Goal: Book appointment/travel/reservation

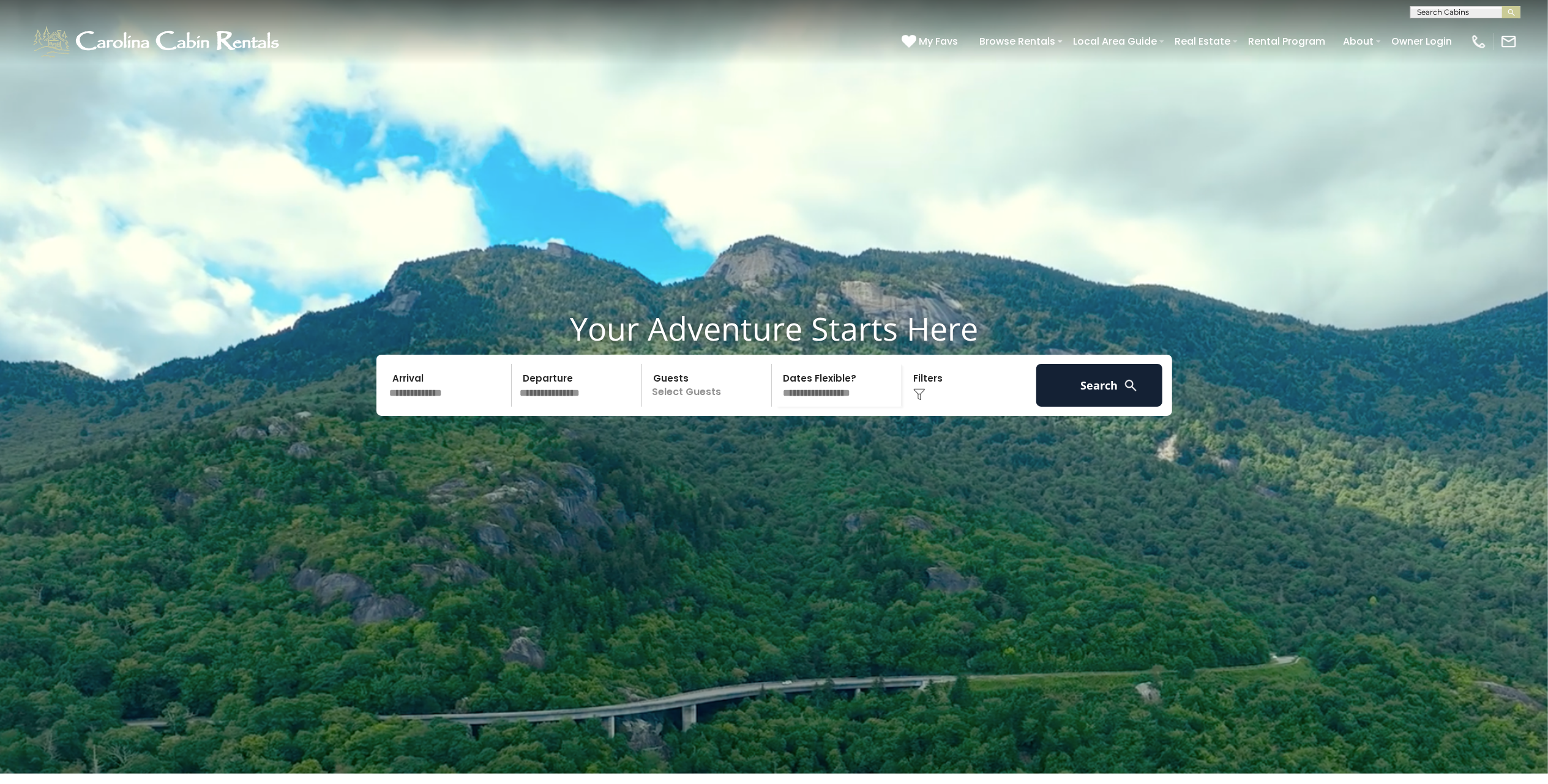
click at [453, 406] on input "text" at bounding box center [449, 385] width 127 height 43
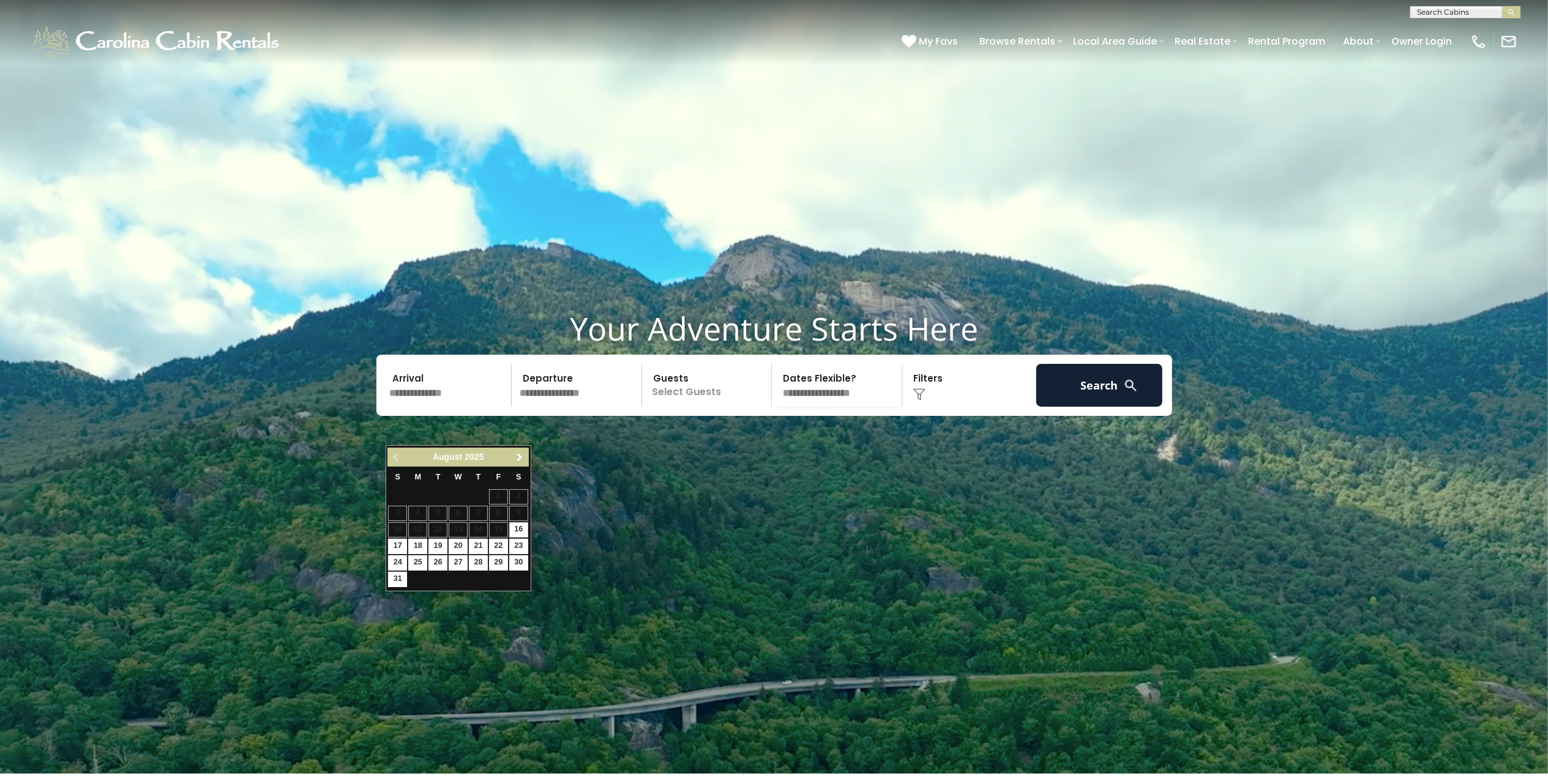
click at [517, 461] on span "Next" at bounding box center [519, 458] width 10 height 10
click at [500, 499] on link "3" at bounding box center [498, 496] width 19 height 15
type input "*******"
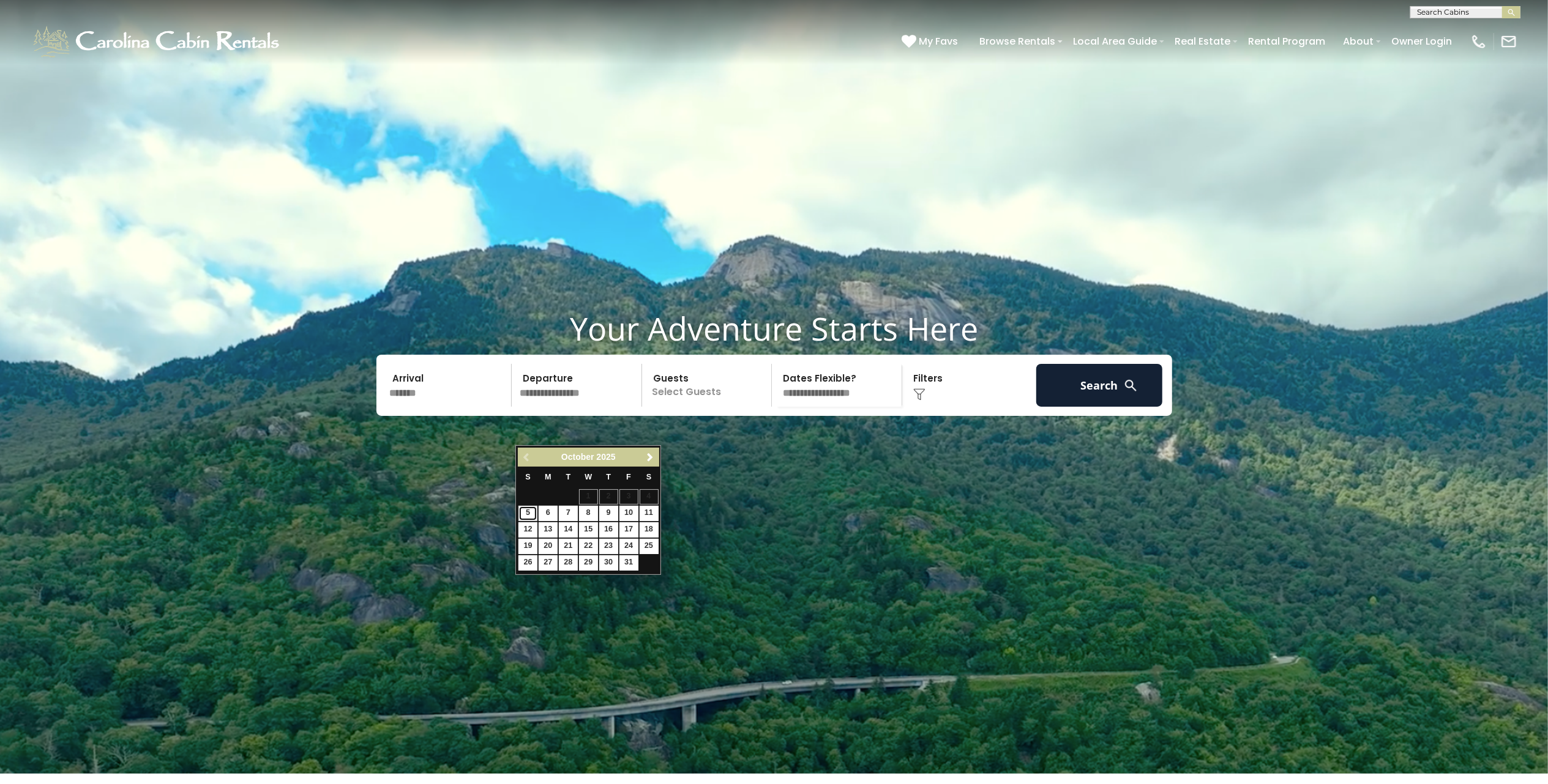
click at [530, 514] on link "5" at bounding box center [527, 513] width 19 height 15
type input "*******"
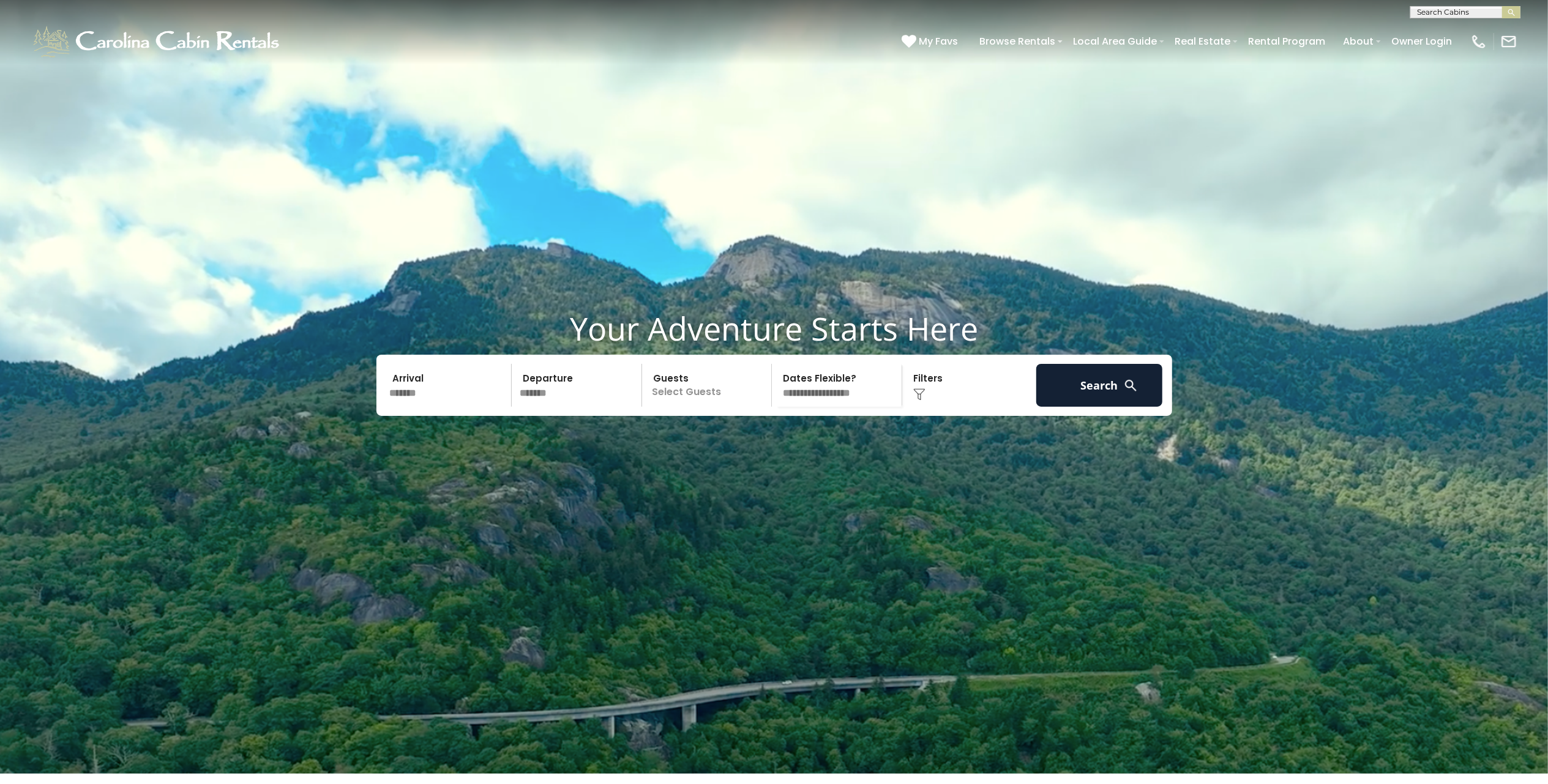
click at [691, 406] on p "Select Guests" at bounding box center [708, 385] width 126 height 43
click at [767, 442] on span "+" at bounding box center [767, 435] width 5 height 12
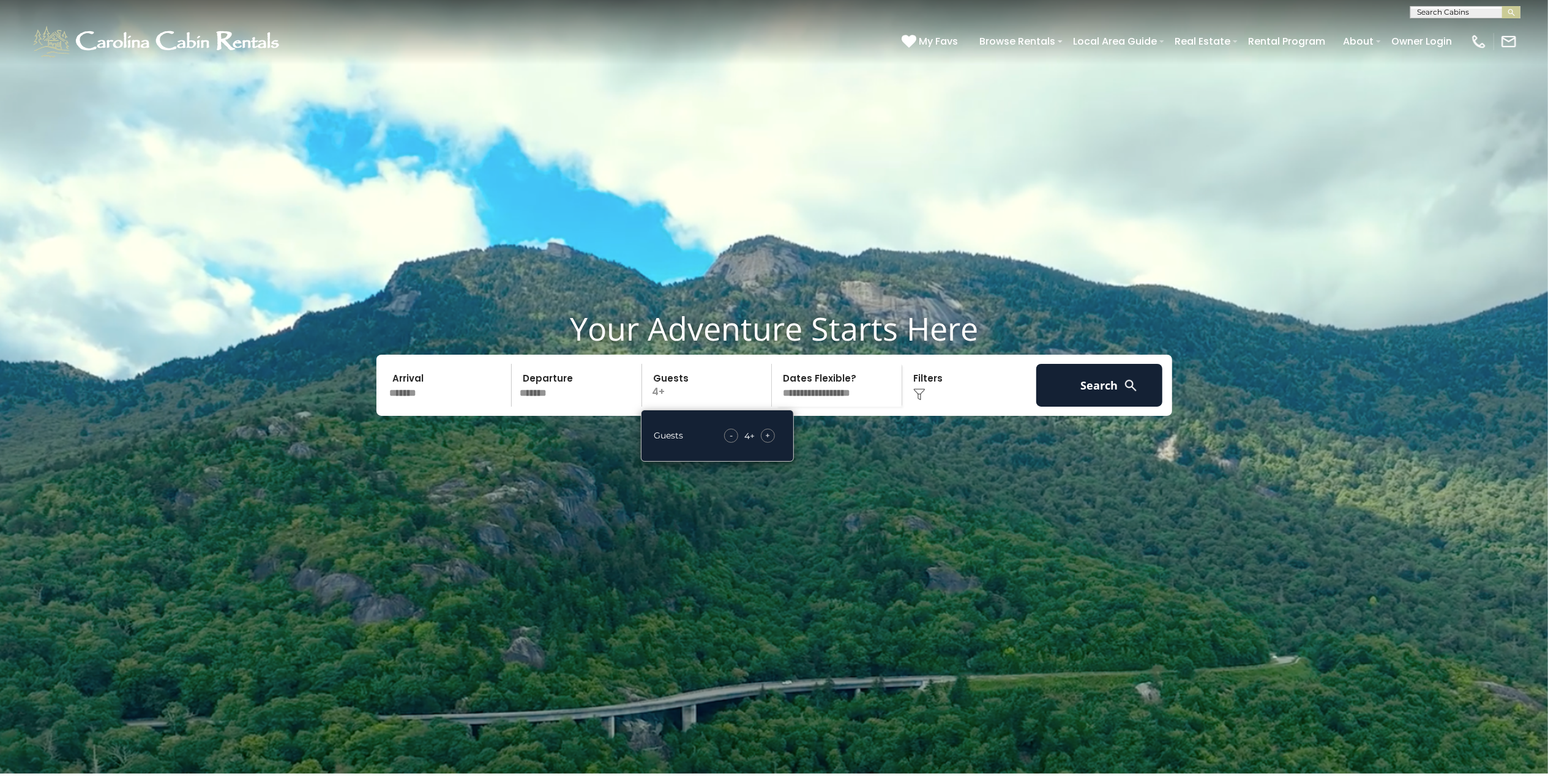
click at [767, 442] on span "+" at bounding box center [767, 435] width 5 height 12
click at [832, 406] on select "**********" at bounding box center [838, 385] width 126 height 43
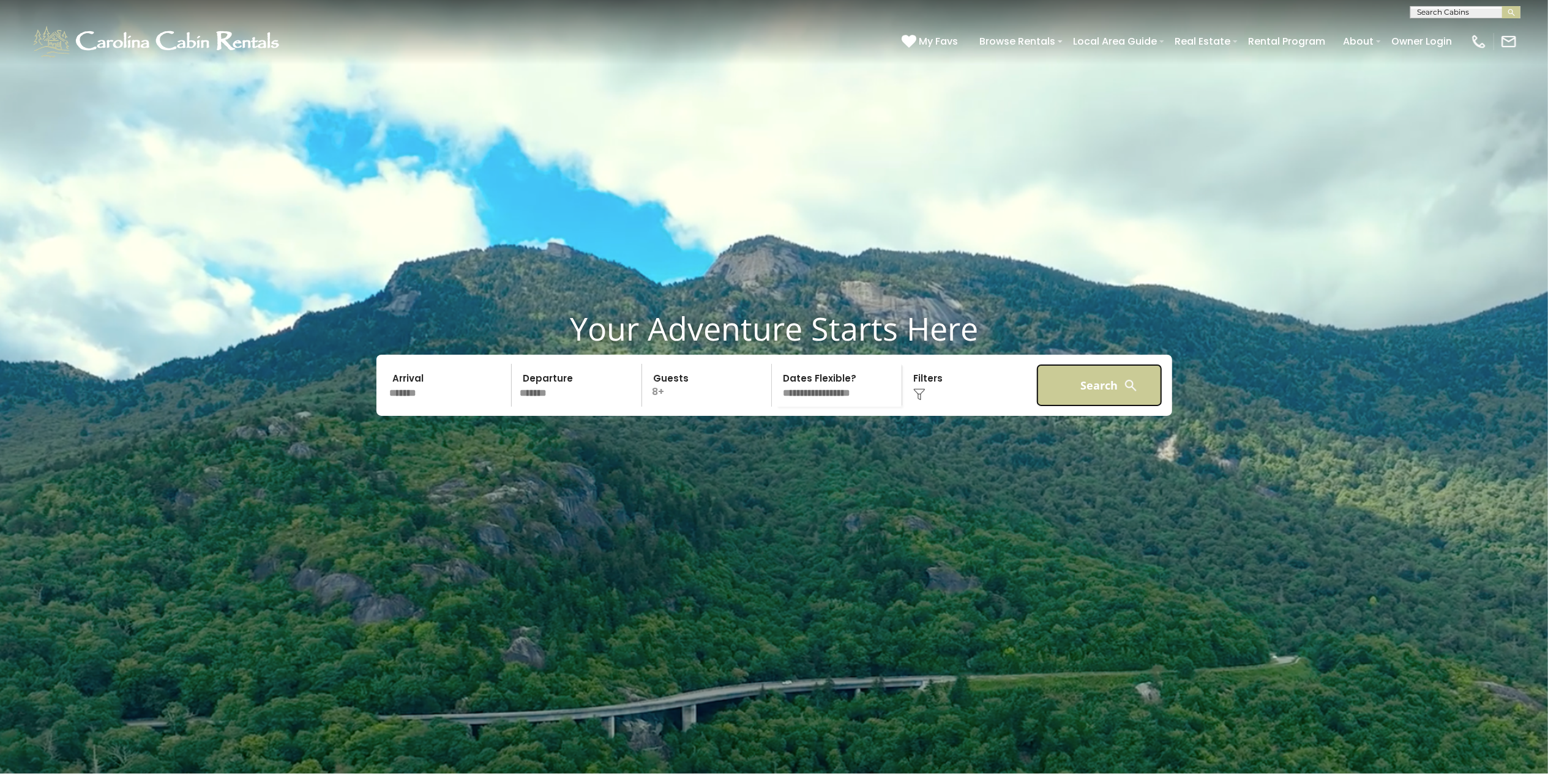
click at [1100, 406] on button "Search" at bounding box center [1099, 385] width 127 height 43
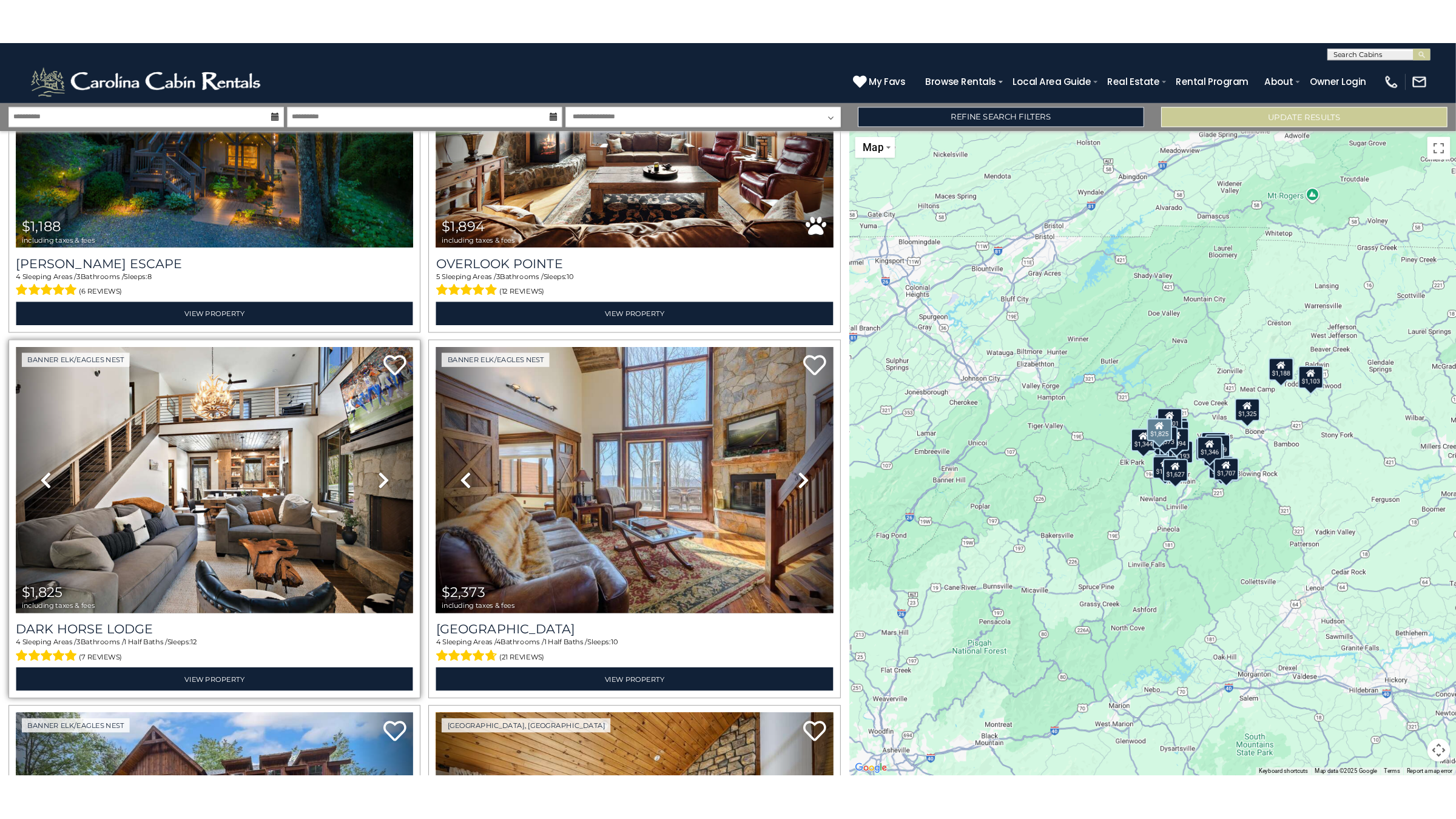
scroll to position [242, 0]
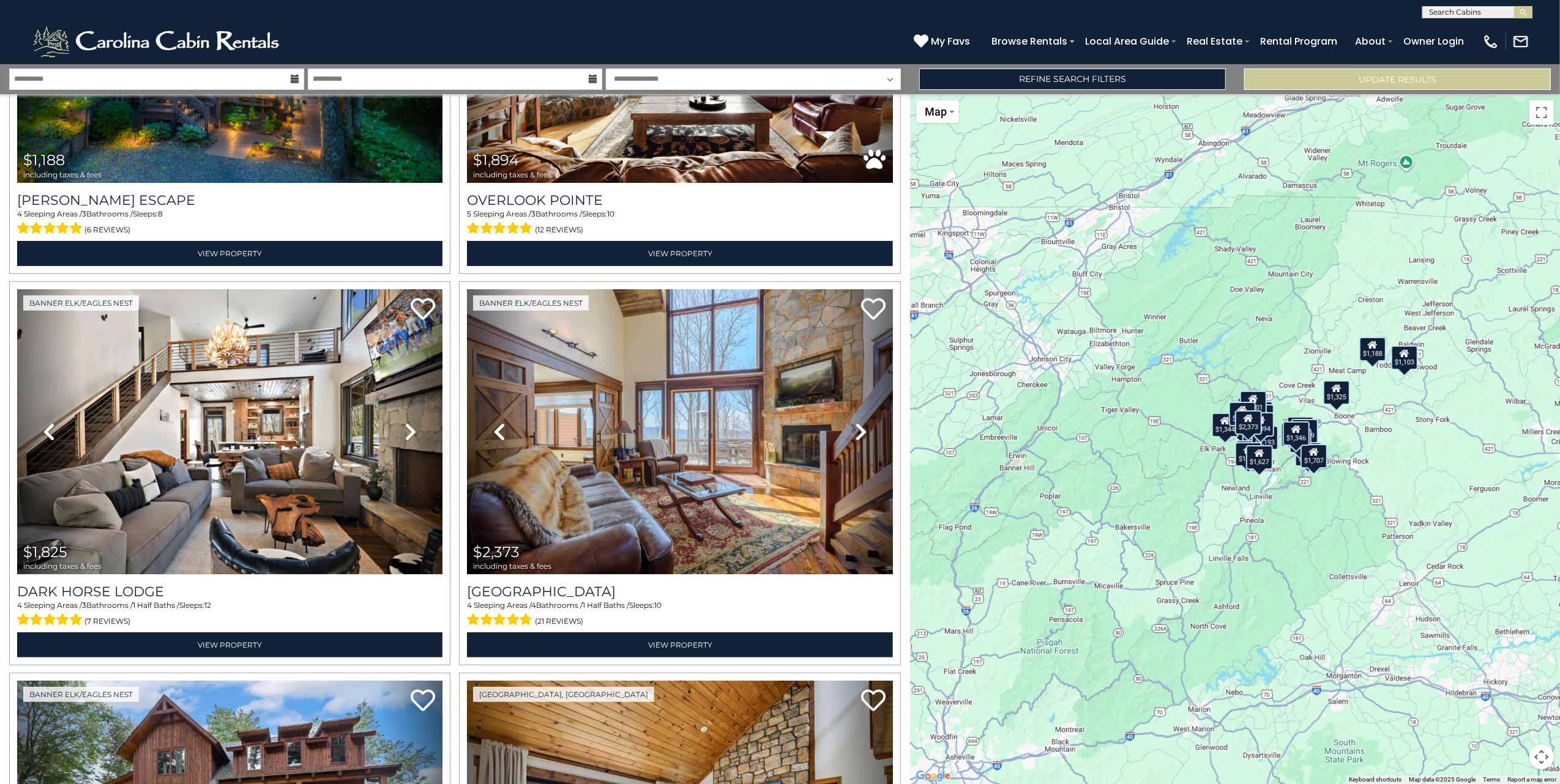
click at [1241, 507] on div "$1,188 $1,894 $1,825 $2,373 $1,684 $1,045 $1,123 $1,009 $1,351 $1,675 $2,134 $1…" at bounding box center [1235, 439] width 650 height 690
click at [1314, 529] on div "$1,188 $1,894 $1,825 $2,373 $1,684 $1,045 $1,123 $1,009 $1,351 $1,675 $2,134 $1…" at bounding box center [1235, 439] width 650 height 690
click at [1336, 404] on div "$1,188 $1,894 $1,825 $2,373 $1,684 $1,045 $1,123 $1,009 $1,351 $1,675 $2,134 $1…" at bounding box center [1235, 439] width 650 height 690
click at [1333, 397] on div "$1,325" at bounding box center [1336, 392] width 27 height 25
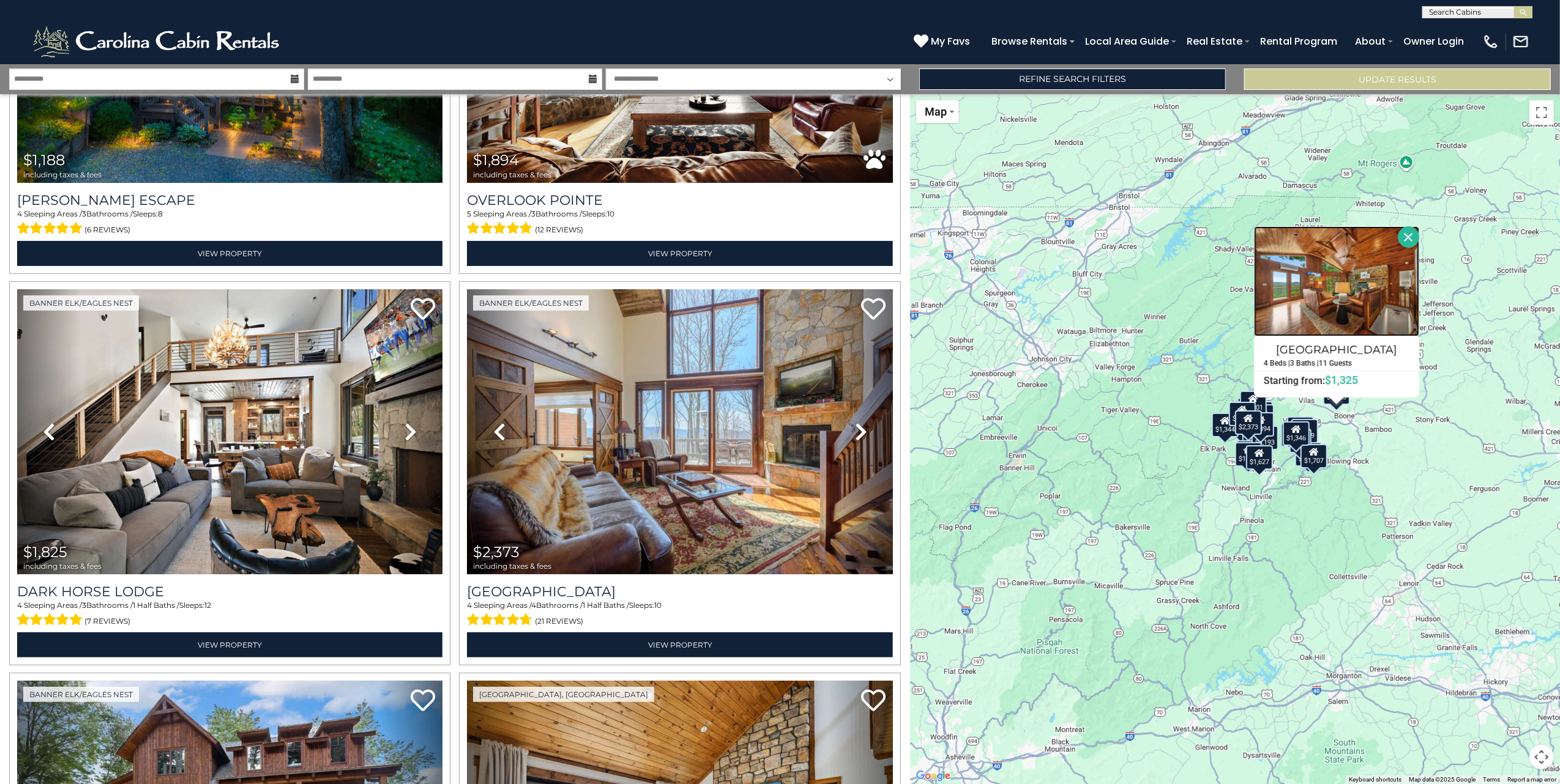
click at [1337, 316] on img at bounding box center [1336, 281] width 165 height 110
click at [1543, 114] on button "Toggle fullscreen view" at bounding box center [1541, 112] width 25 height 25
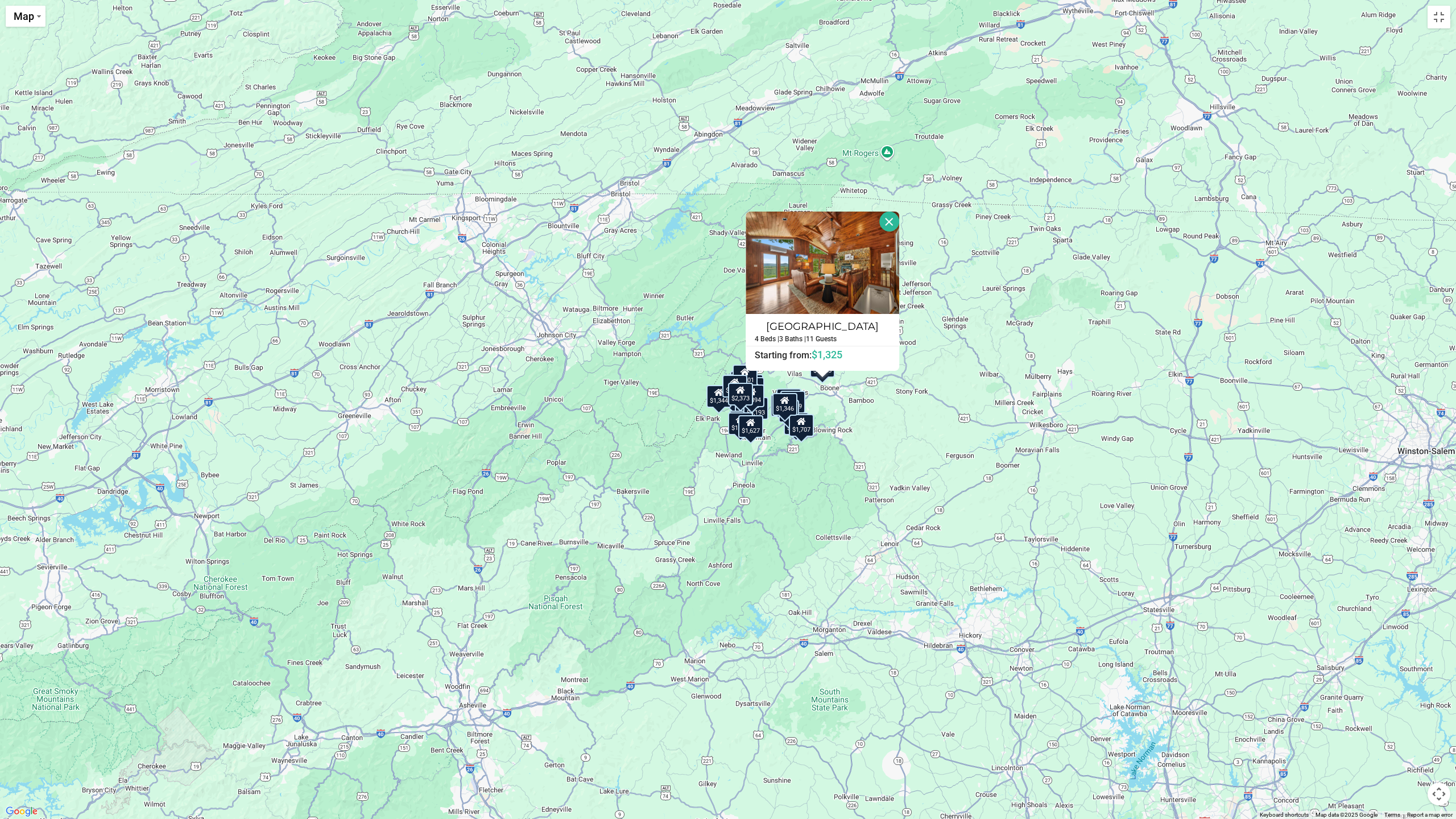
click at [1010, 469] on div "$1,188 $1,894 $1,825 $2,373 $1,684 $1,045 $1,123 $1,009 $1,351 $1,675 $2,134 $1…" at bounding box center [728, 409] width 1456 height 819
click at [886, 222] on button "Close" at bounding box center [890, 222] width 20 height 20
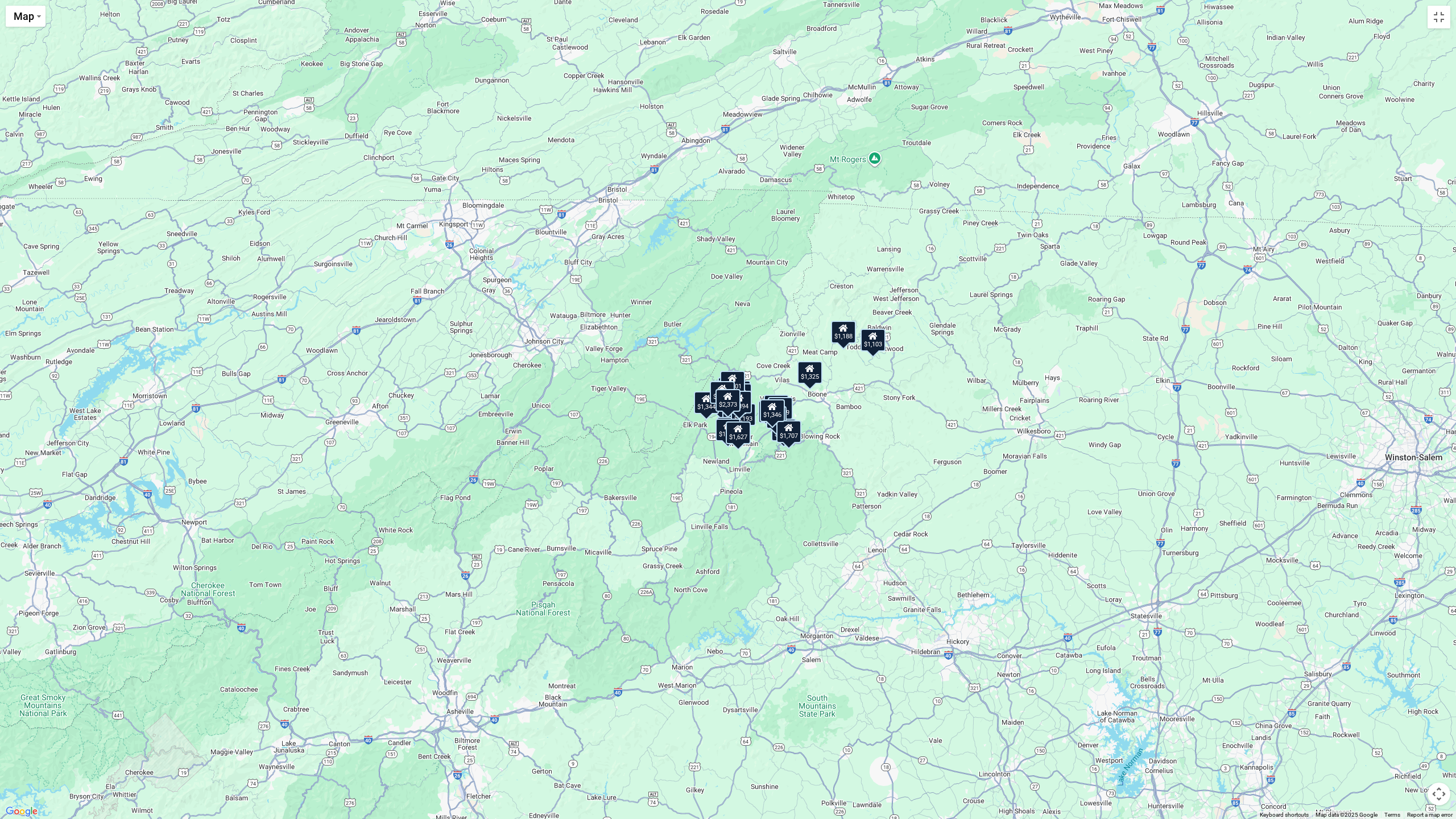
drag, startPoint x: 977, startPoint y: 545, endPoint x: 963, endPoint y: 553, distance: 16.1
click at [963, 553] on div "$1,188 $1,894 $1,825 $2,373 $1,684 $1,045 $1,123 $1,009 $1,351 $1,675 $2,134 $1…" at bounding box center [728, 409] width 1456 height 819
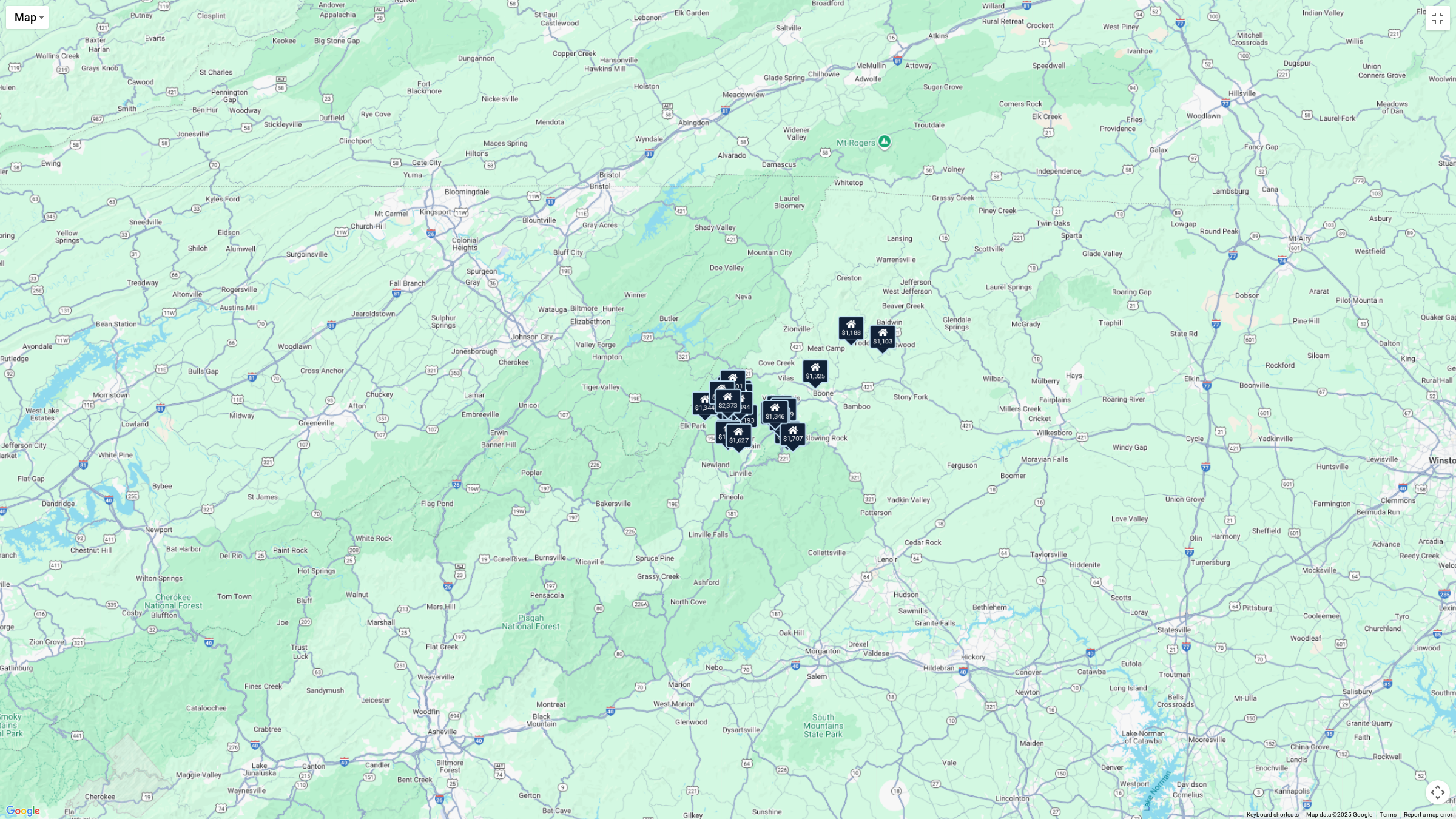
click at [793, 440] on div "$1,707" at bounding box center [792, 435] width 26 height 25
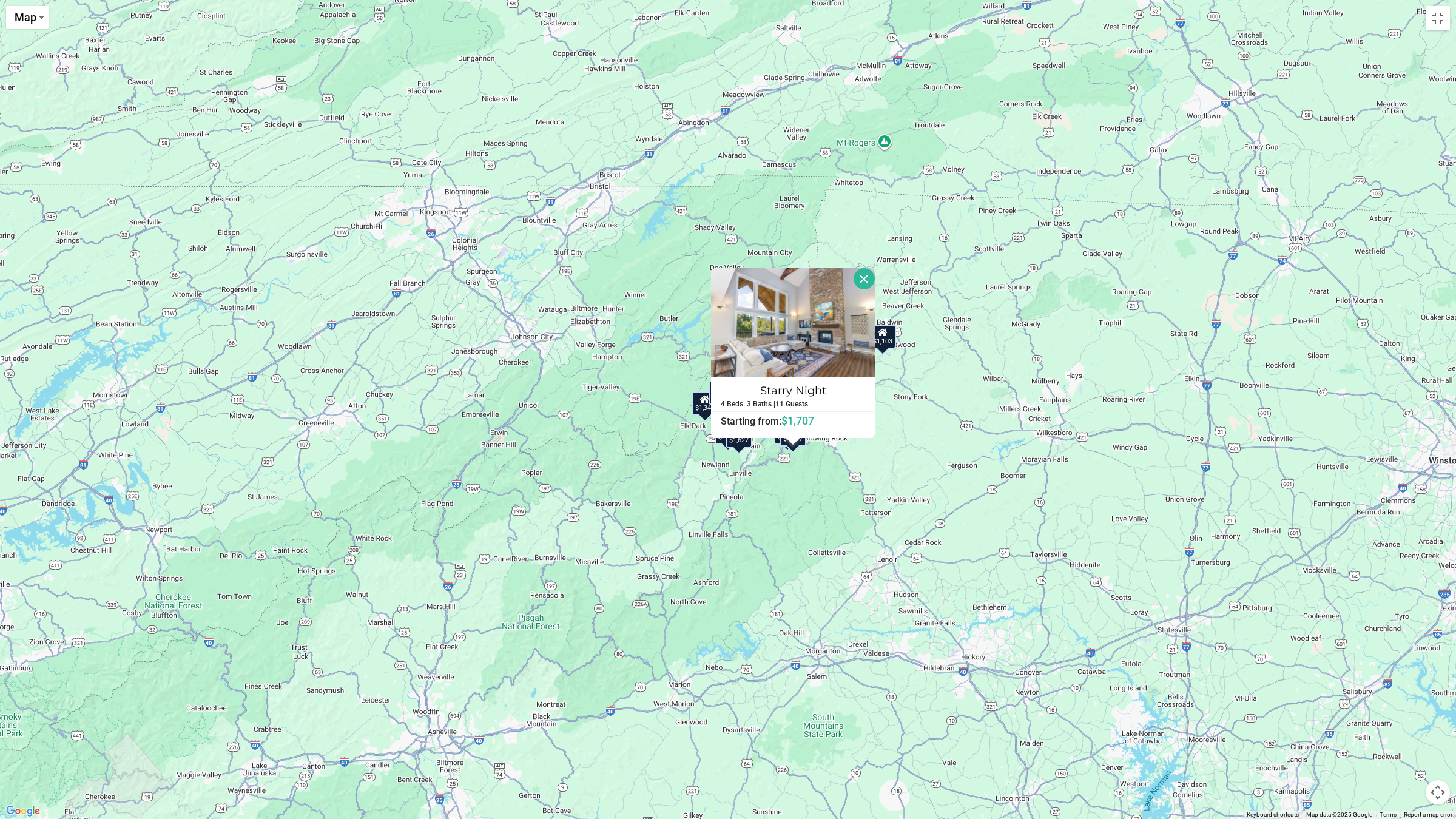
click at [895, 446] on div "$1,188 $1,894 $1,825 $2,373 $1,684 $1,045 $1,123 $1,009 $1,351 $1,675 $2,134 $1…" at bounding box center [728, 409] width 1456 height 819
click at [863, 278] on button "Close" at bounding box center [865, 279] width 22 height 22
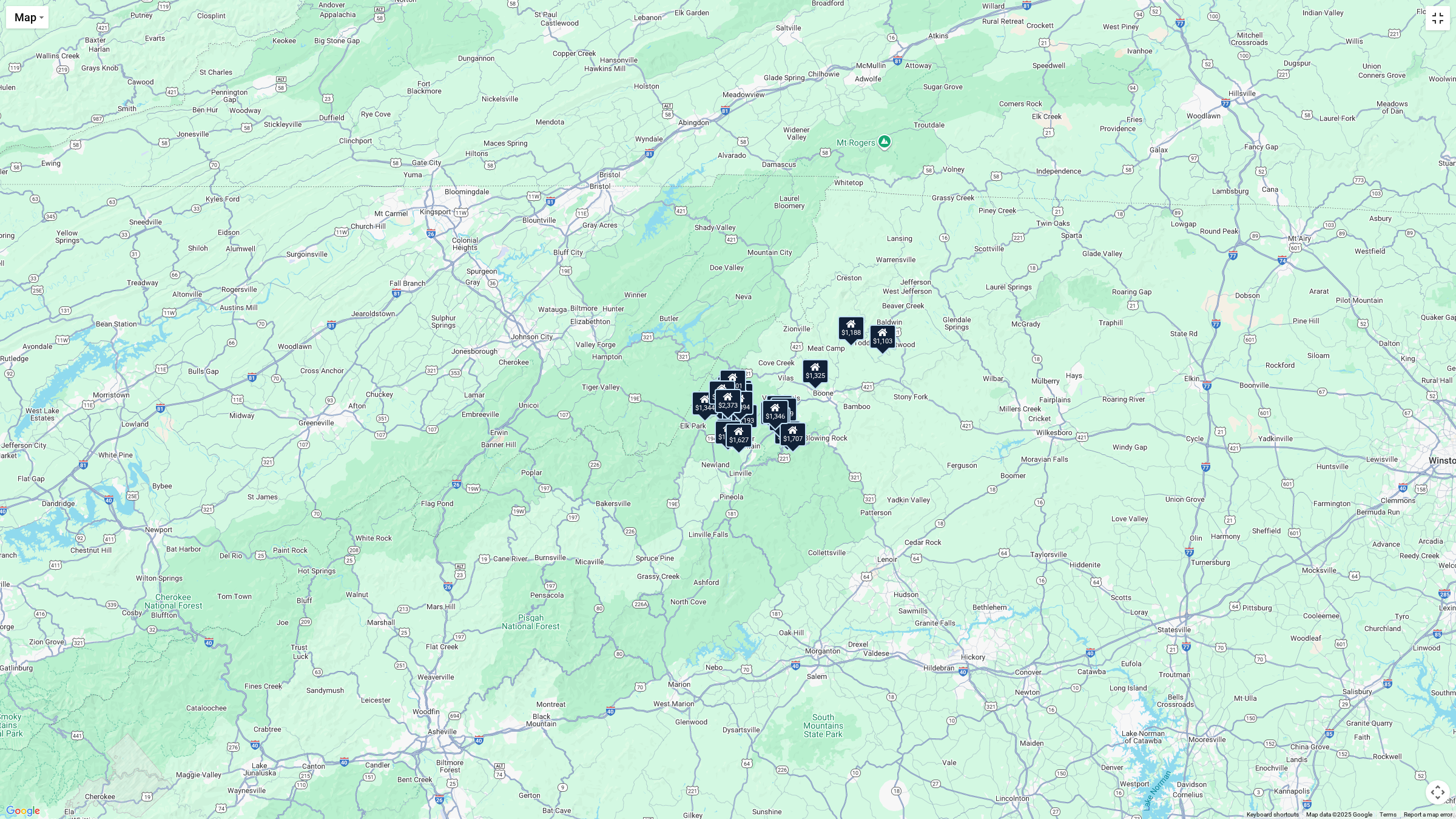
click at [1436, 25] on button "Toggle fullscreen view" at bounding box center [1437, 18] width 25 height 25
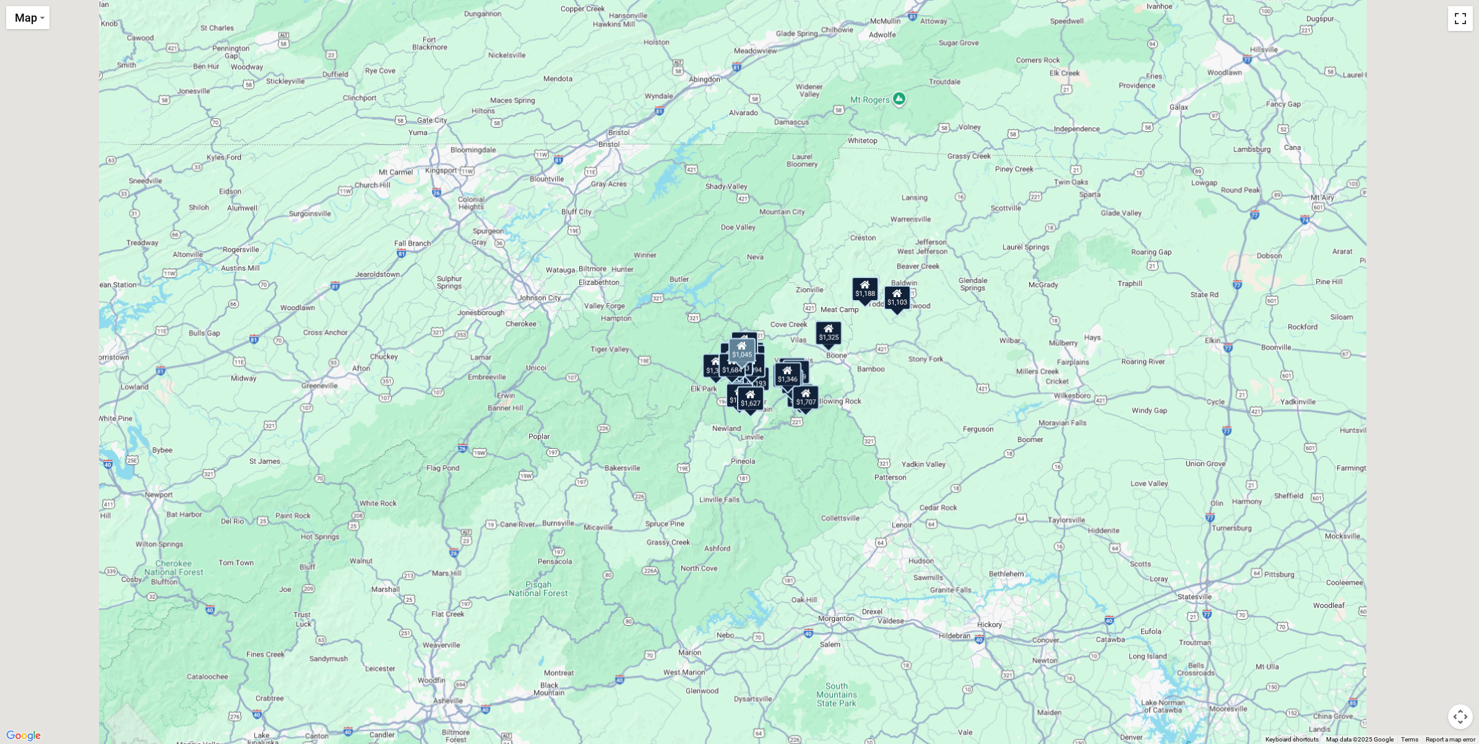
scroll to position [866, 0]
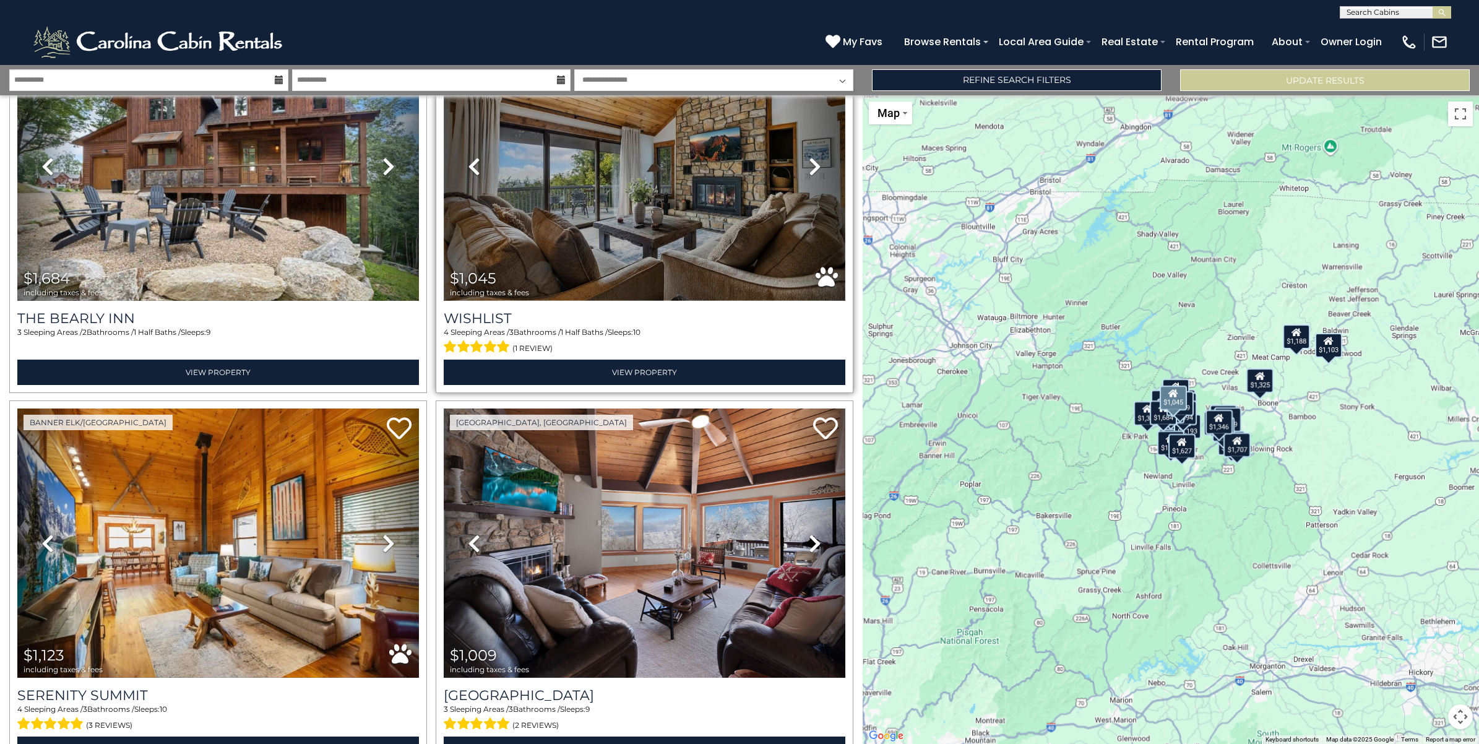
click at [619, 256] on img at bounding box center [645, 166] width 402 height 269
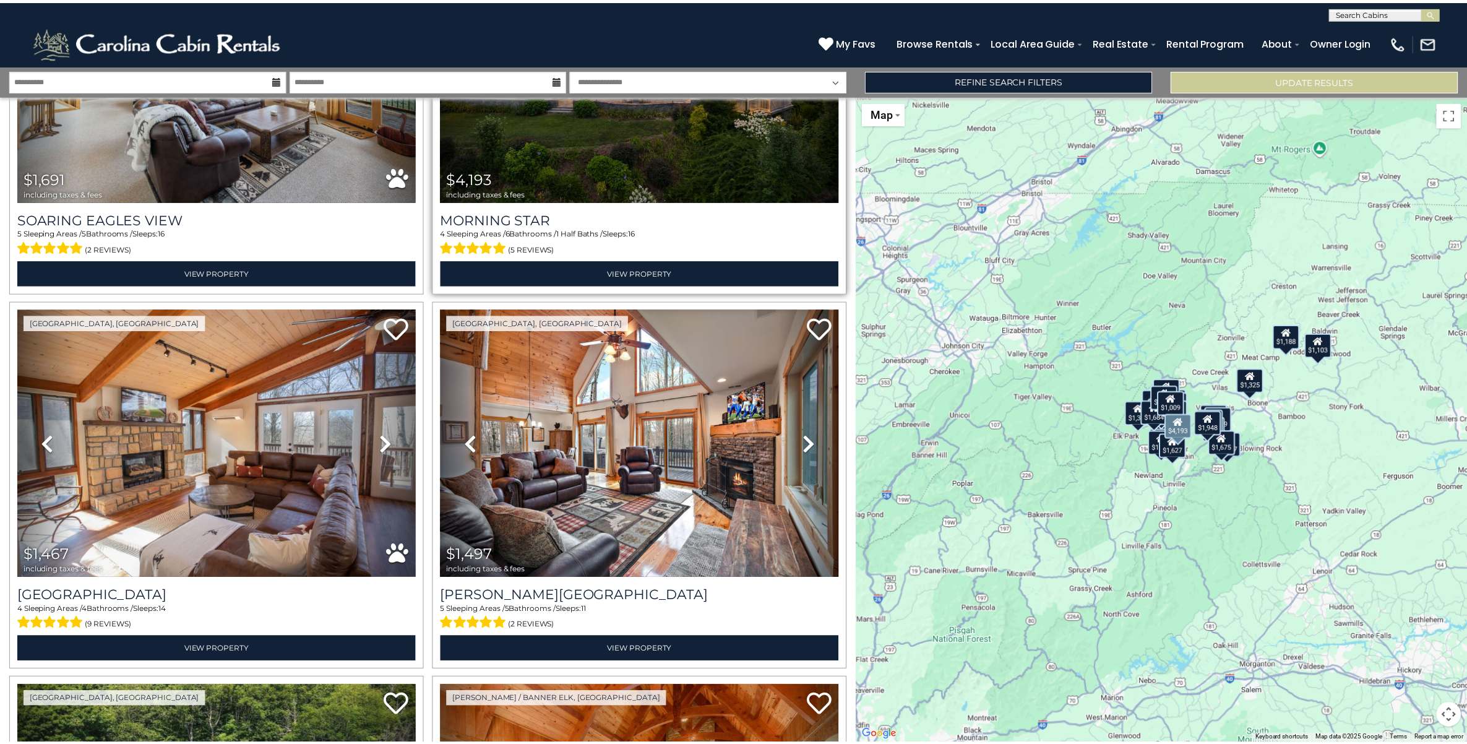
scroll to position [2490, 0]
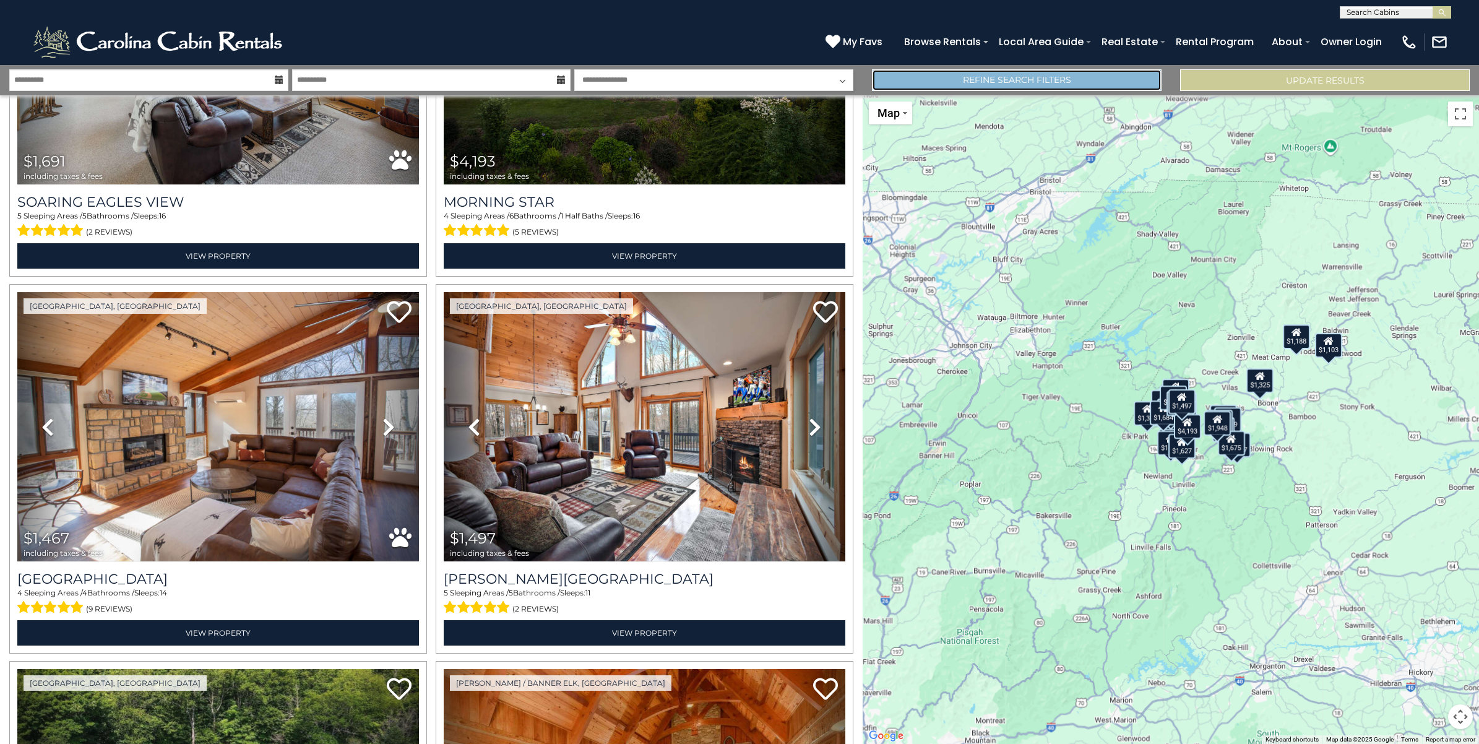
click at [948, 78] on link "Refine Search Filters" at bounding box center [1017, 80] width 290 height 22
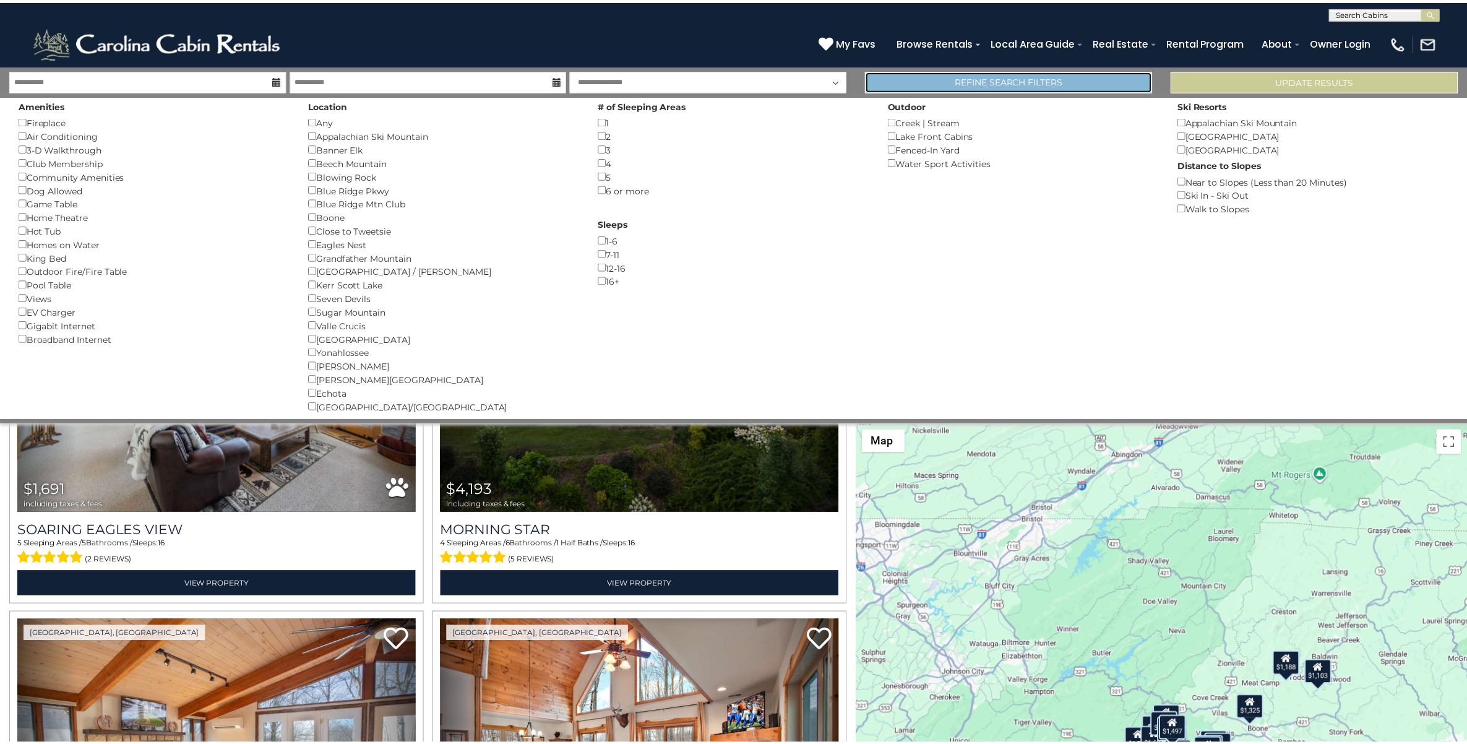
scroll to position [2477, 0]
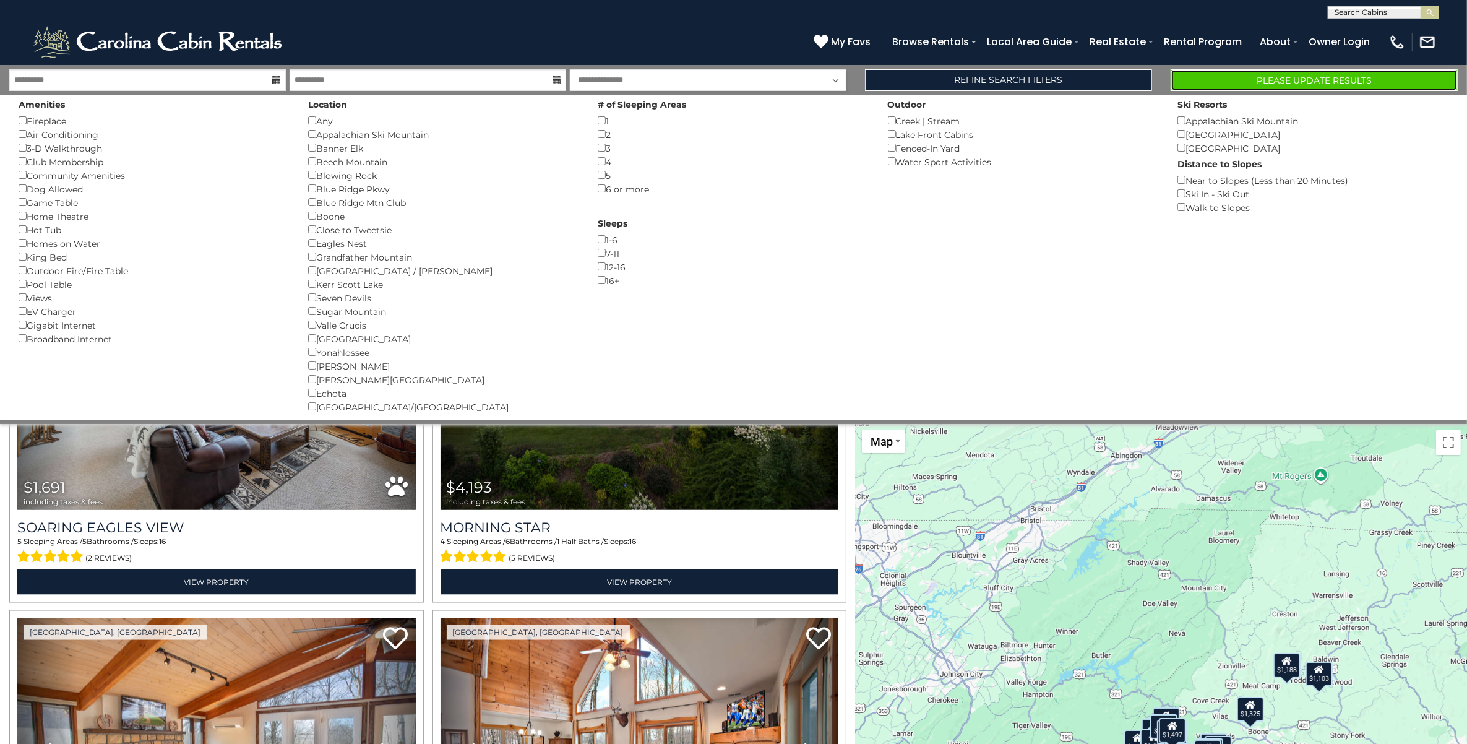
click at [1268, 81] on button "Please Update Results" at bounding box center [1314, 80] width 287 height 22
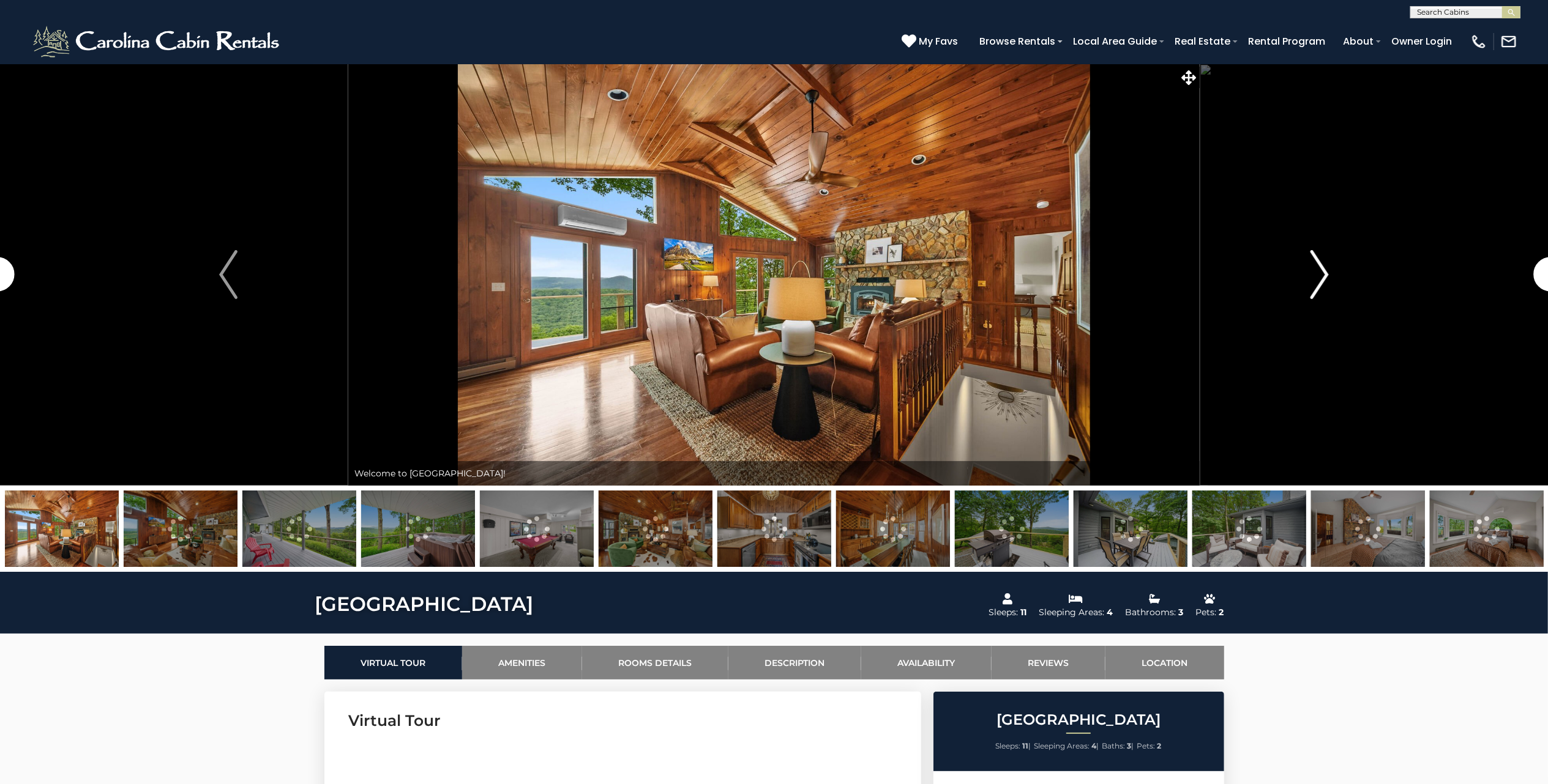
click at [1313, 278] on img "Next" at bounding box center [1320, 274] width 19 height 48
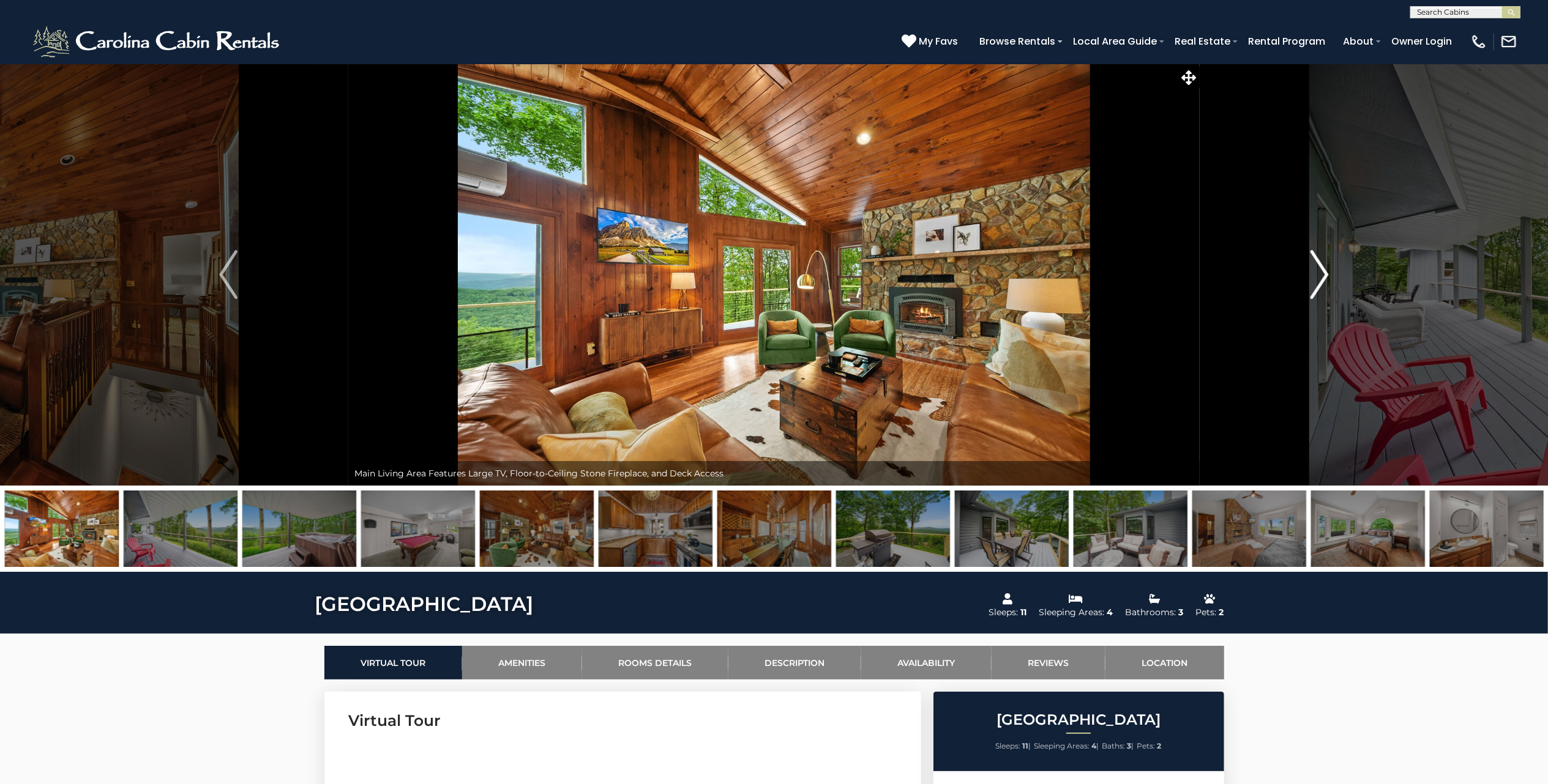
click at [1313, 278] on img "Next" at bounding box center [1320, 274] width 19 height 48
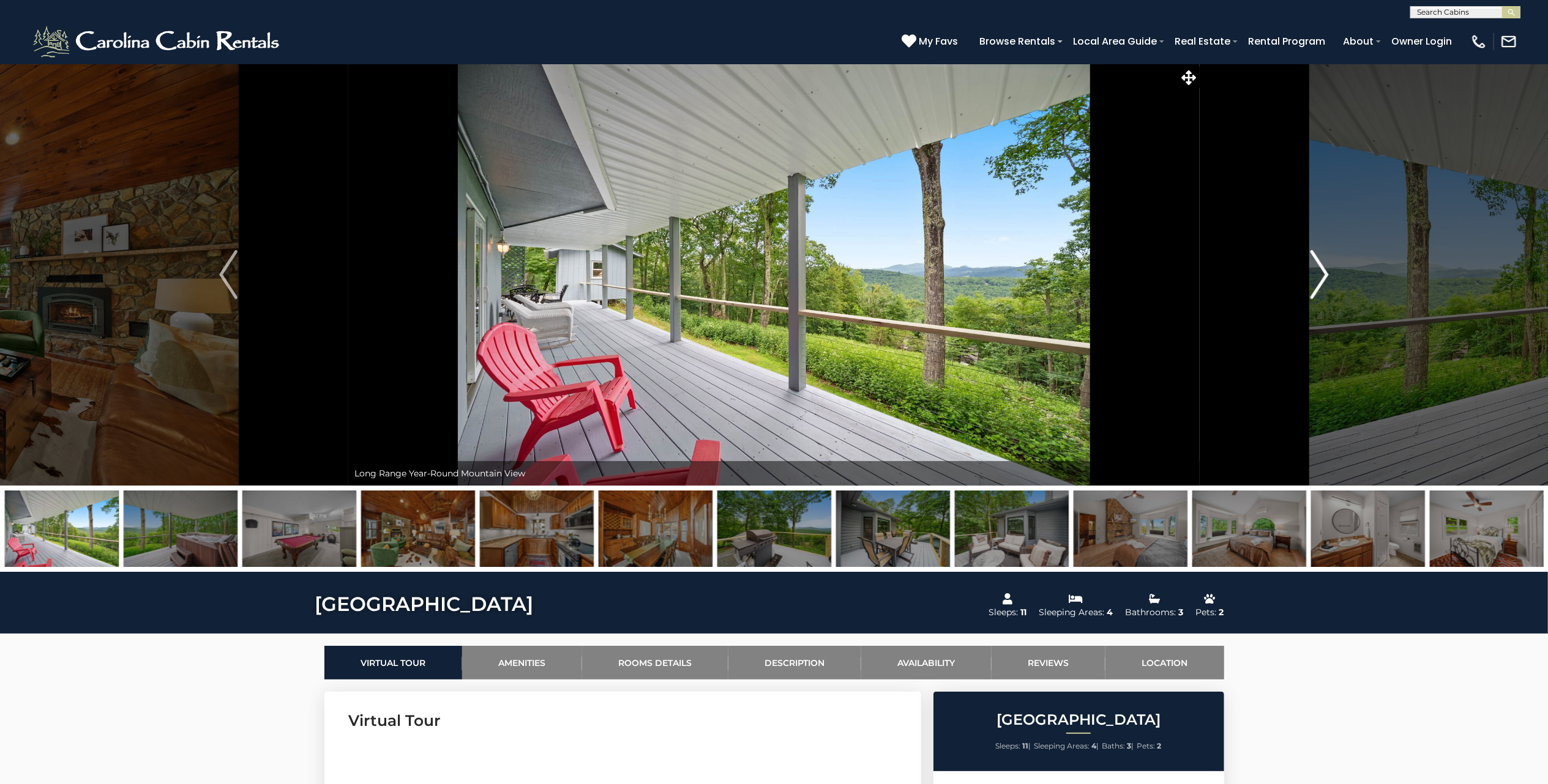
click at [1313, 278] on img "Next" at bounding box center [1320, 274] width 19 height 48
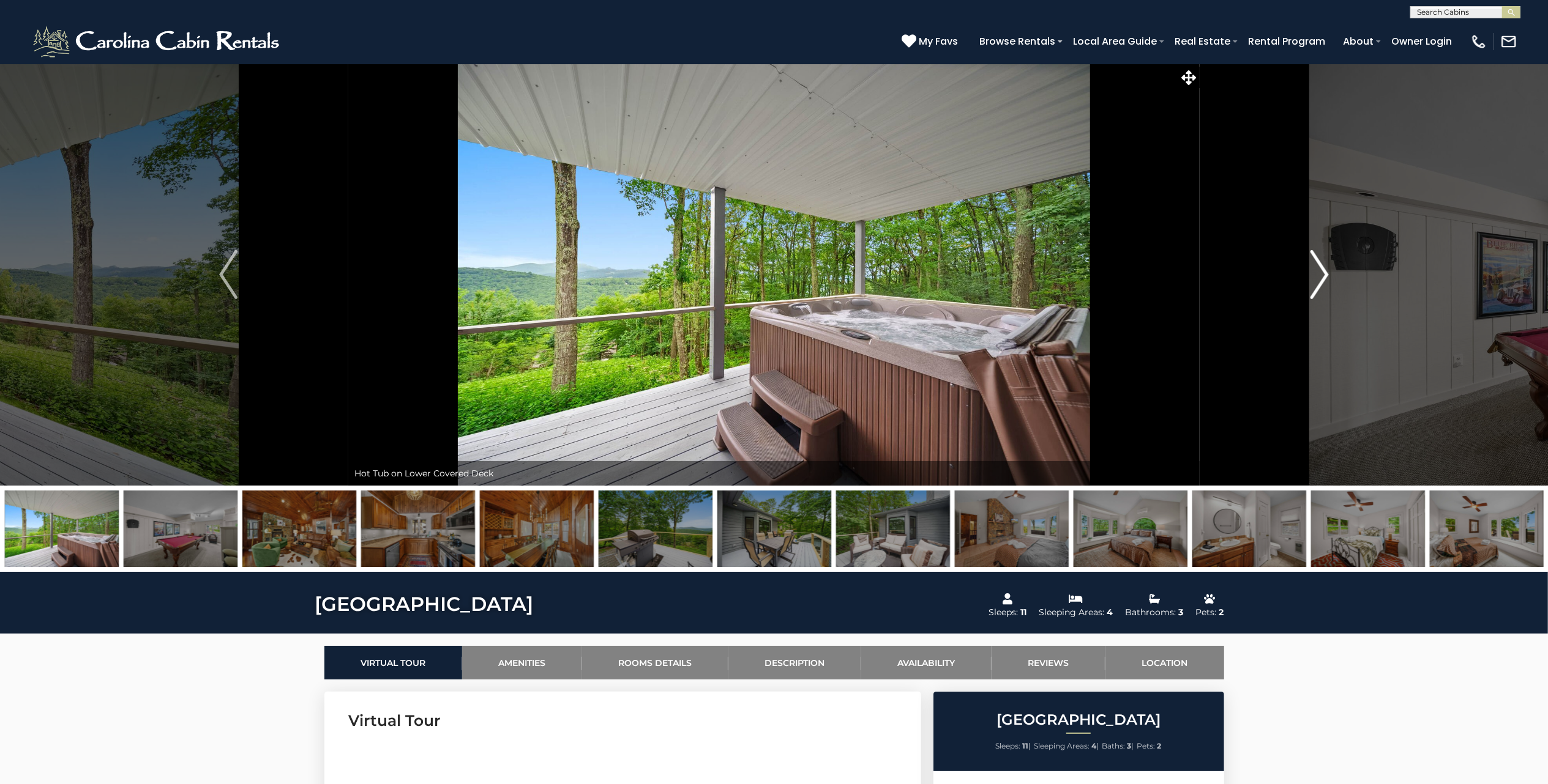
click at [1313, 278] on img "Next" at bounding box center [1320, 274] width 19 height 48
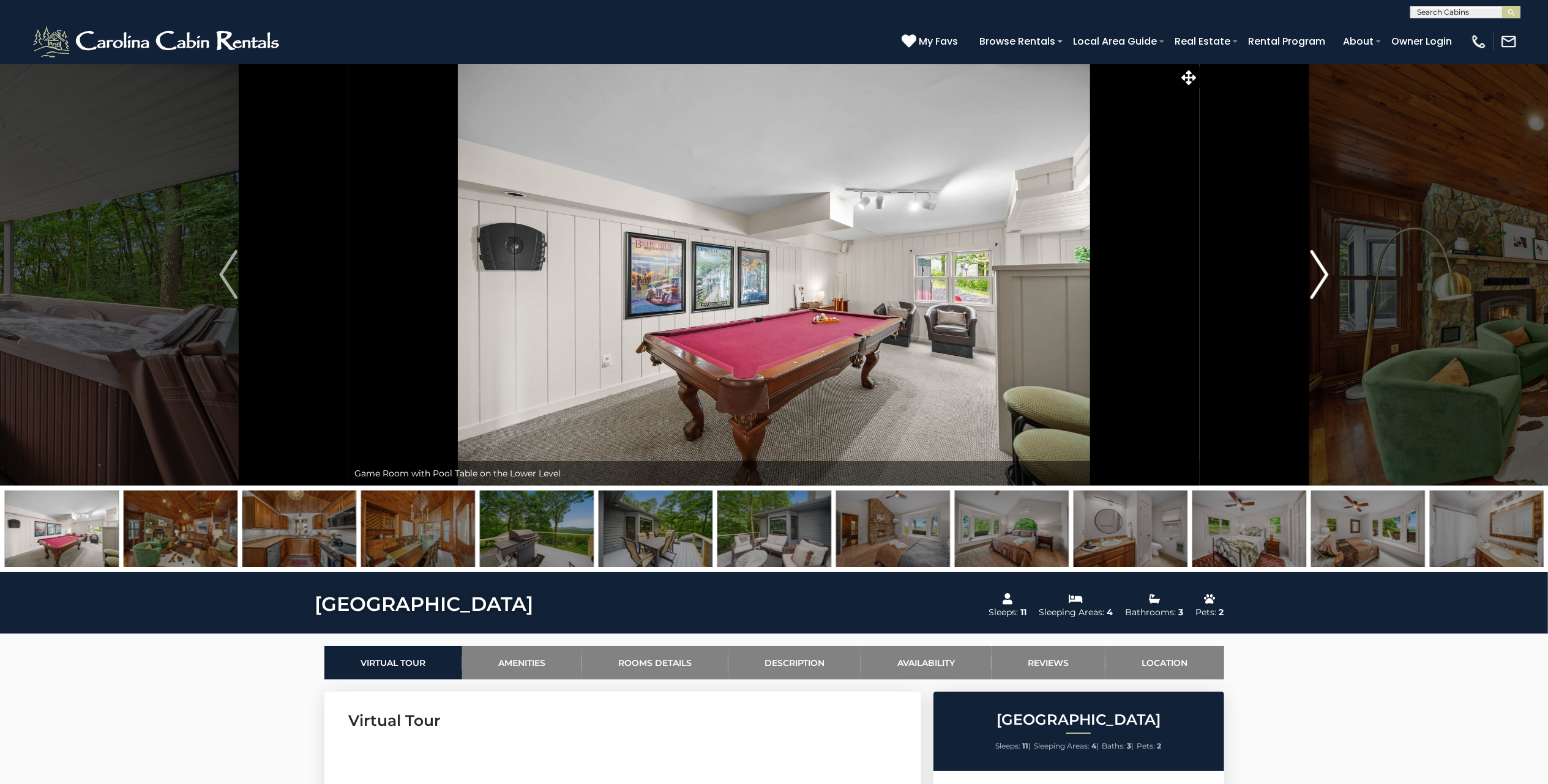
click at [1313, 278] on img "Next" at bounding box center [1320, 274] width 19 height 48
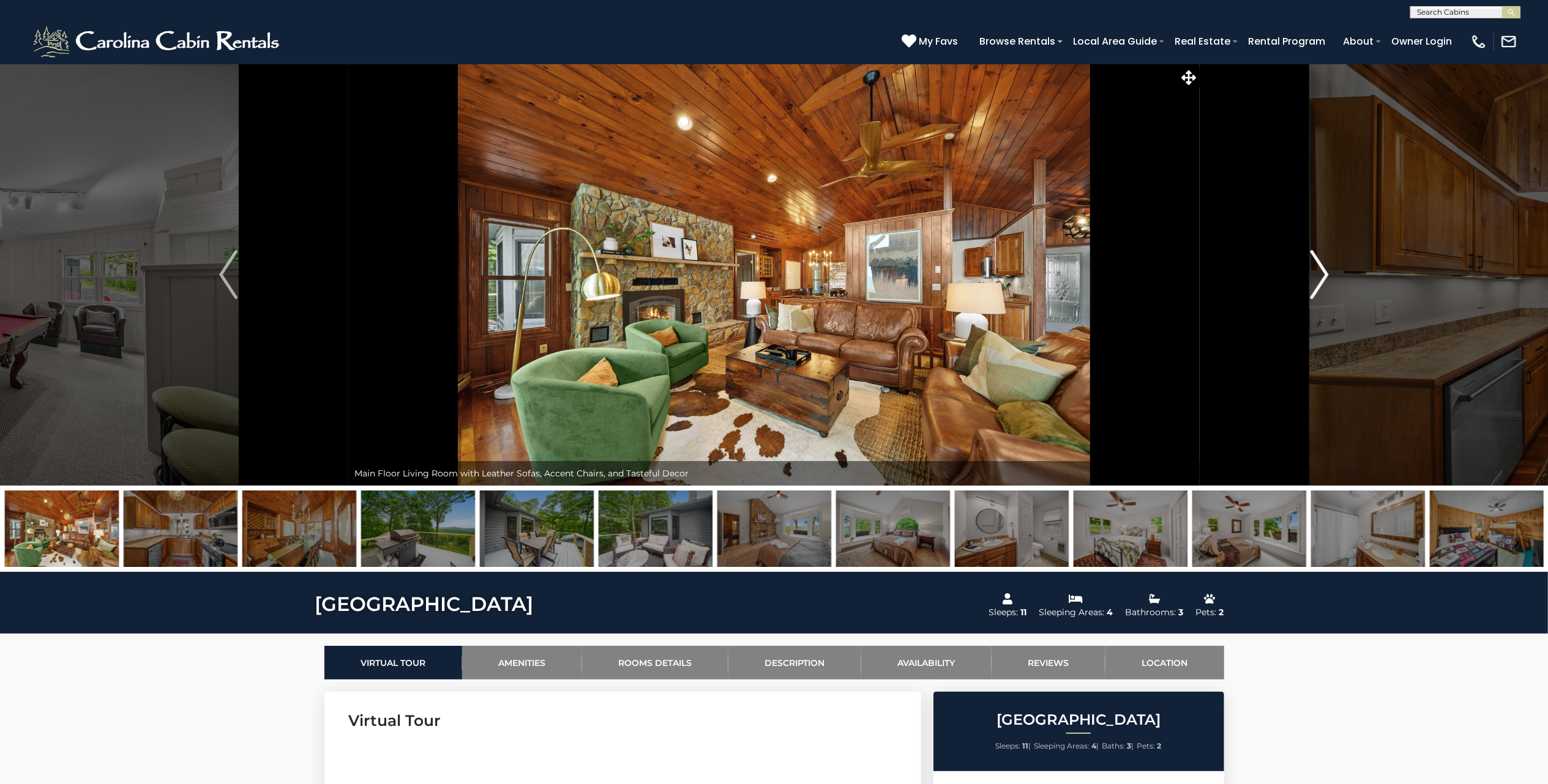
click at [1313, 278] on img "Next" at bounding box center [1320, 274] width 19 height 48
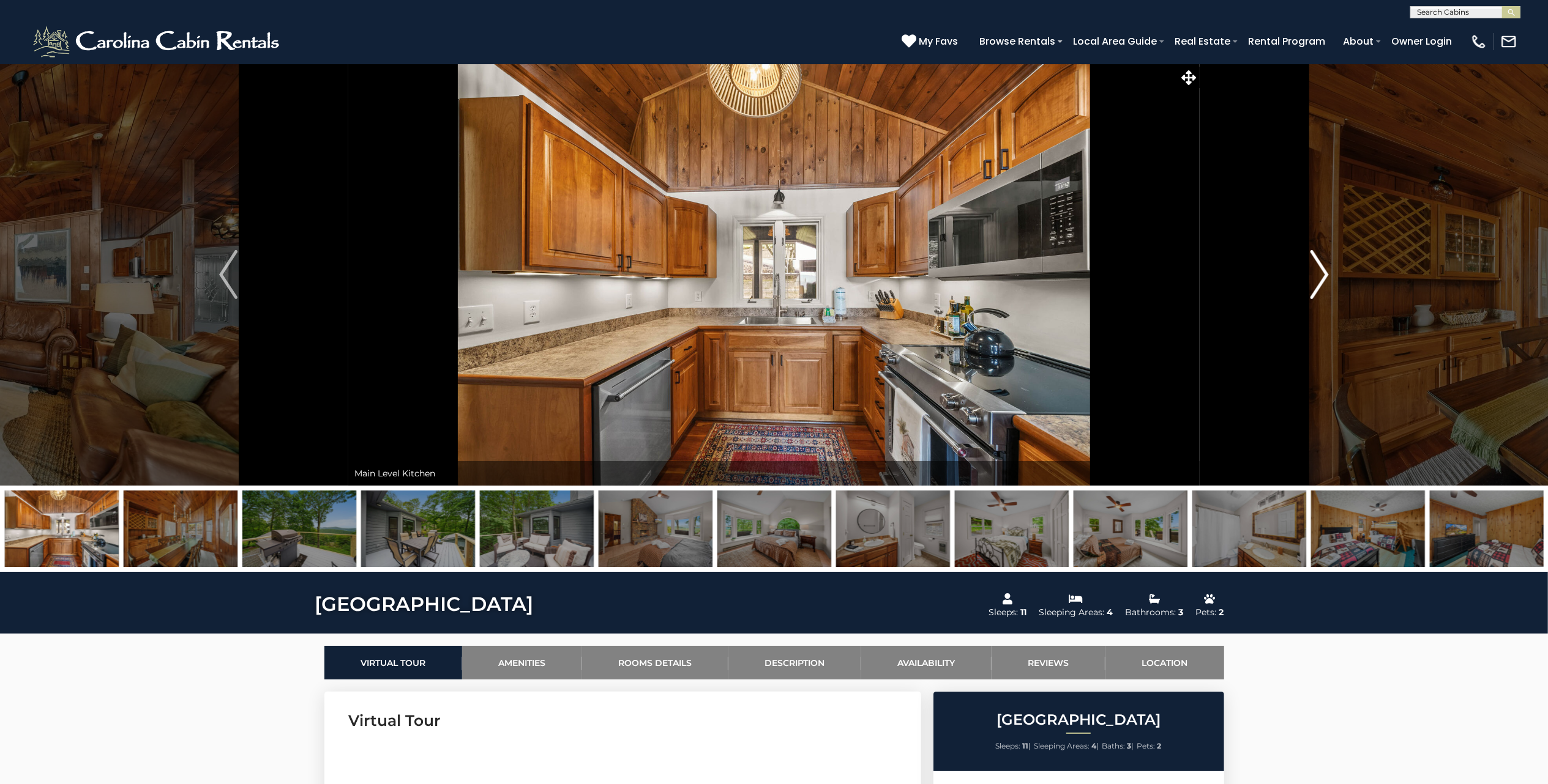
click at [1313, 278] on img "Next" at bounding box center [1320, 274] width 19 height 48
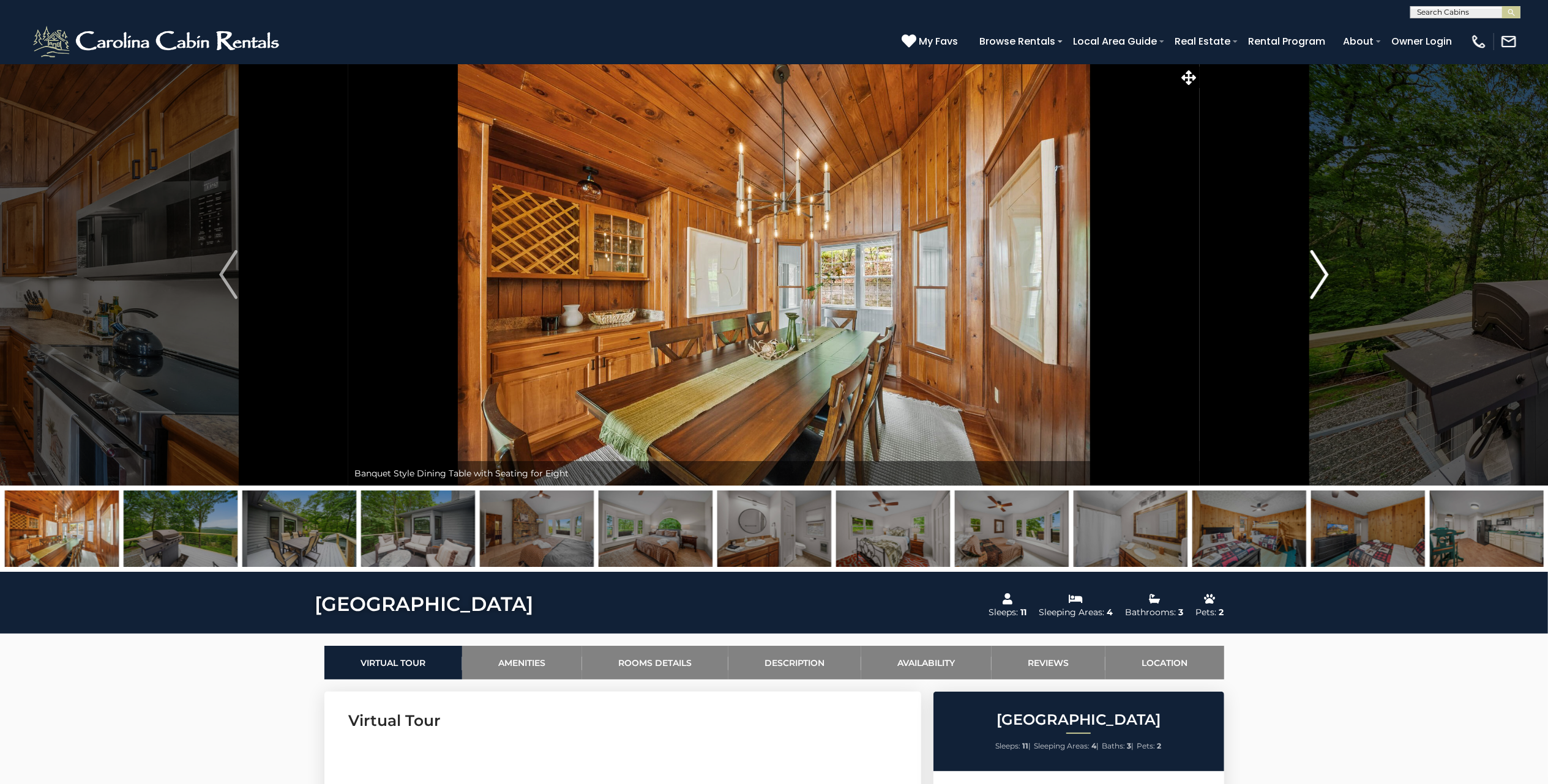
click at [1313, 278] on img "Next" at bounding box center [1320, 274] width 19 height 48
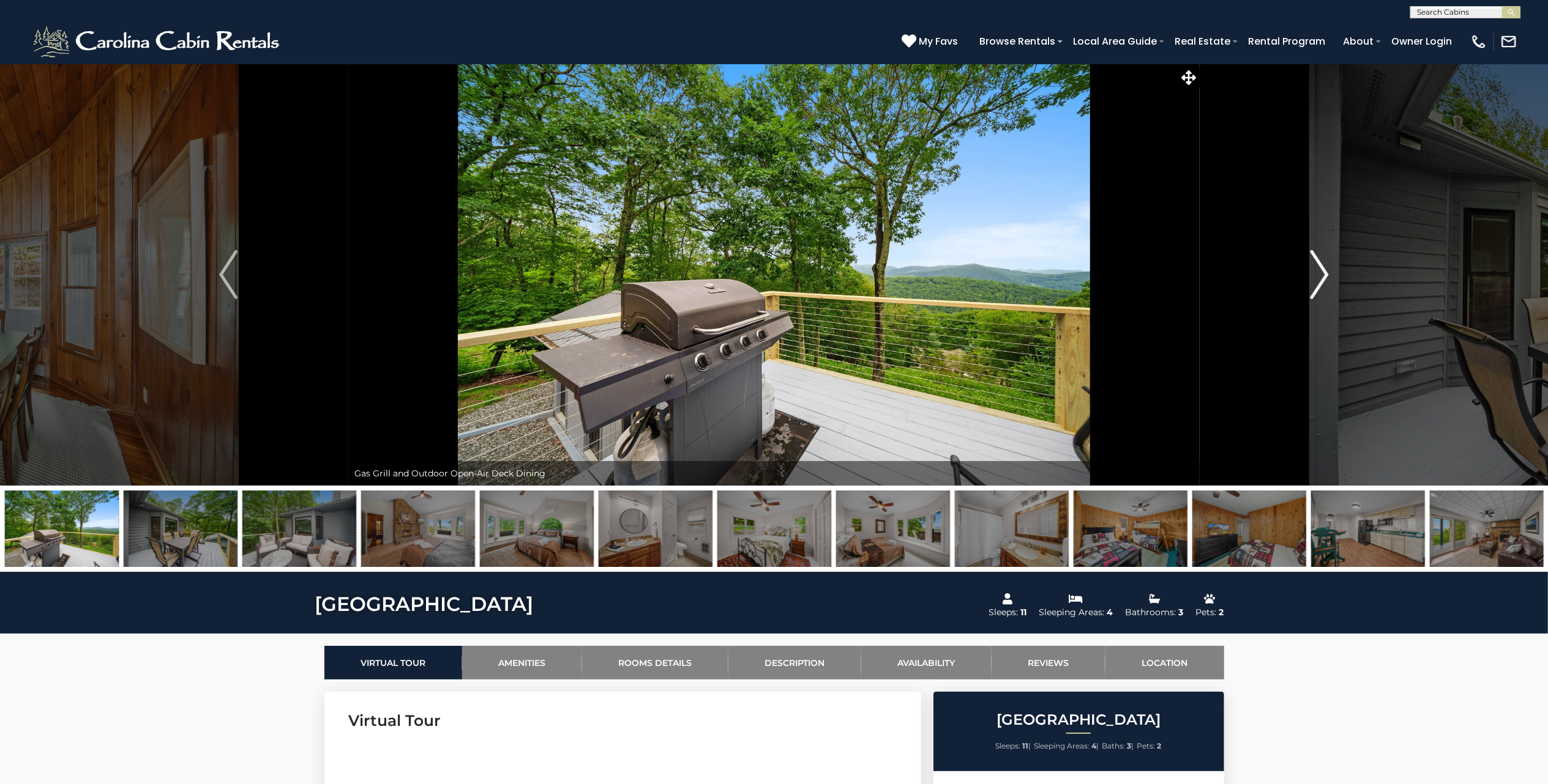
click at [1313, 278] on img "Next" at bounding box center [1320, 274] width 19 height 48
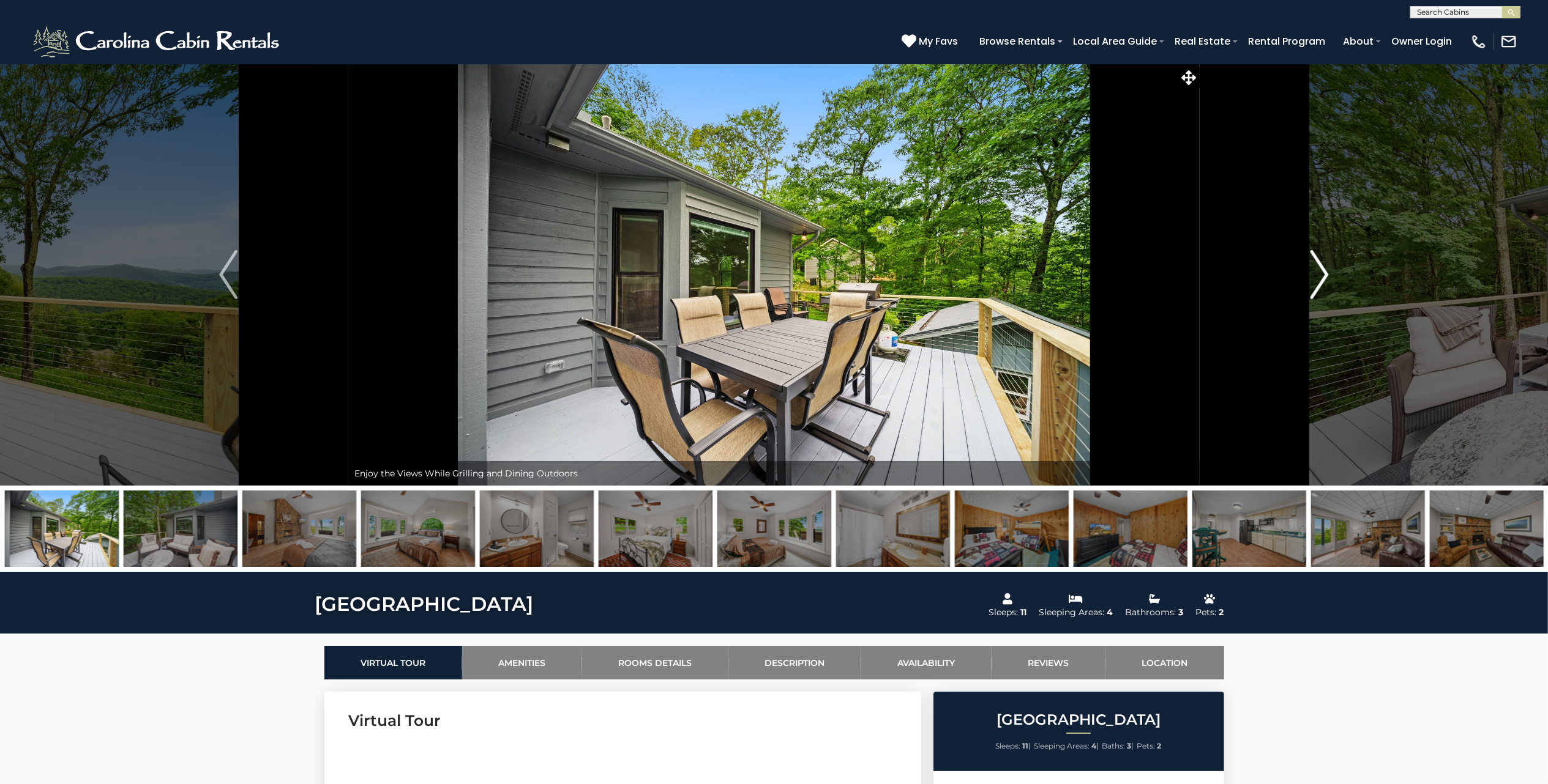
click at [1313, 278] on img "Next" at bounding box center [1320, 274] width 19 height 48
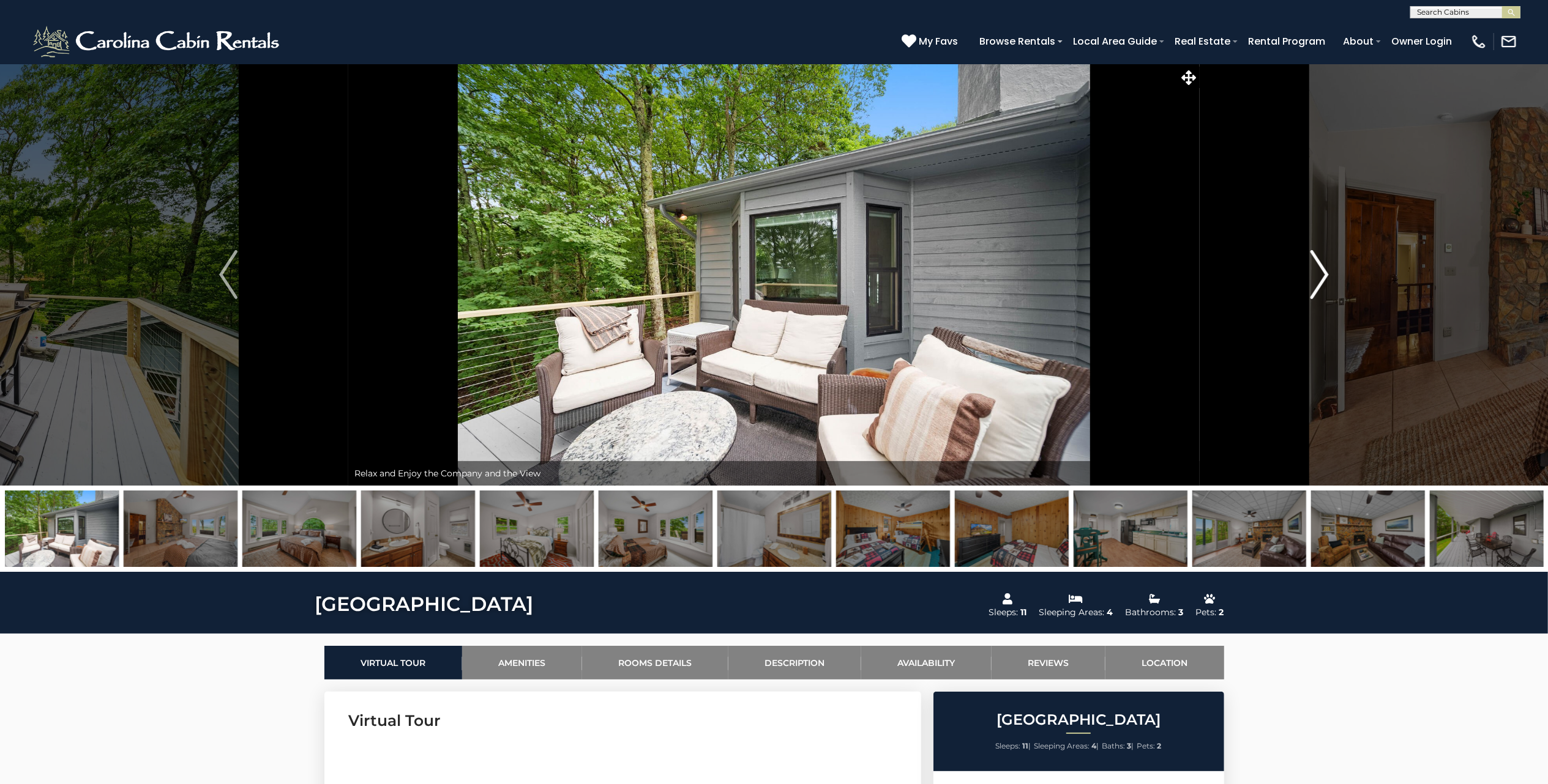
click at [1313, 278] on img "Next" at bounding box center [1320, 274] width 19 height 48
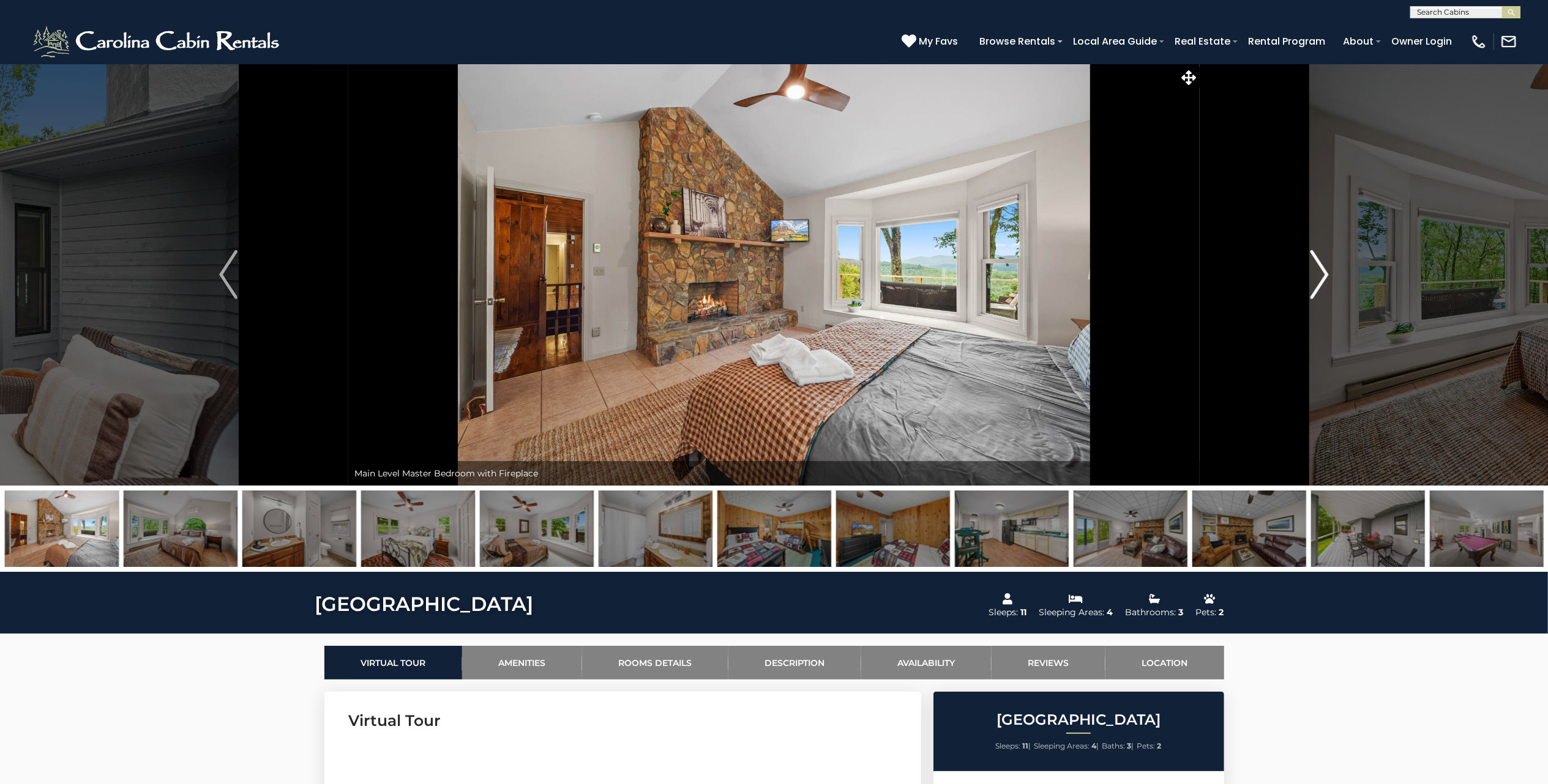
click at [1313, 278] on img "Next" at bounding box center [1320, 274] width 19 height 48
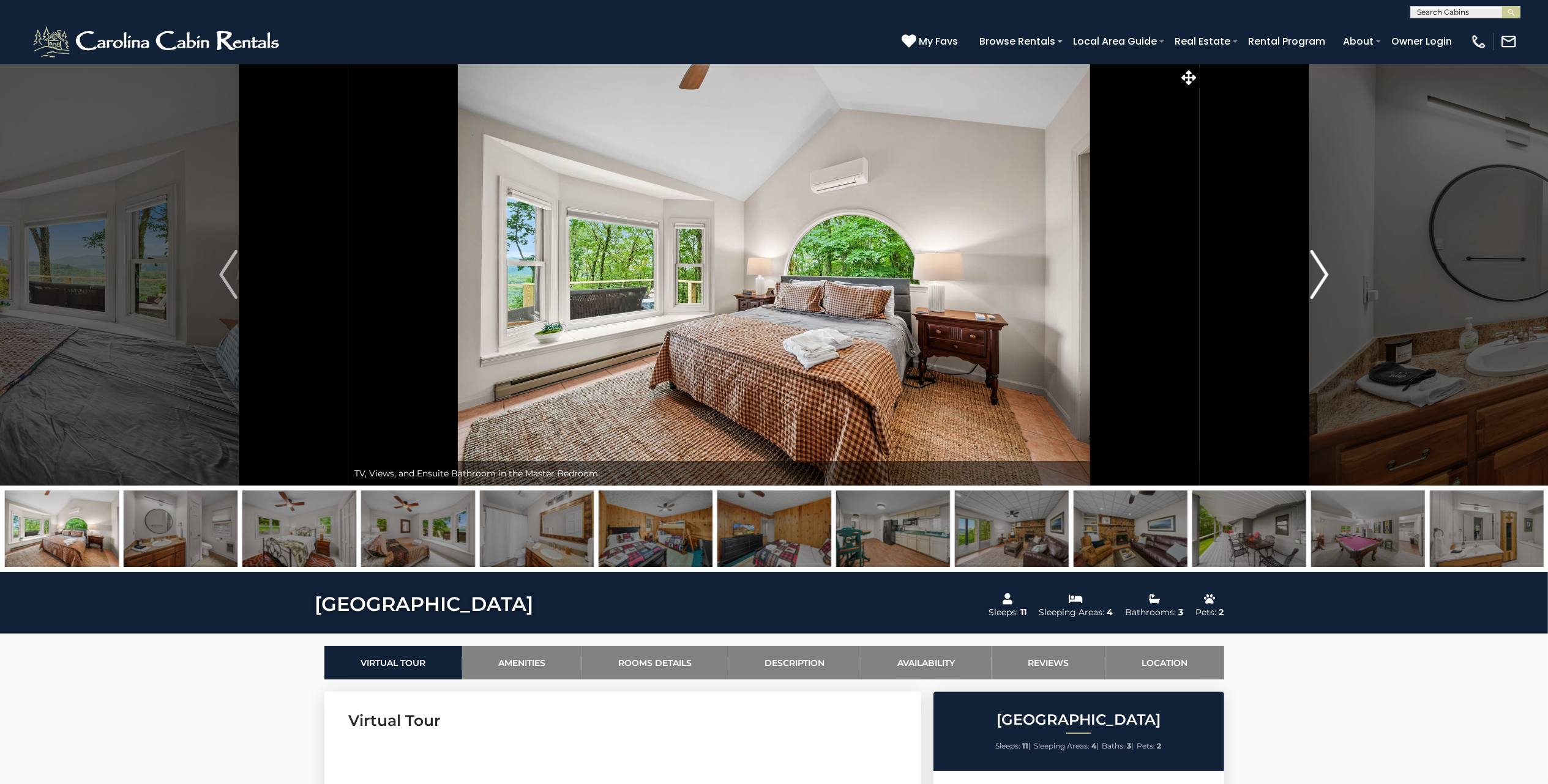
click at [1313, 278] on img "Next" at bounding box center [1320, 274] width 19 height 48
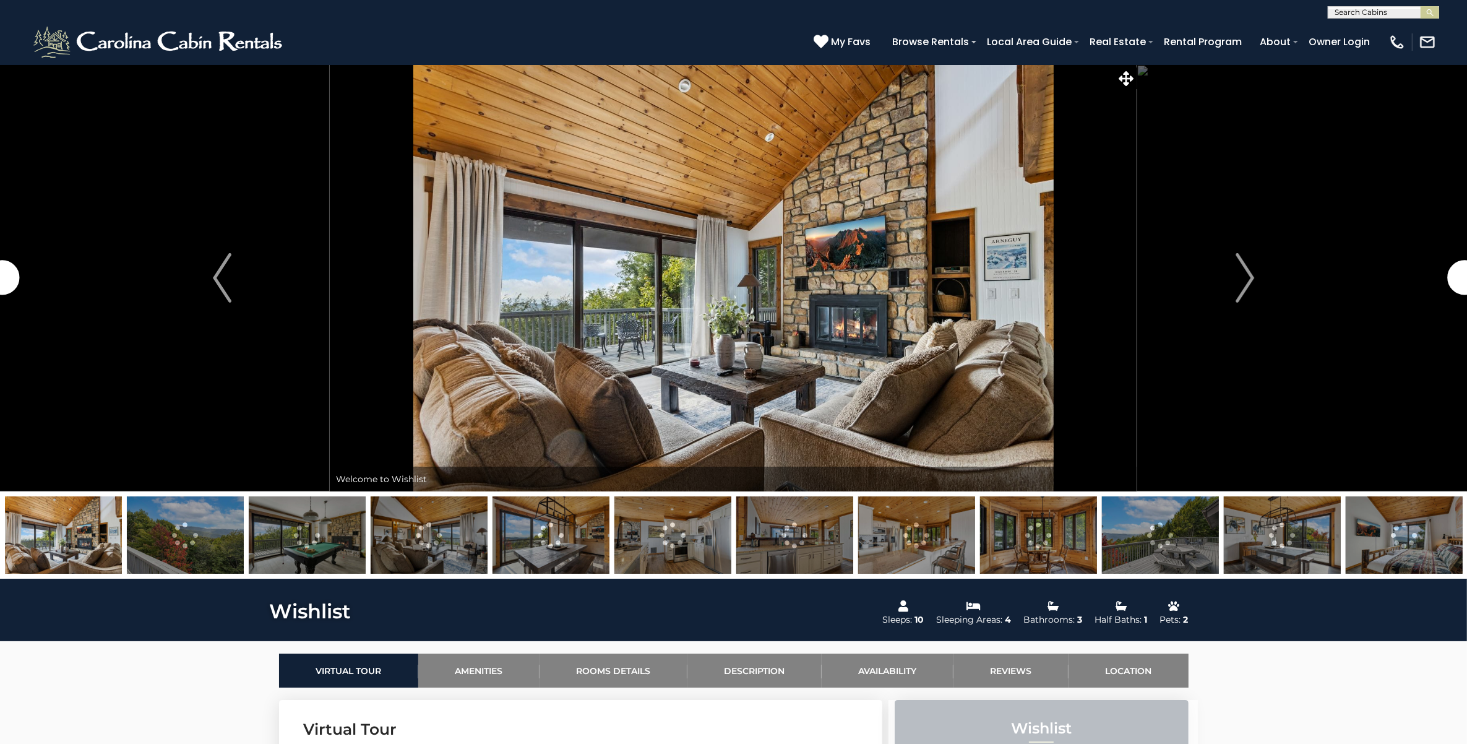
click at [165, 545] on img at bounding box center [185, 534] width 117 height 77
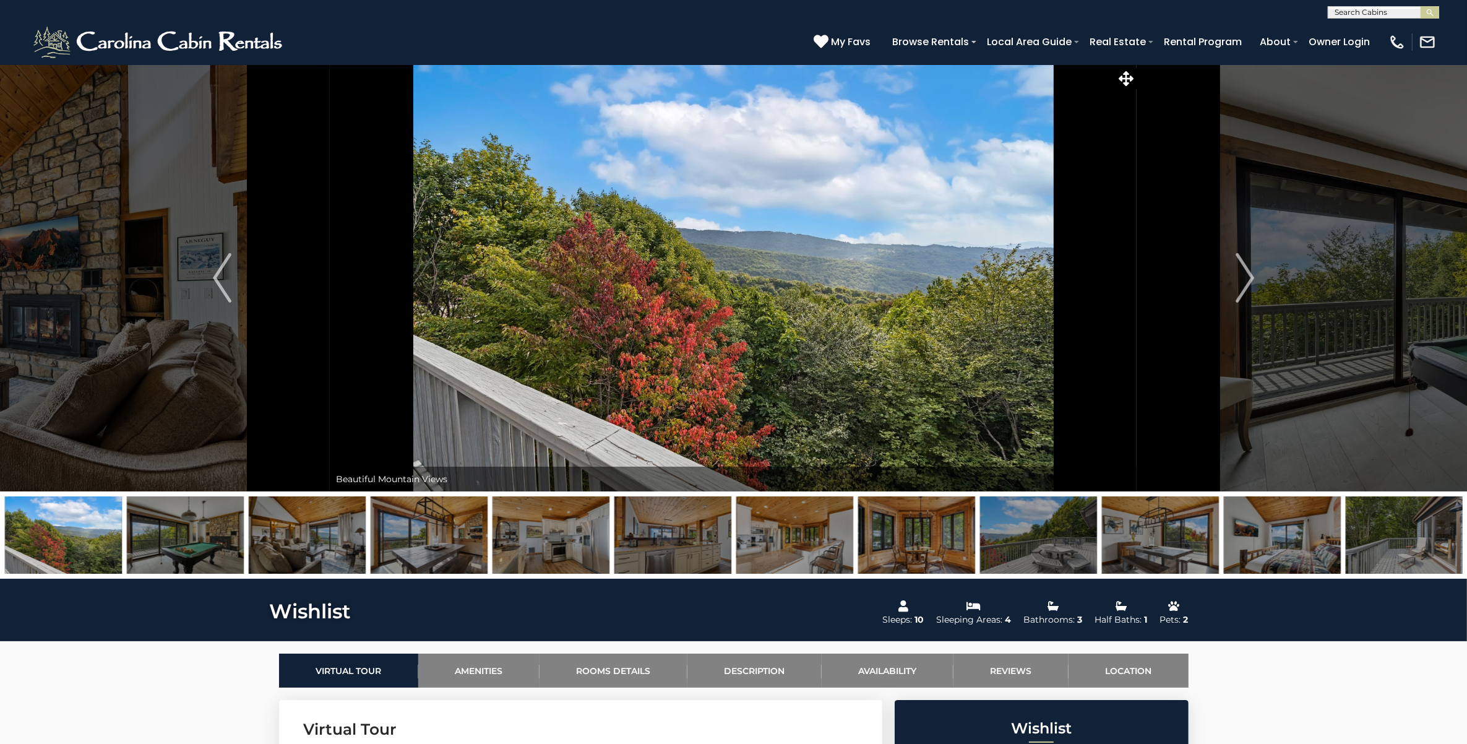
click at [285, 542] on img at bounding box center [307, 534] width 117 height 77
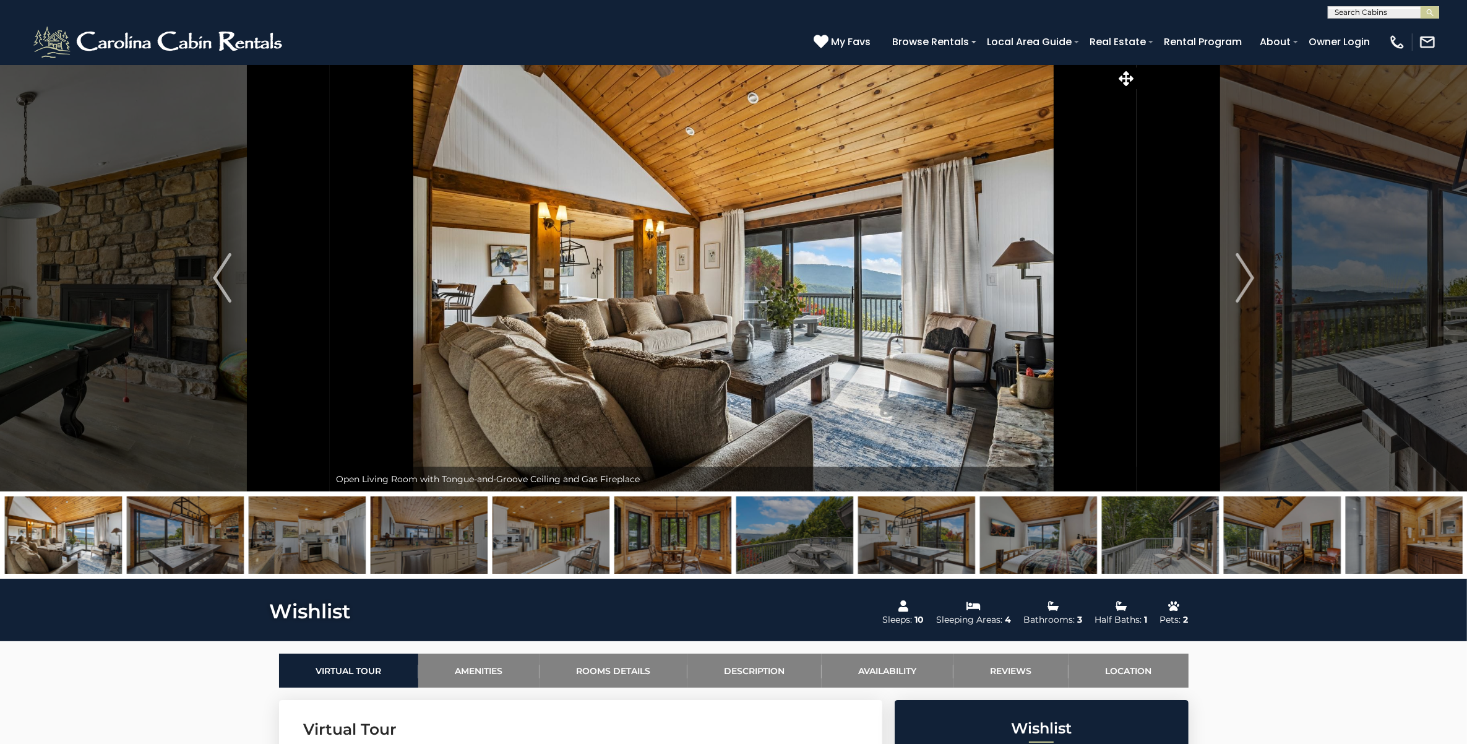
click at [427, 527] on img at bounding box center [429, 534] width 117 height 77
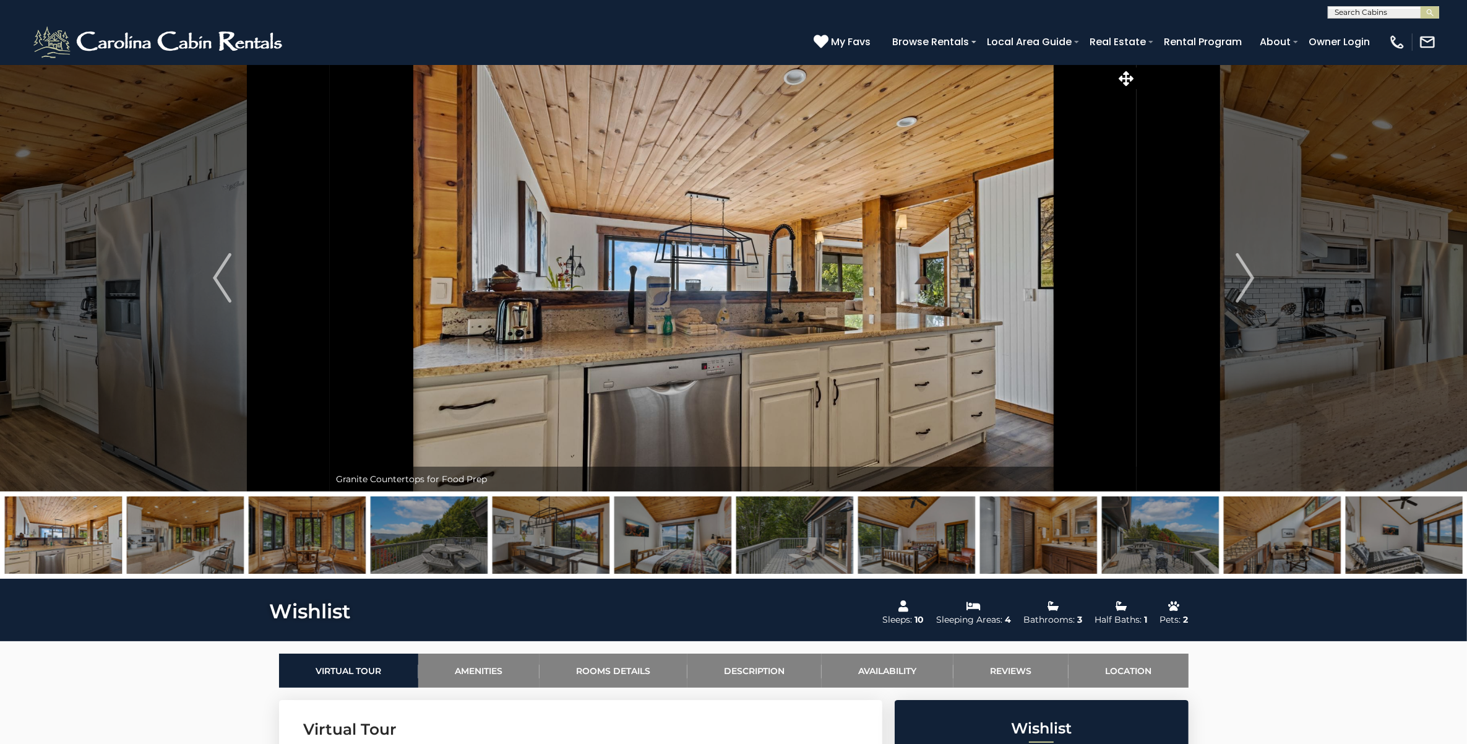
click at [538, 537] on img at bounding box center [550, 534] width 117 height 77
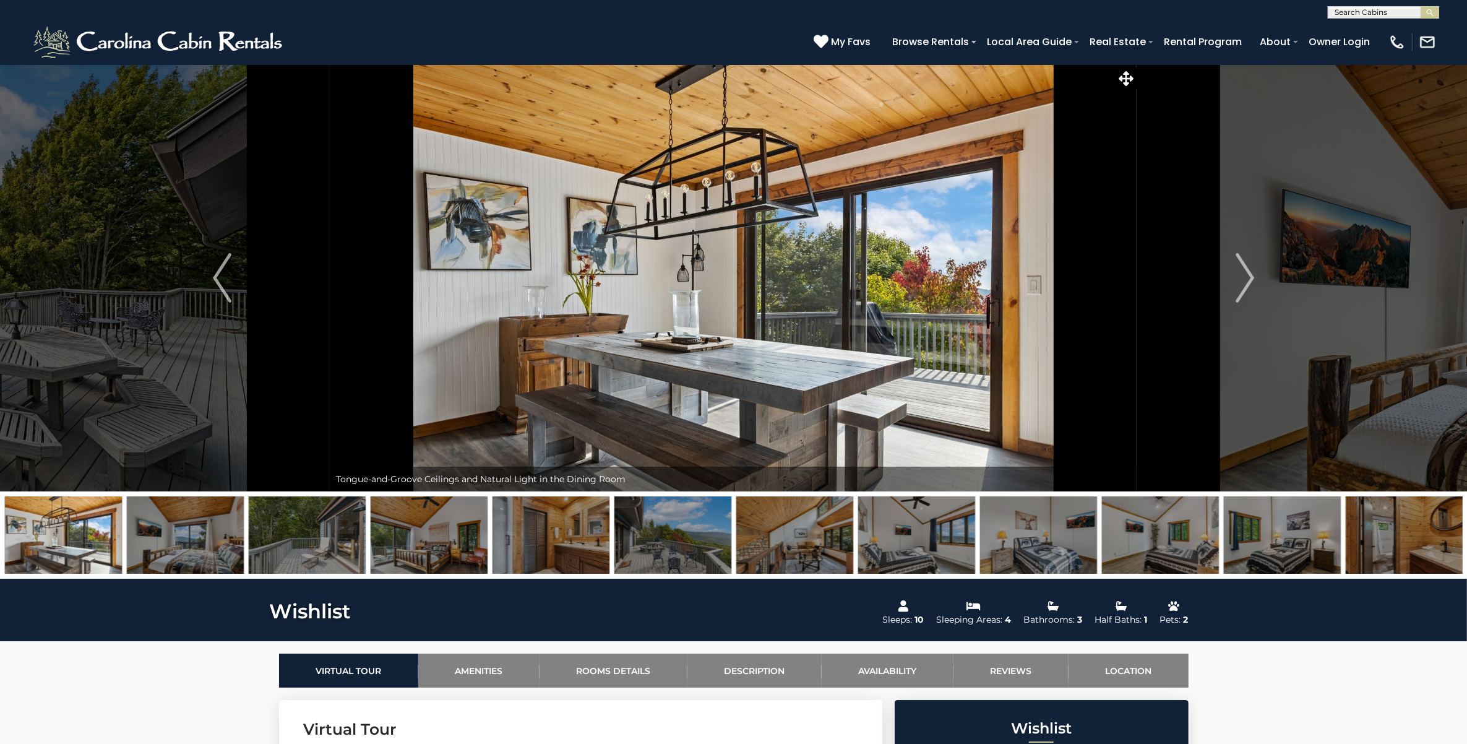
click at [679, 544] on img at bounding box center [672, 534] width 117 height 77
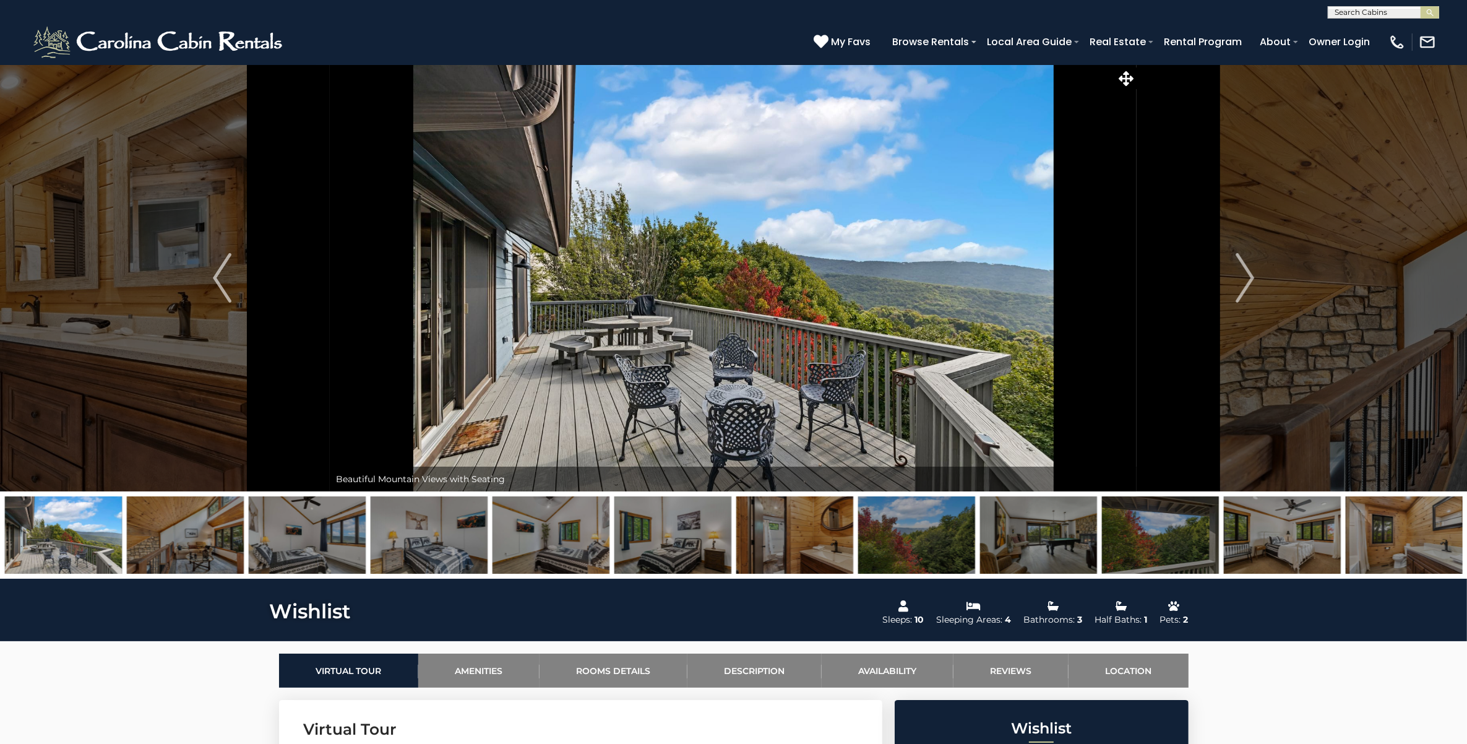
click at [817, 537] on img at bounding box center [794, 534] width 117 height 77
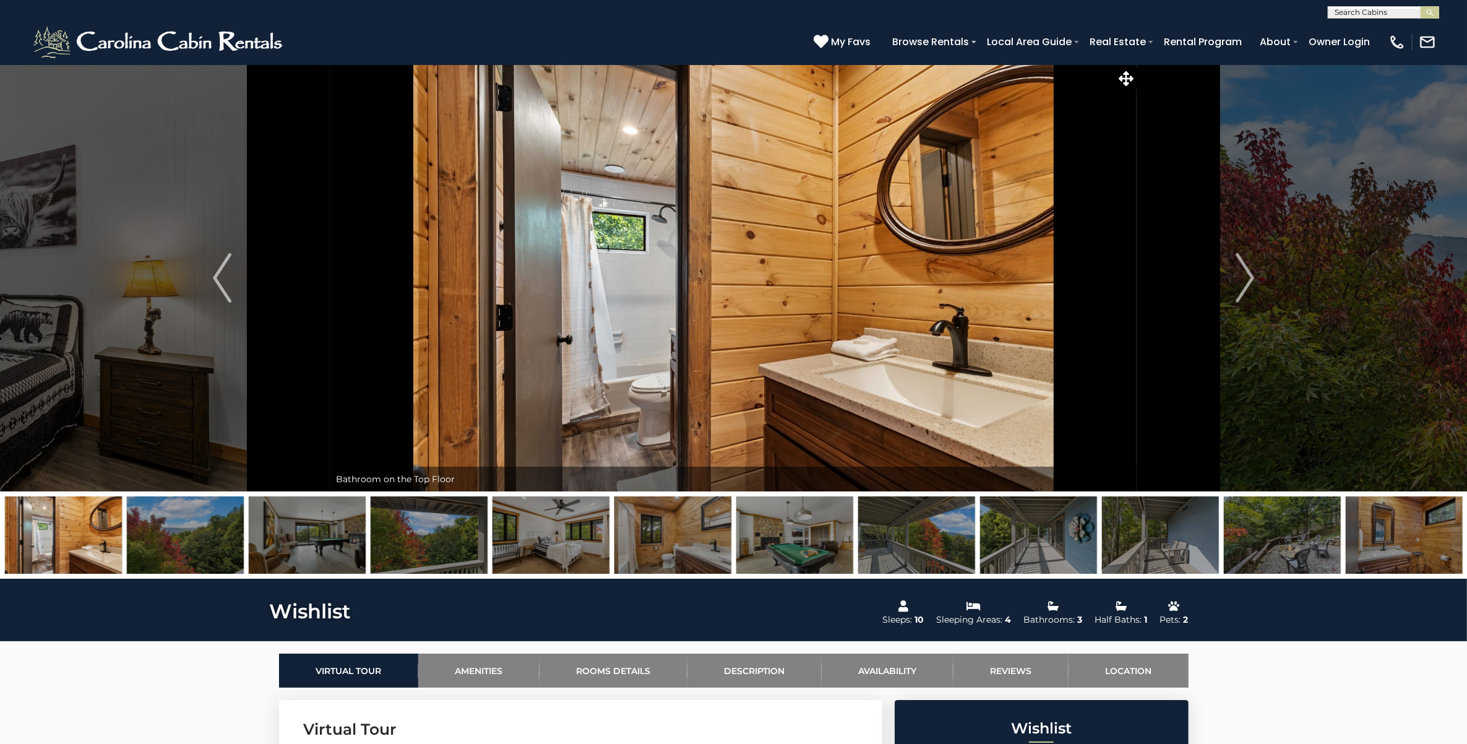
click at [919, 543] on img at bounding box center [916, 534] width 117 height 77
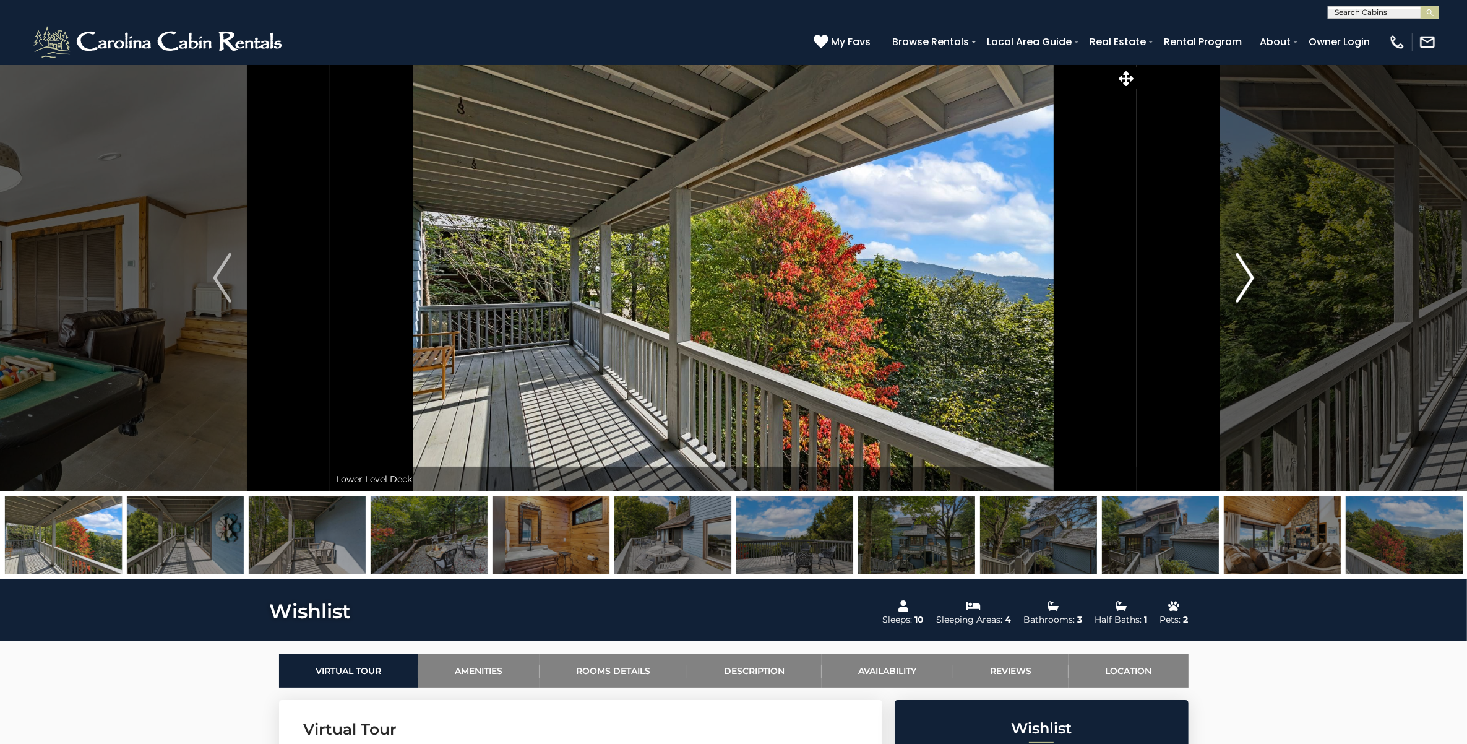
click at [1244, 282] on img "Next" at bounding box center [1245, 277] width 19 height 49
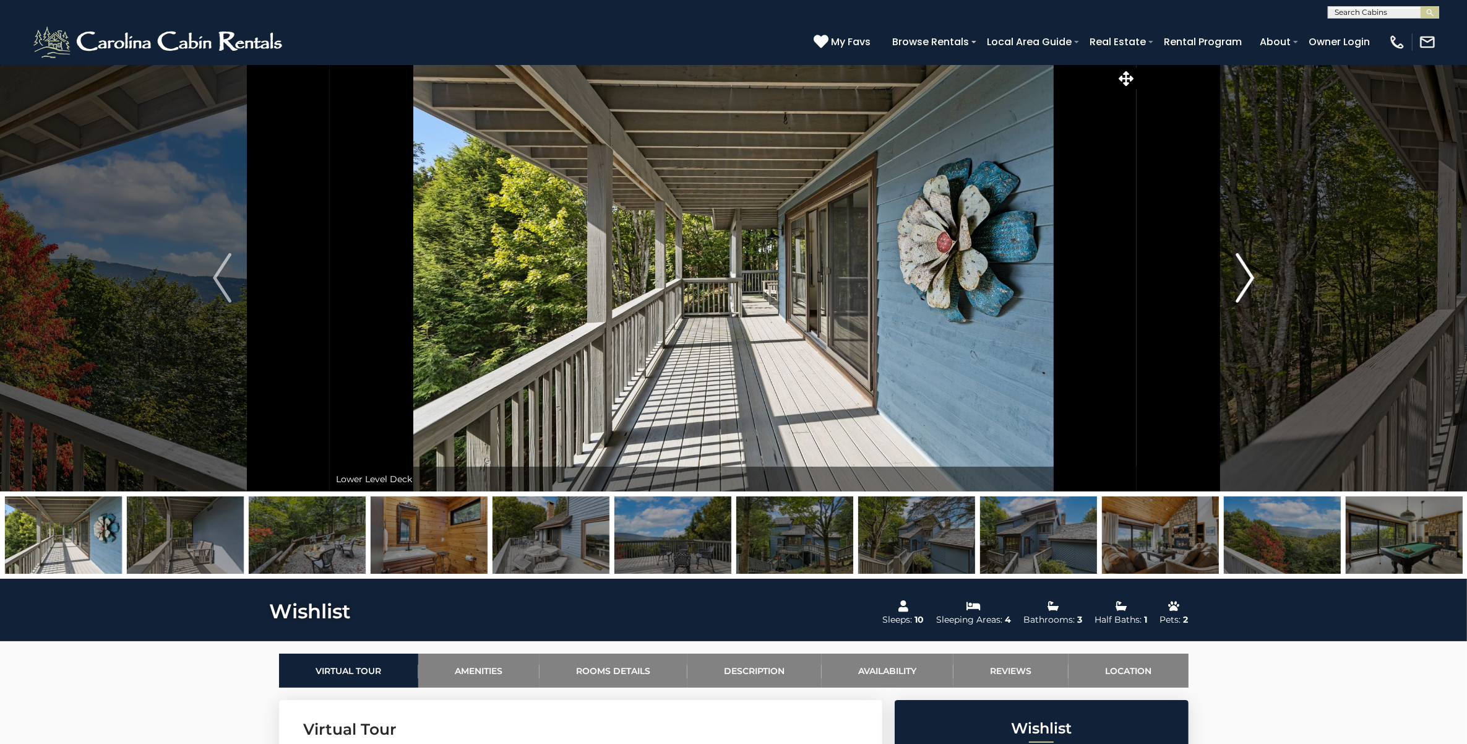
click at [1244, 282] on img "Next" at bounding box center [1245, 277] width 19 height 49
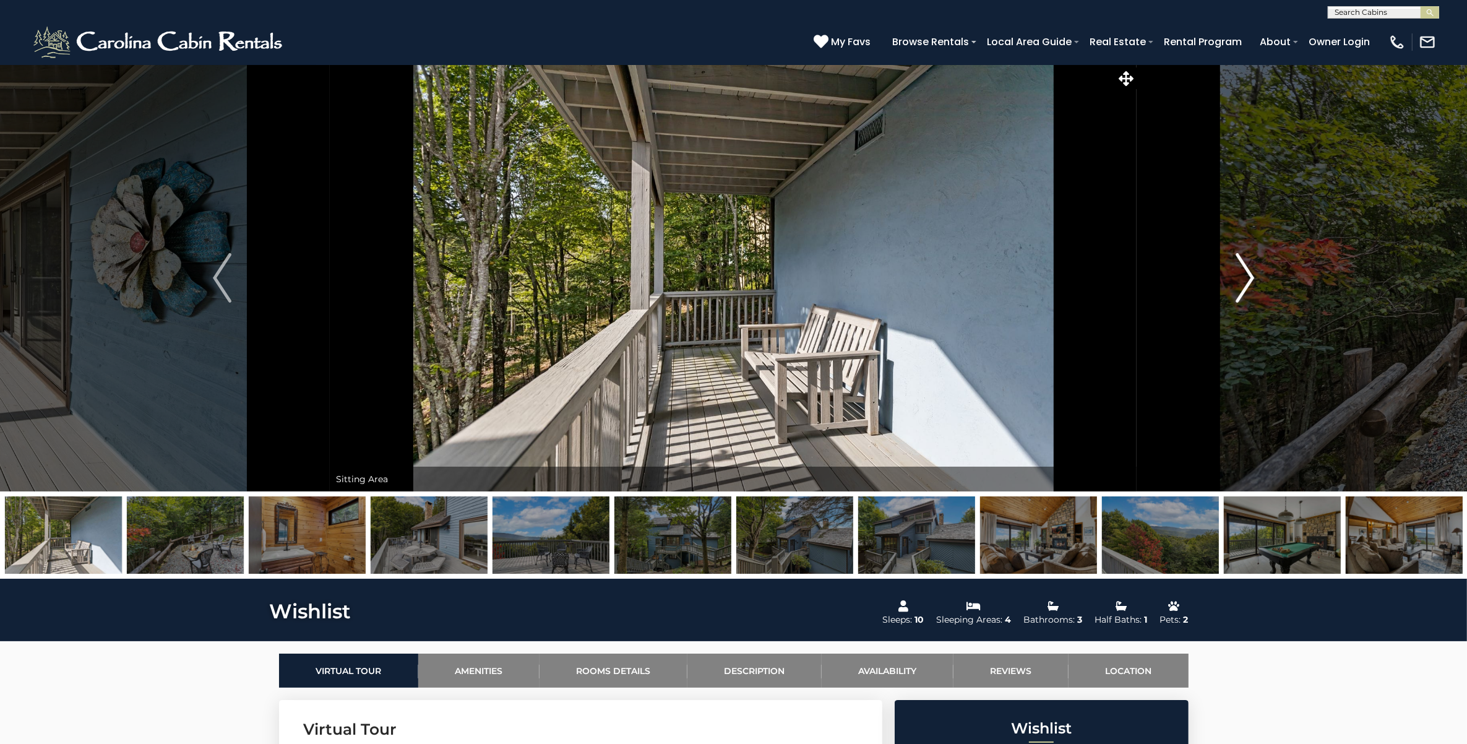
click at [1244, 282] on img "Next" at bounding box center [1245, 277] width 19 height 49
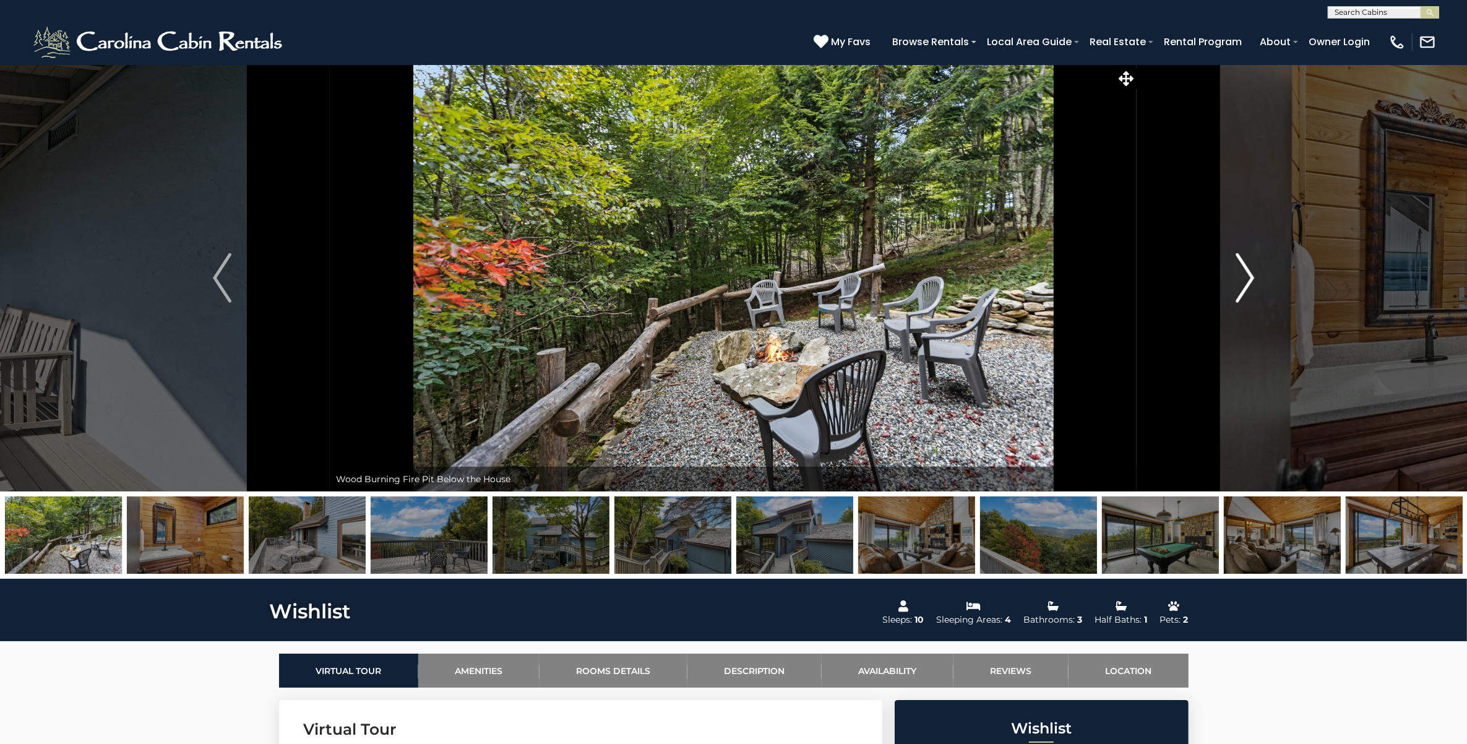
click at [1244, 282] on img "Next" at bounding box center [1245, 277] width 19 height 49
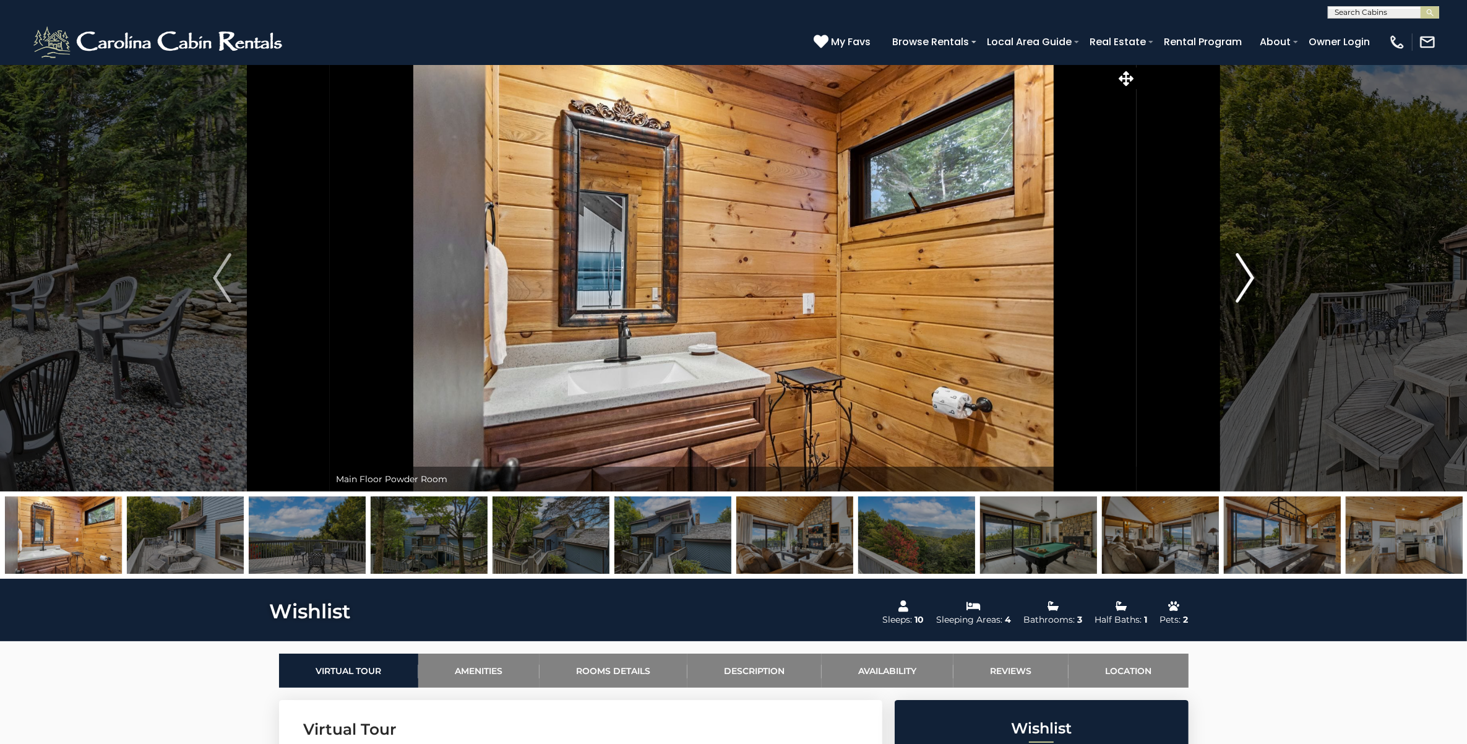
click at [1244, 282] on img "Next" at bounding box center [1245, 277] width 19 height 49
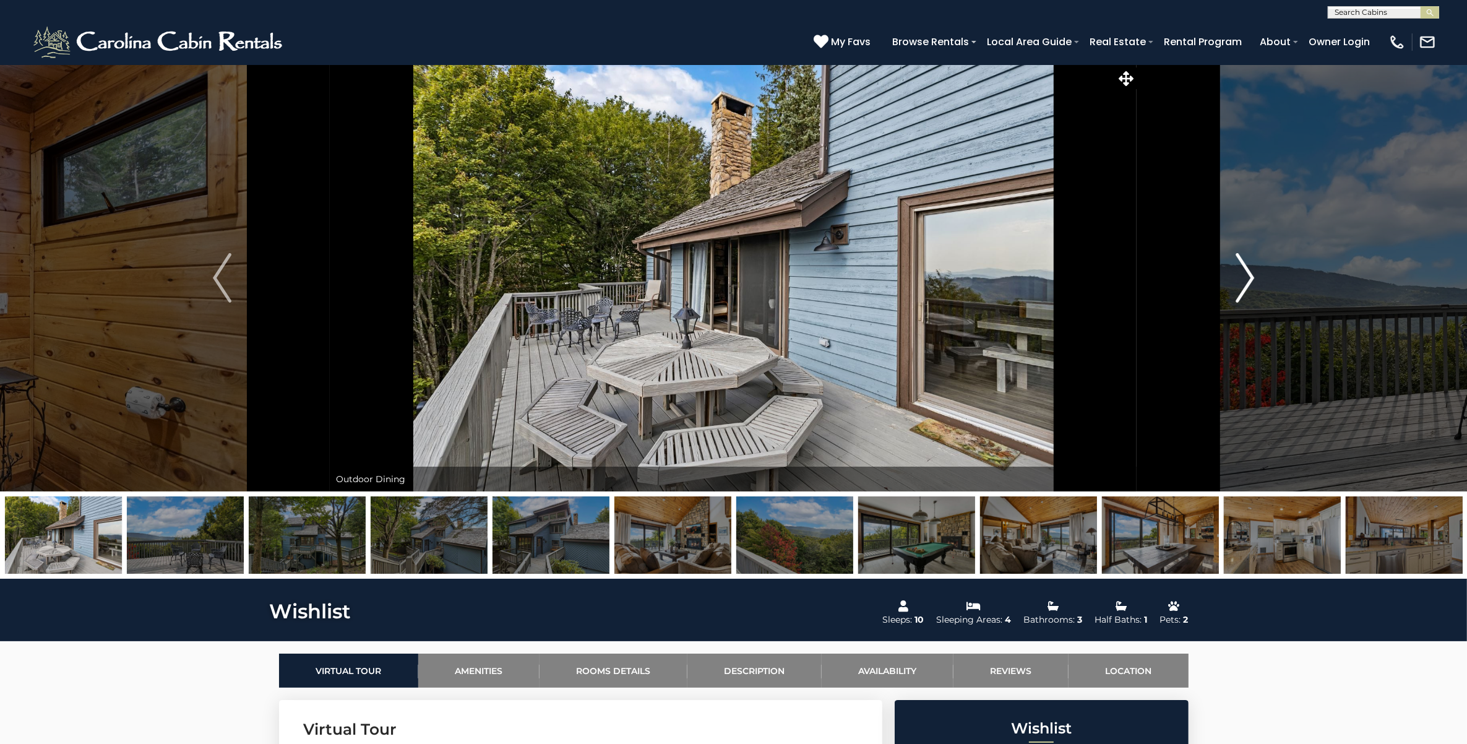
click at [1244, 282] on img "Next" at bounding box center [1245, 277] width 19 height 49
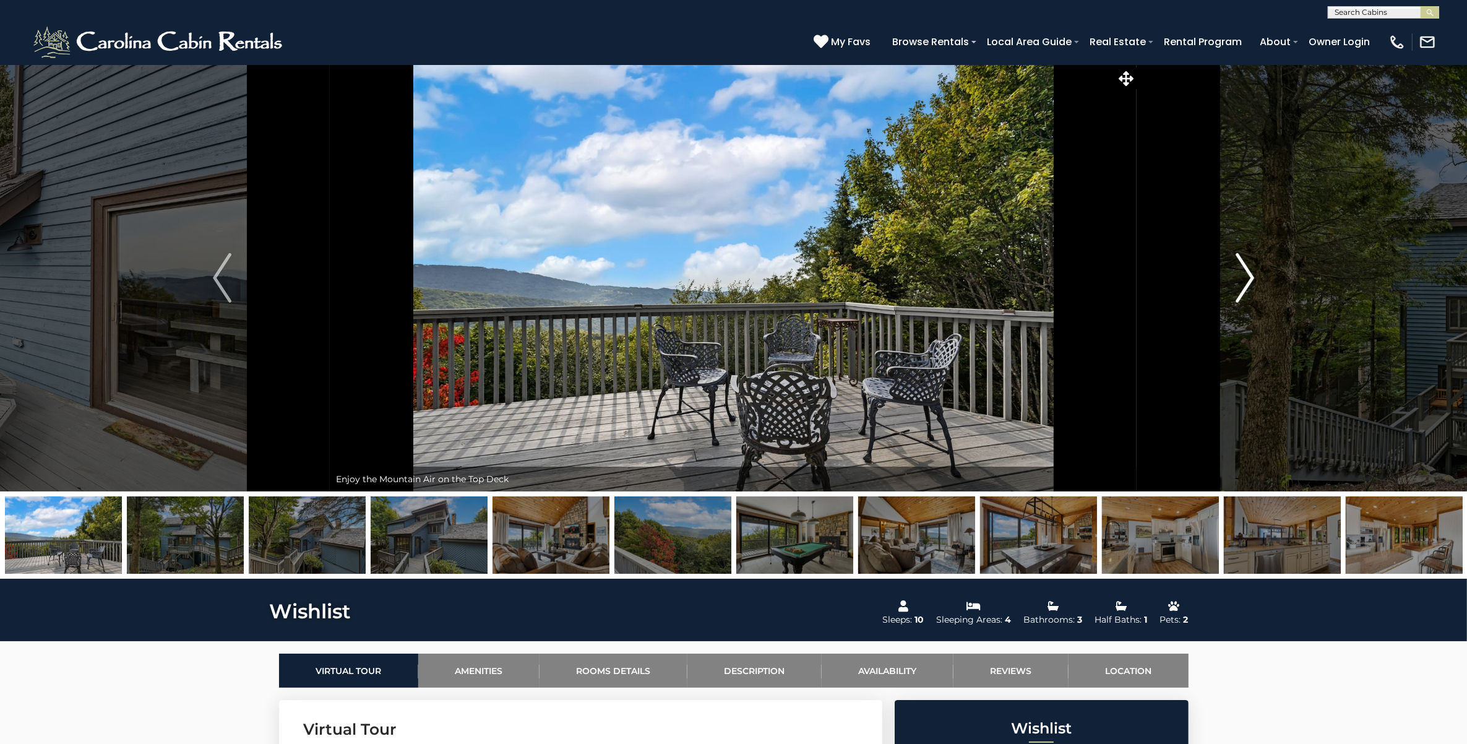
click at [1244, 282] on img "Next" at bounding box center [1245, 277] width 19 height 49
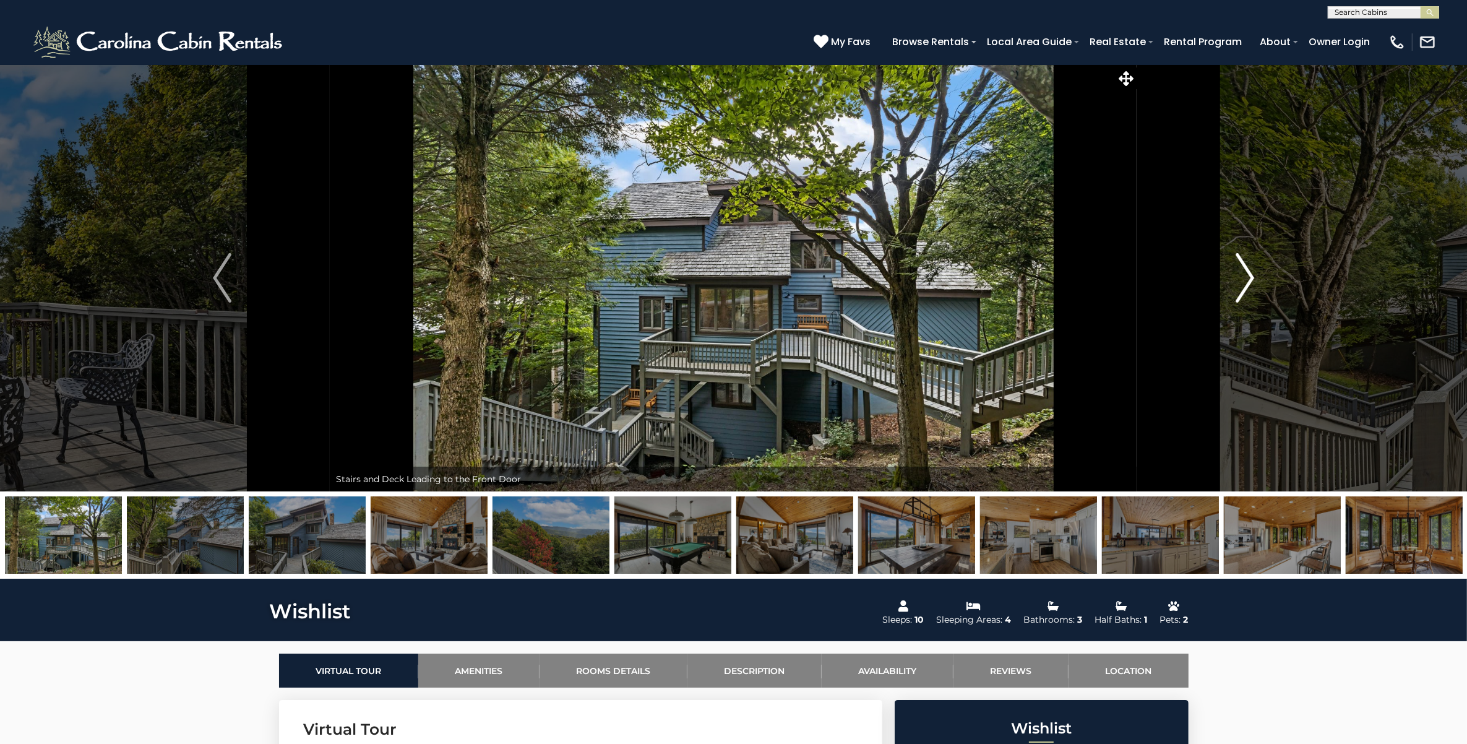
click at [1244, 282] on img "Next" at bounding box center [1245, 277] width 19 height 49
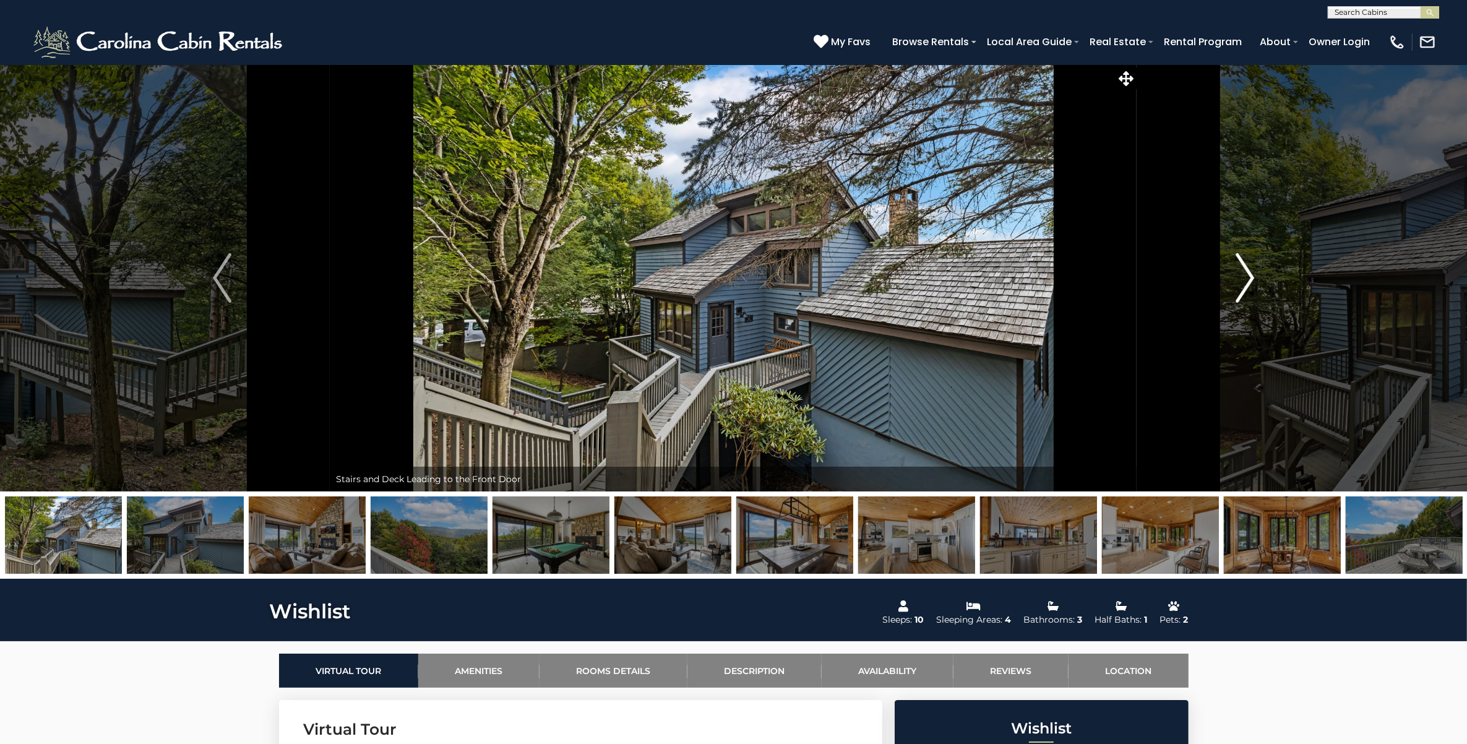
click at [1244, 282] on img "Next" at bounding box center [1245, 277] width 19 height 49
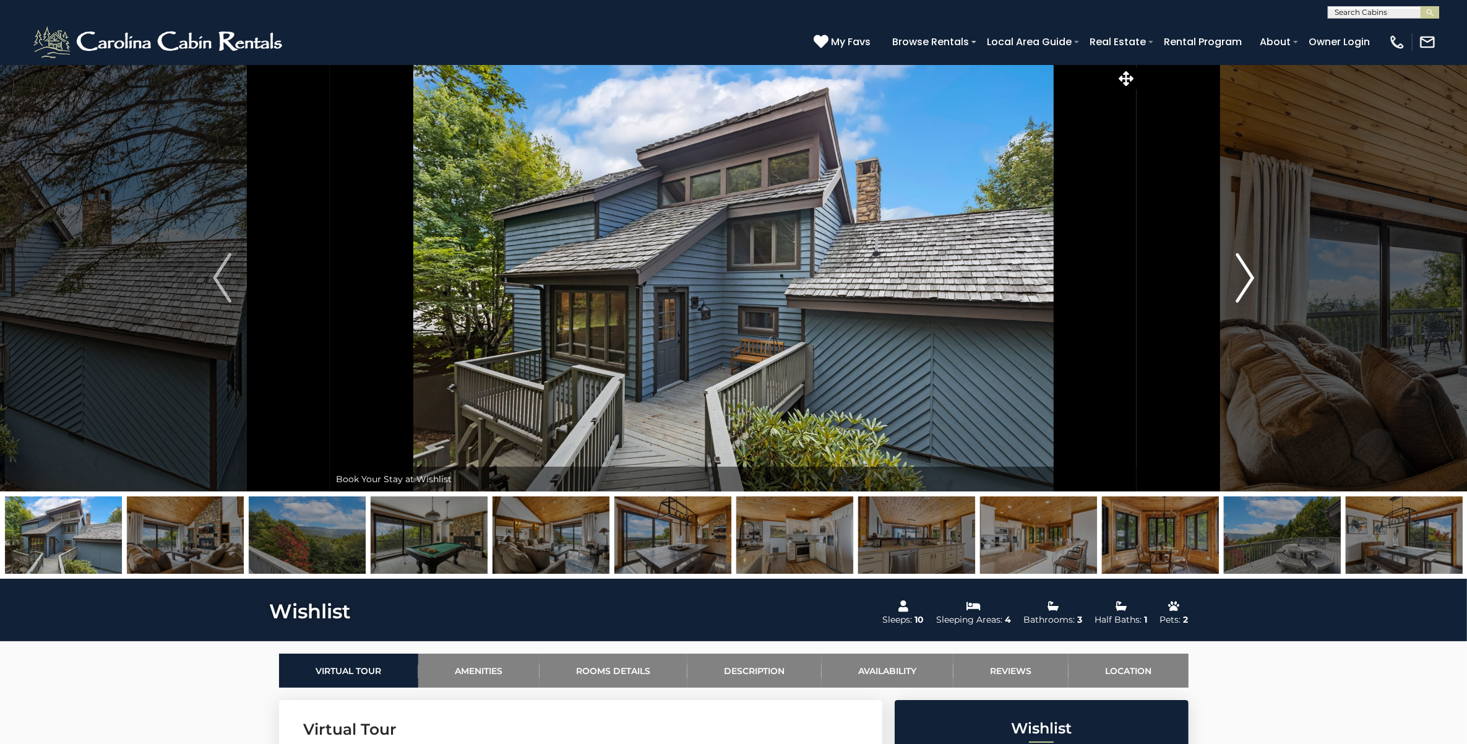
click at [1244, 282] on img "Next" at bounding box center [1245, 277] width 19 height 49
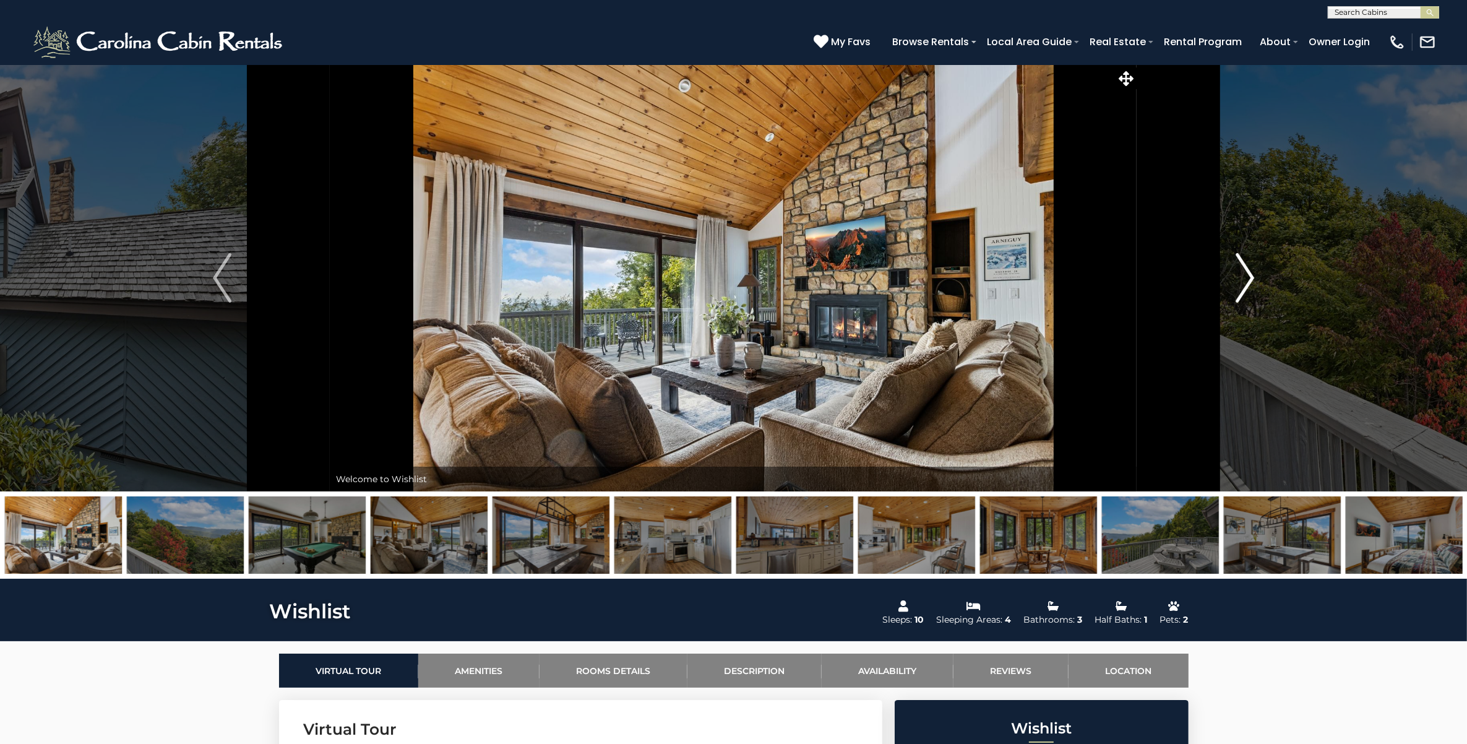
click at [1244, 282] on img "Next" at bounding box center [1245, 277] width 19 height 49
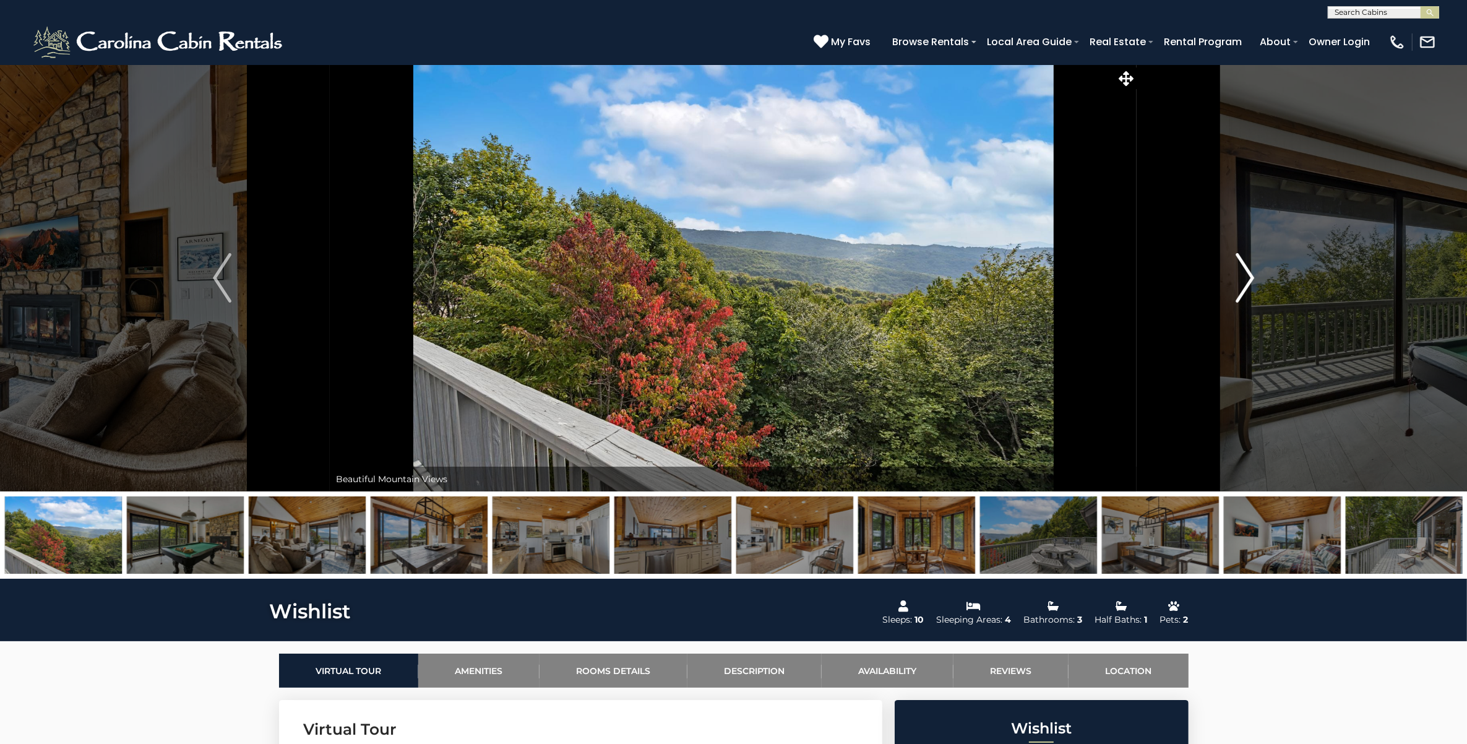
click at [1244, 282] on img "Next" at bounding box center [1245, 277] width 19 height 49
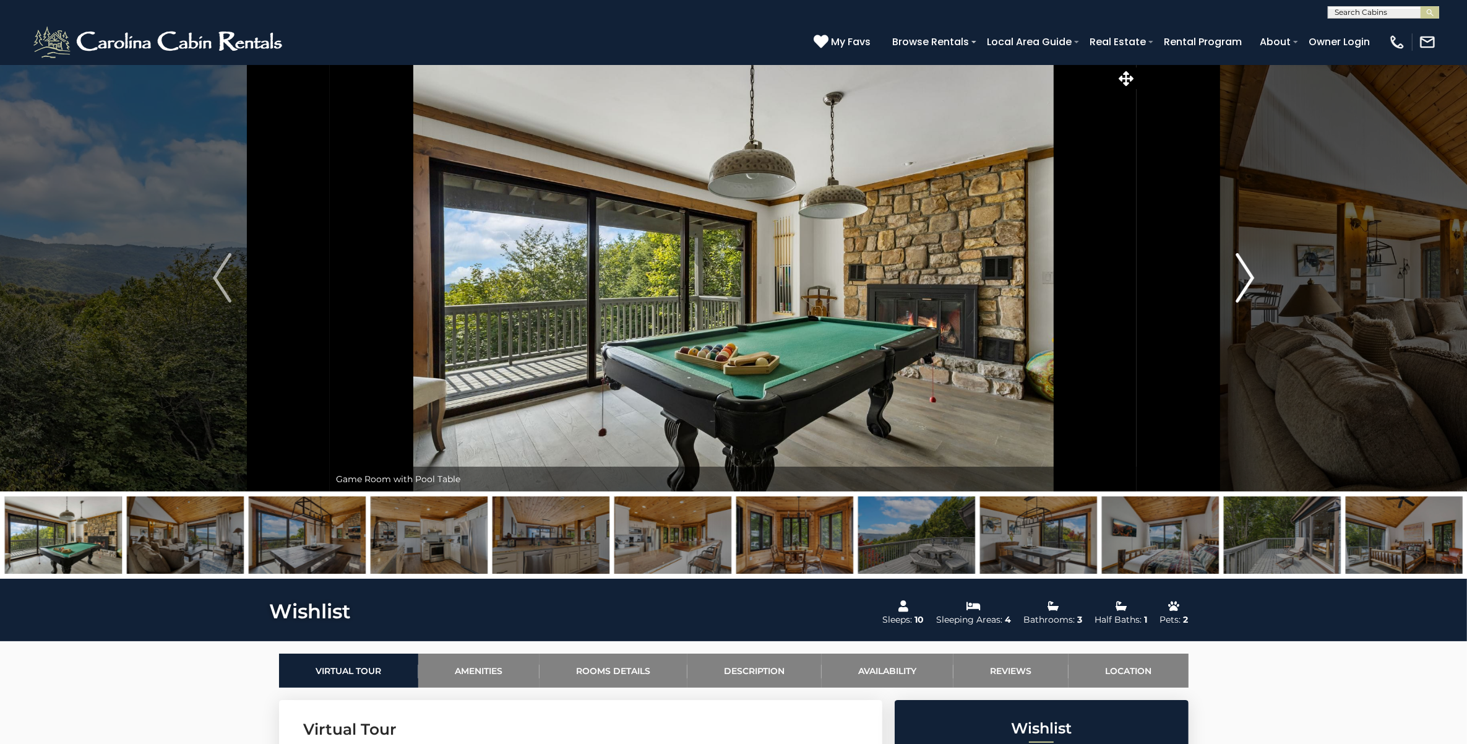
click at [1244, 282] on img "Next" at bounding box center [1245, 277] width 19 height 49
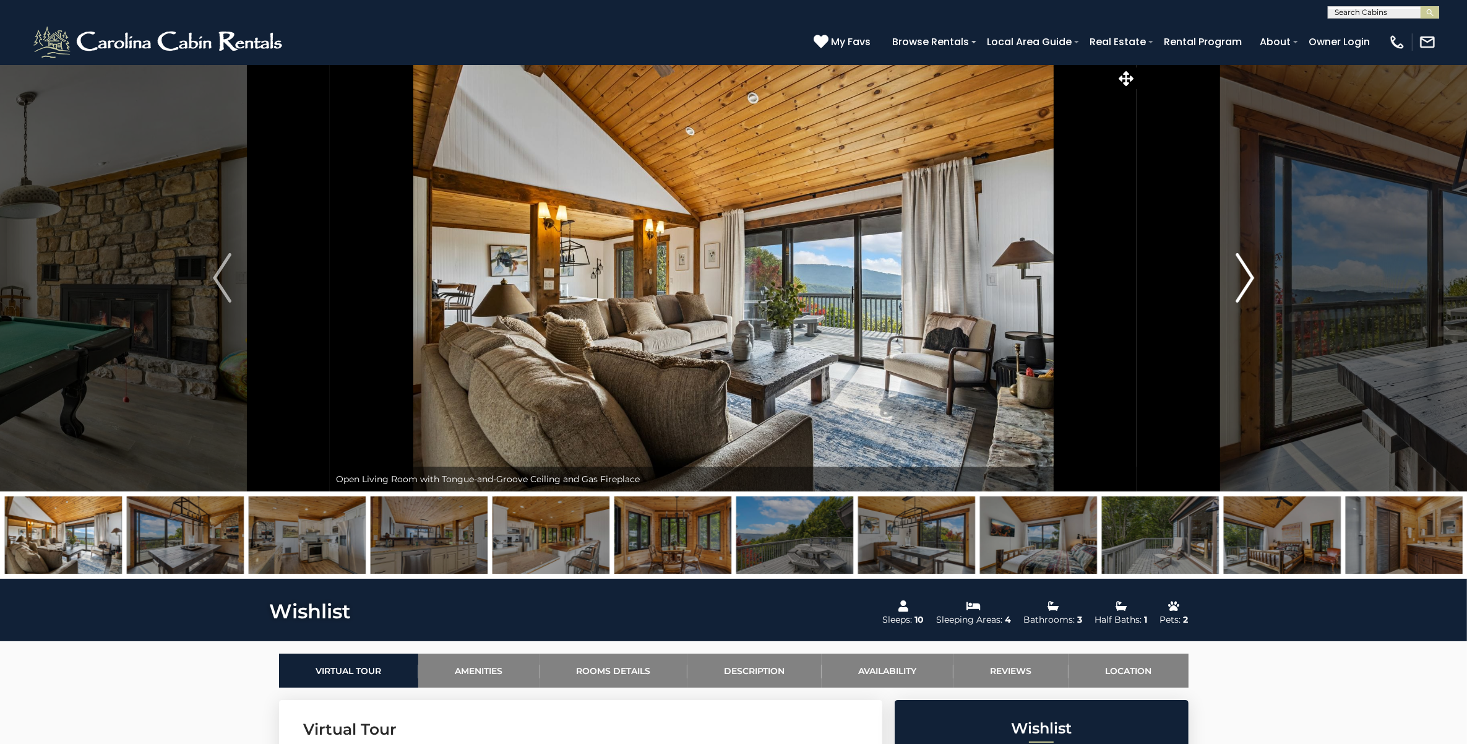
click at [1244, 282] on img "Next" at bounding box center [1245, 277] width 19 height 49
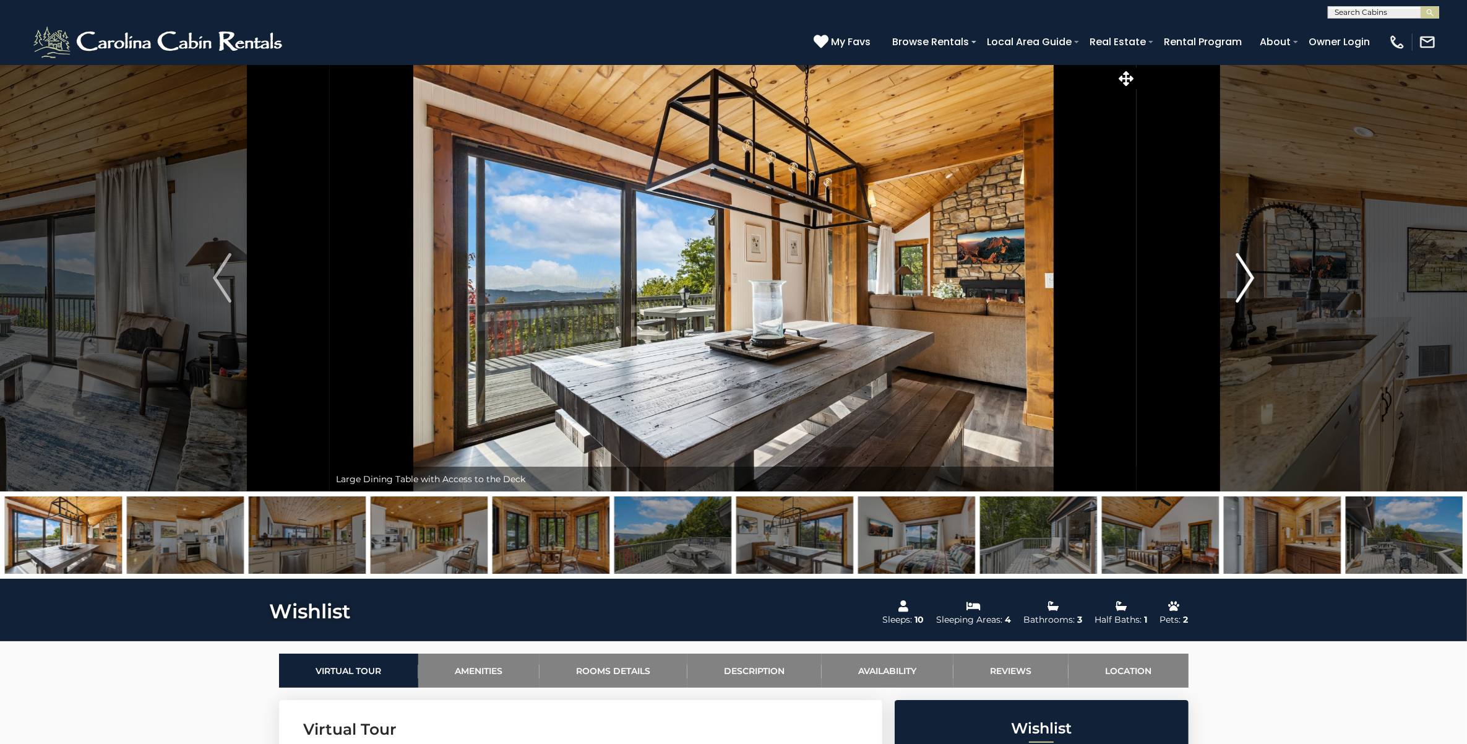
click at [1244, 282] on img "Next" at bounding box center [1245, 277] width 19 height 49
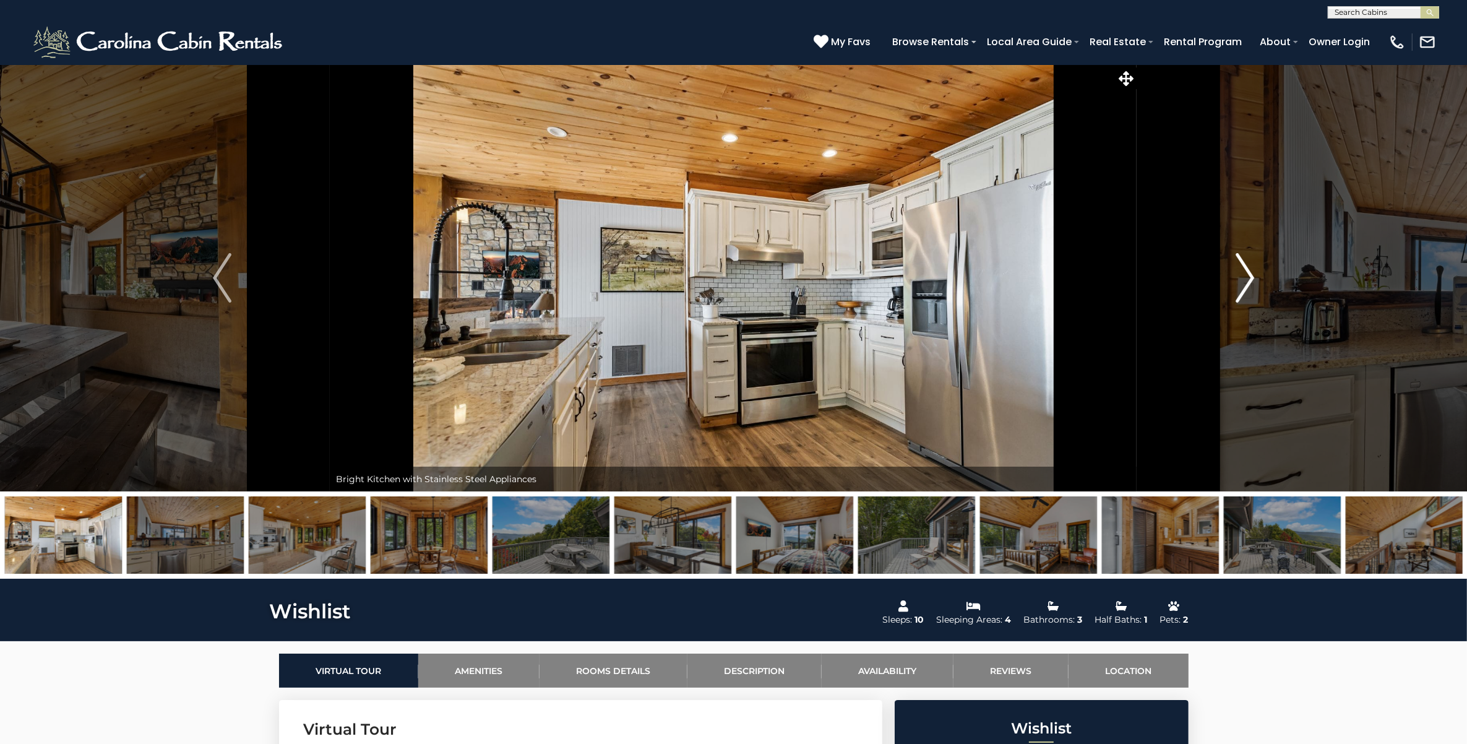
click at [1244, 282] on img "Next" at bounding box center [1245, 277] width 19 height 49
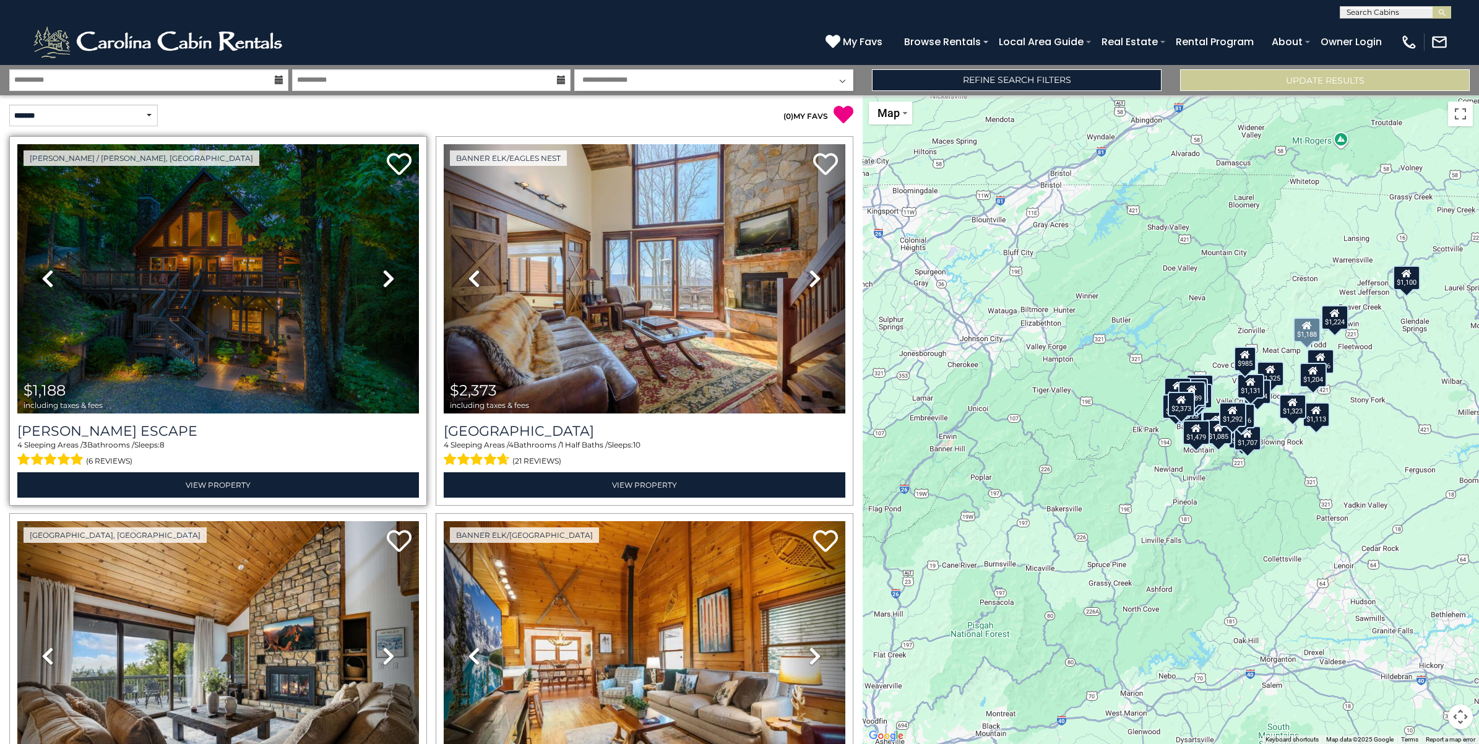
click at [384, 277] on icon at bounding box center [388, 279] width 12 height 20
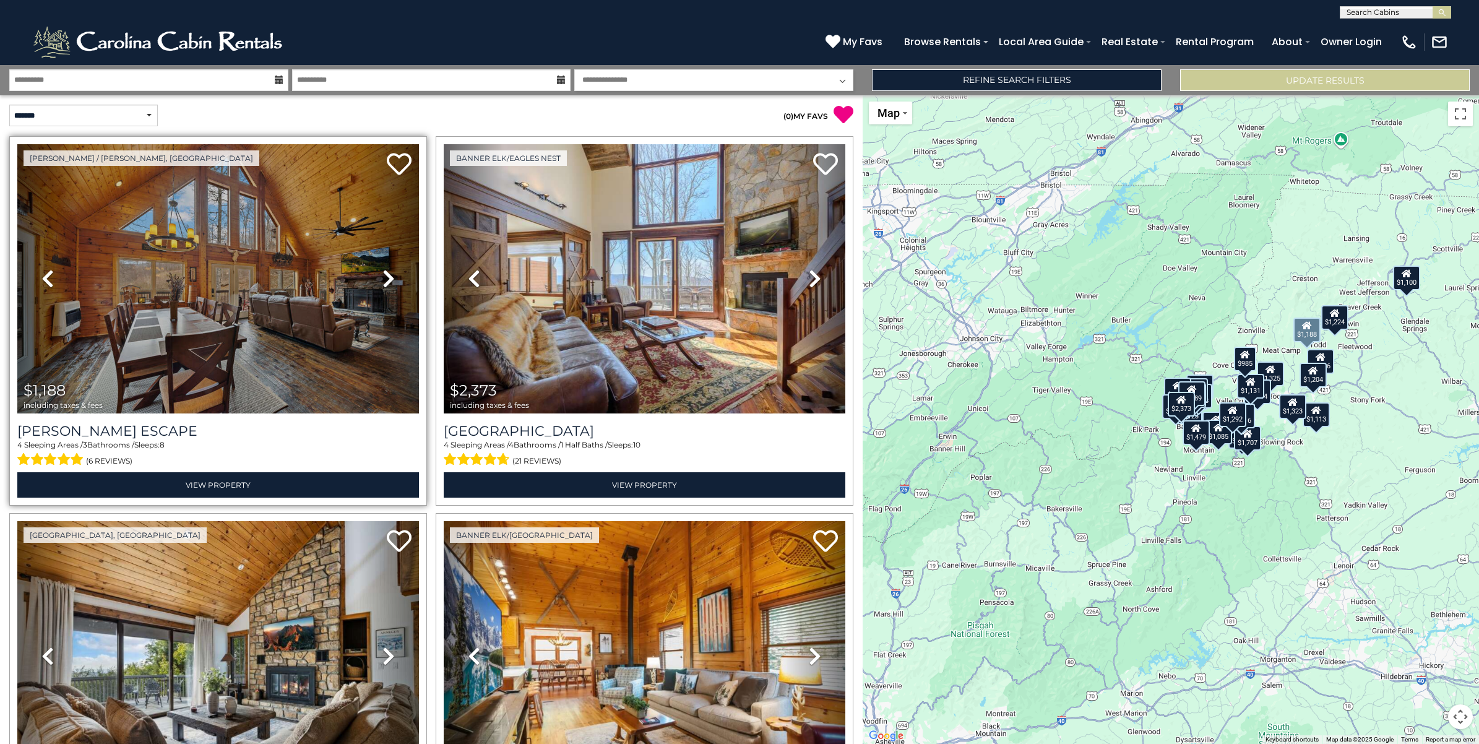
click at [384, 277] on icon at bounding box center [388, 279] width 12 height 20
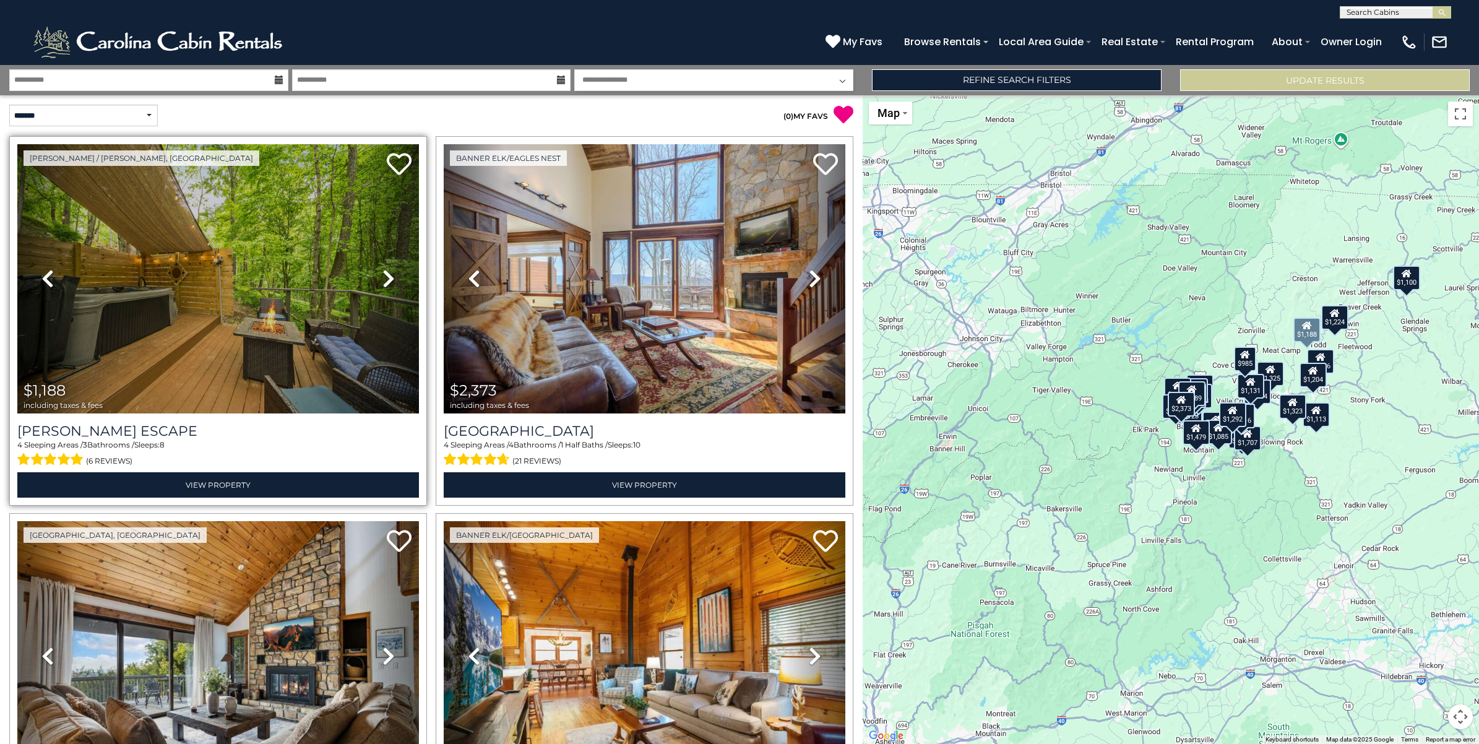
click at [384, 277] on icon at bounding box center [388, 279] width 12 height 20
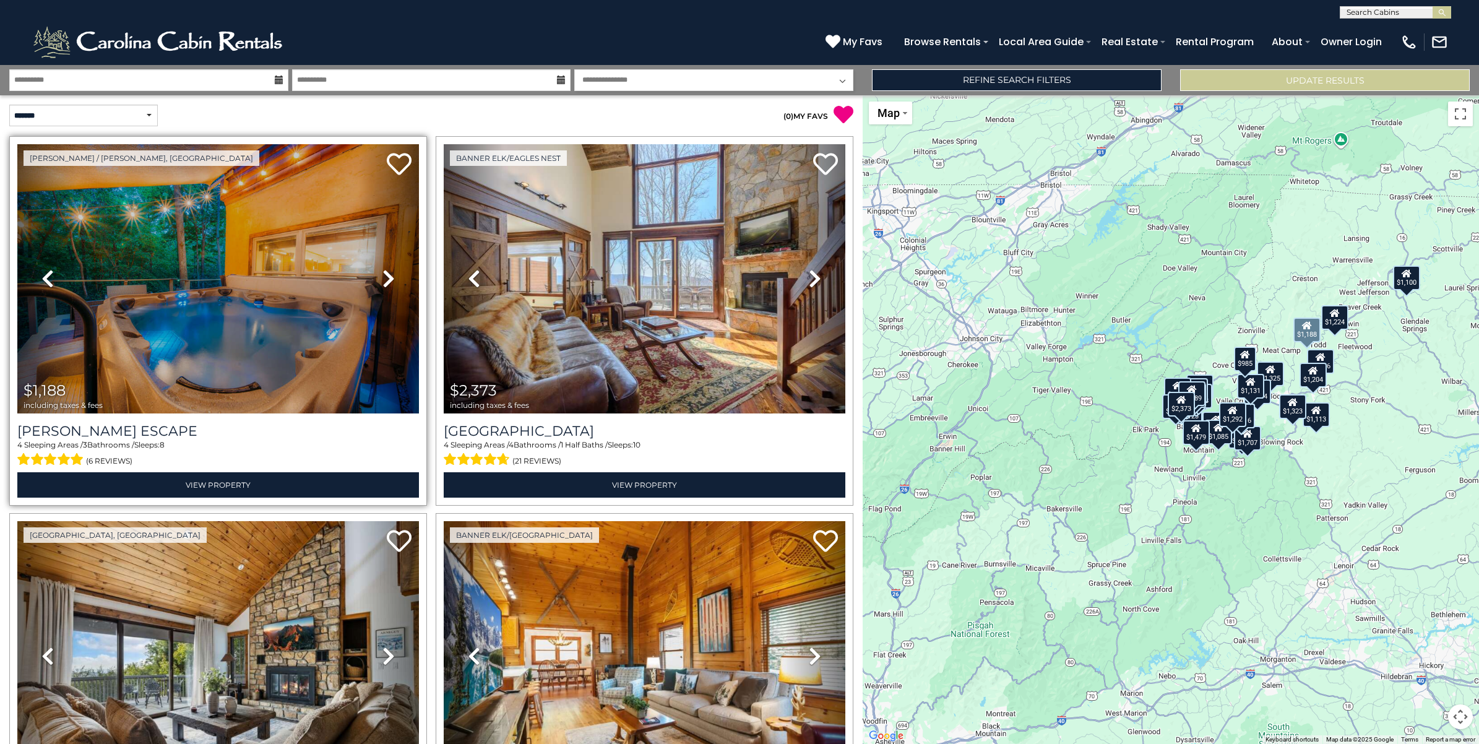
click at [384, 277] on icon at bounding box center [388, 279] width 12 height 20
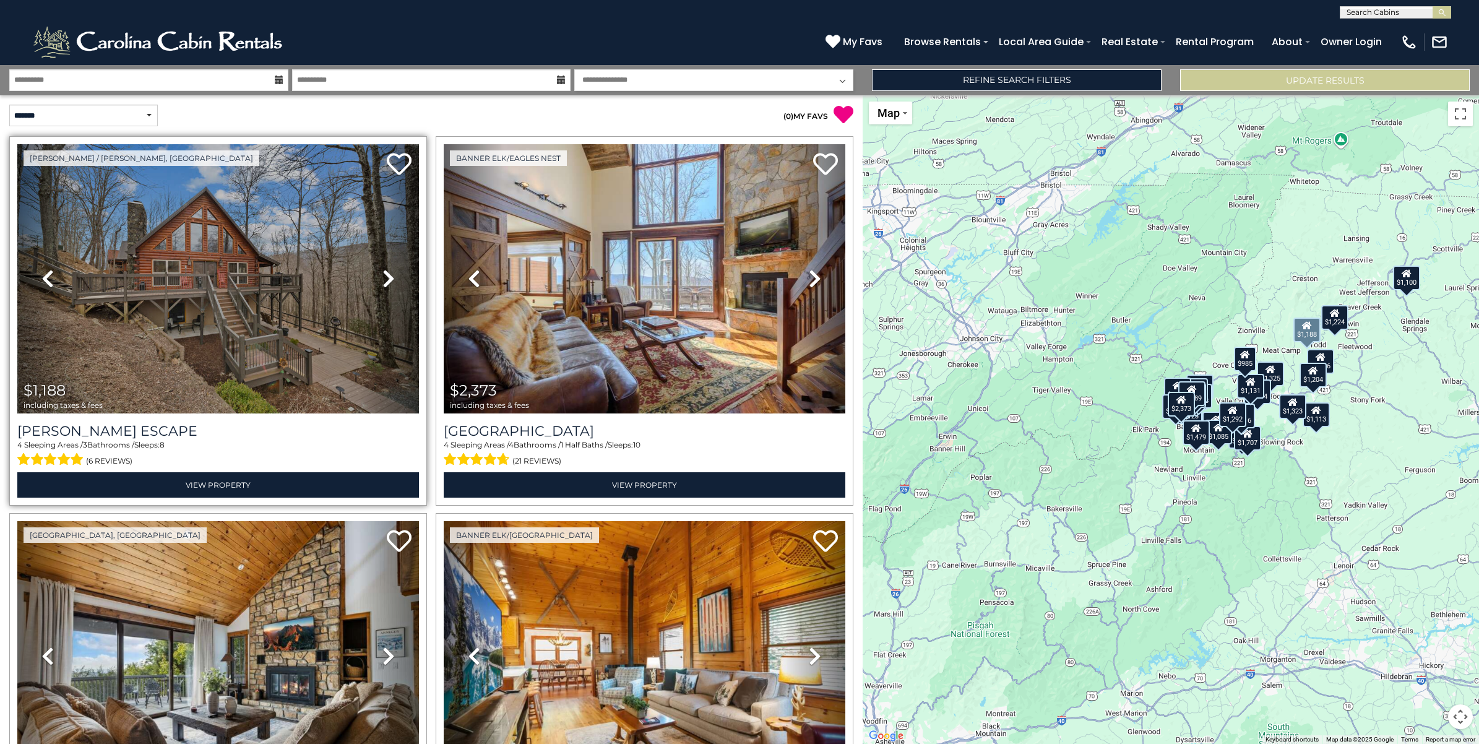
click at [384, 277] on icon at bounding box center [388, 279] width 12 height 20
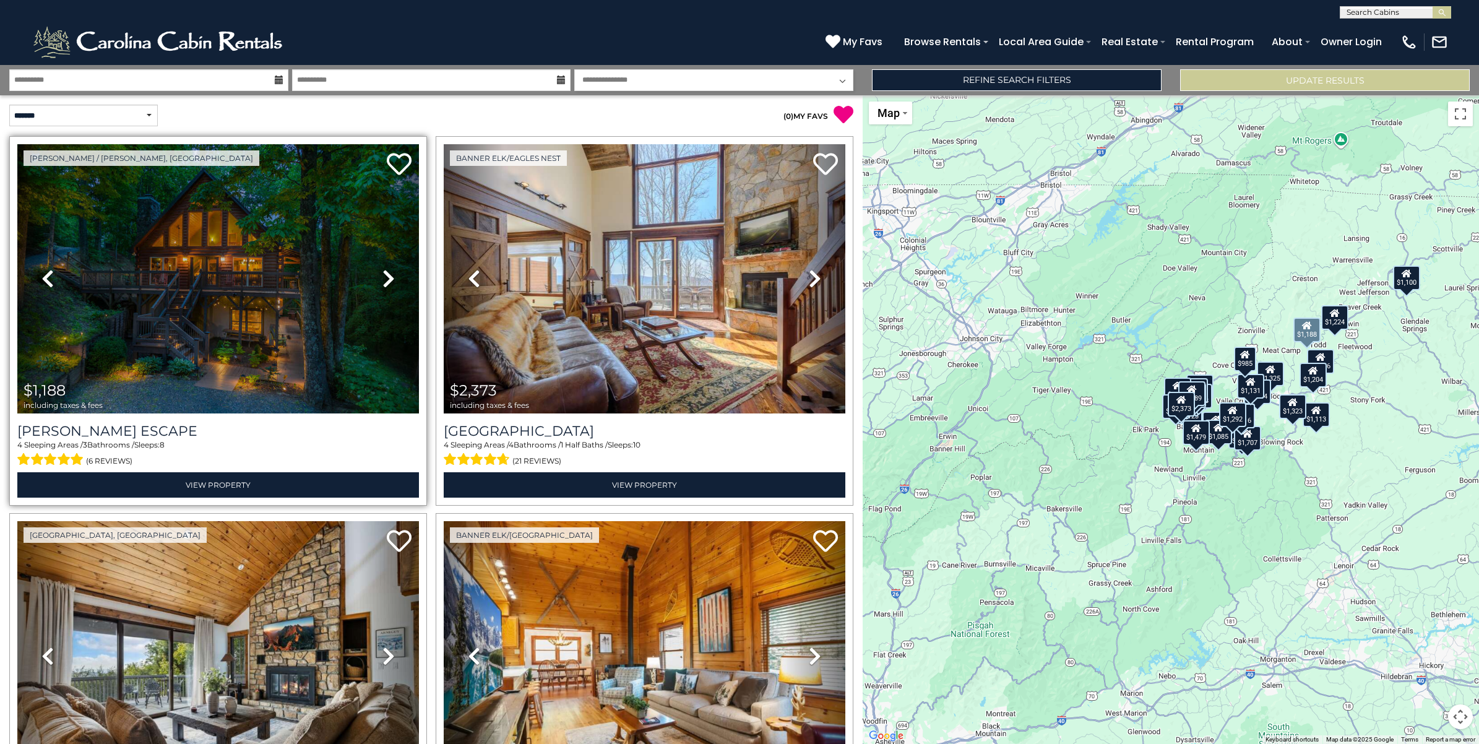
click at [384, 277] on icon at bounding box center [388, 279] width 12 height 20
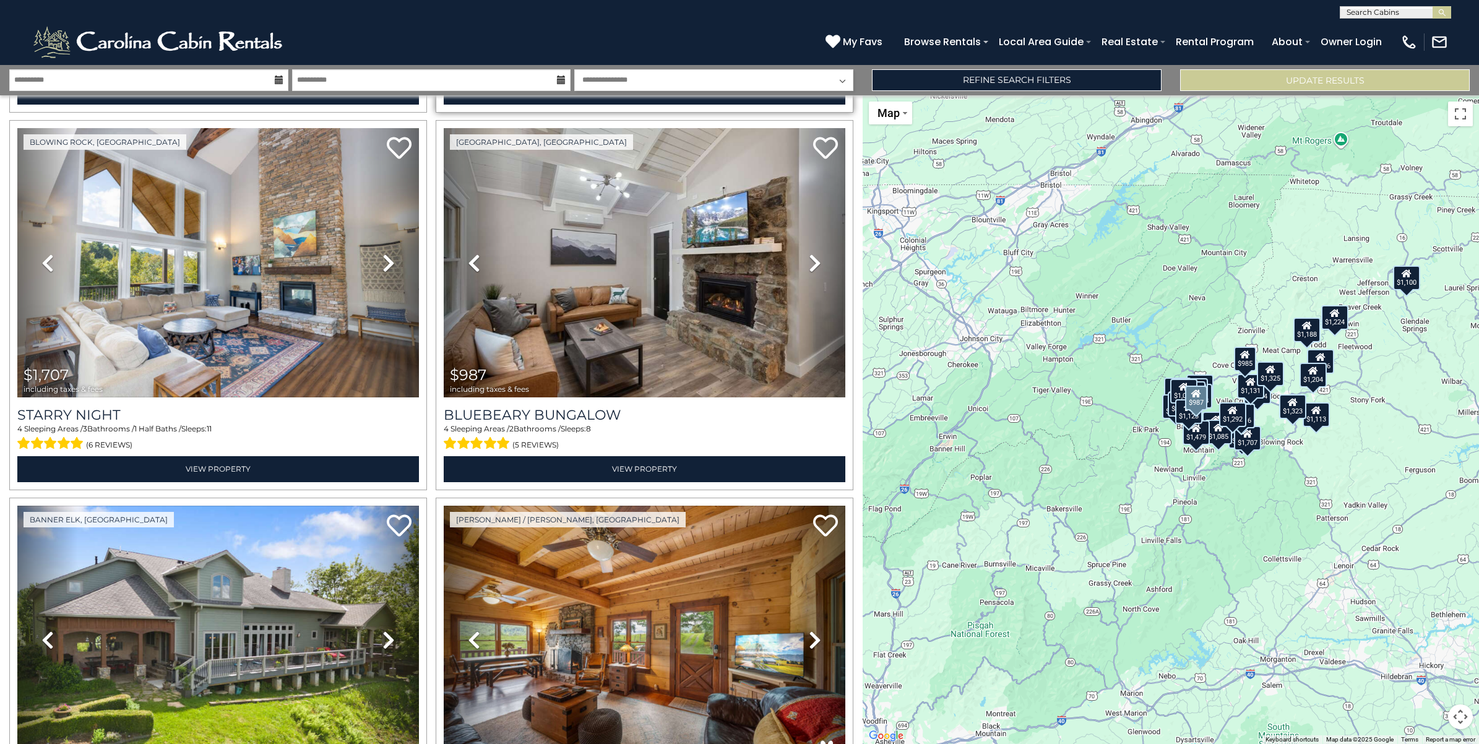
scroll to position [1160, 0]
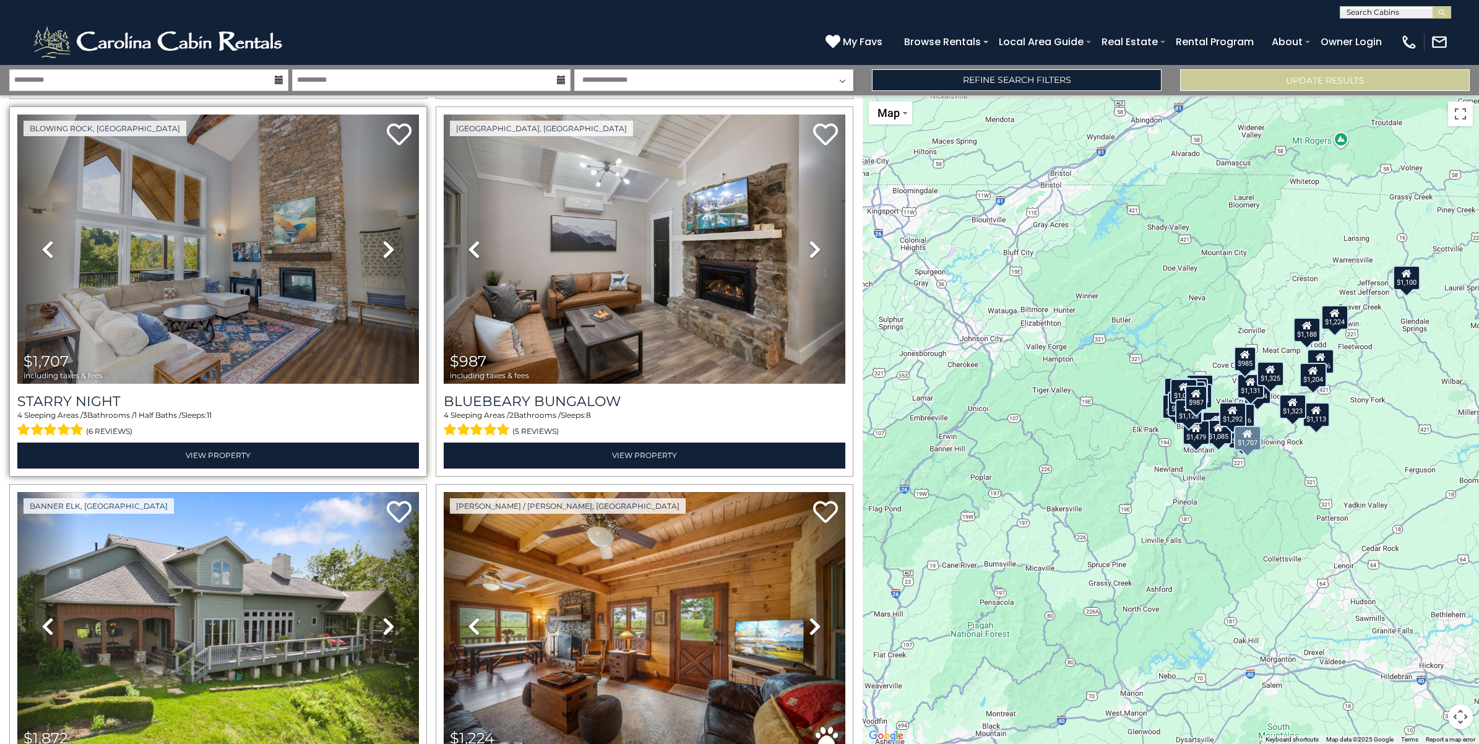
click at [387, 239] on icon at bounding box center [388, 249] width 12 height 20
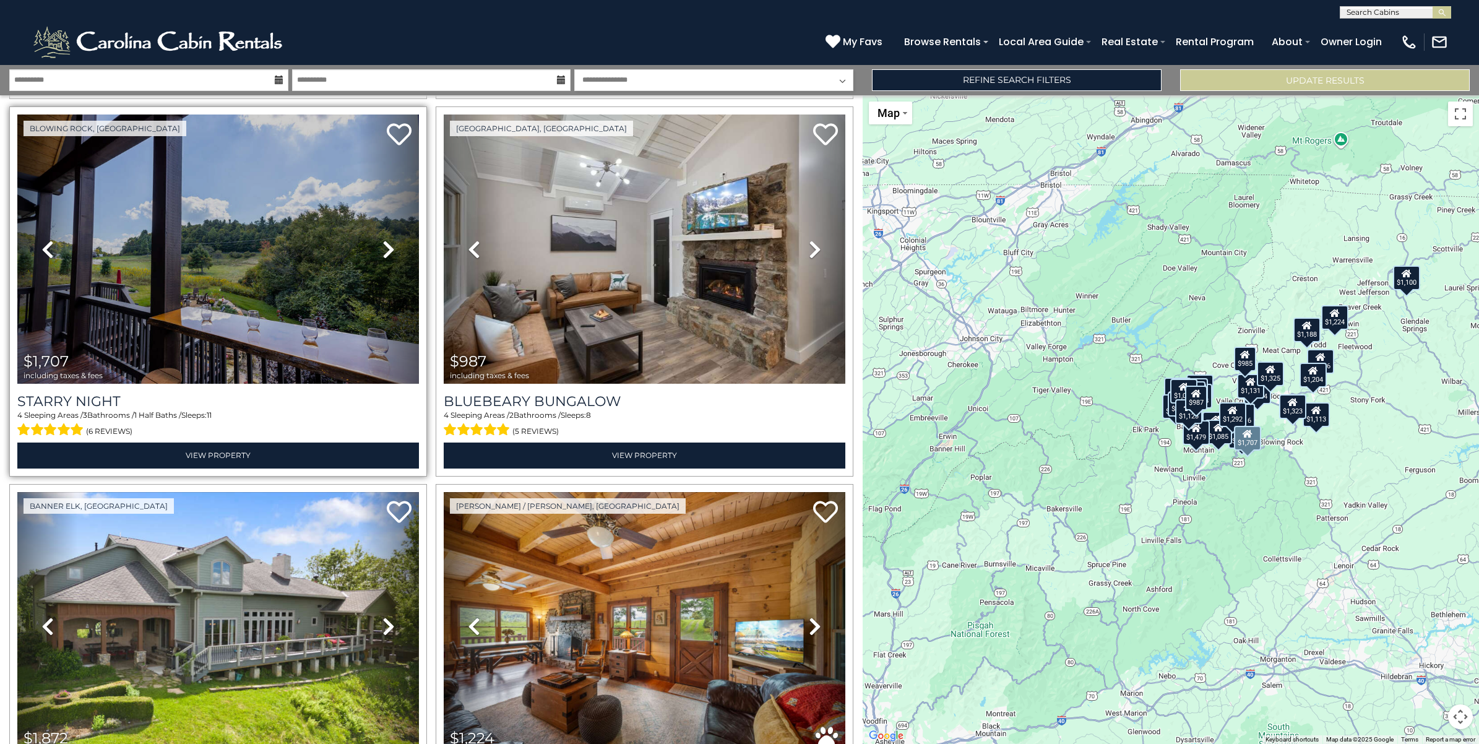
click at [387, 239] on icon at bounding box center [388, 249] width 12 height 20
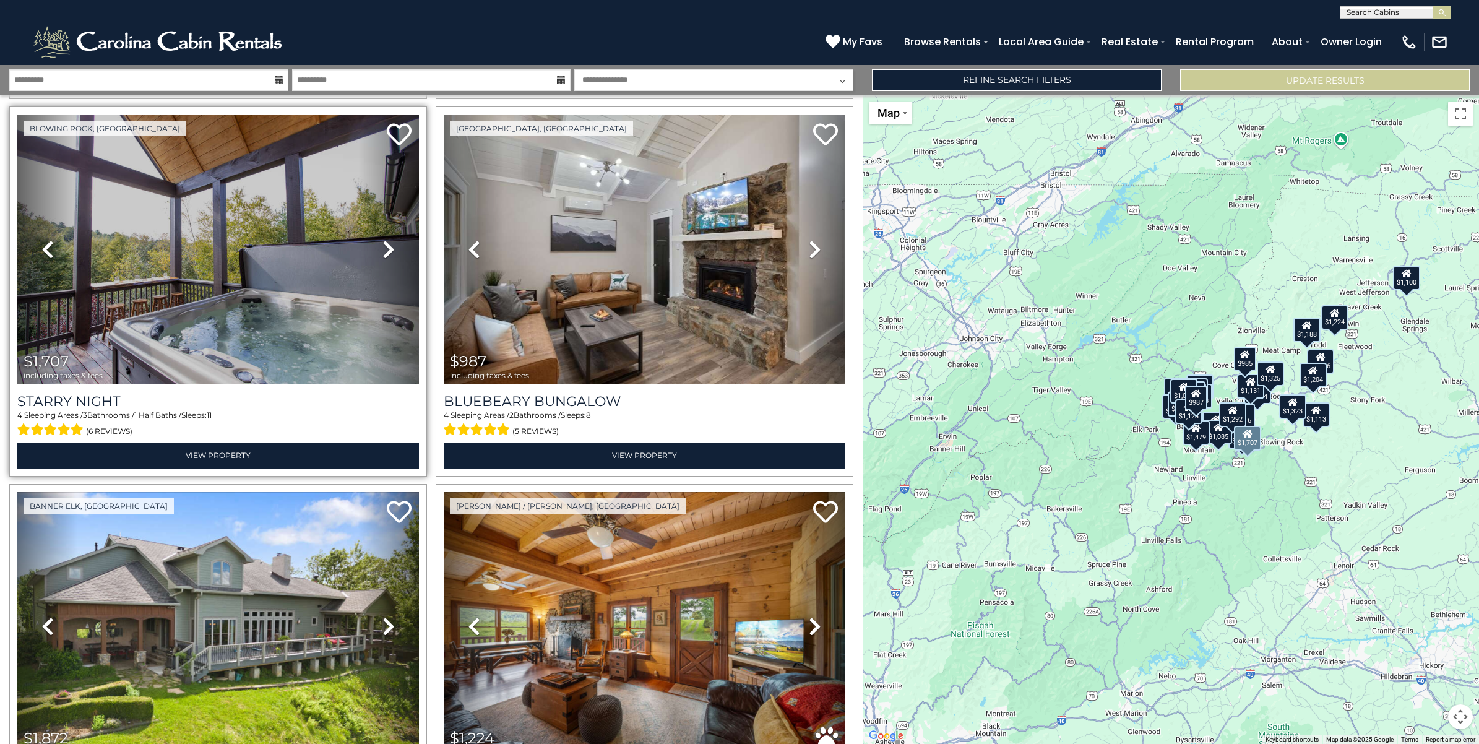
click at [387, 239] on icon at bounding box center [388, 249] width 12 height 20
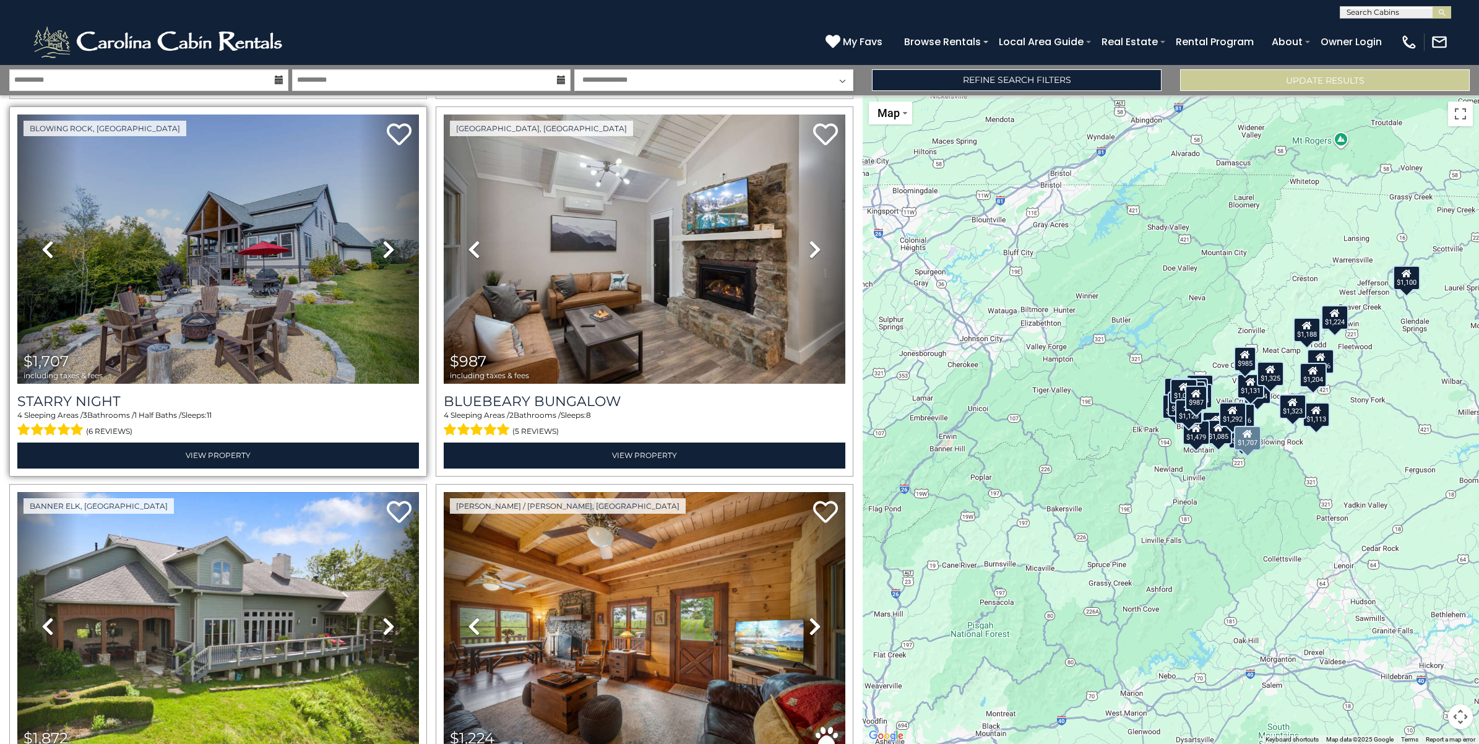
click at [387, 239] on icon at bounding box center [388, 249] width 12 height 20
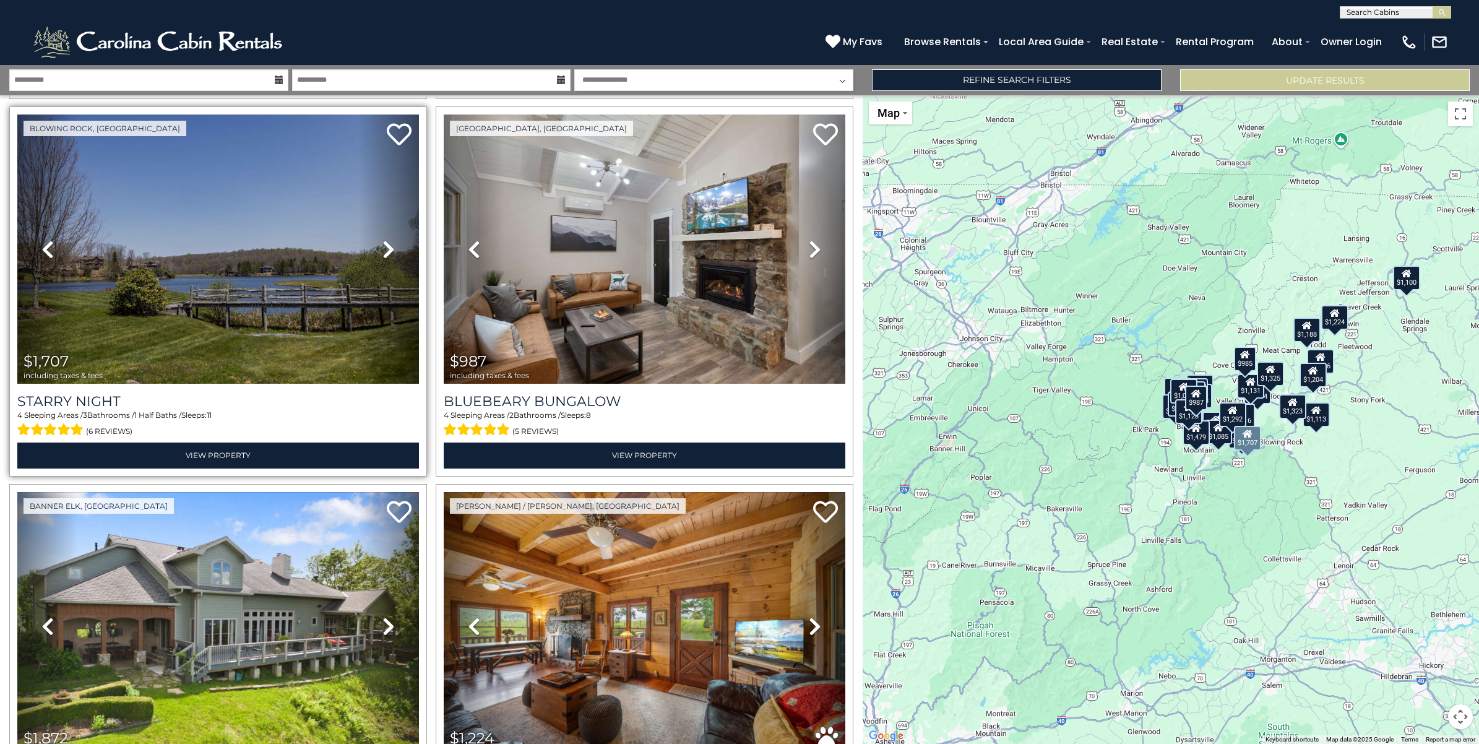
click at [387, 239] on icon at bounding box center [388, 249] width 12 height 20
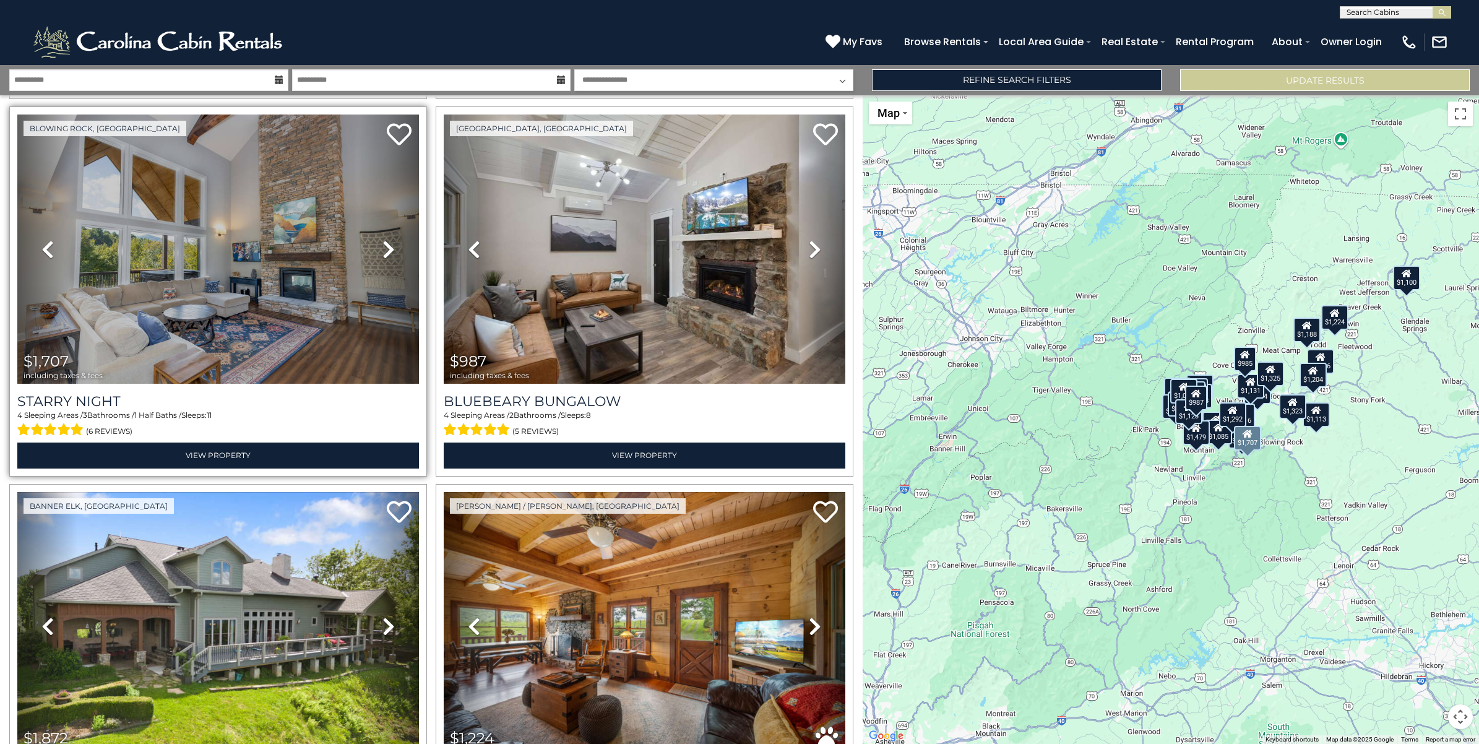
click at [387, 239] on icon at bounding box center [388, 249] width 12 height 20
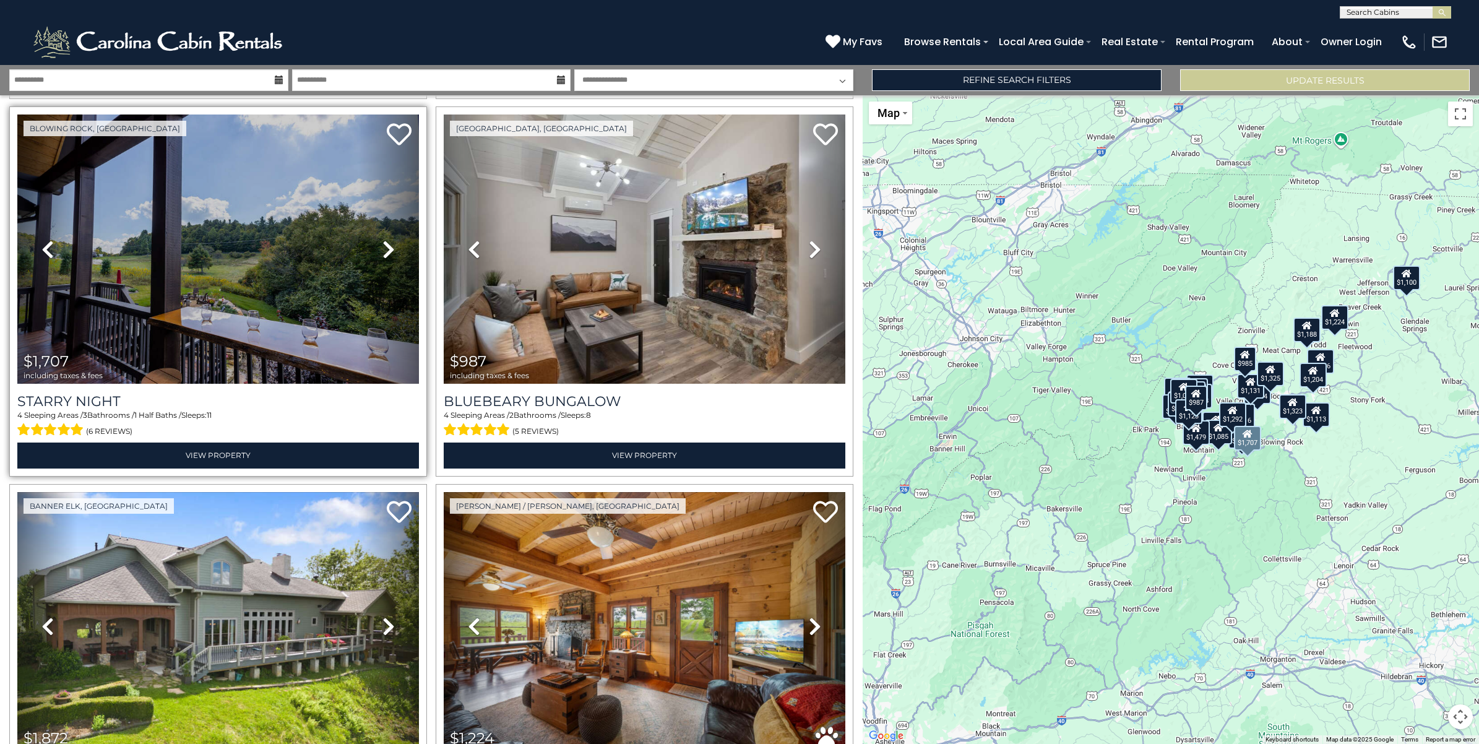
click at [387, 239] on icon at bounding box center [388, 249] width 12 height 20
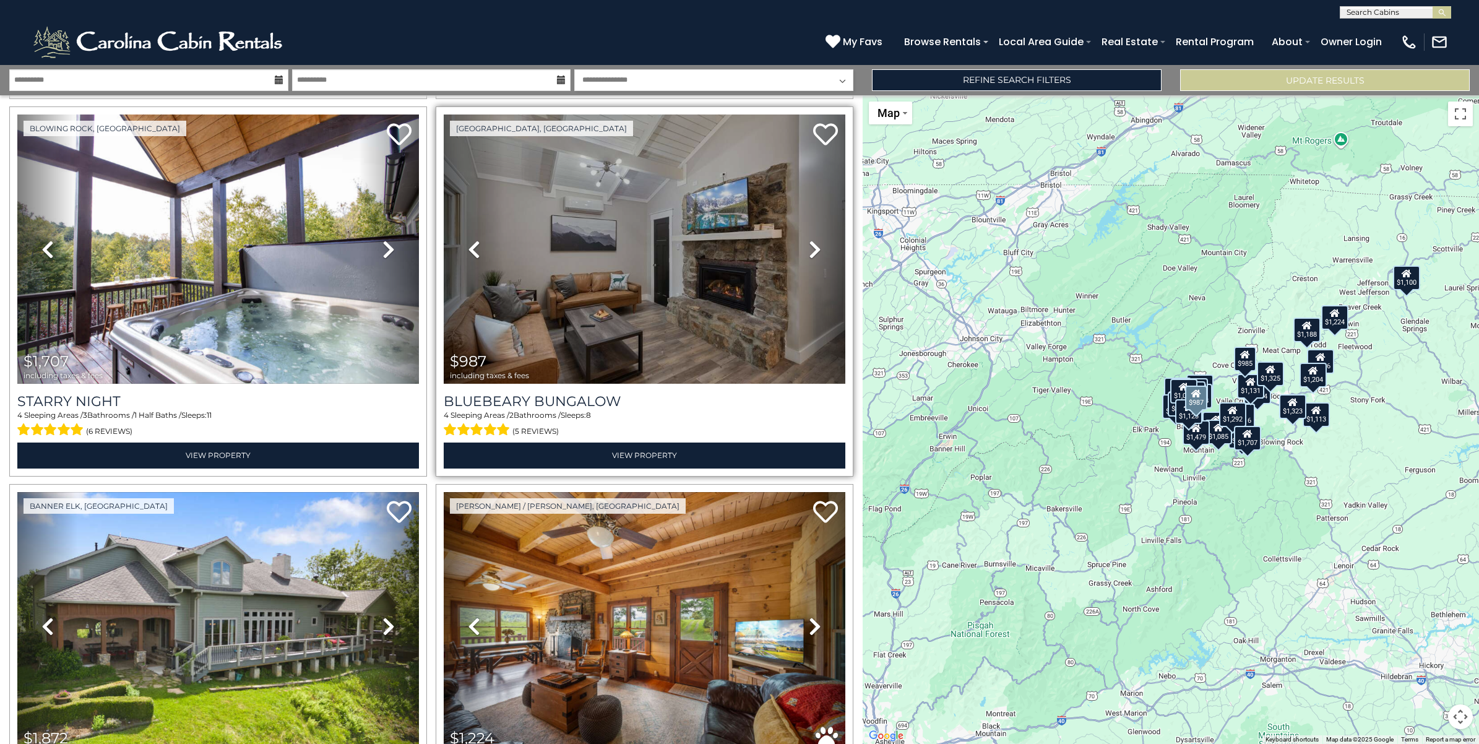
click at [809, 239] on icon at bounding box center [815, 249] width 12 height 20
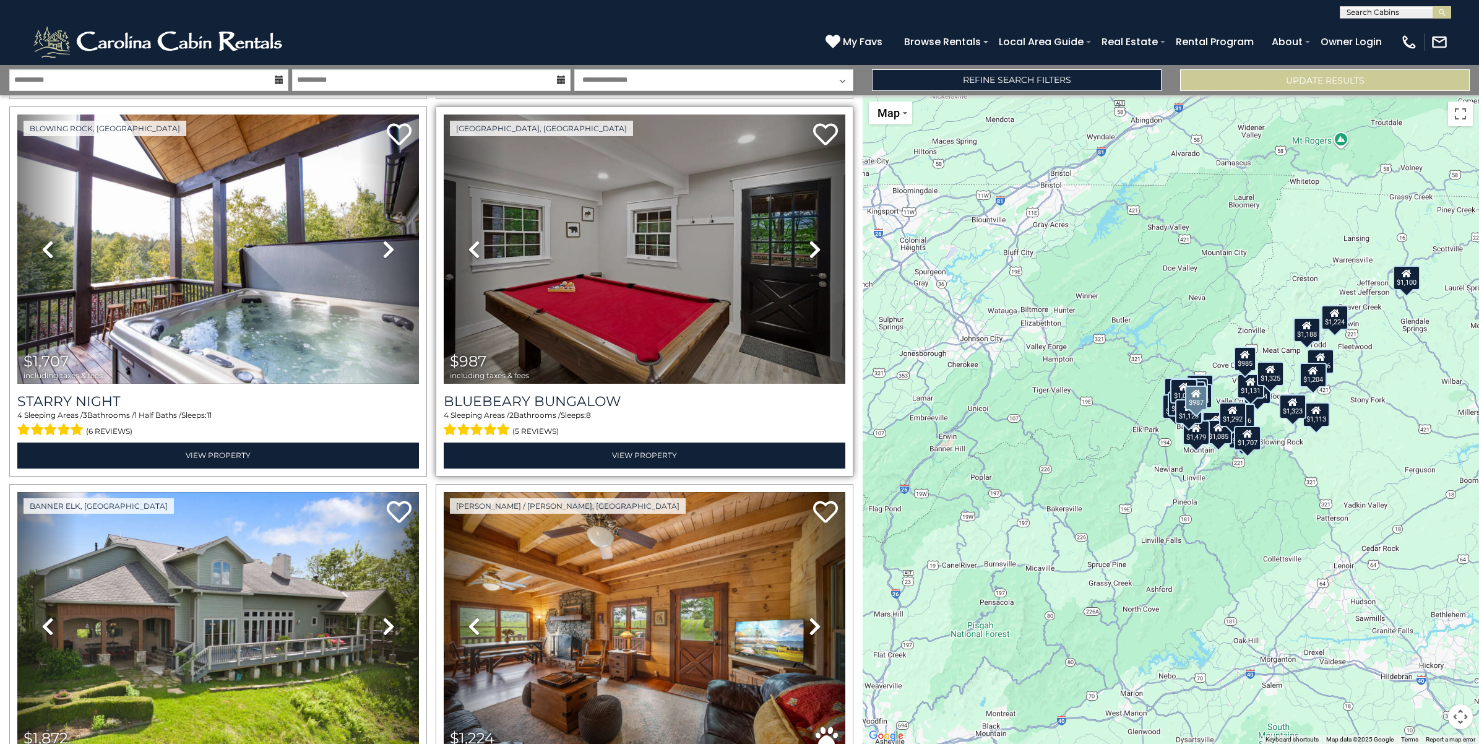
click at [809, 239] on icon at bounding box center [815, 249] width 12 height 20
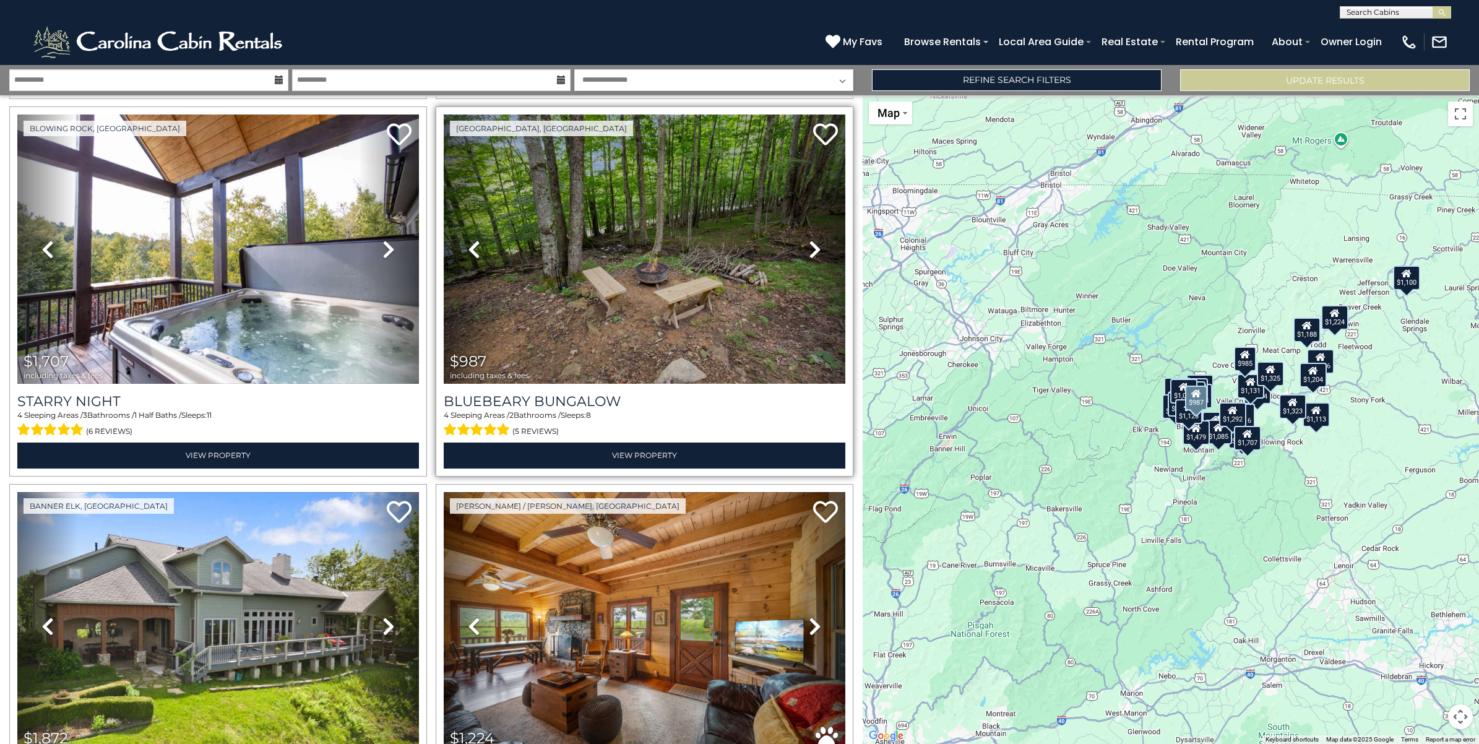
click at [809, 239] on icon at bounding box center [815, 249] width 12 height 20
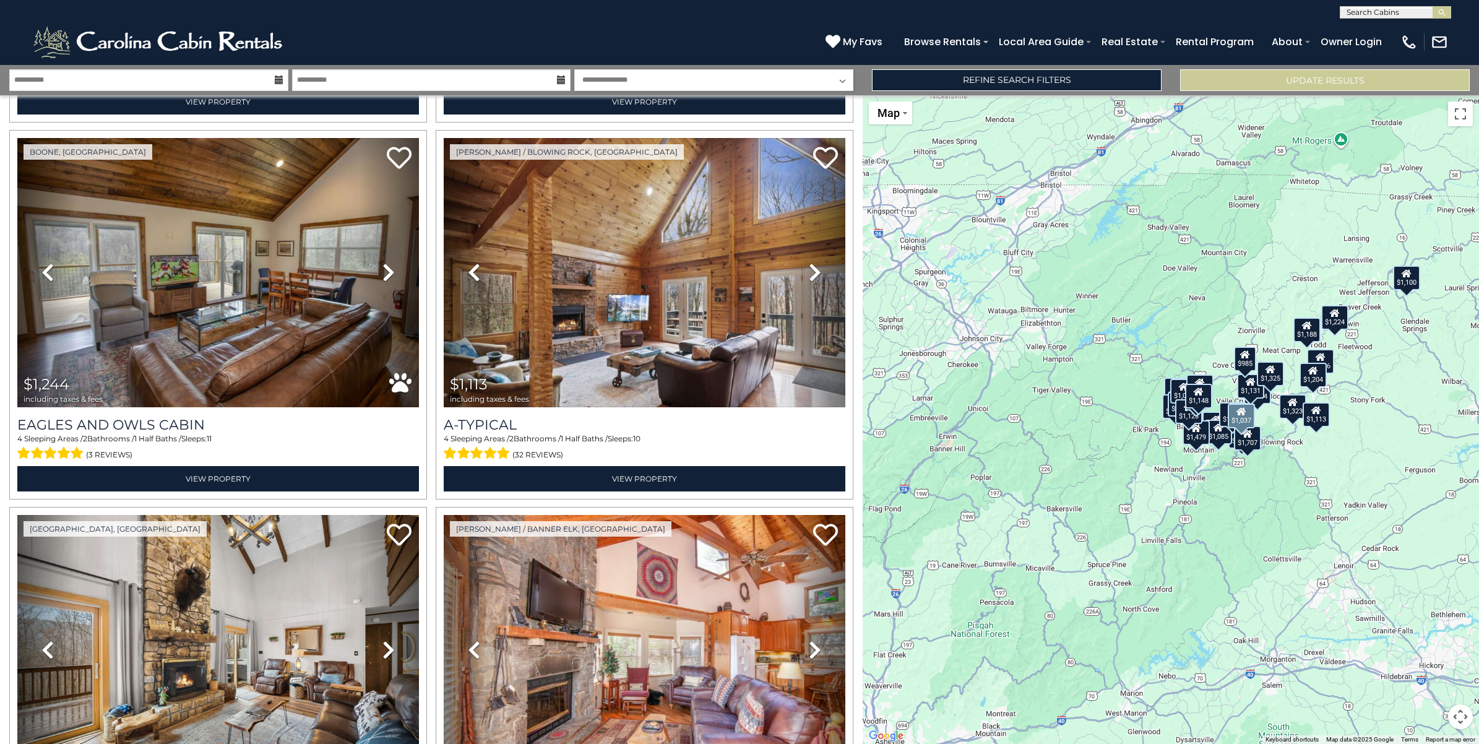
scroll to position [2243, 0]
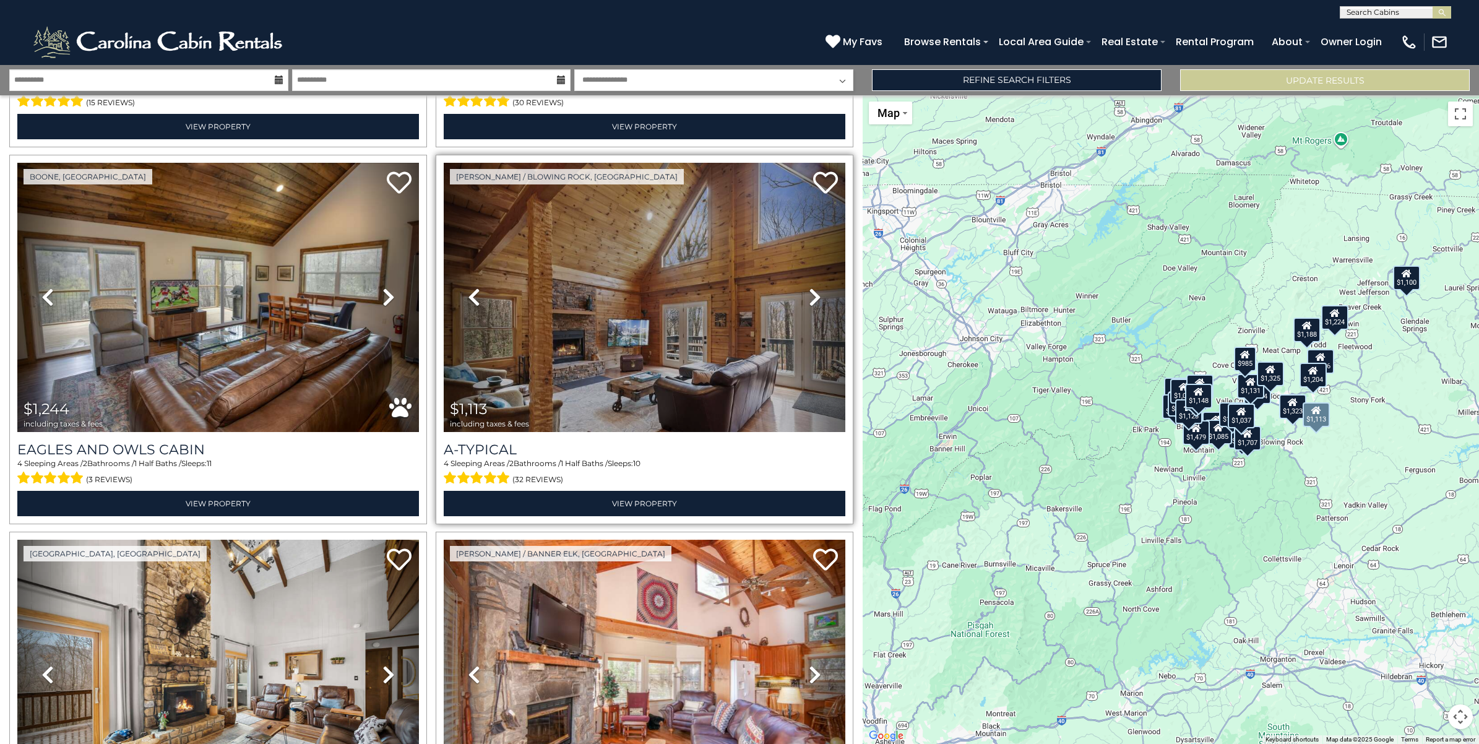
click at [809, 287] on icon at bounding box center [815, 297] width 12 height 20
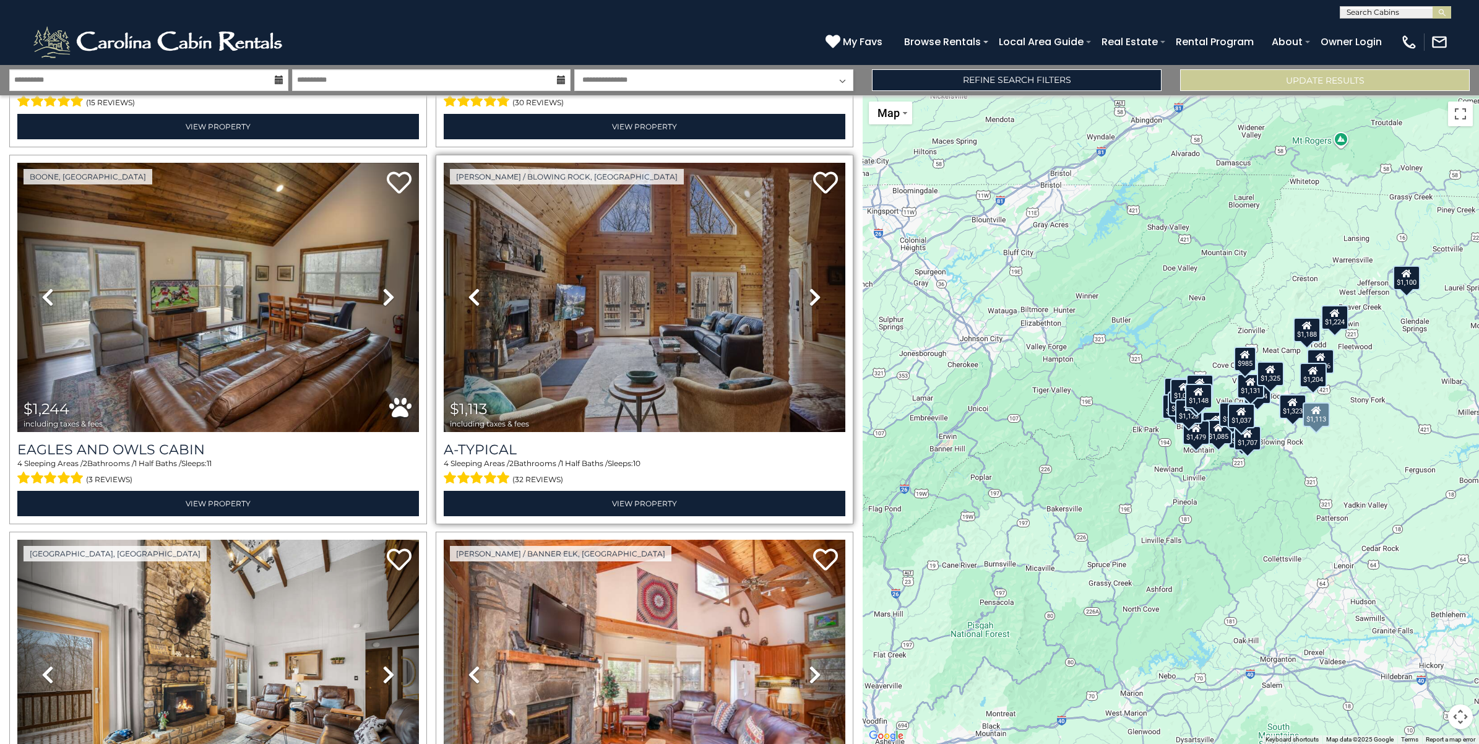
click at [809, 287] on icon at bounding box center [815, 297] width 12 height 20
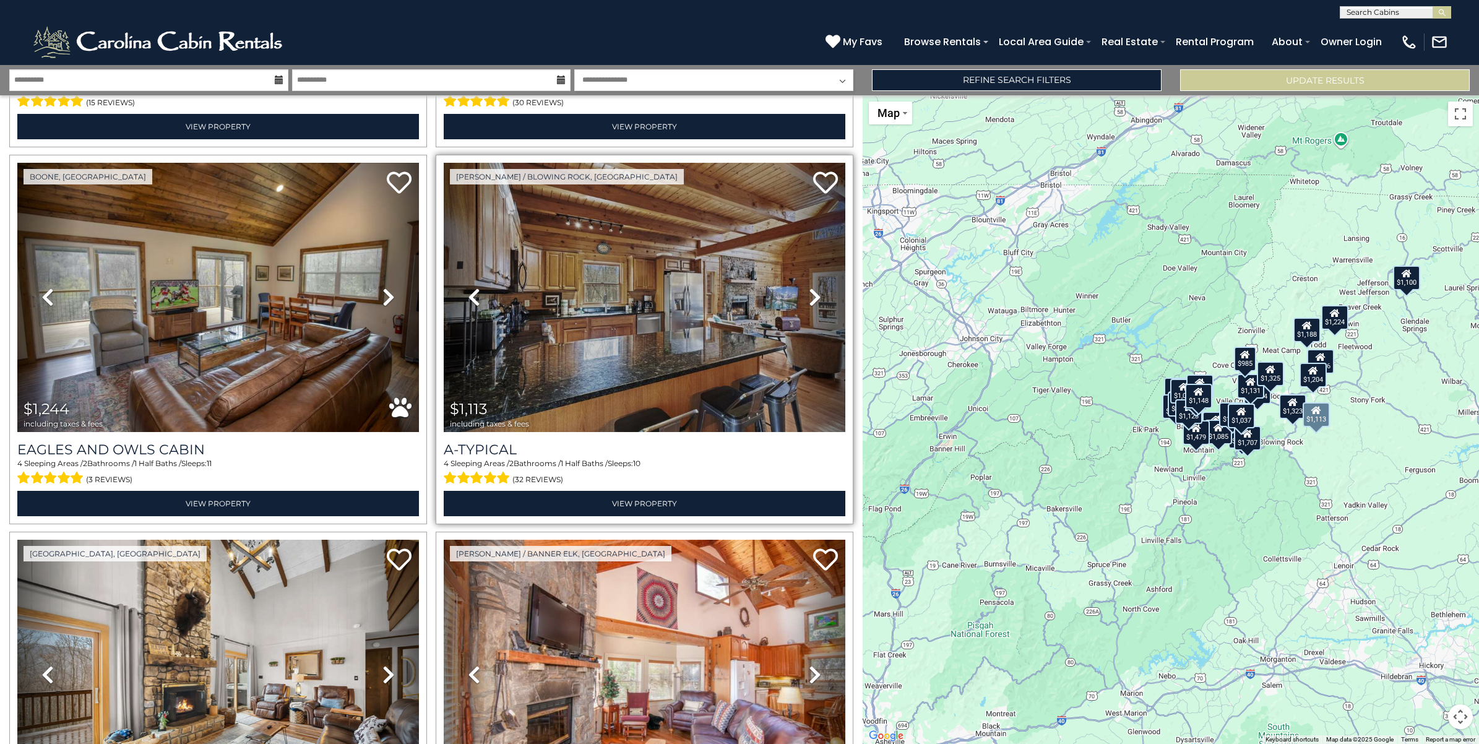
click at [809, 287] on icon at bounding box center [815, 297] width 12 height 20
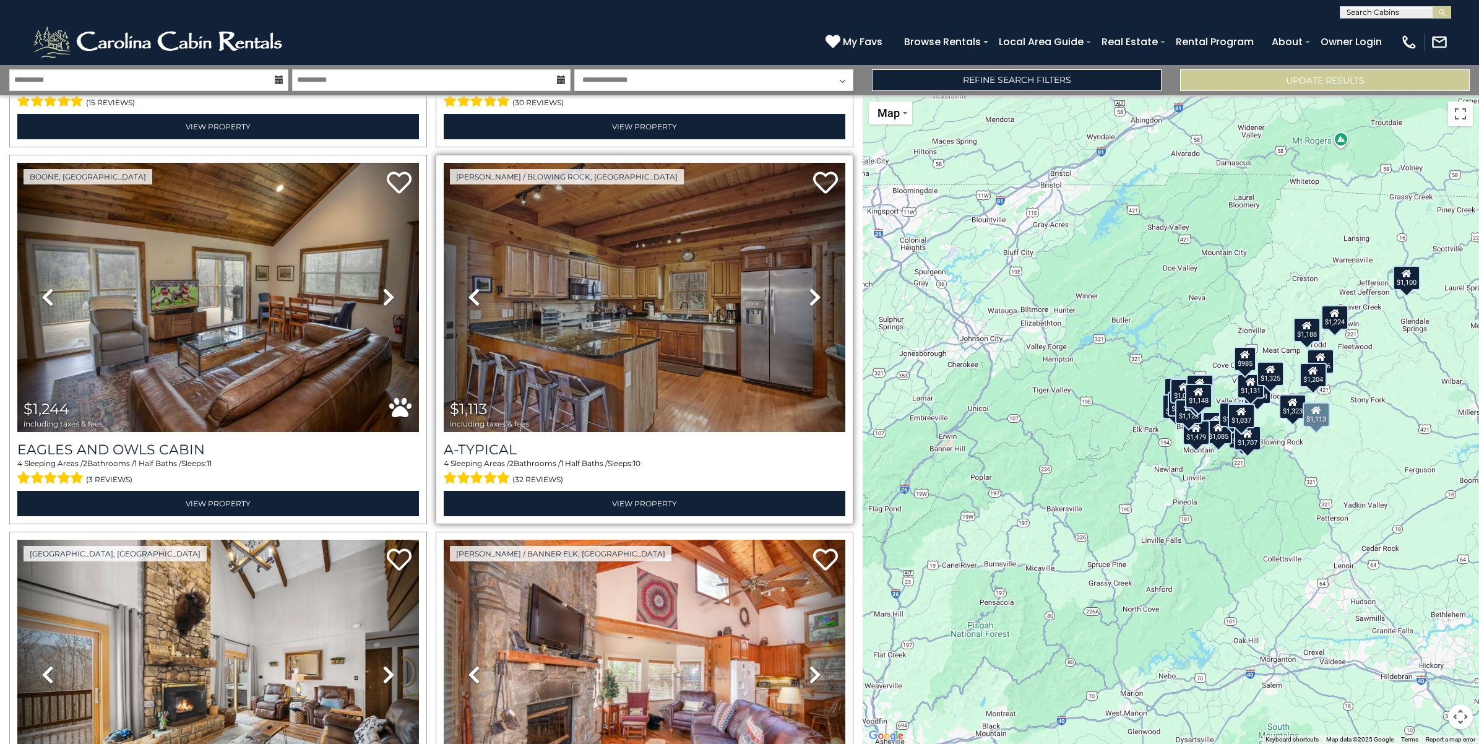
click at [809, 287] on icon at bounding box center [815, 297] width 12 height 20
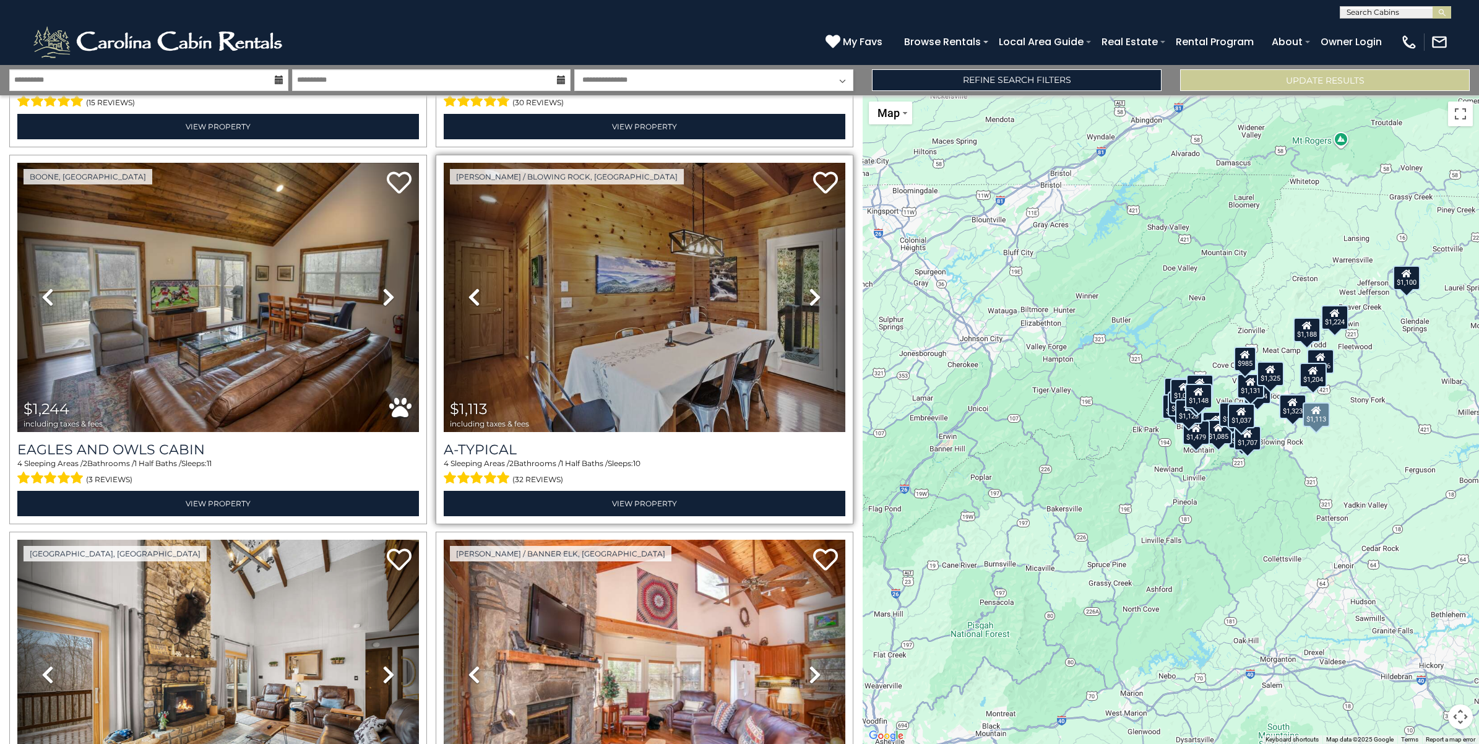
click at [809, 287] on icon at bounding box center [815, 297] width 12 height 20
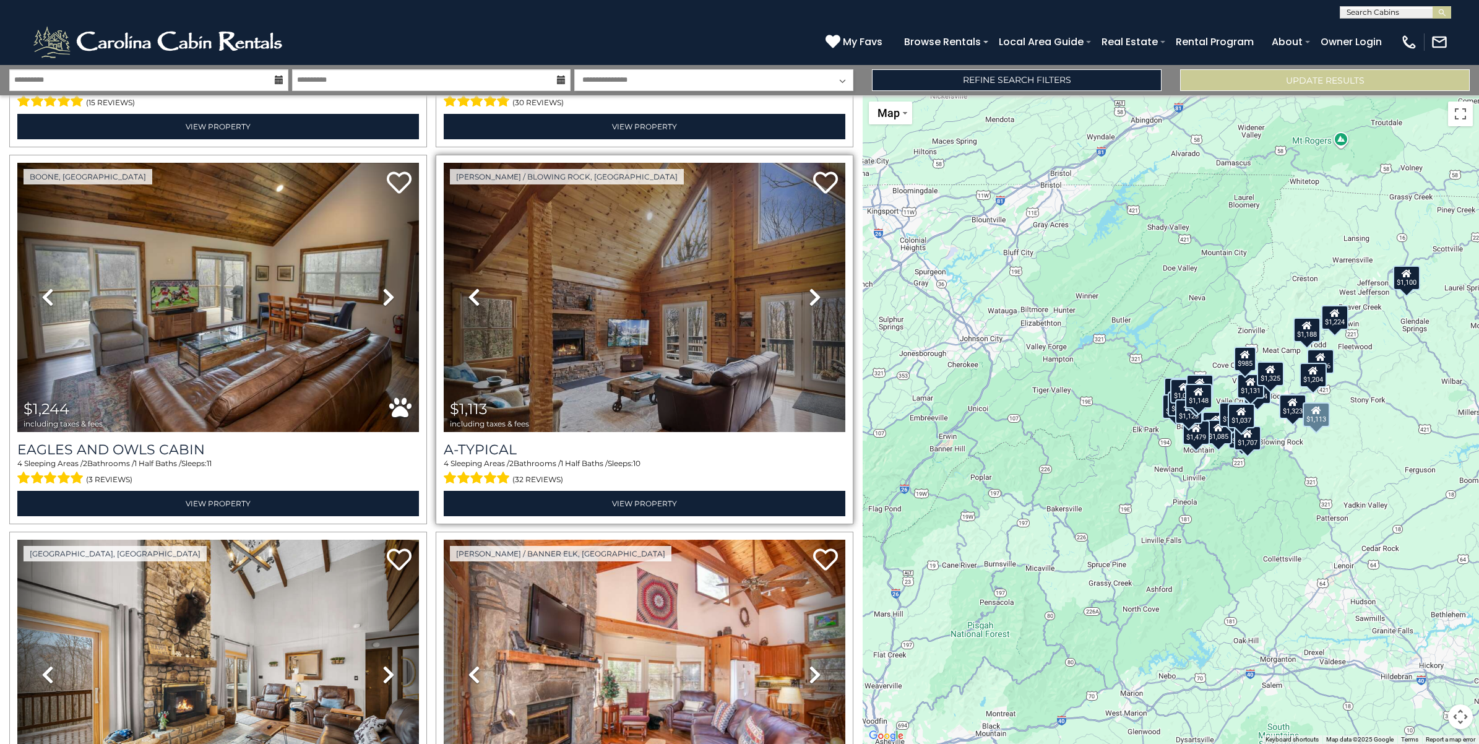
click at [809, 287] on icon at bounding box center [815, 297] width 12 height 20
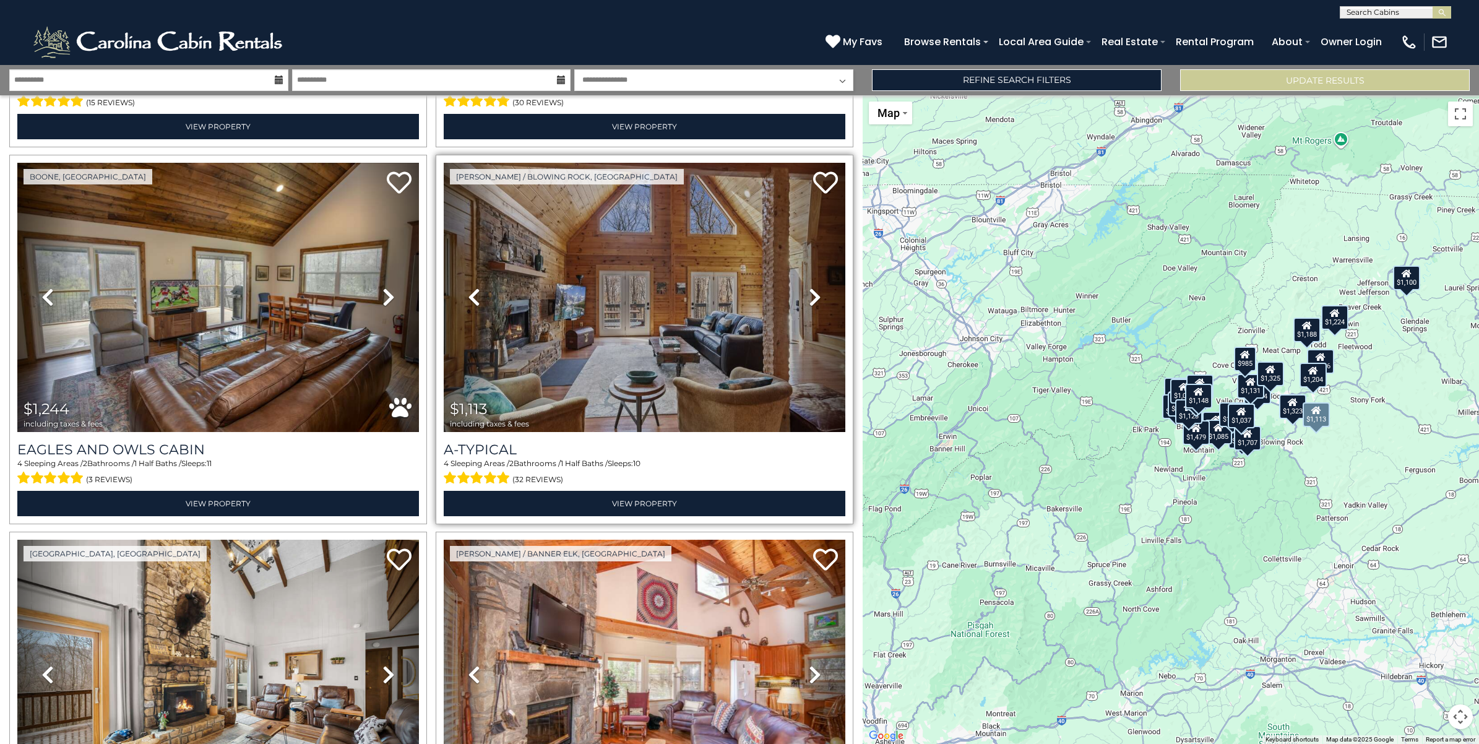
click at [809, 287] on icon at bounding box center [815, 297] width 12 height 20
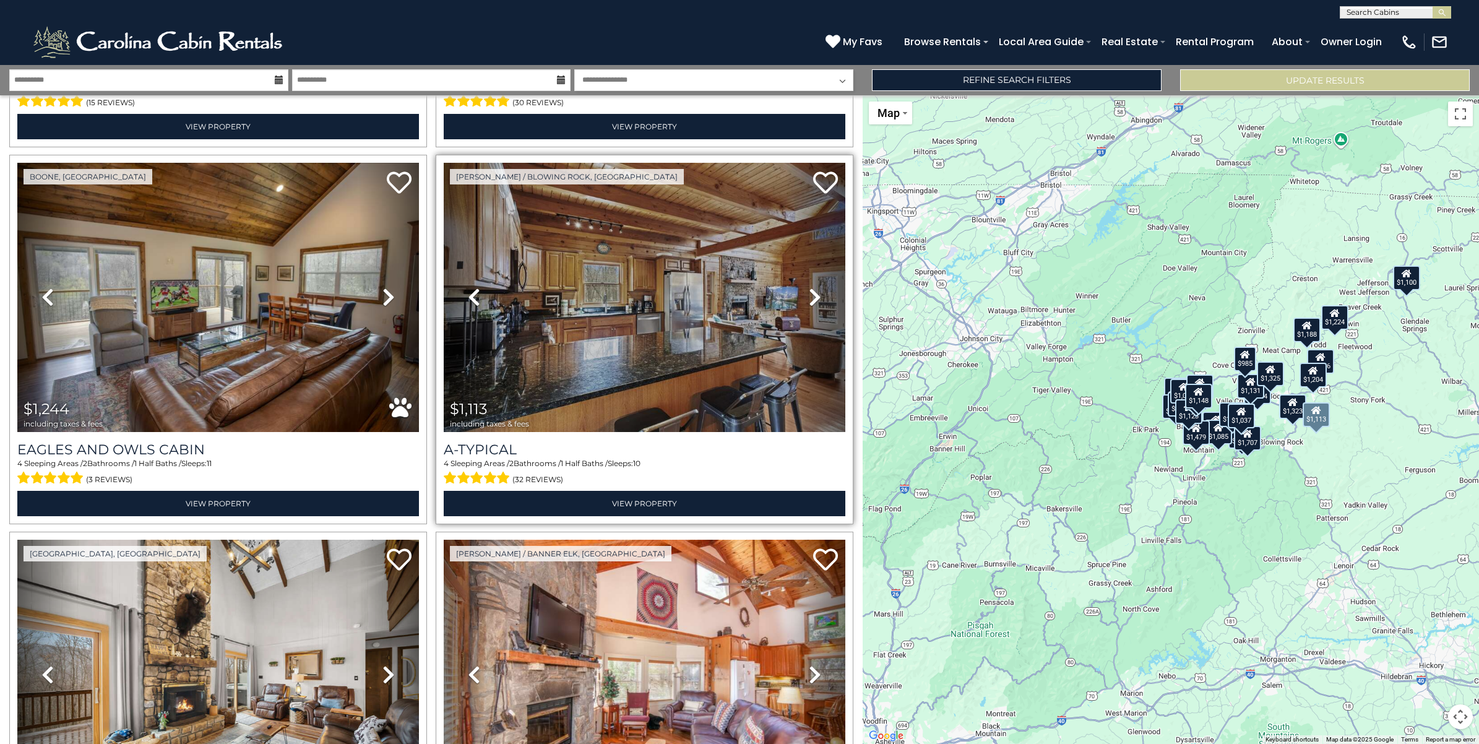
click at [809, 287] on icon at bounding box center [815, 297] width 12 height 20
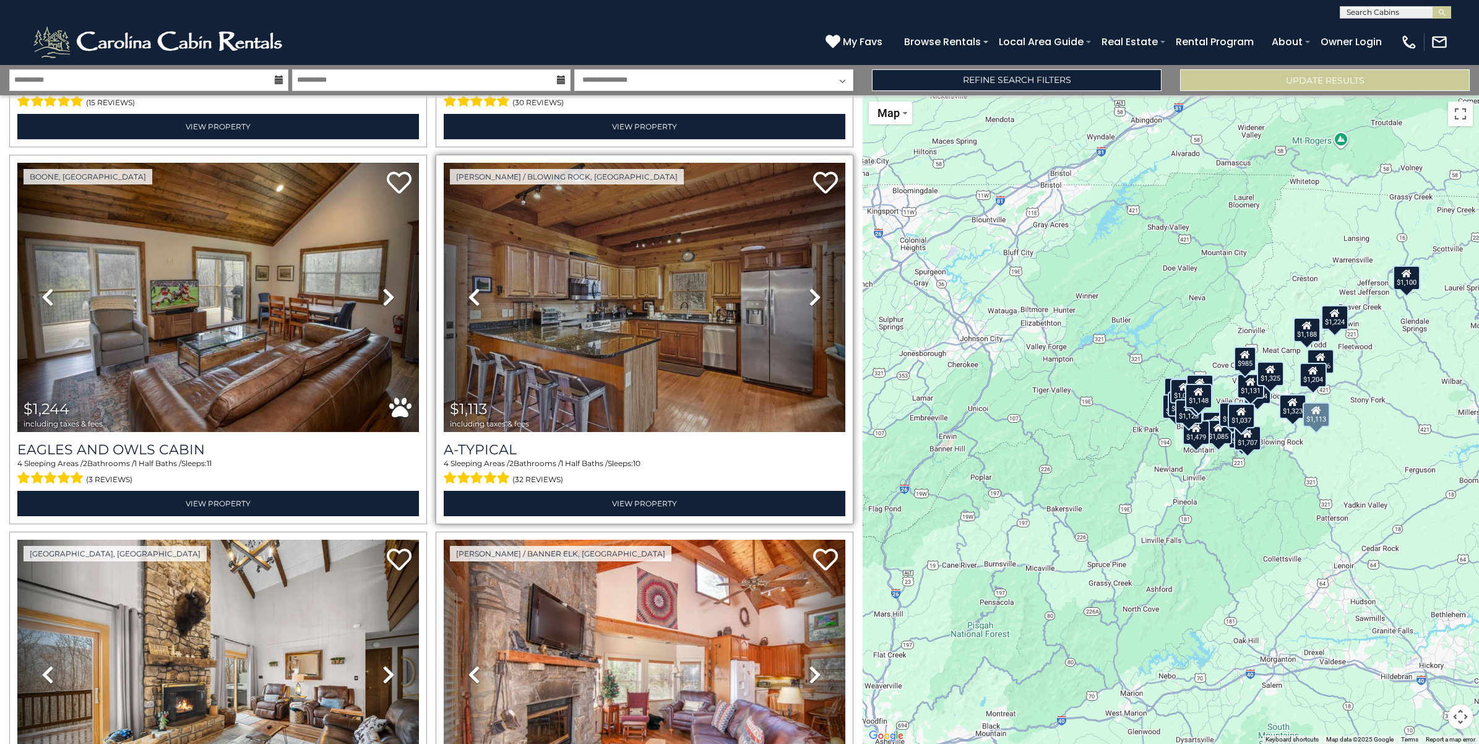
click at [809, 287] on icon at bounding box center [815, 297] width 12 height 20
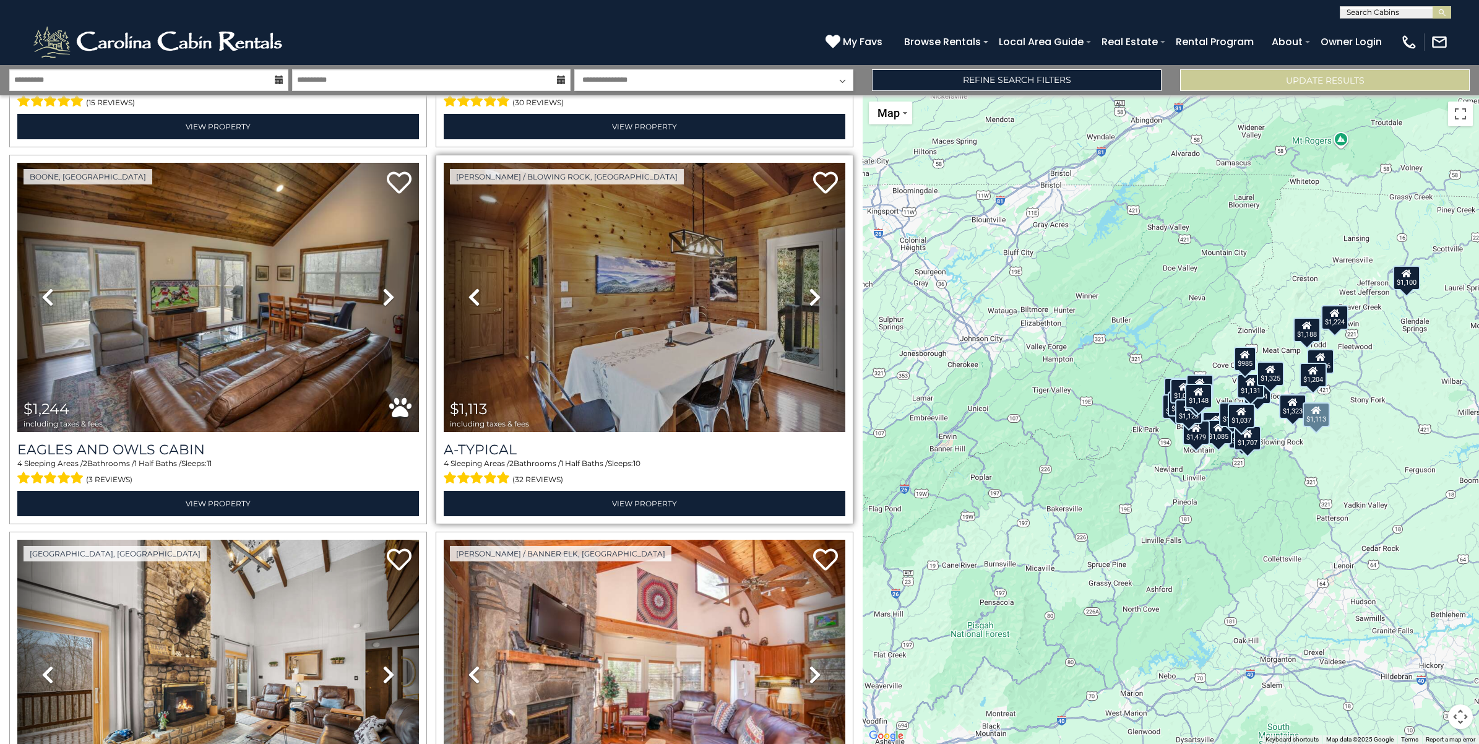
click at [809, 287] on icon at bounding box center [815, 297] width 12 height 20
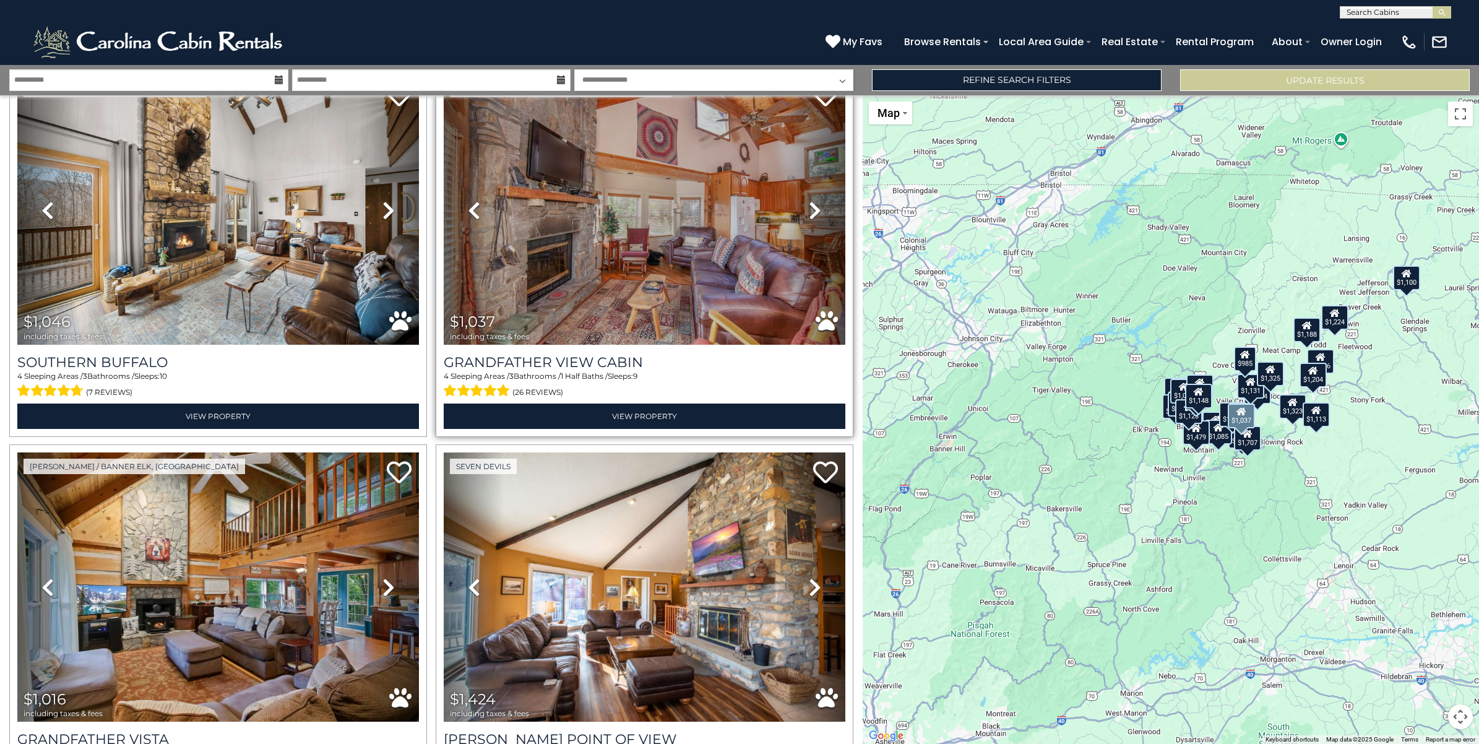
scroll to position [2630, 0]
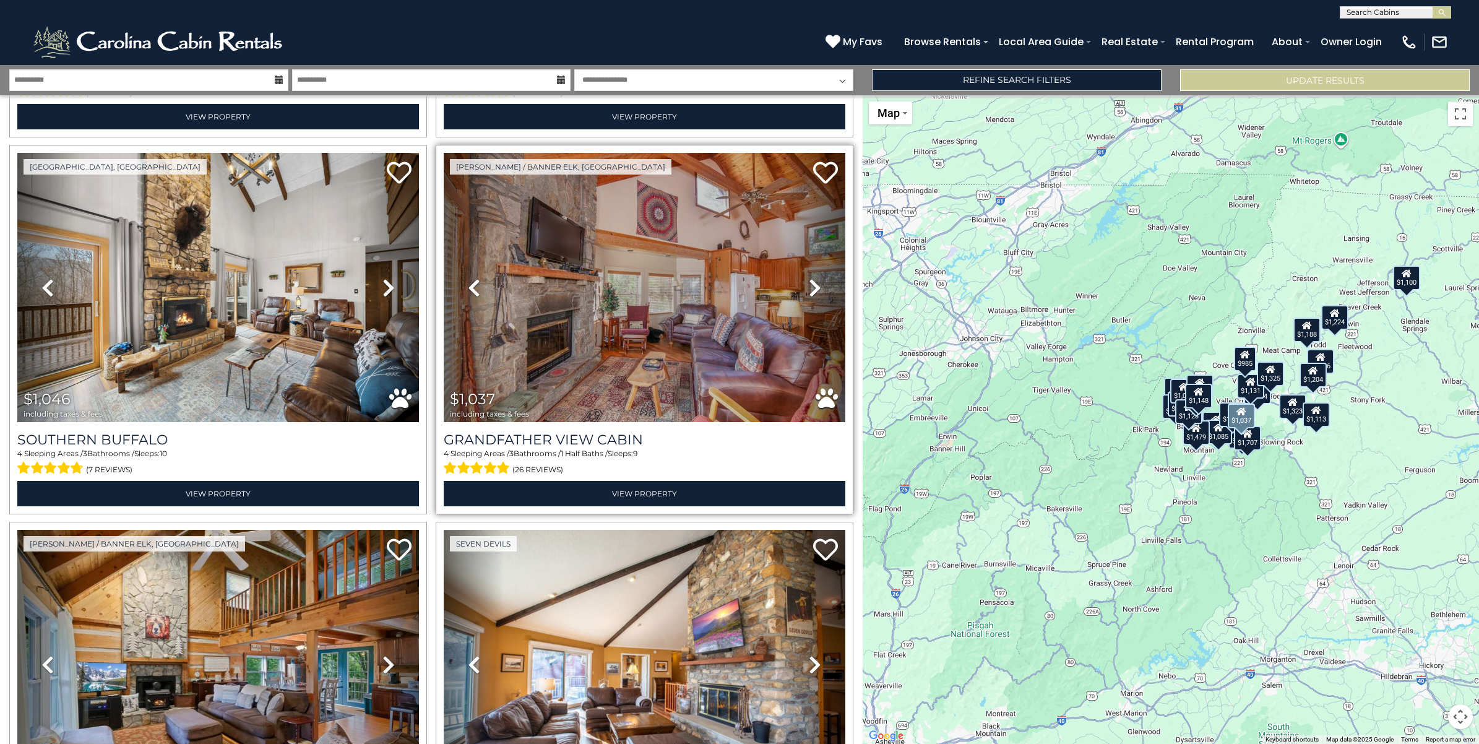
click at [809, 278] on icon at bounding box center [815, 288] width 12 height 20
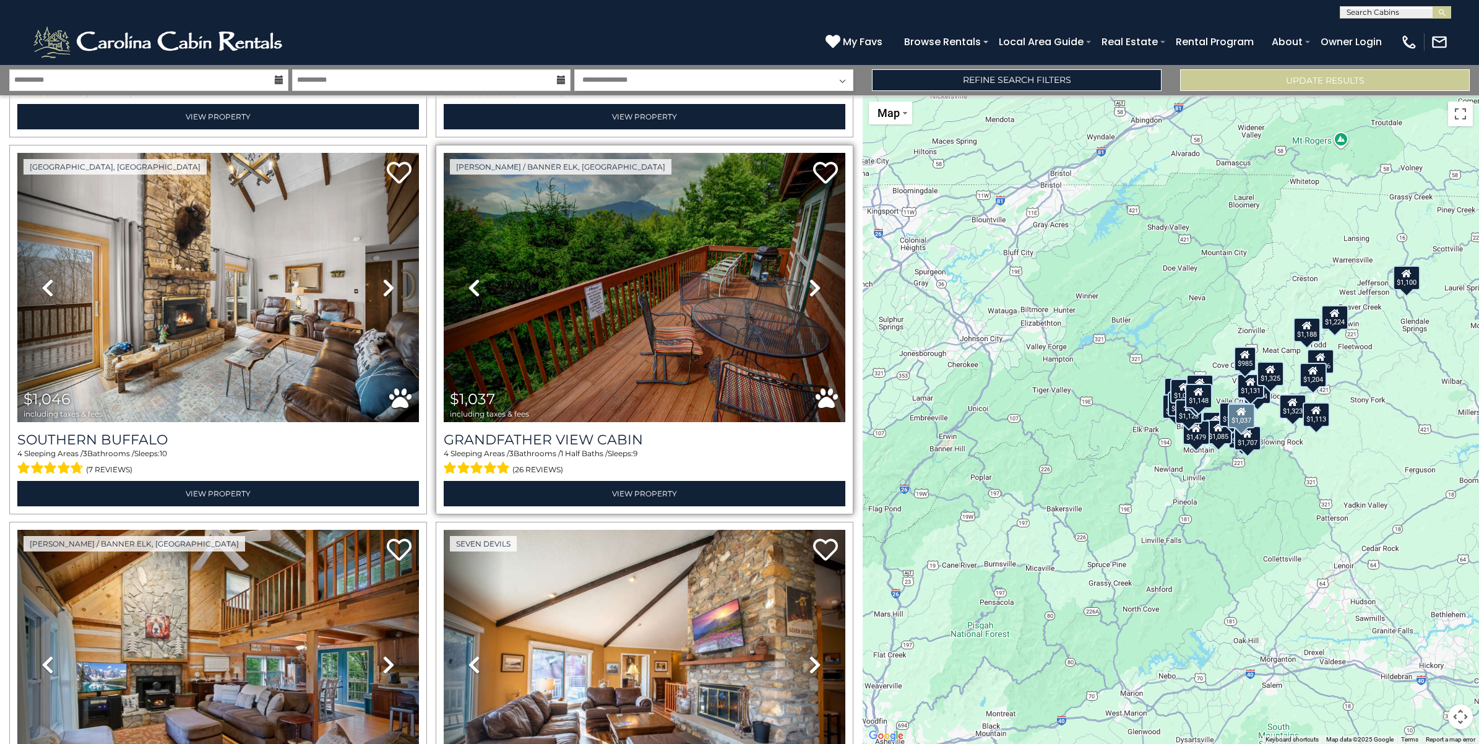
click at [809, 278] on icon at bounding box center [815, 288] width 12 height 20
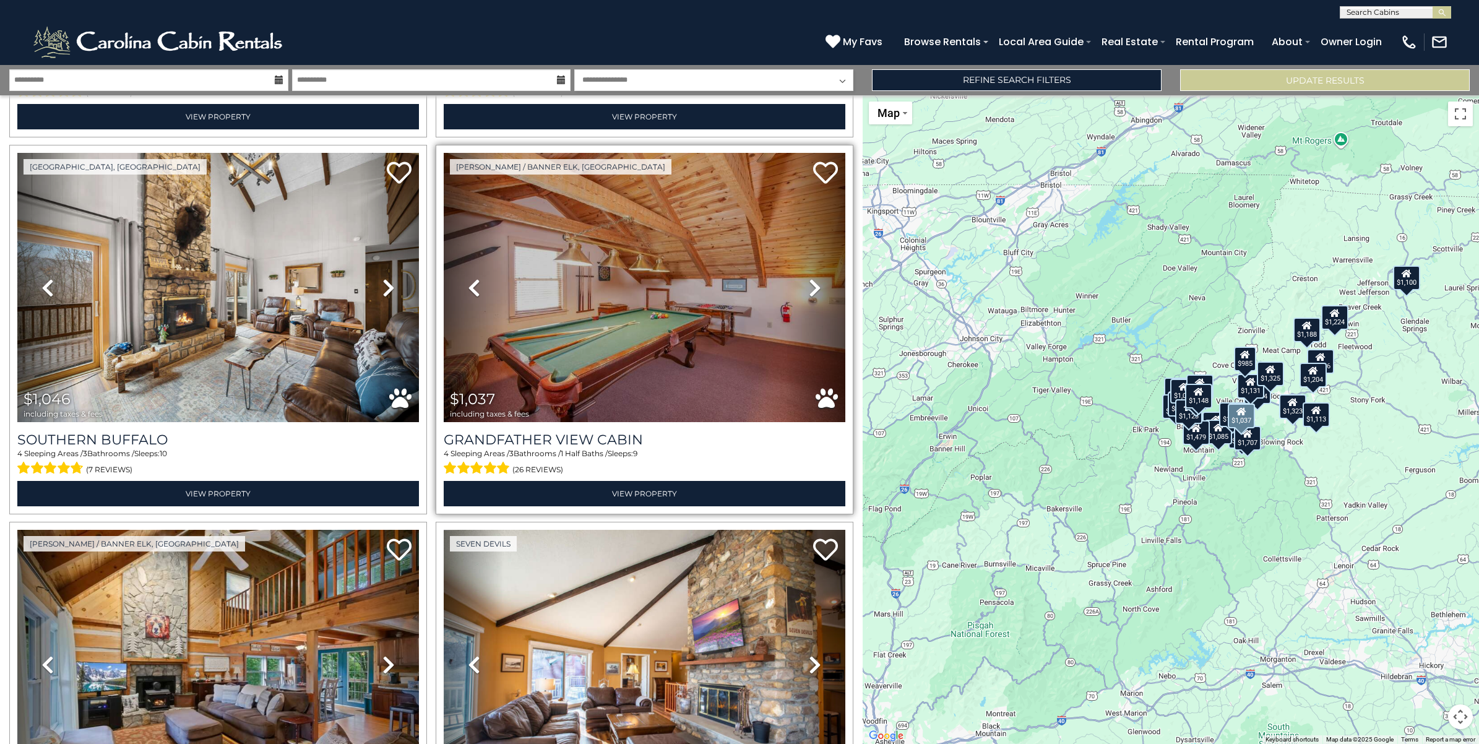
click at [809, 278] on icon at bounding box center [815, 288] width 12 height 20
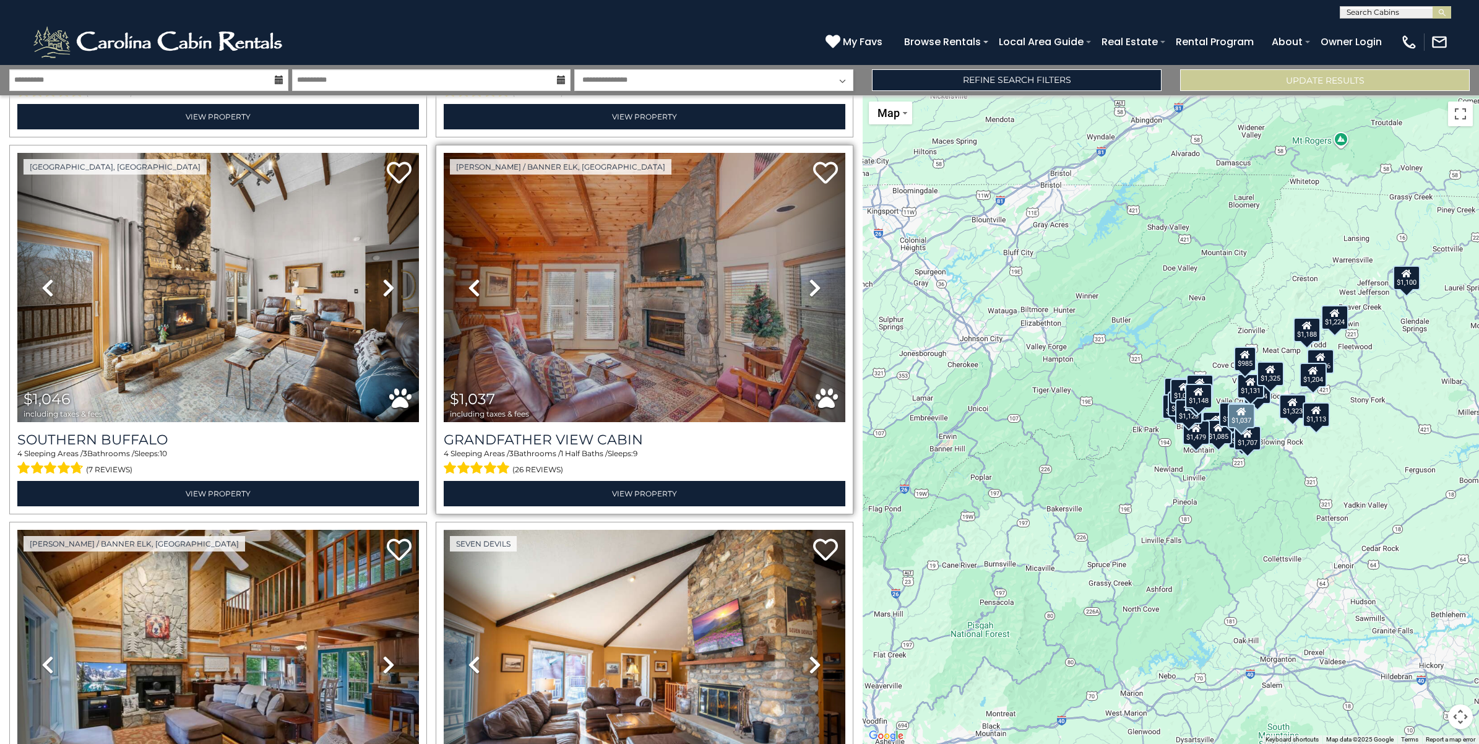
click at [809, 278] on icon at bounding box center [815, 288] width 12 height 20
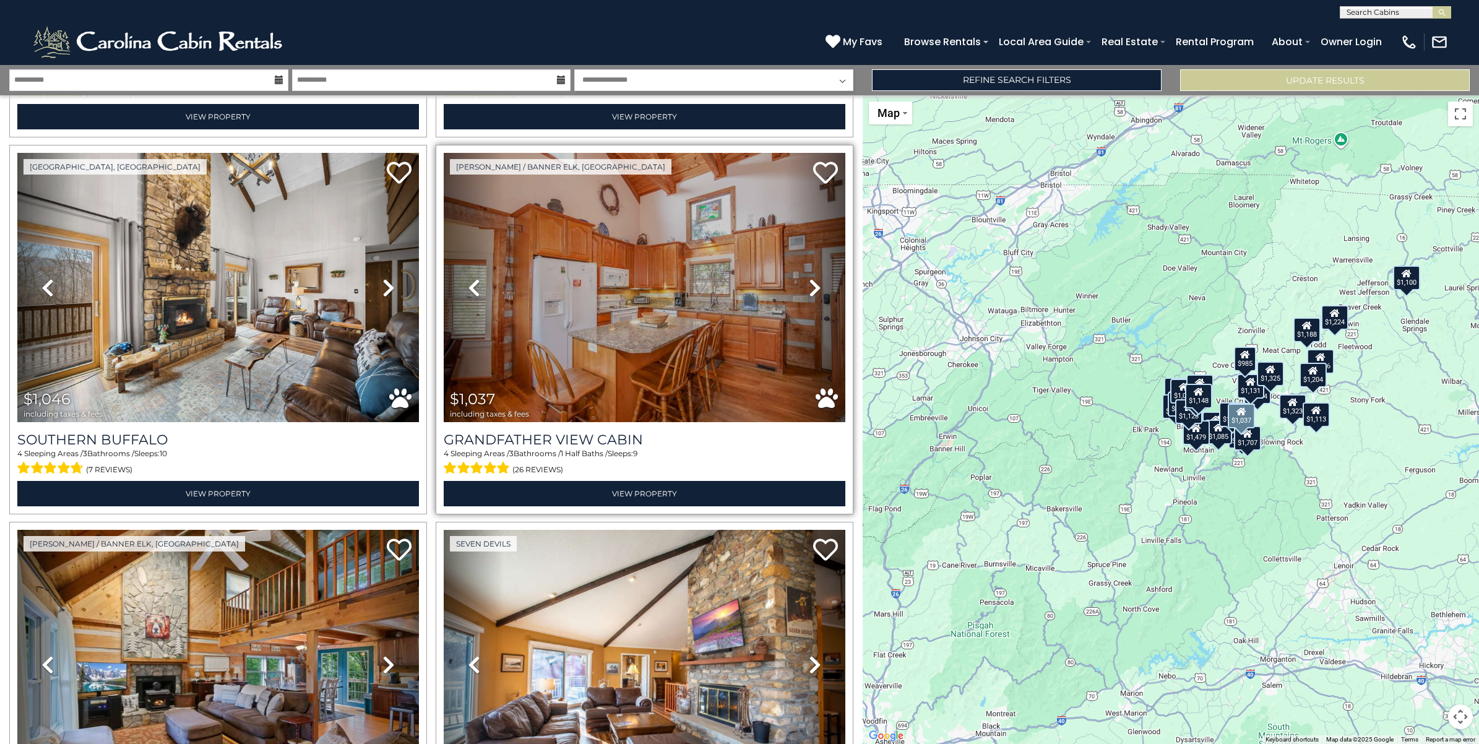
click at [809, 278] on icon at bounding box center [815, 288] width 12 height 20
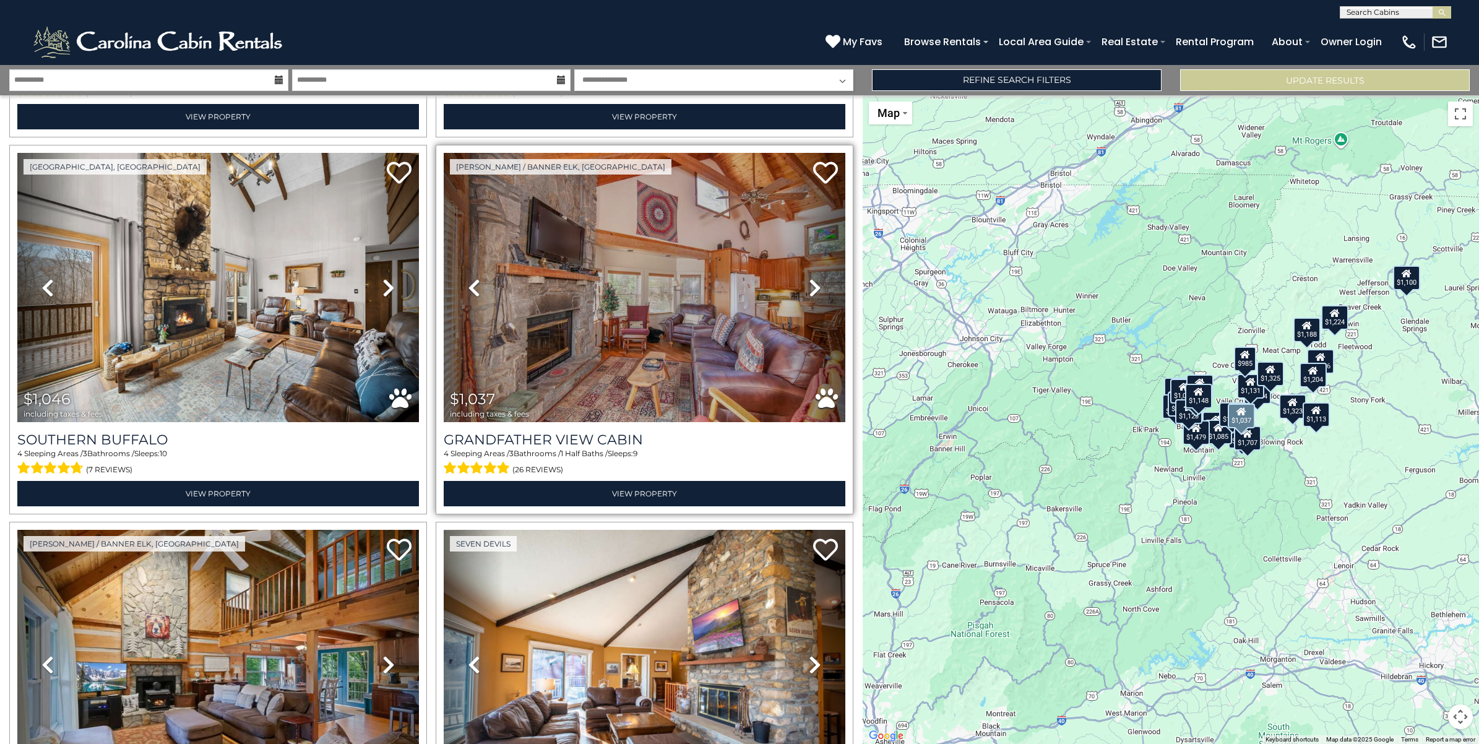
click at [472, 278] on icon at bounding box center [474, 288] width 12 height 20
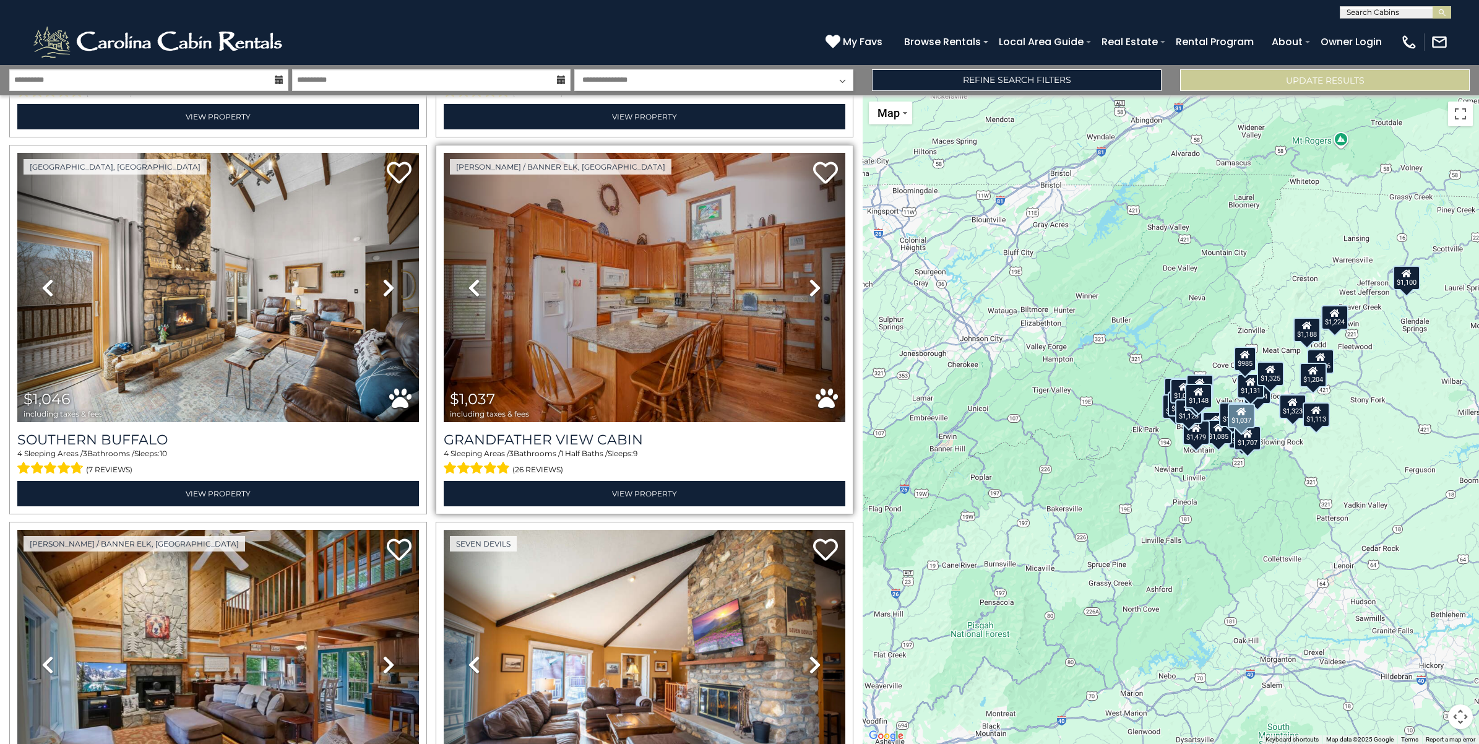
click at [472, 278] on icon at bounding box center [474, 288] width 12 height 20
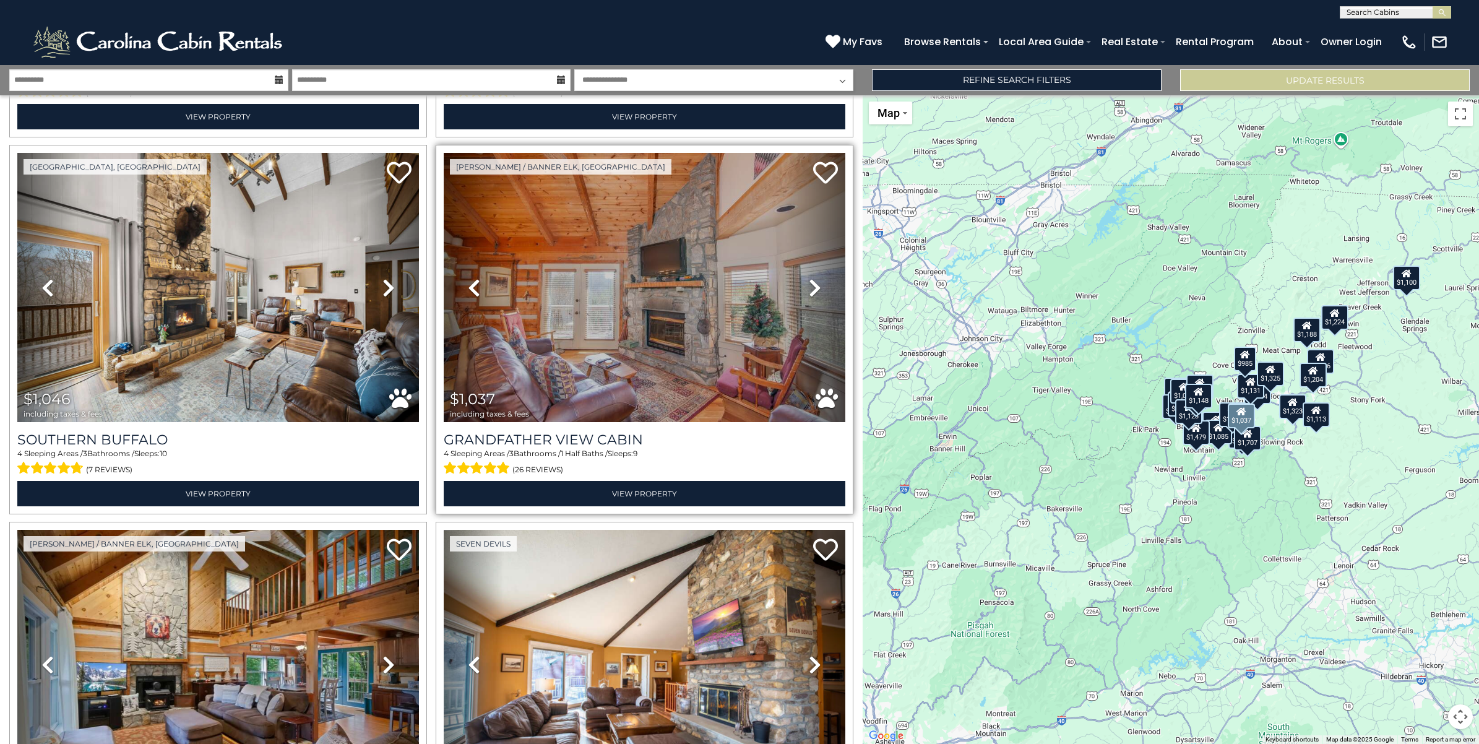
click at [809, 278] on icon at bounding box center [815, 288] width 12 height 20
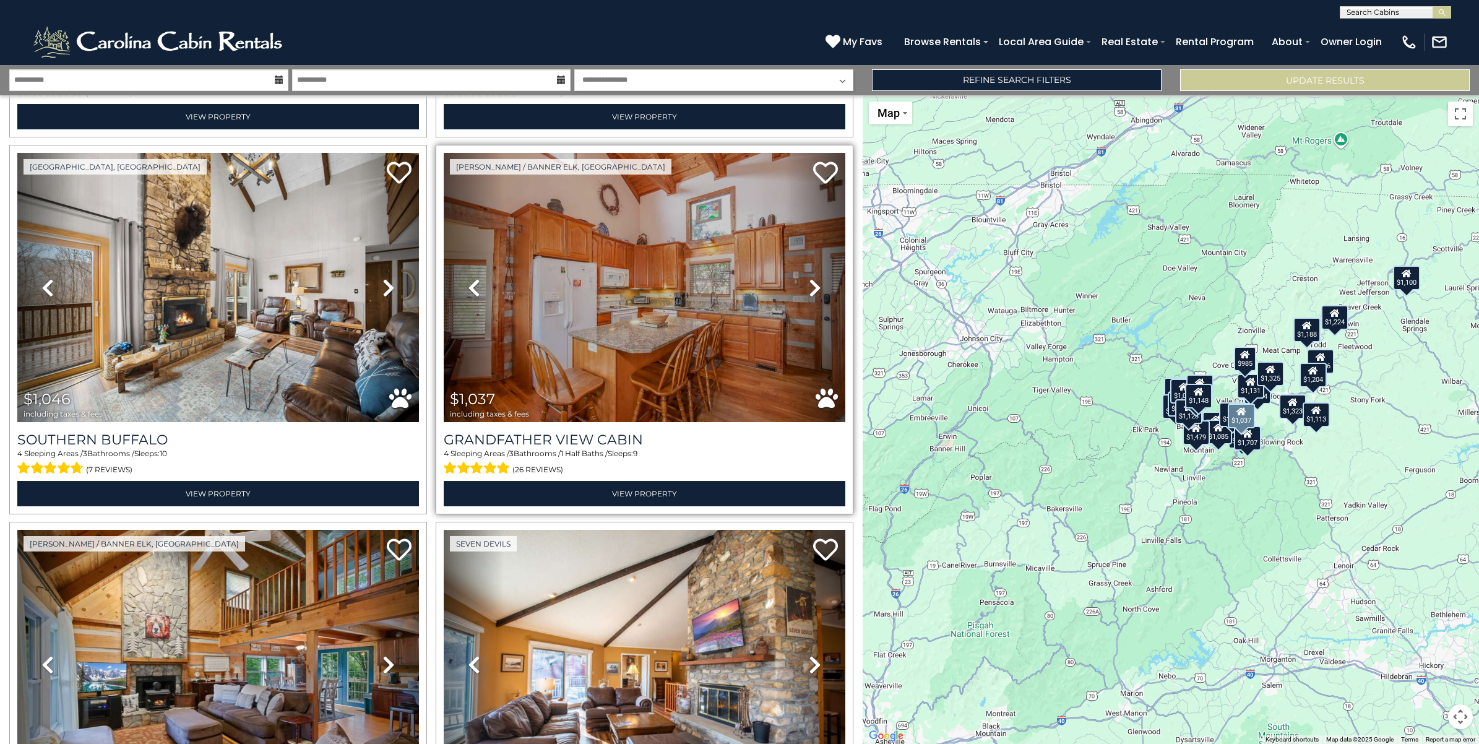
click at [809, 278] on icon at bounding box center [815, 288] width 12 height 20
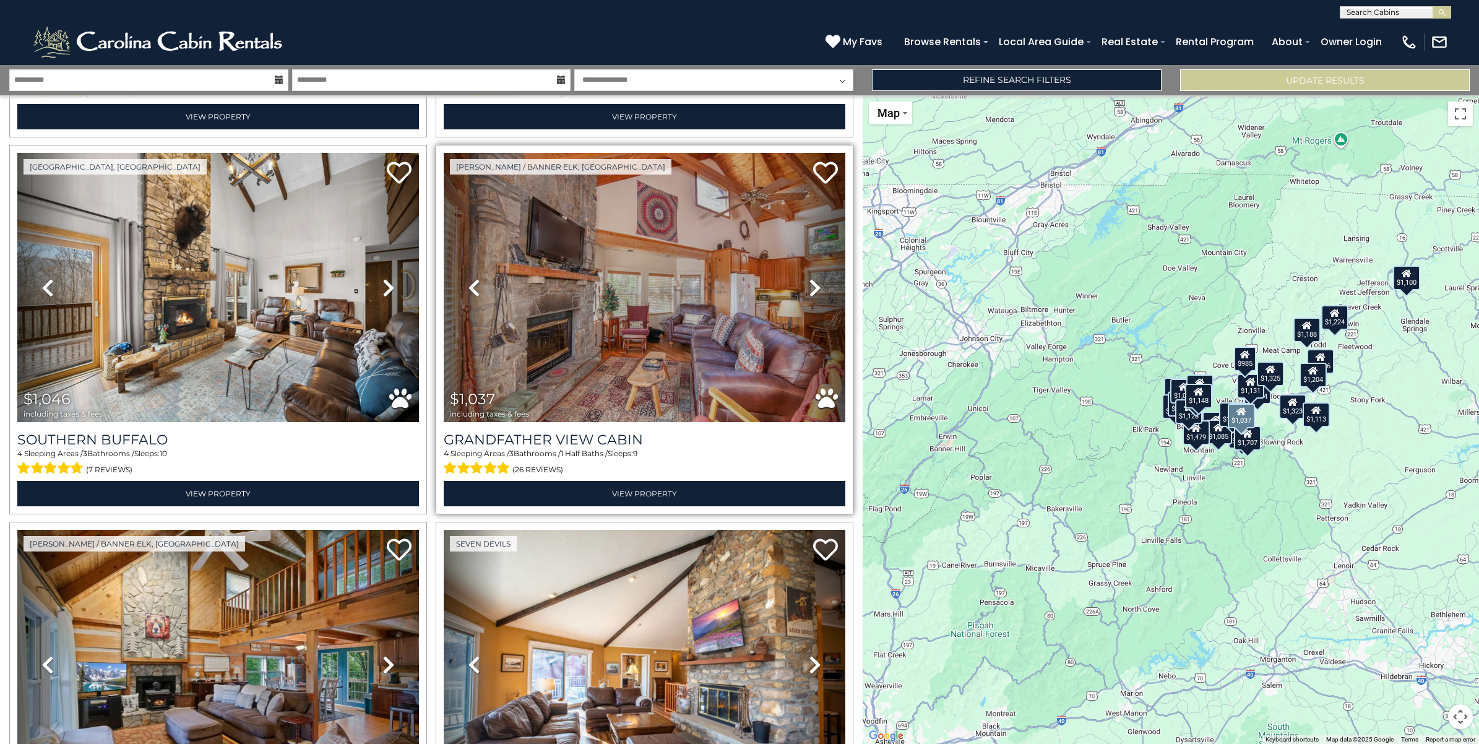
click at [809, 278] on icon at bounding box center [815, 288] width 12 height 20
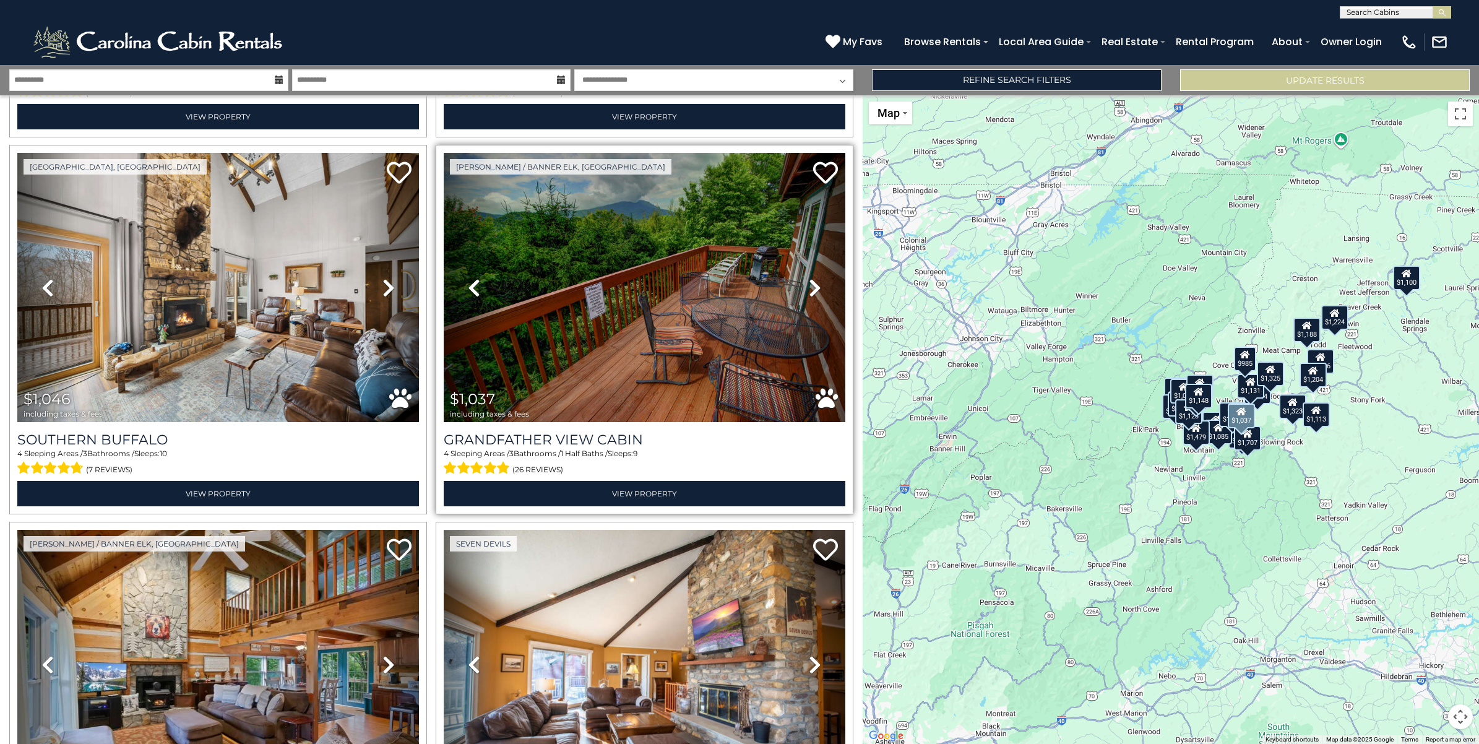
click at [809, 278] on icon at bounding box center [815, 288] width 12 height 20
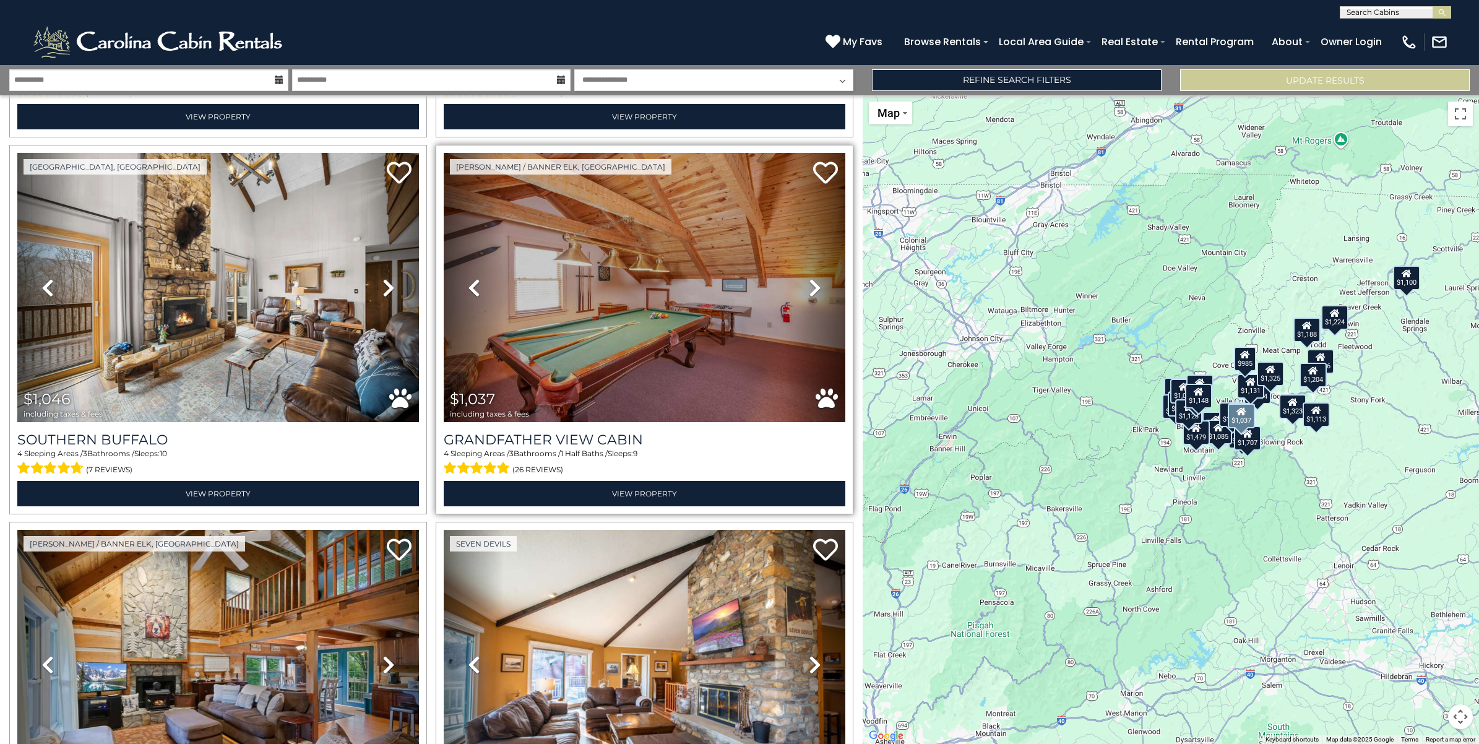
click at [809, 278] on icon at bounding box center [815, 288] width 12 height 20
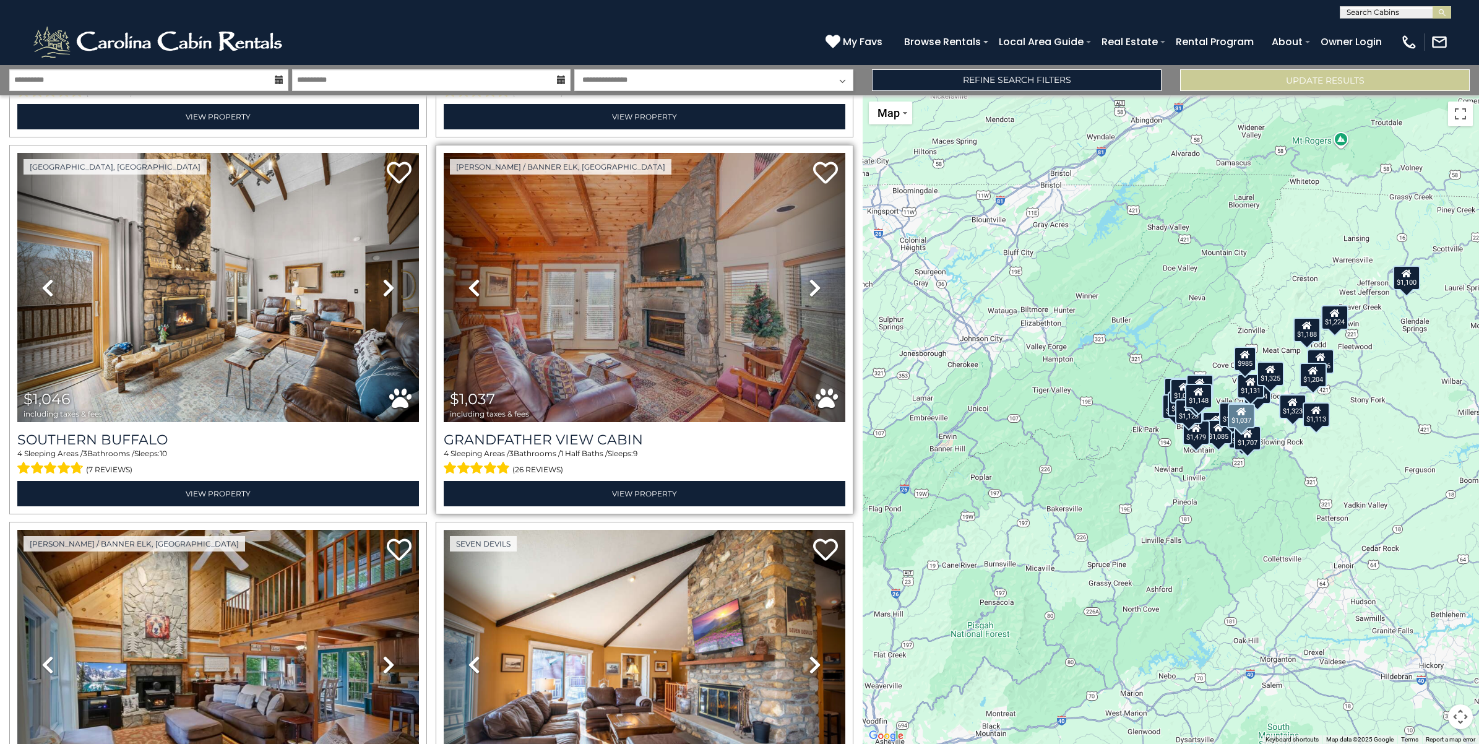
click at [809, 278] on icon at bounding box center [815, 288] width 12 height 20
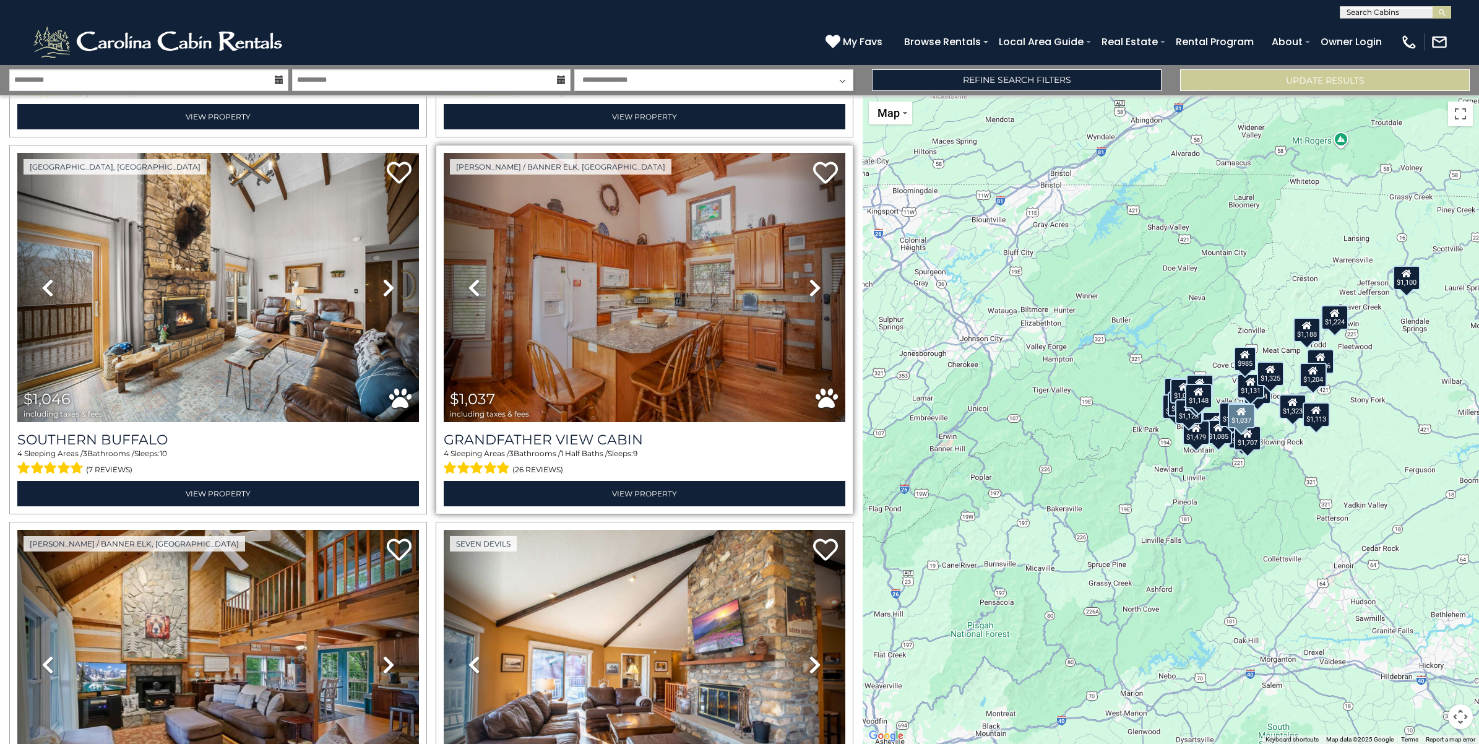
click at [809, 278] on icon at bounding box center [815, 288] width 12 height 20
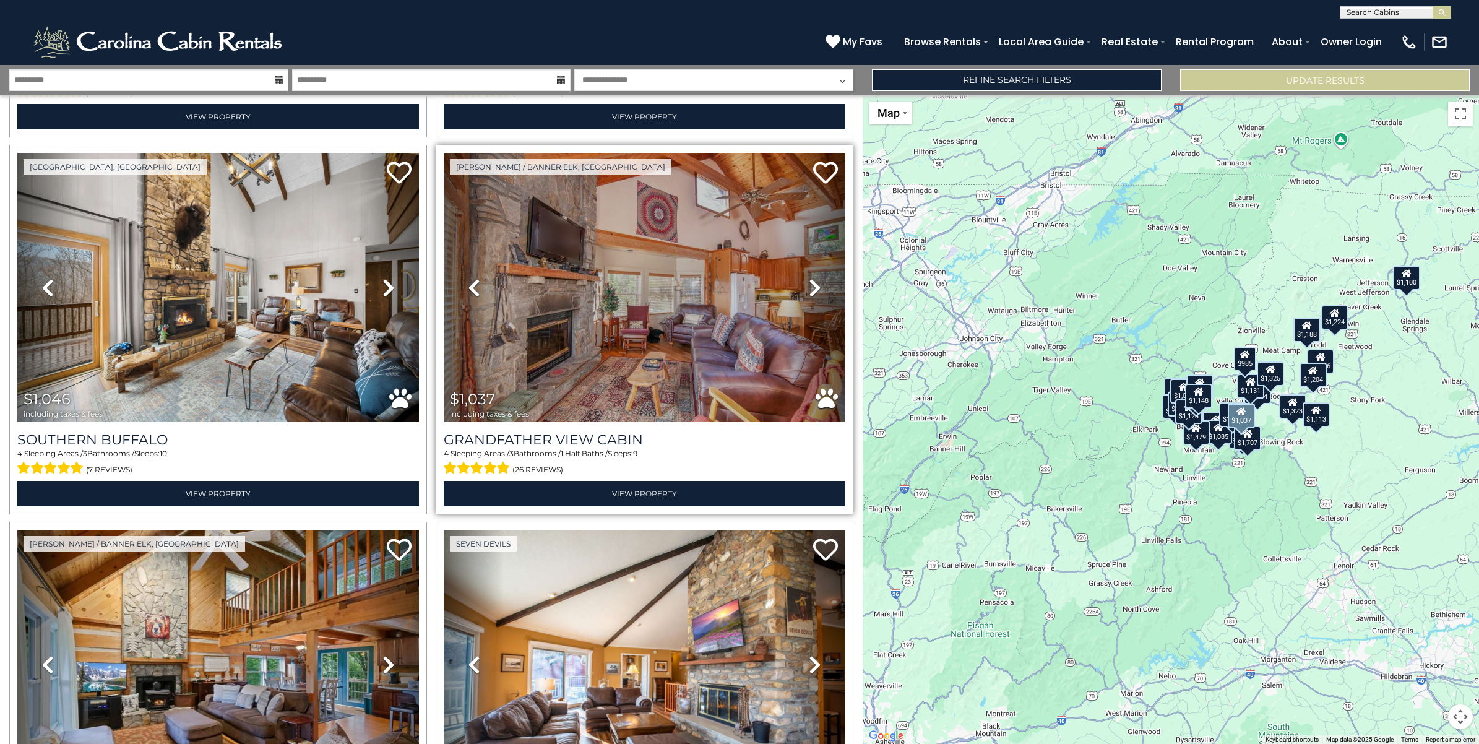
click at [809, 278] on icon at bounding box center [815, 288] width 12 height 20
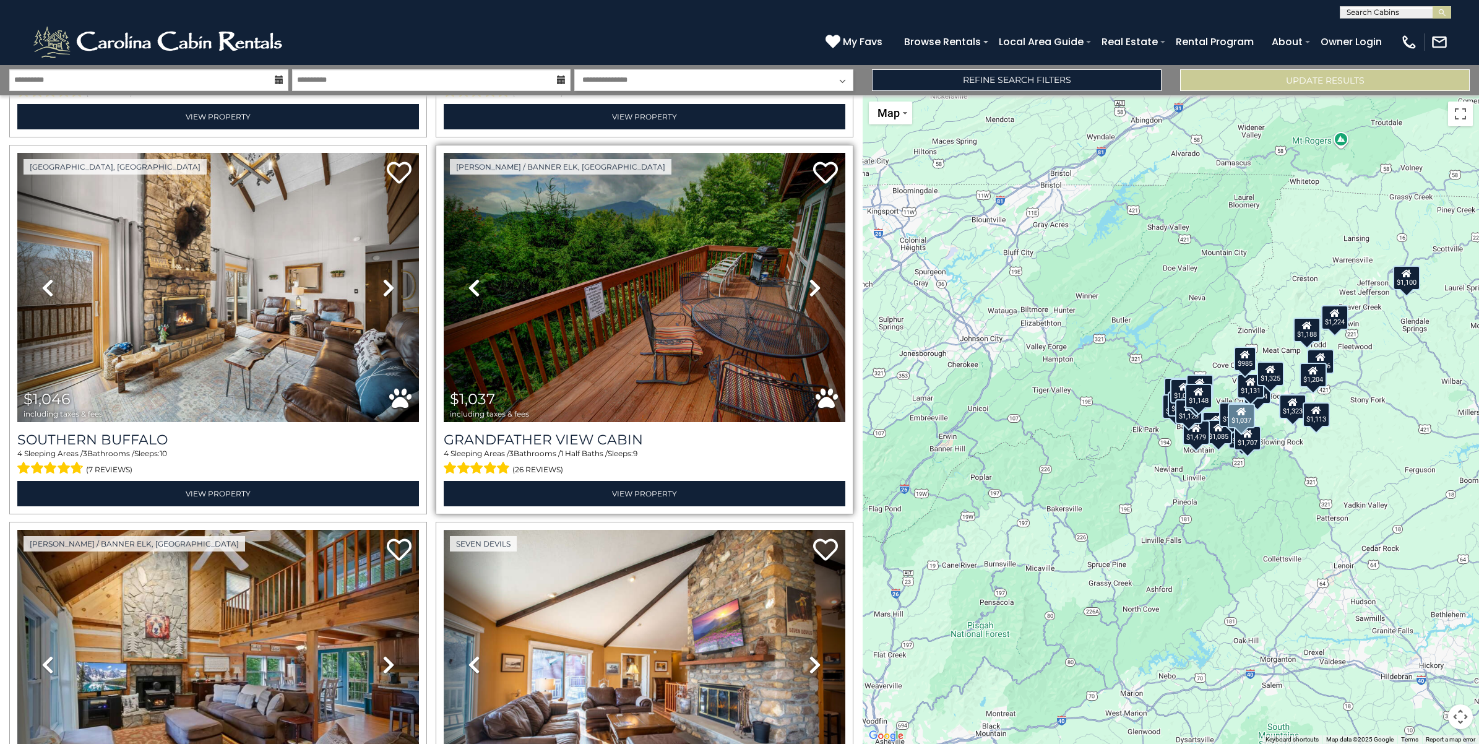
click at [809, 278] on icon at bounding box center [815, 288] width 12 height 20
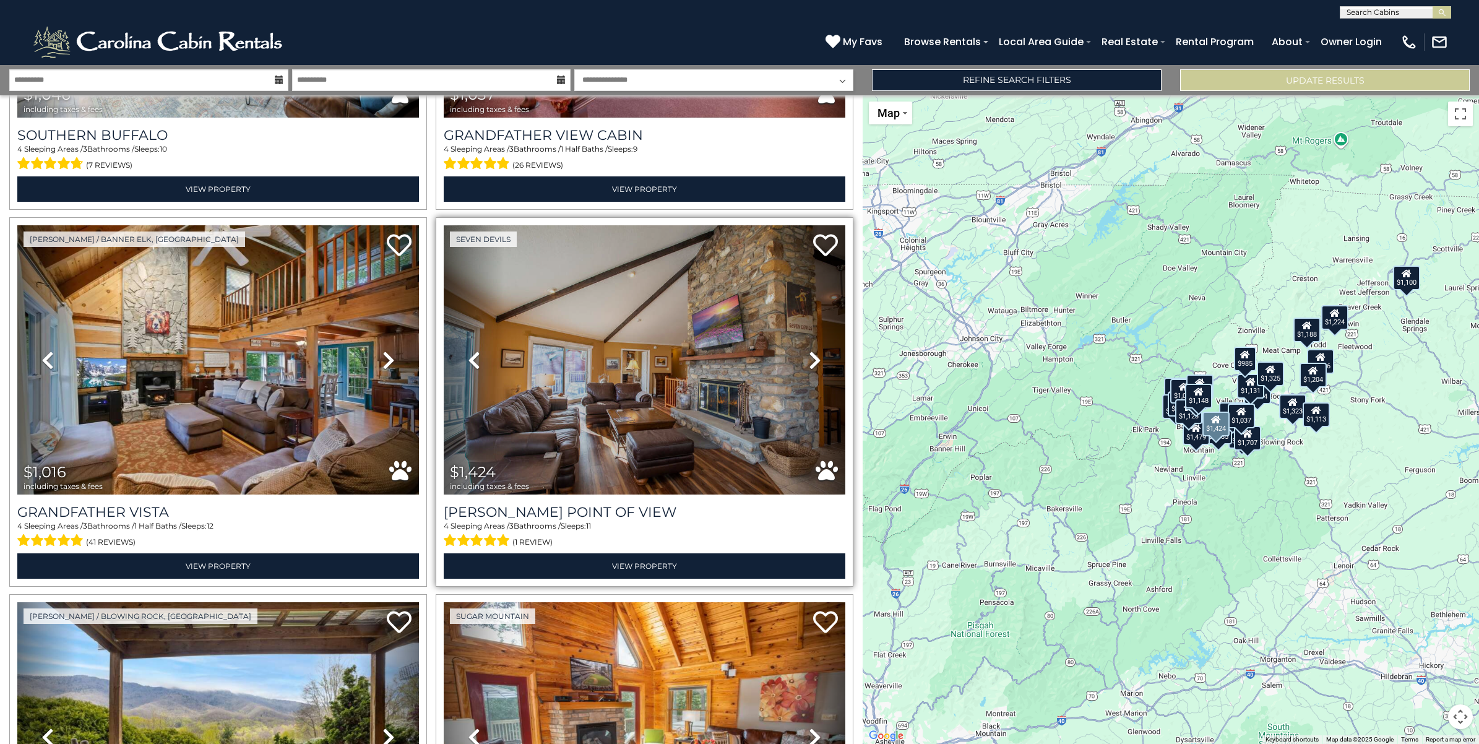
scroll to position [2939, 0]
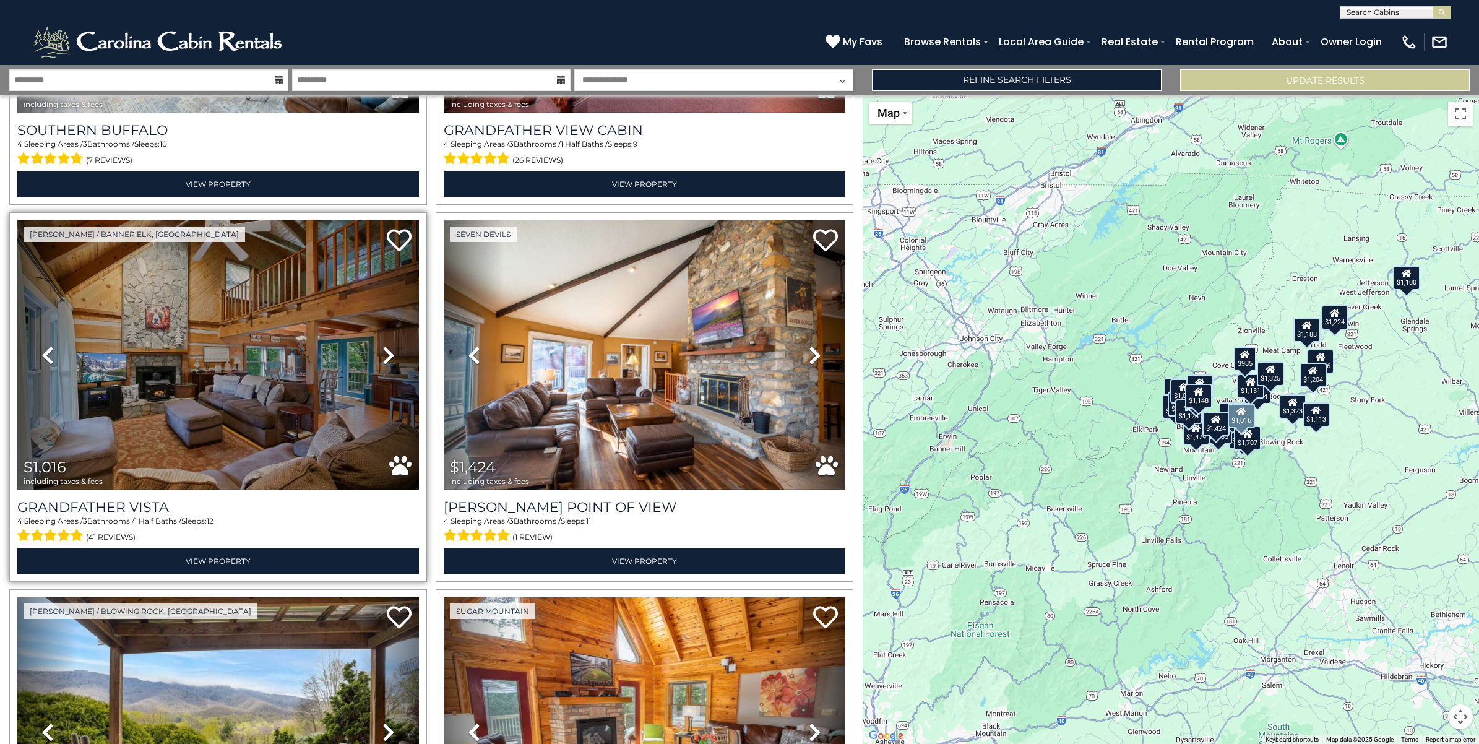
click at [384, 345] on icon at bounding box center [388, 355] width 12 height 20
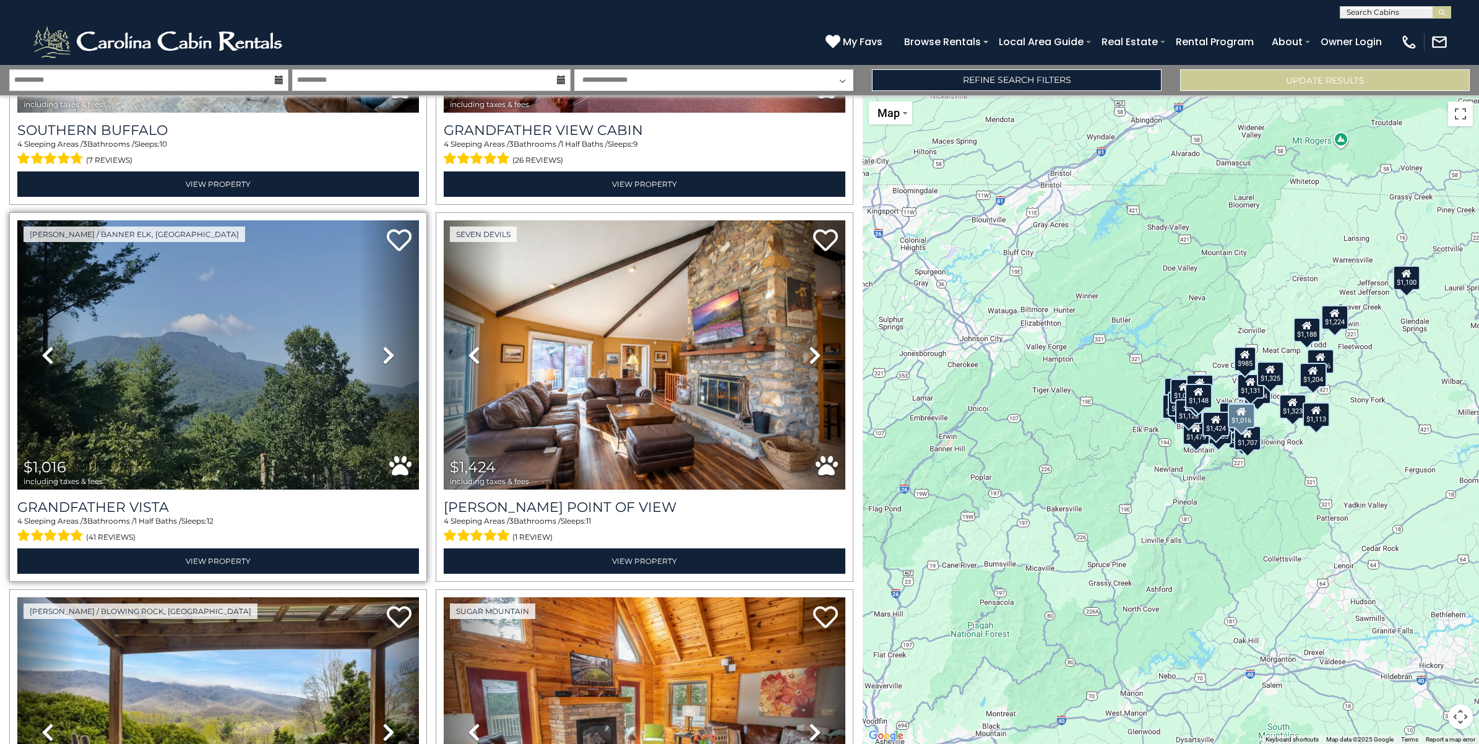
click at [384, 345] on icon at bounding box center [388, 355] width 12 height 20
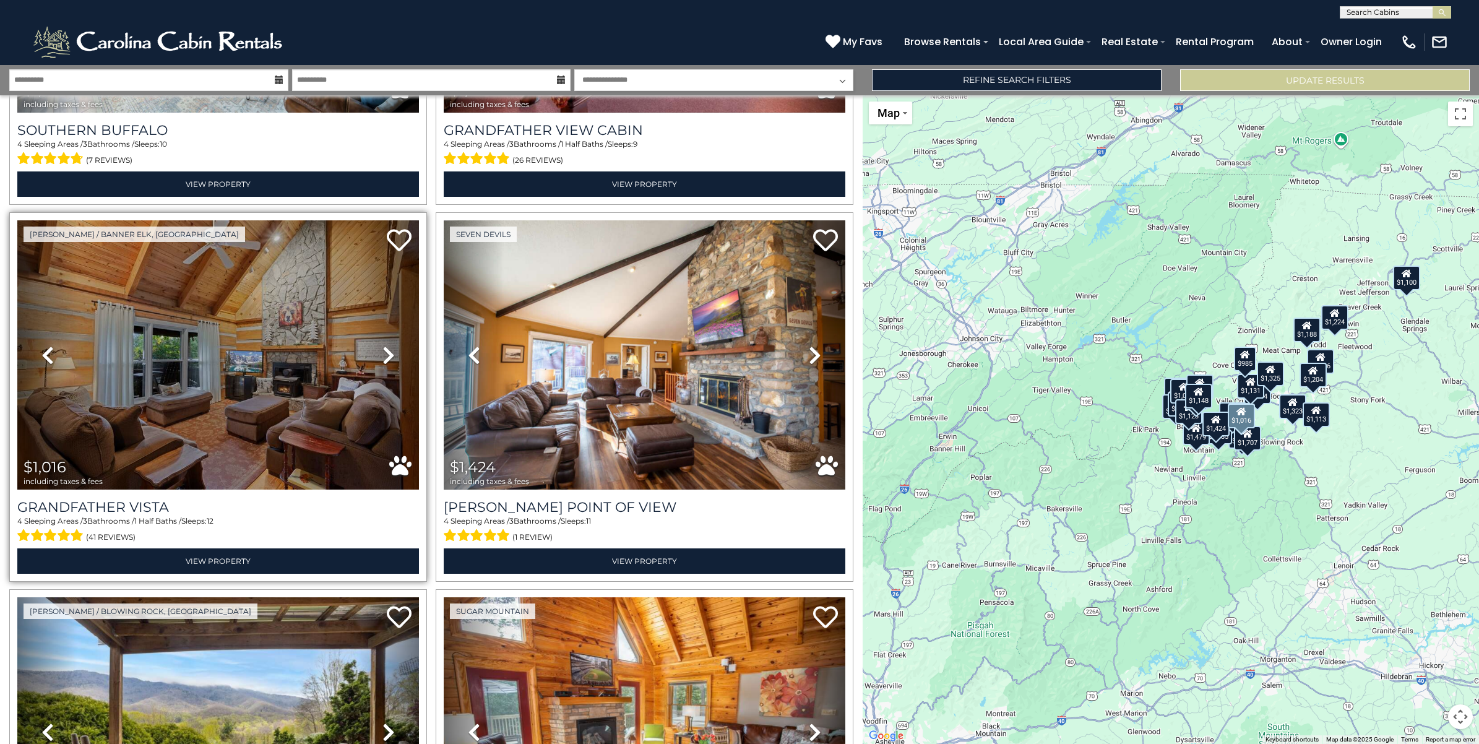
click at [384, 345] on icon at bounding box center [388, 355] width 12 height 20
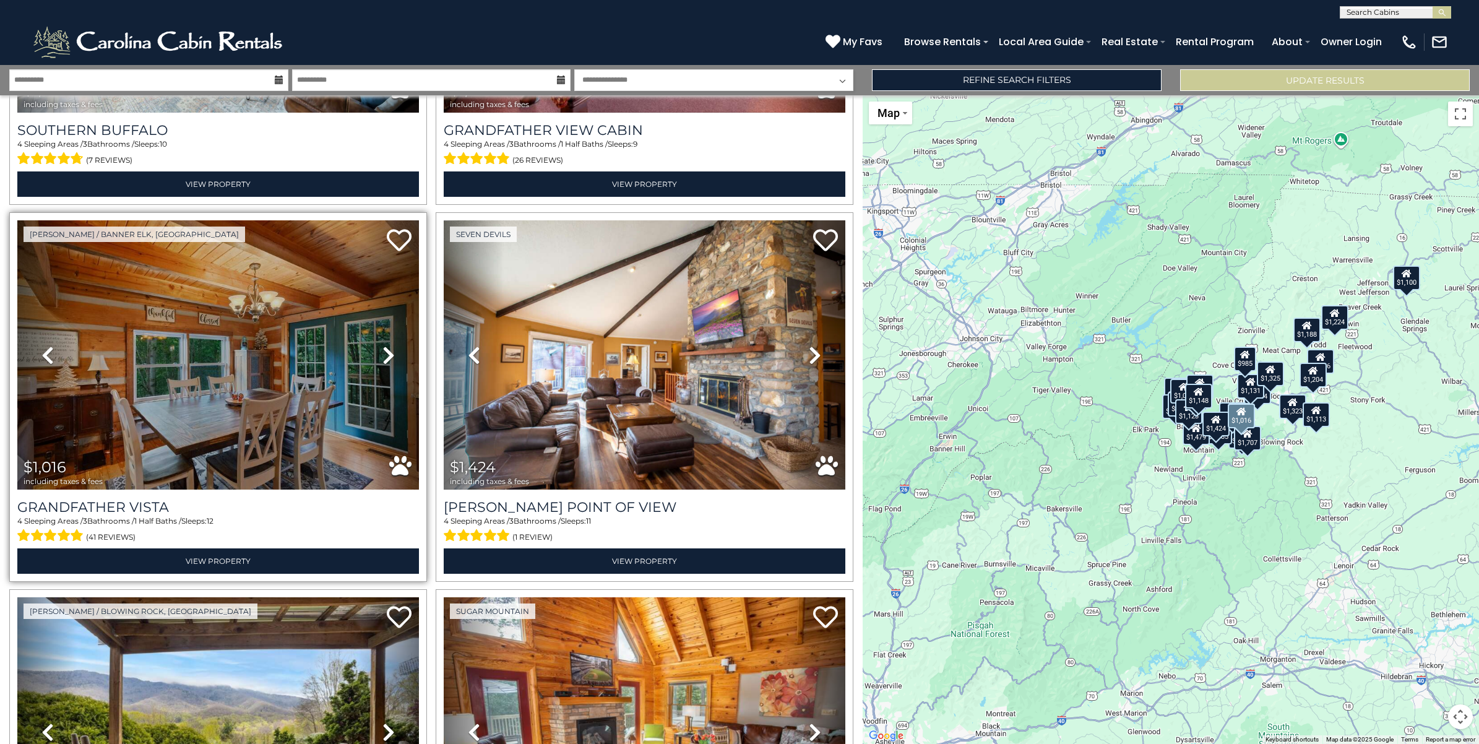
click at [384, 345] on icon at bounding box center [388, 355] width 12 height 20
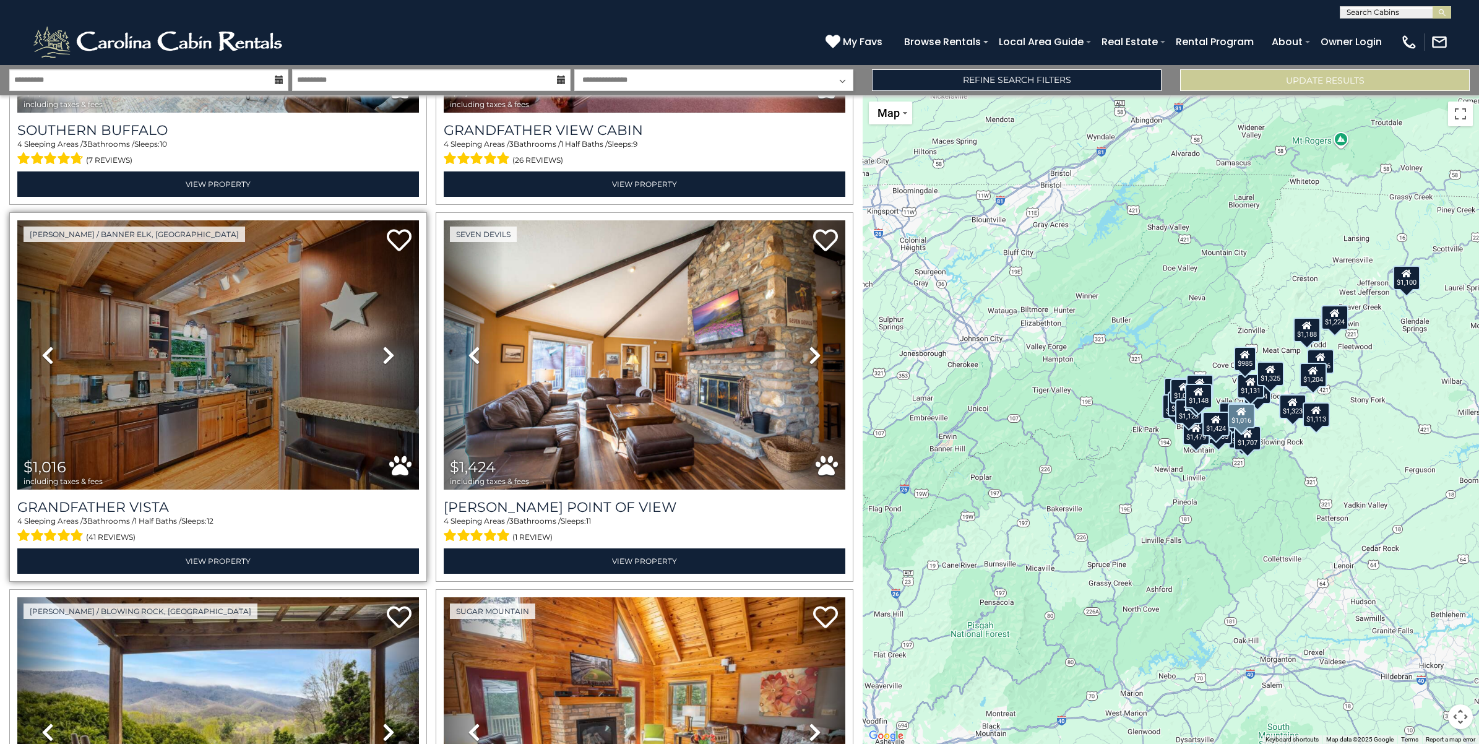
click at [384, 345] on icon at bounding box center [388, 355] width 12 height 20
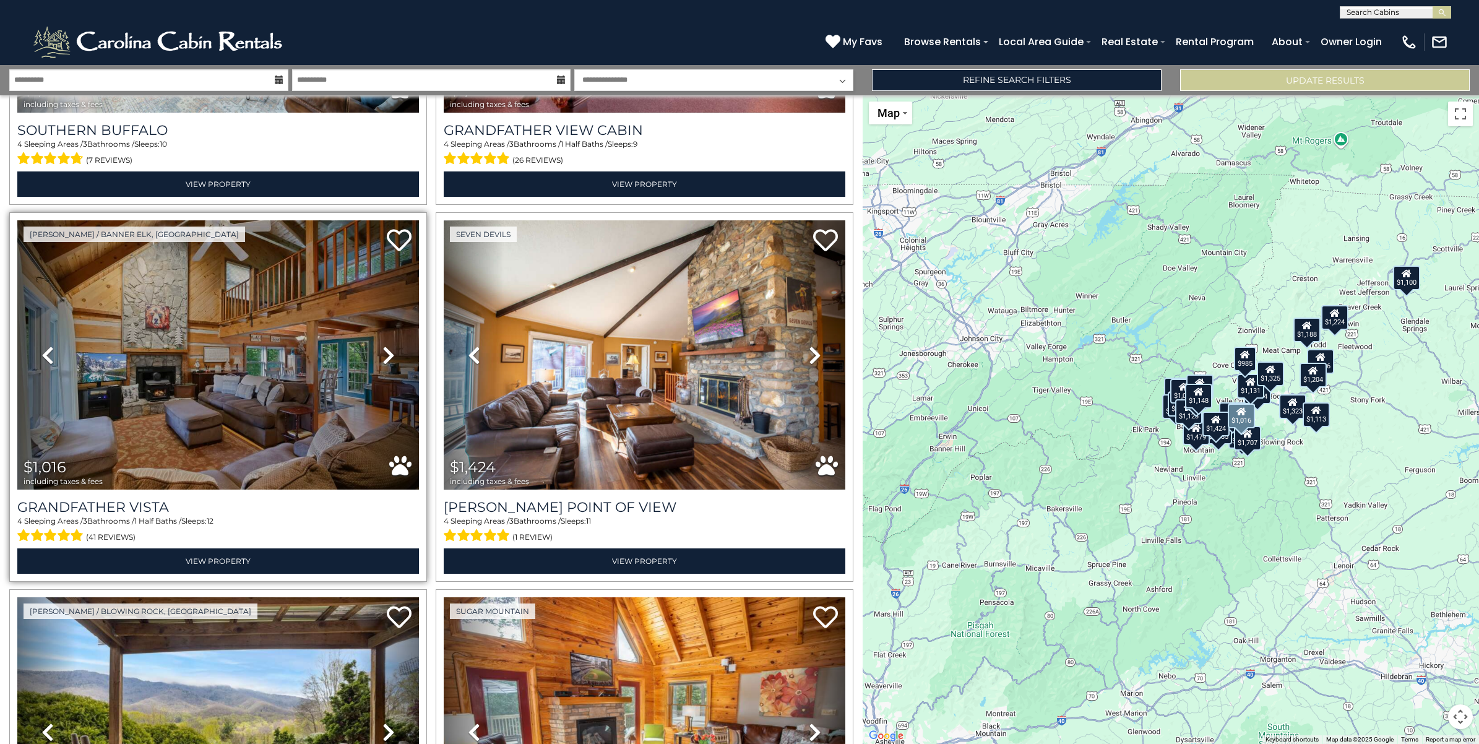
click at [384, 345] on icon at bounding box center [388, 355] width 12 height 20
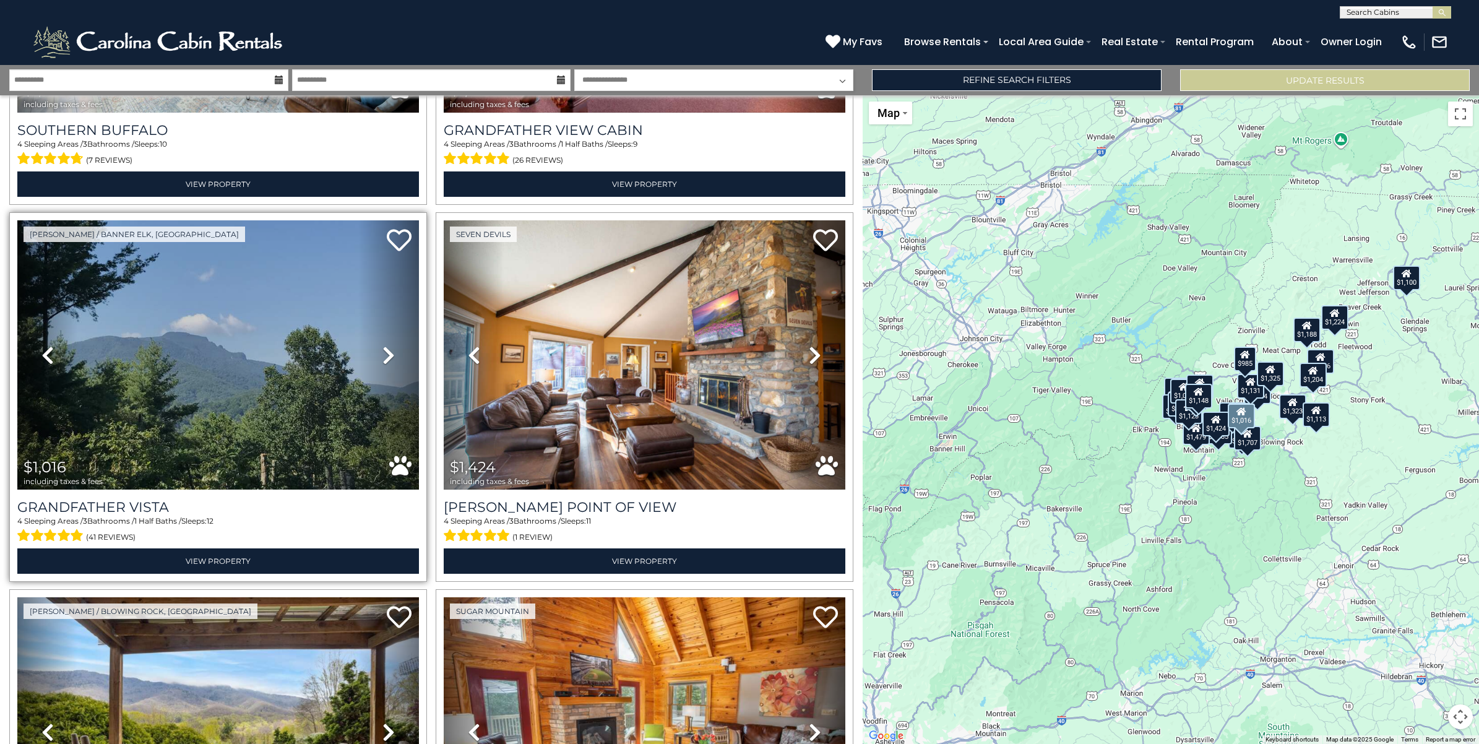
click at [384, 345] on icon at bounding box center [388, 355] width 12 height 20
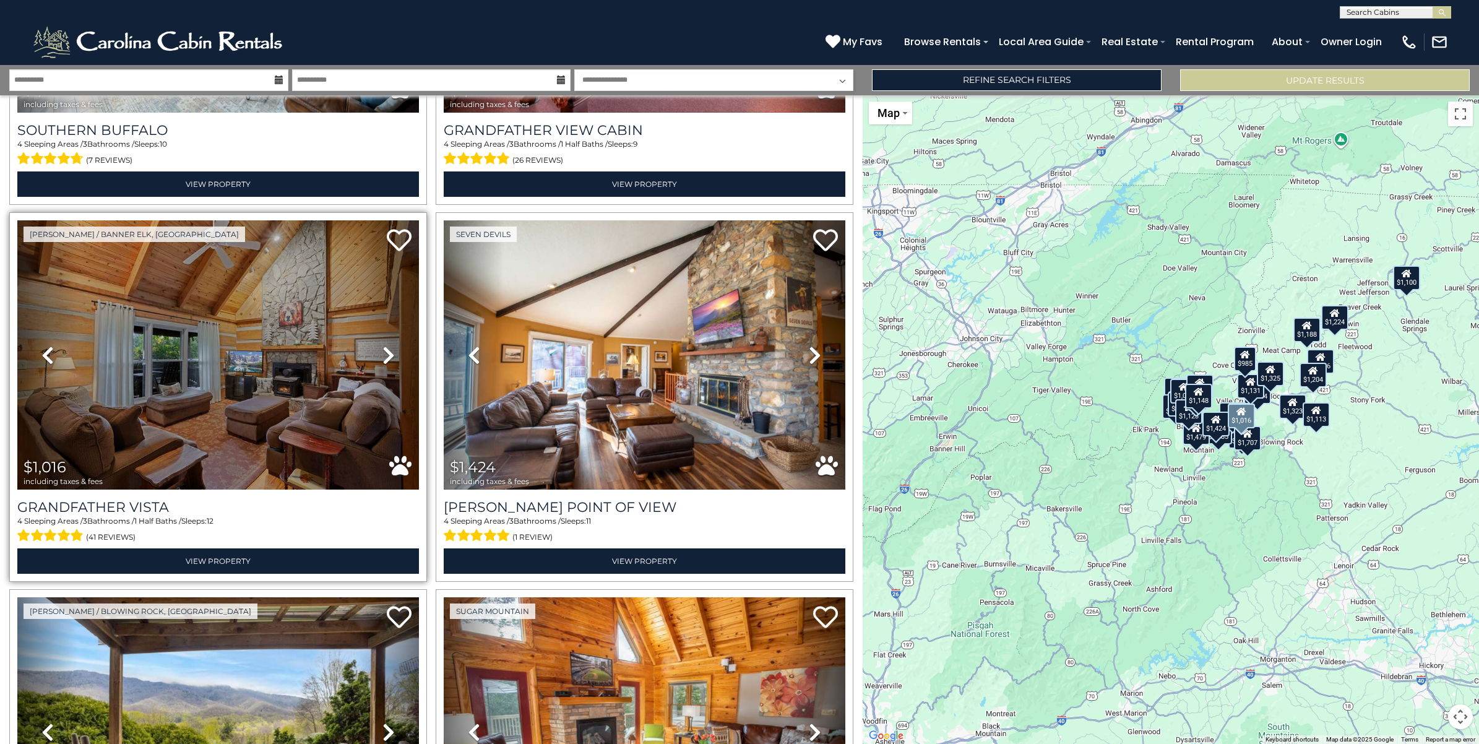
click at [384, 345] on icon at bounding box center [388, 355] width 12 height 20
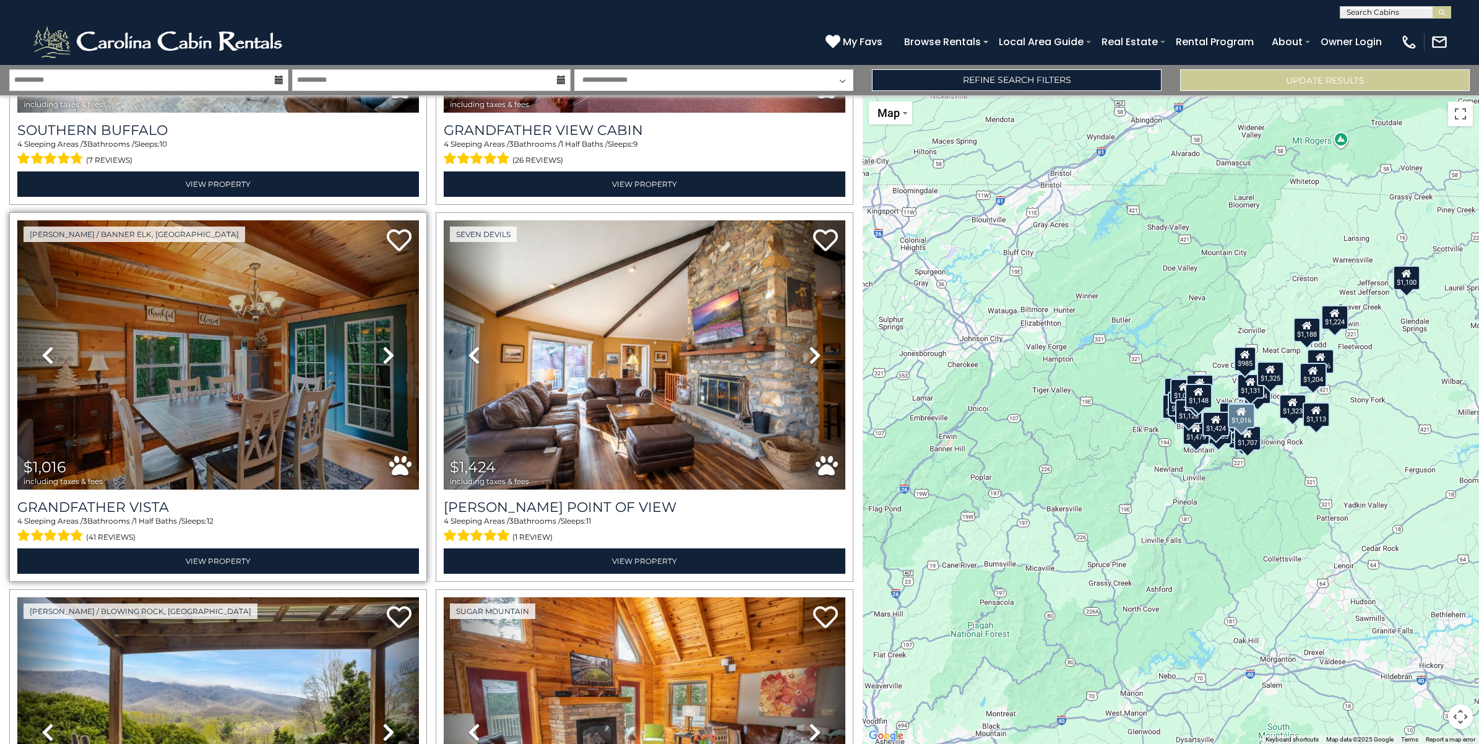
click at [384, 345] on icon at bounding box center [388, 355] width 12 height 20
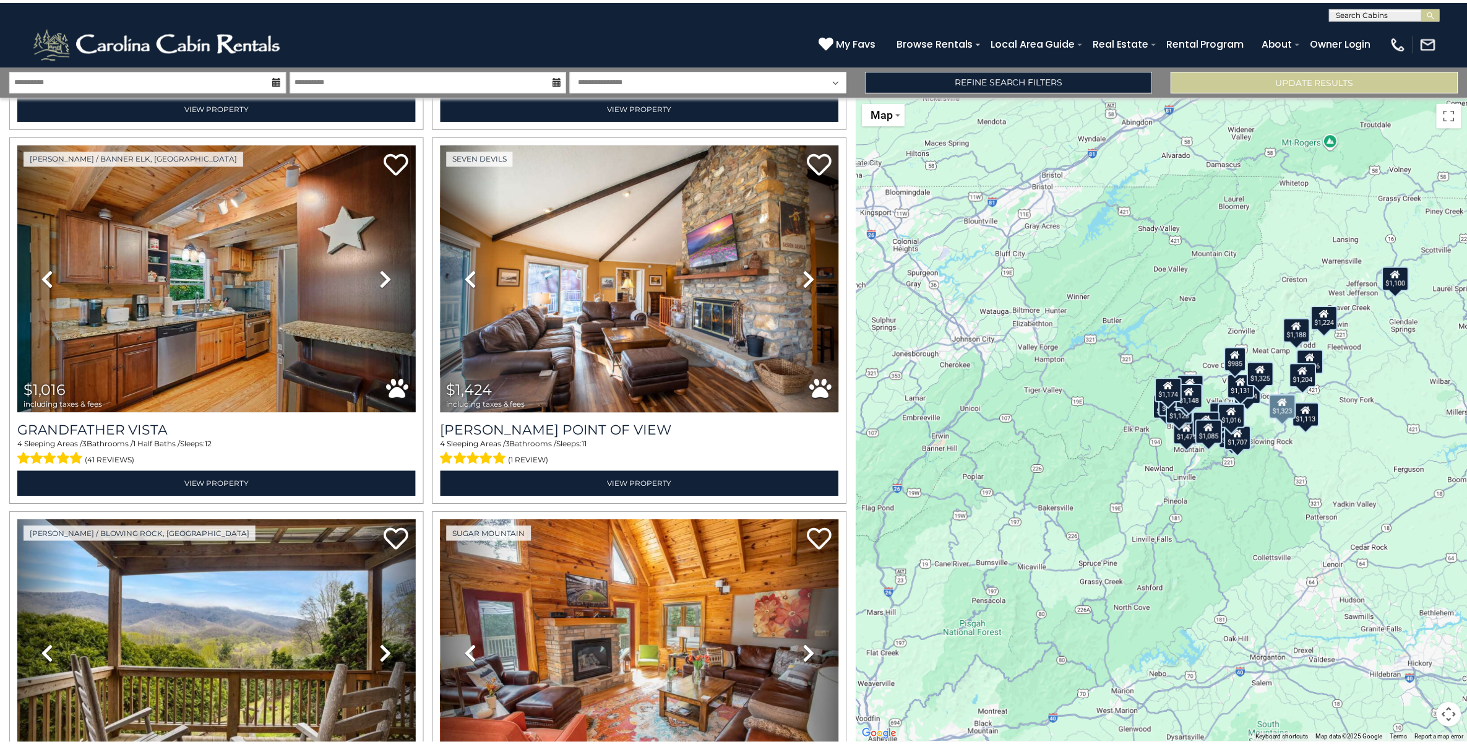
scroll to position [2552, 0]
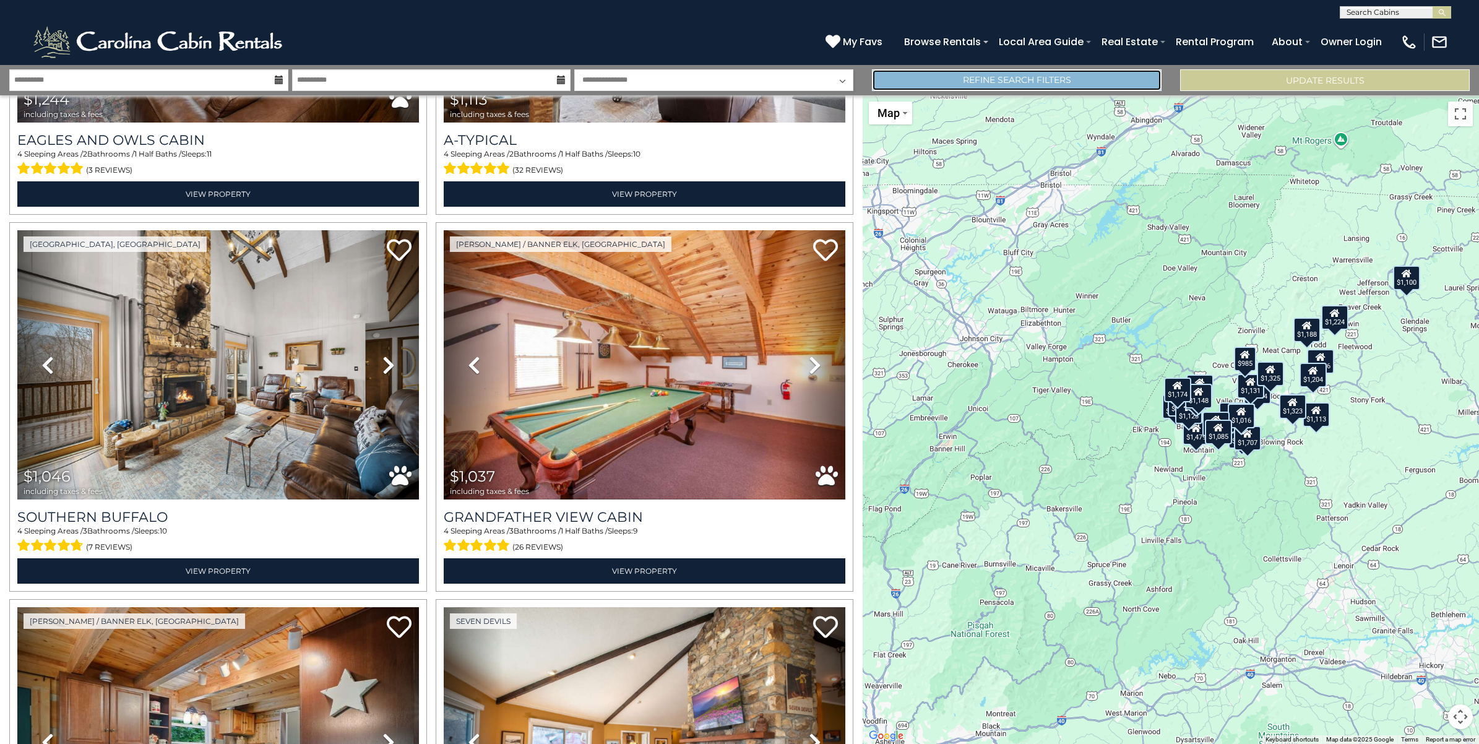
click at [1007, 85] on link "Refine Search Filters" at bounding box center [1017, 80] width 290 height 22
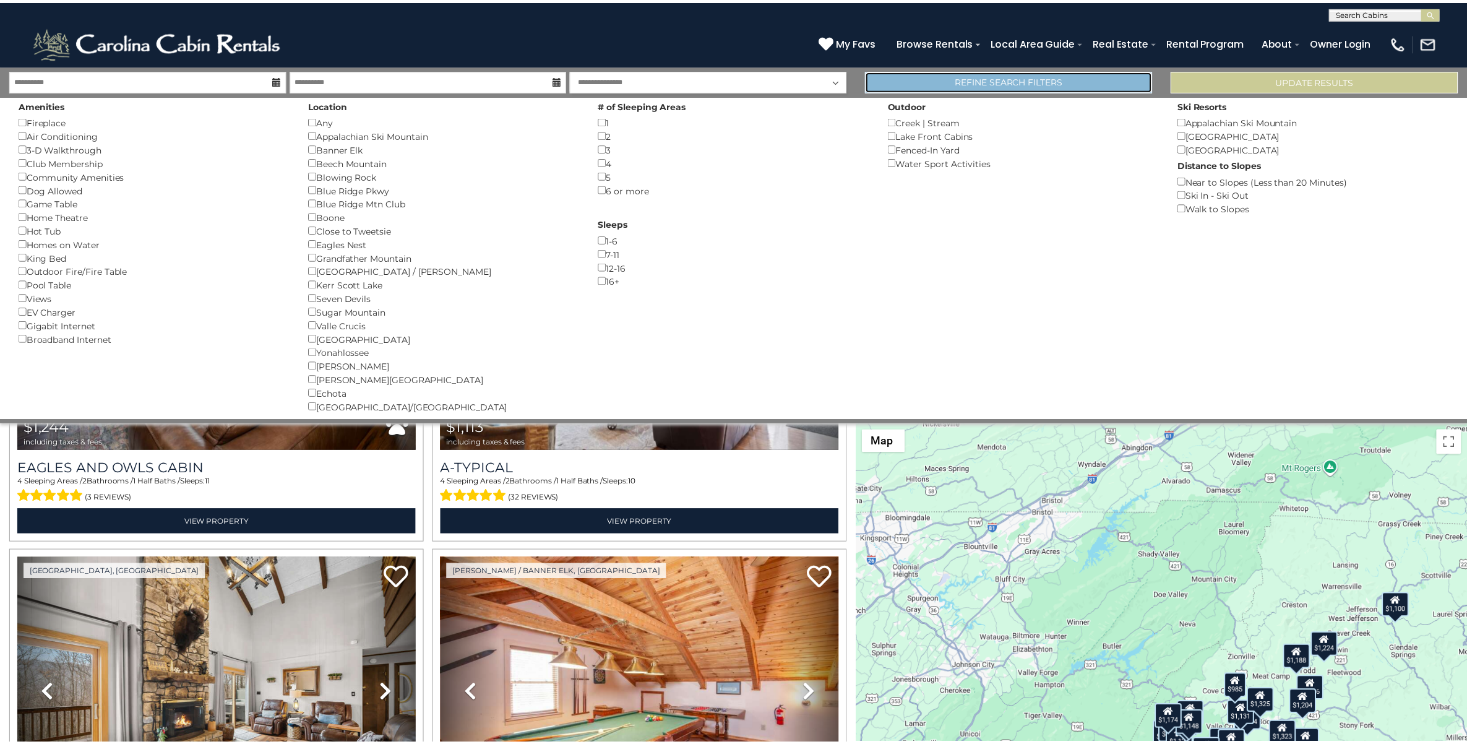
scroll to position [2539, 0]
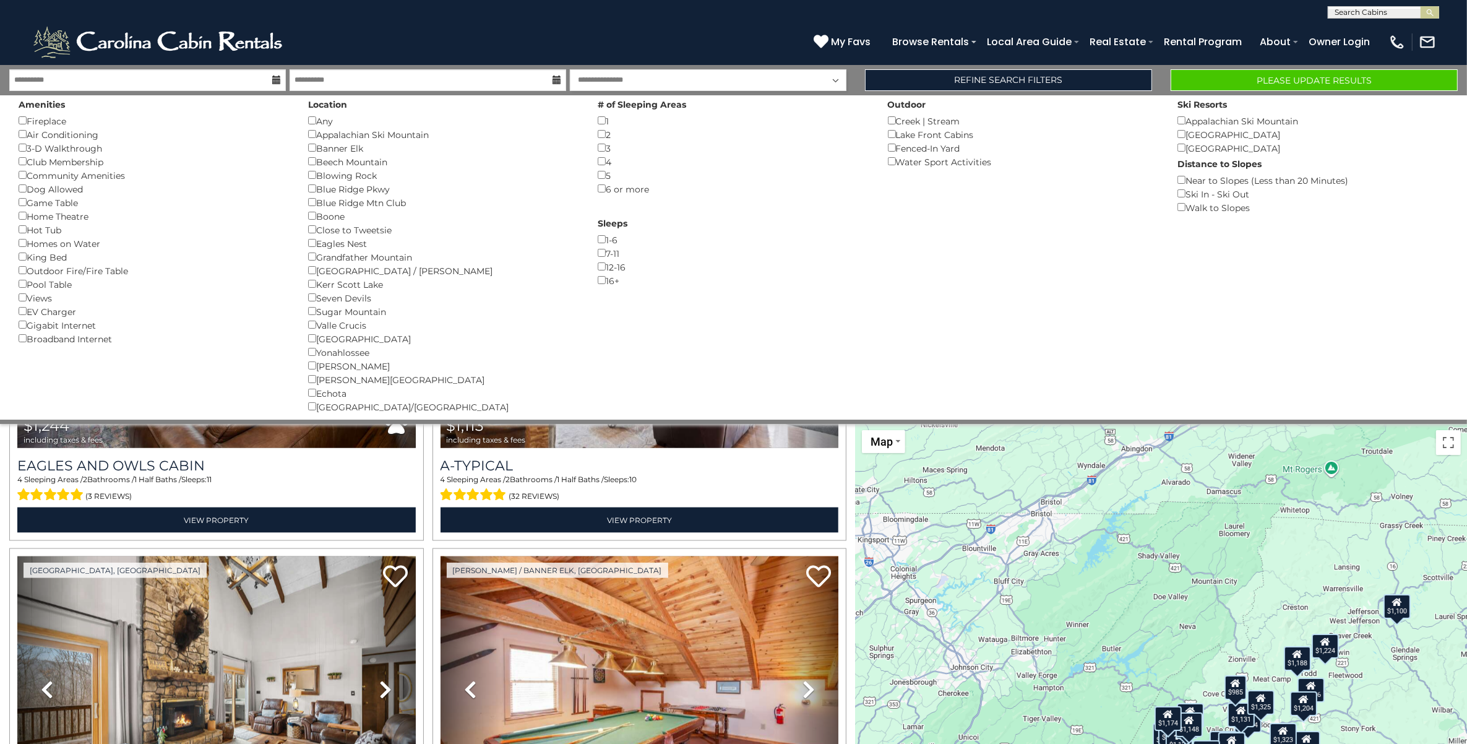
click at [603, 270] on div "12-16 ()" at bounding box center [733, 267] width 271 height 14
click at [1276, 81] on button "Please Update Results" at bounding box center [1314, 80] width 287 height 22
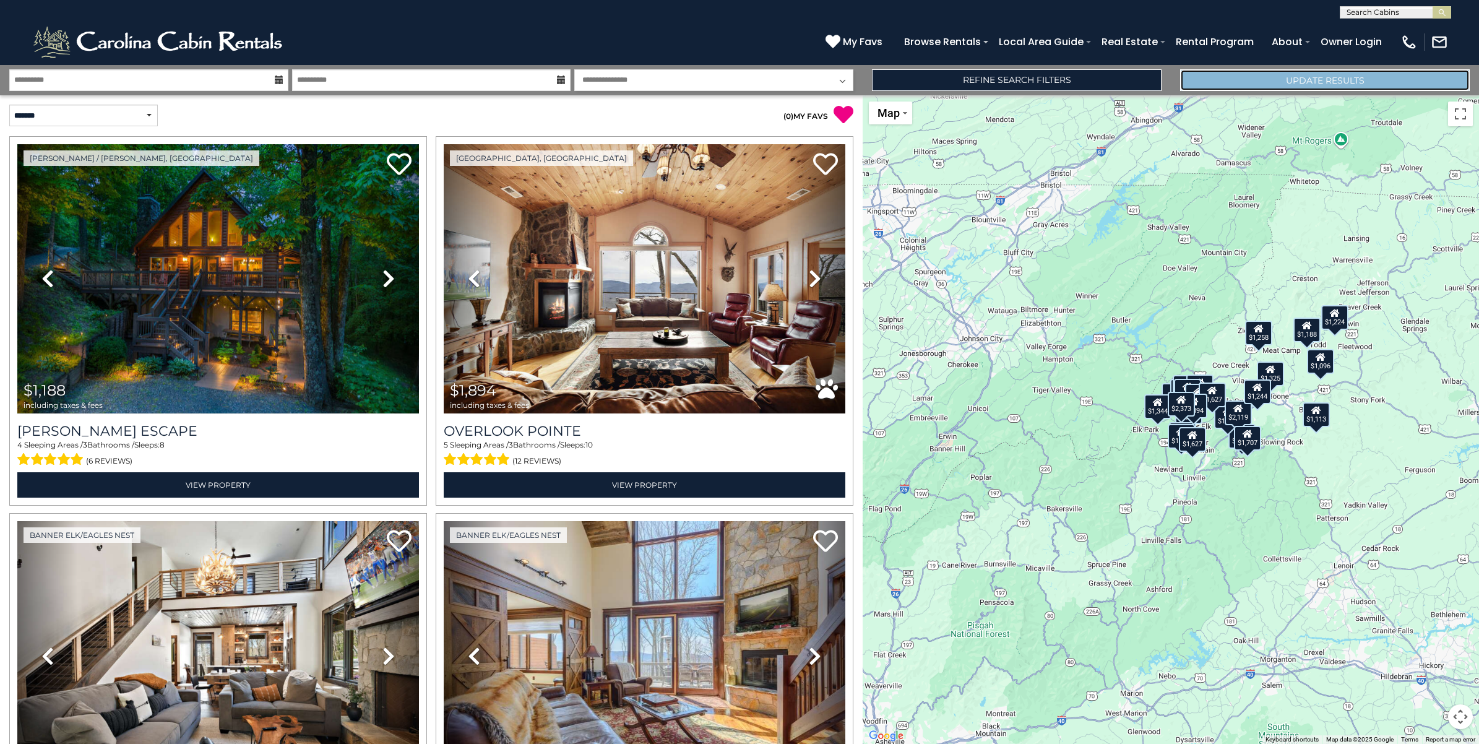
click at [1318, 72] on button "Update Results" at bounding box center [1325, 80] width 290 height 22
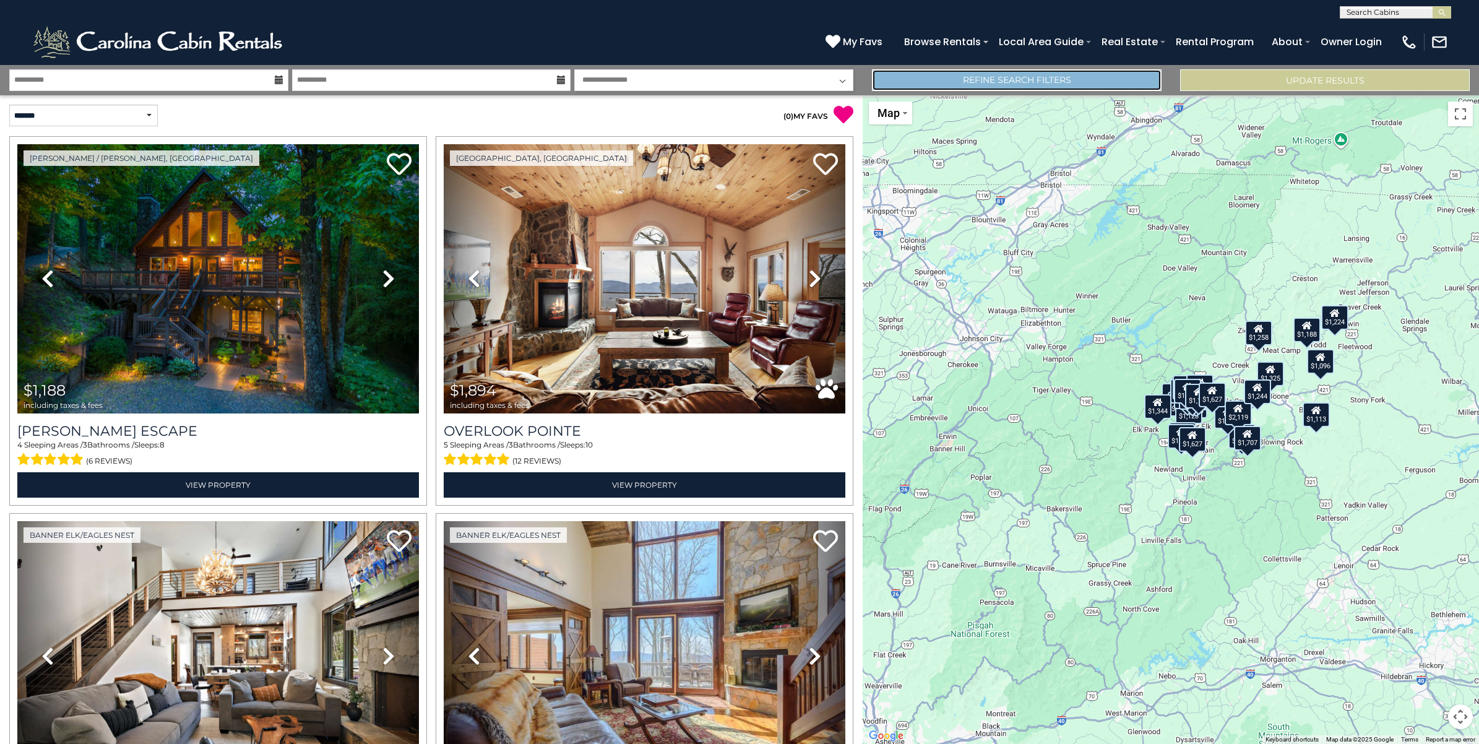
click at [1006, 82] on link "Refine Search Filters" at bounding box center [1017, 80] width 290 height 22
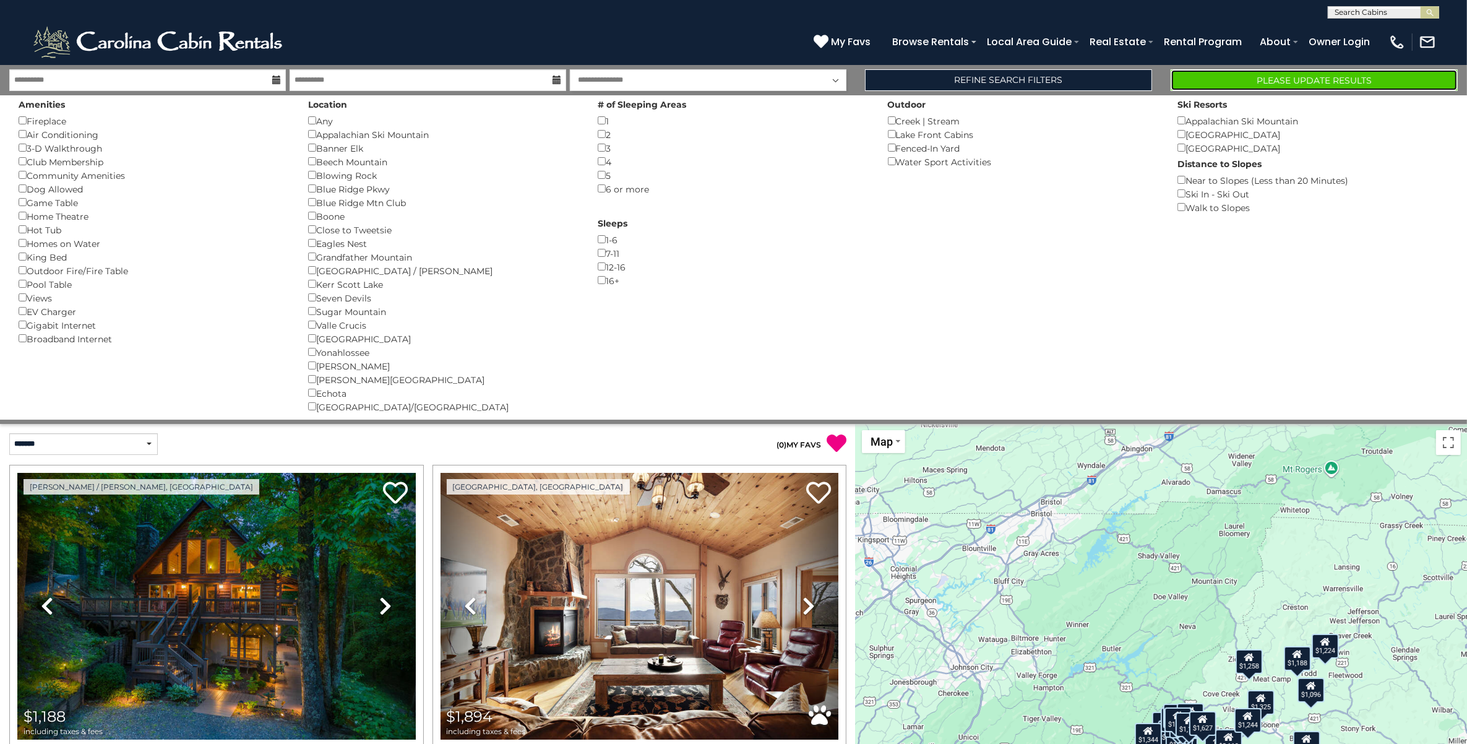
click at [1331, 74] on button "Please Update Results" at bounding box center [1314, 80] width 287 height 22
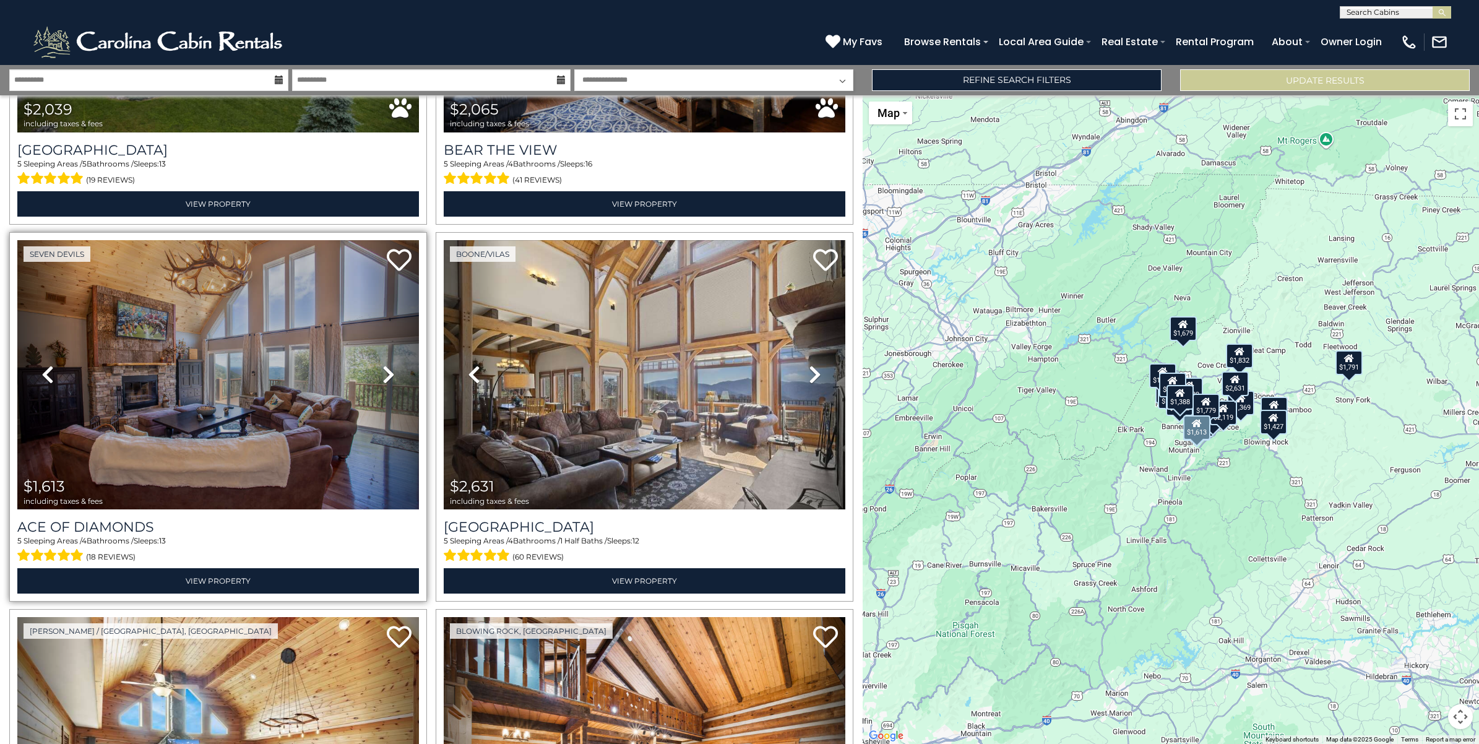
scroll to position [2243, 0]
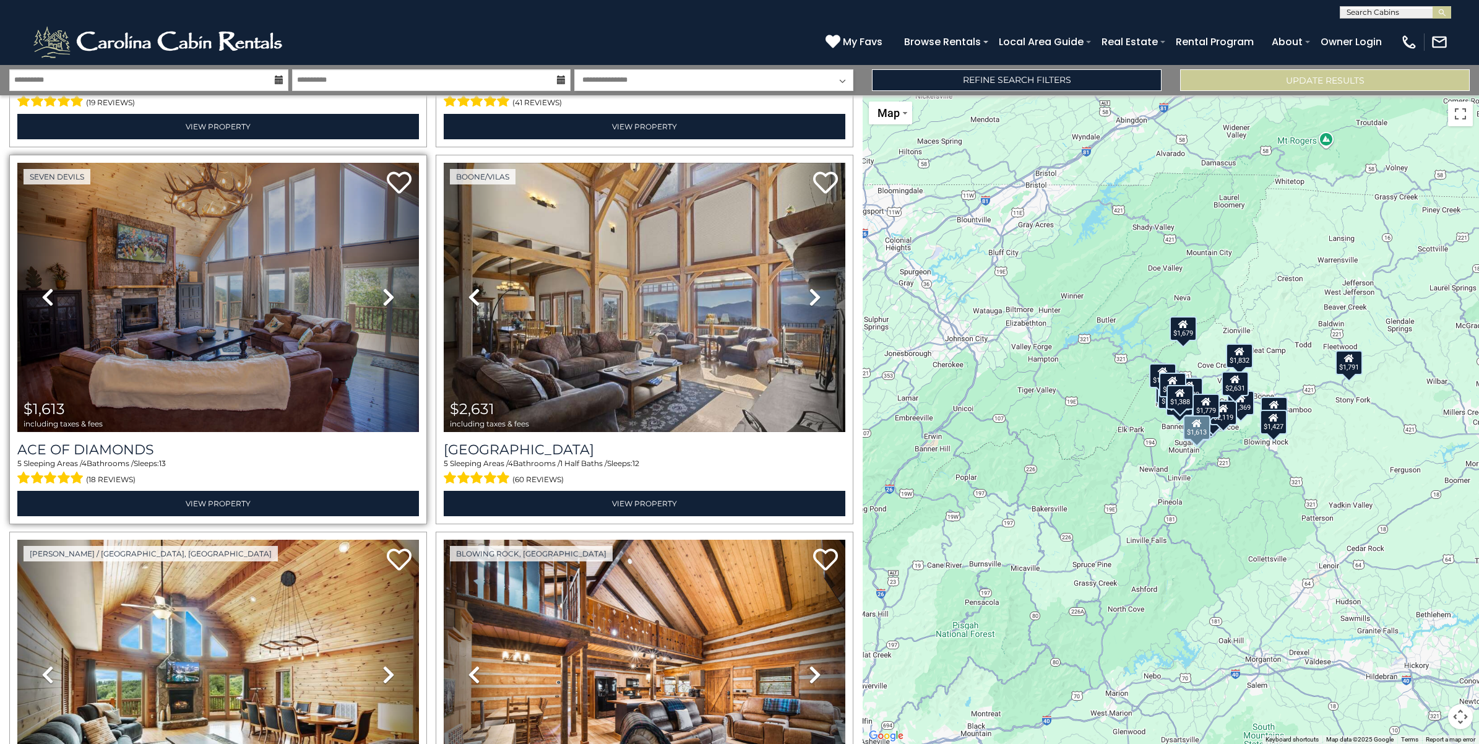
click at [382, 287] on icon at bounding box center [388, 297] width 12 height 20
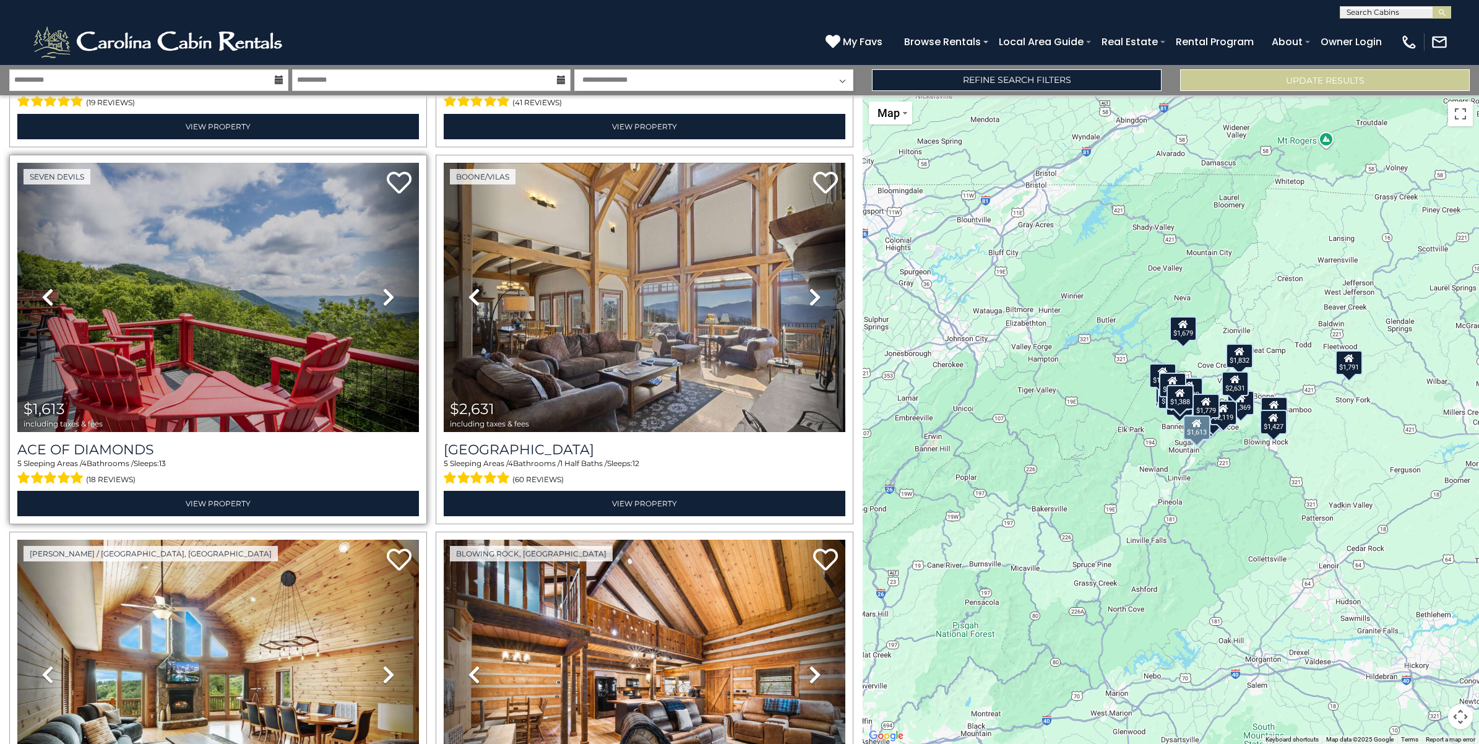
click at [382, 287] on icon at bounding box center [388, 297] width 12 height 20
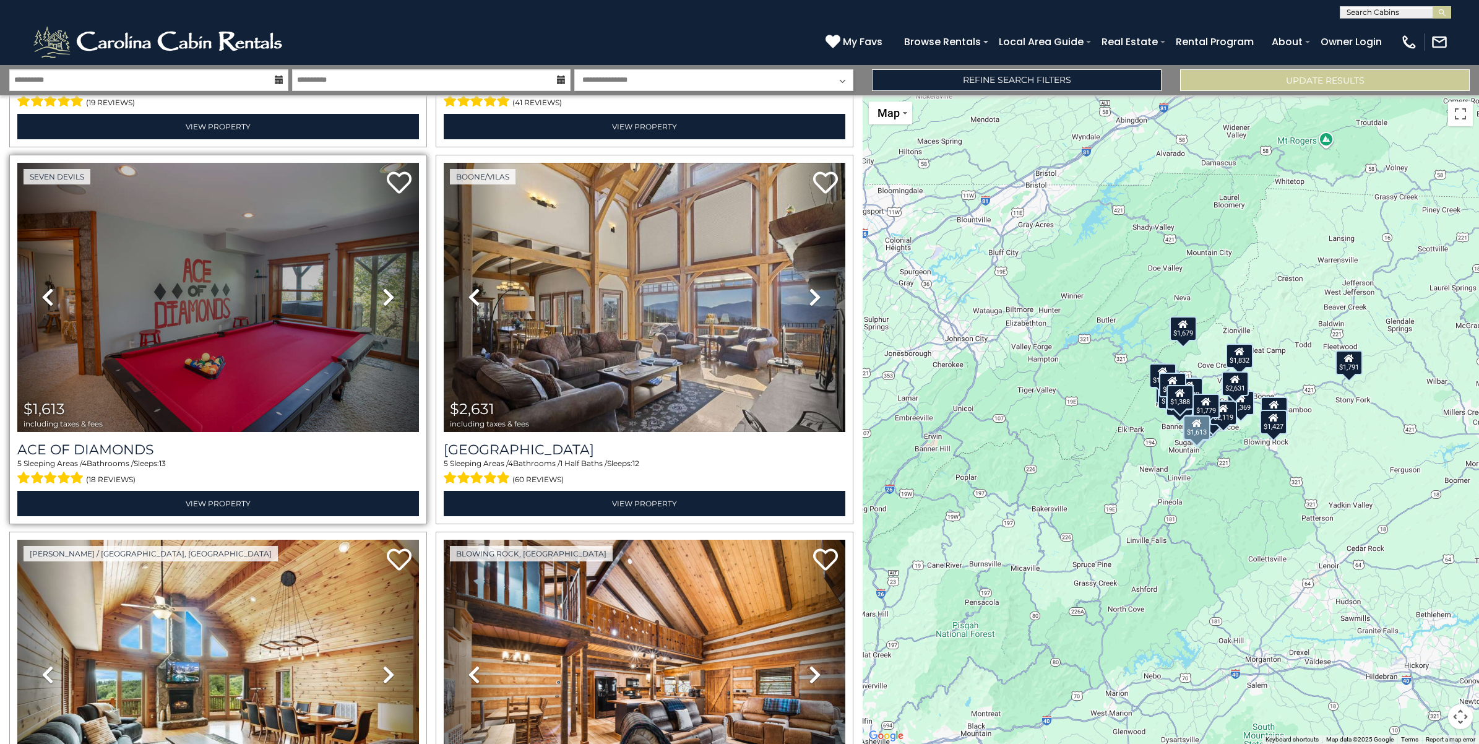
click at [382, 287] on icon at bounding box center [388, 297] width 12 height 20
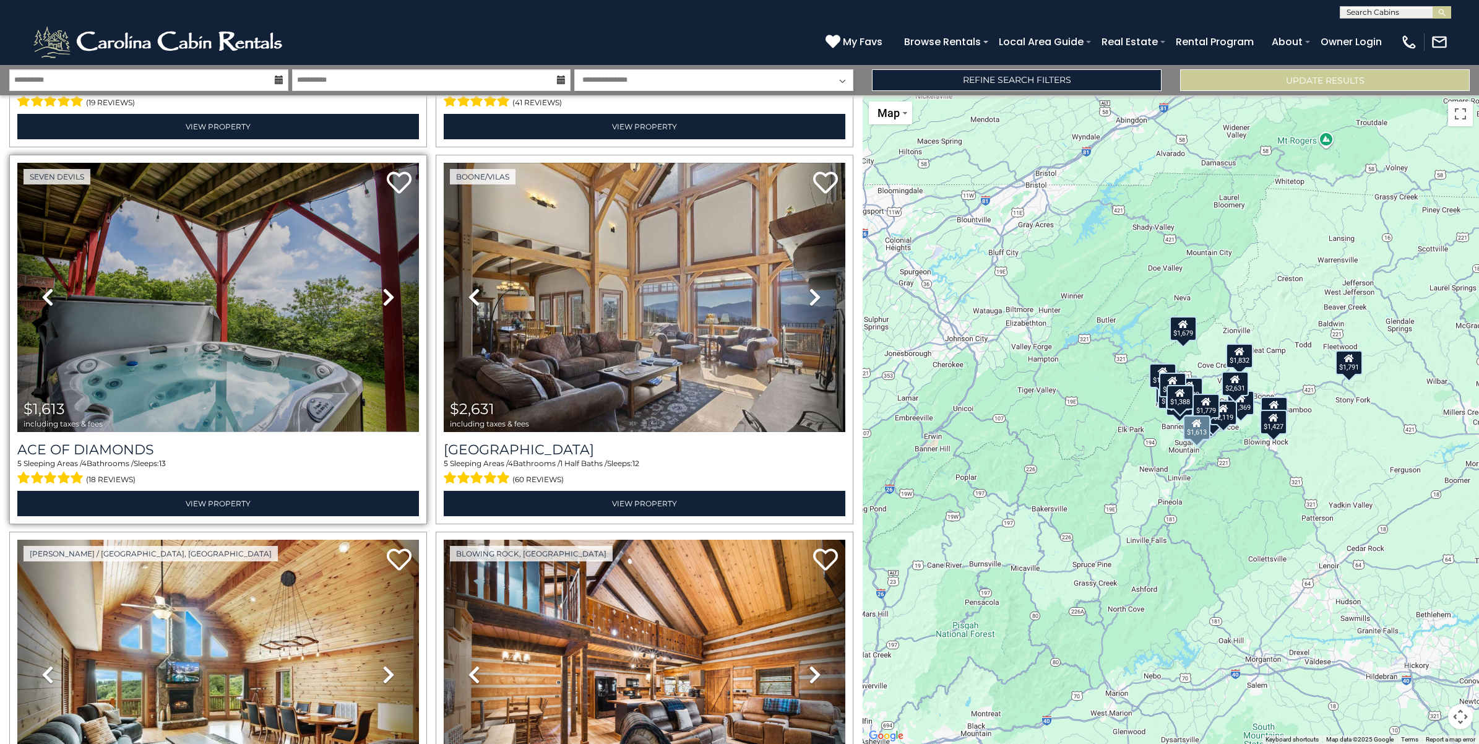
click at [382, 287] on icon at bounding box center [388, 297] width 12 height 20
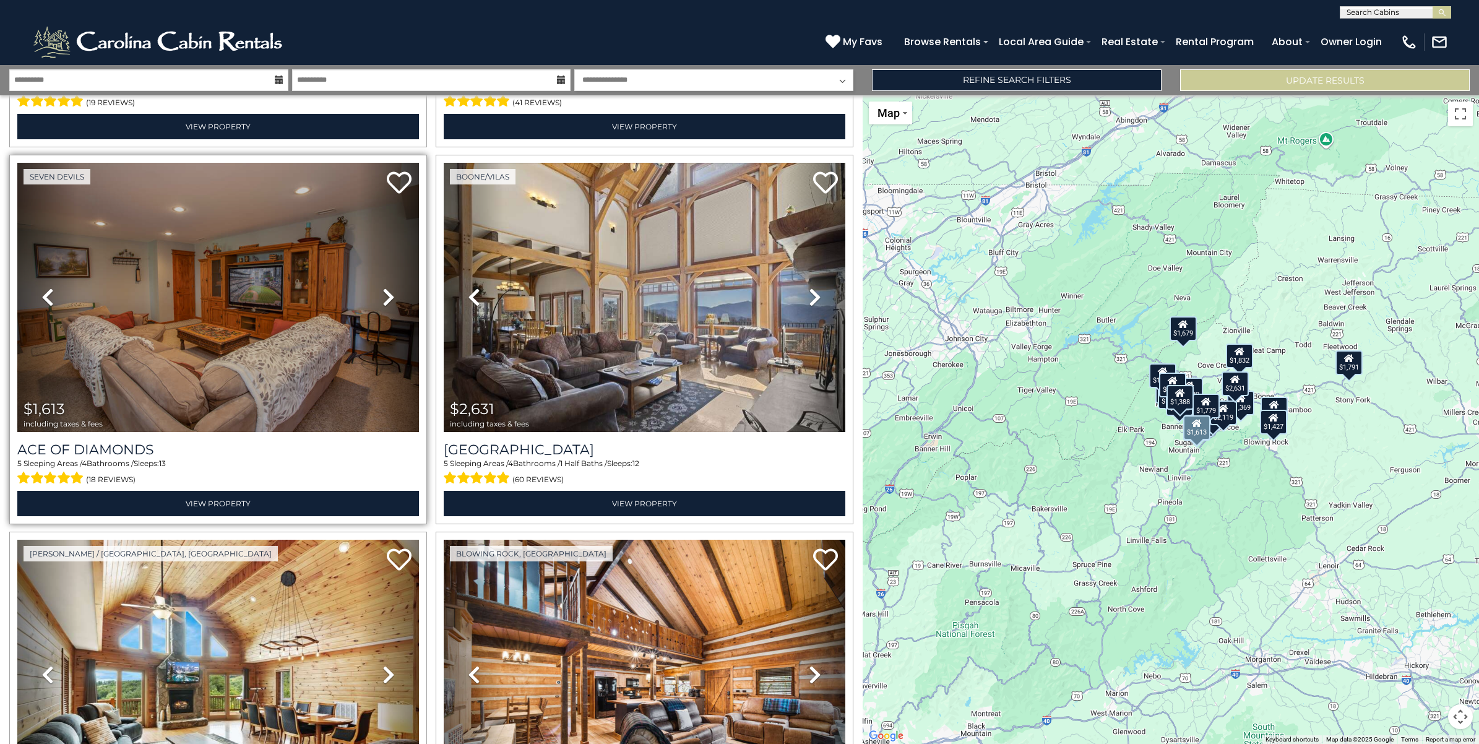
click at [382, 287] on icon at bounding box center [388, 297] width 12 height 20
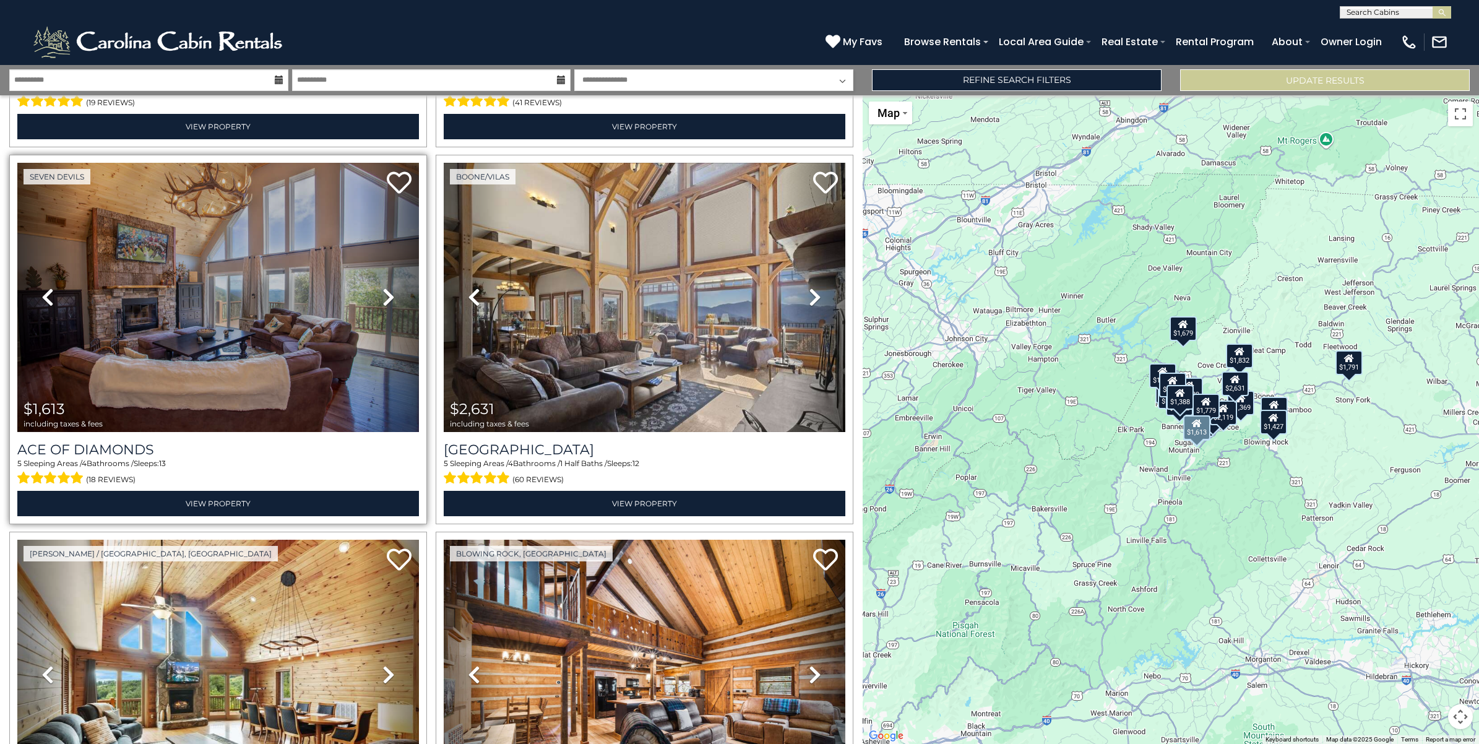
click at [382, 287] on icon at bounding box center [388, 297] width 12 height 20
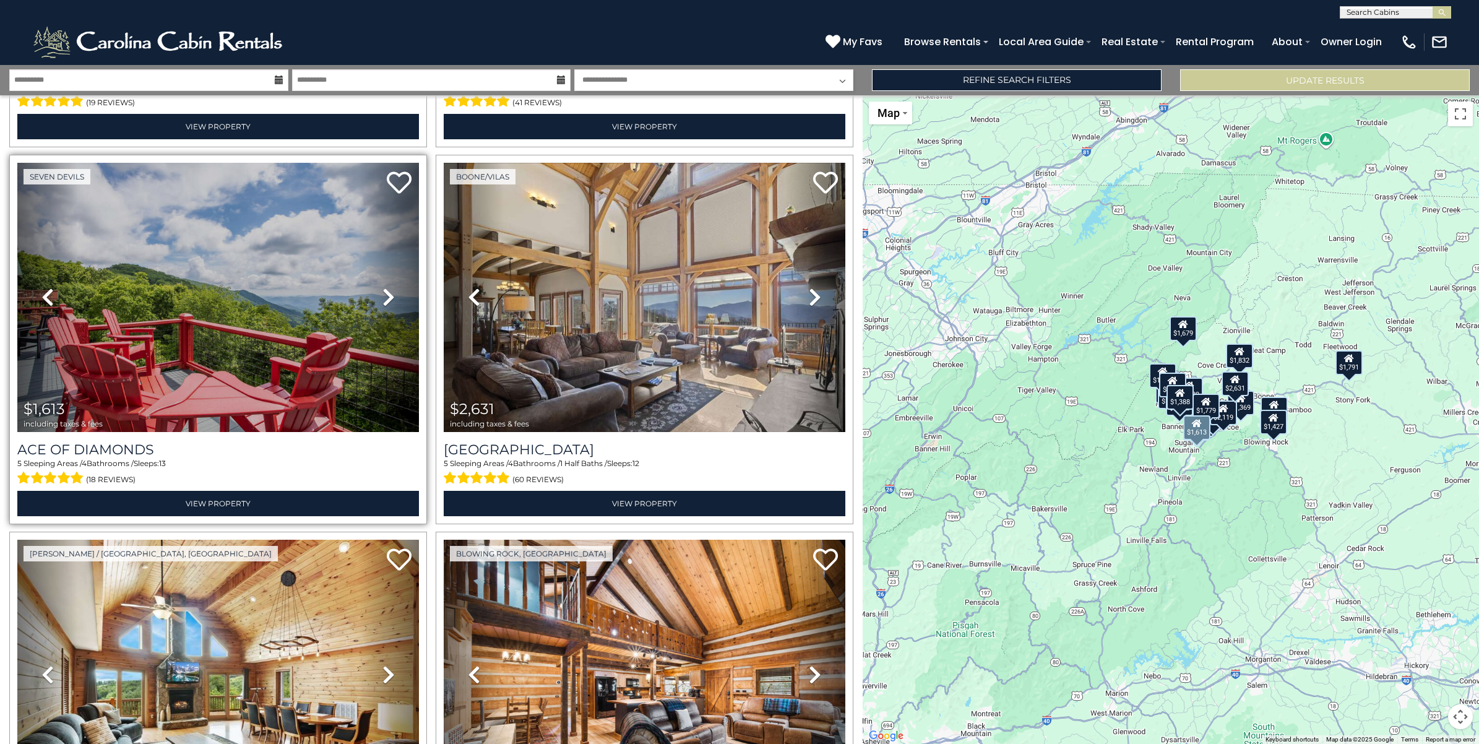
click at [382, 287] on icon at bounding box center [388, 297] width 12 height 20
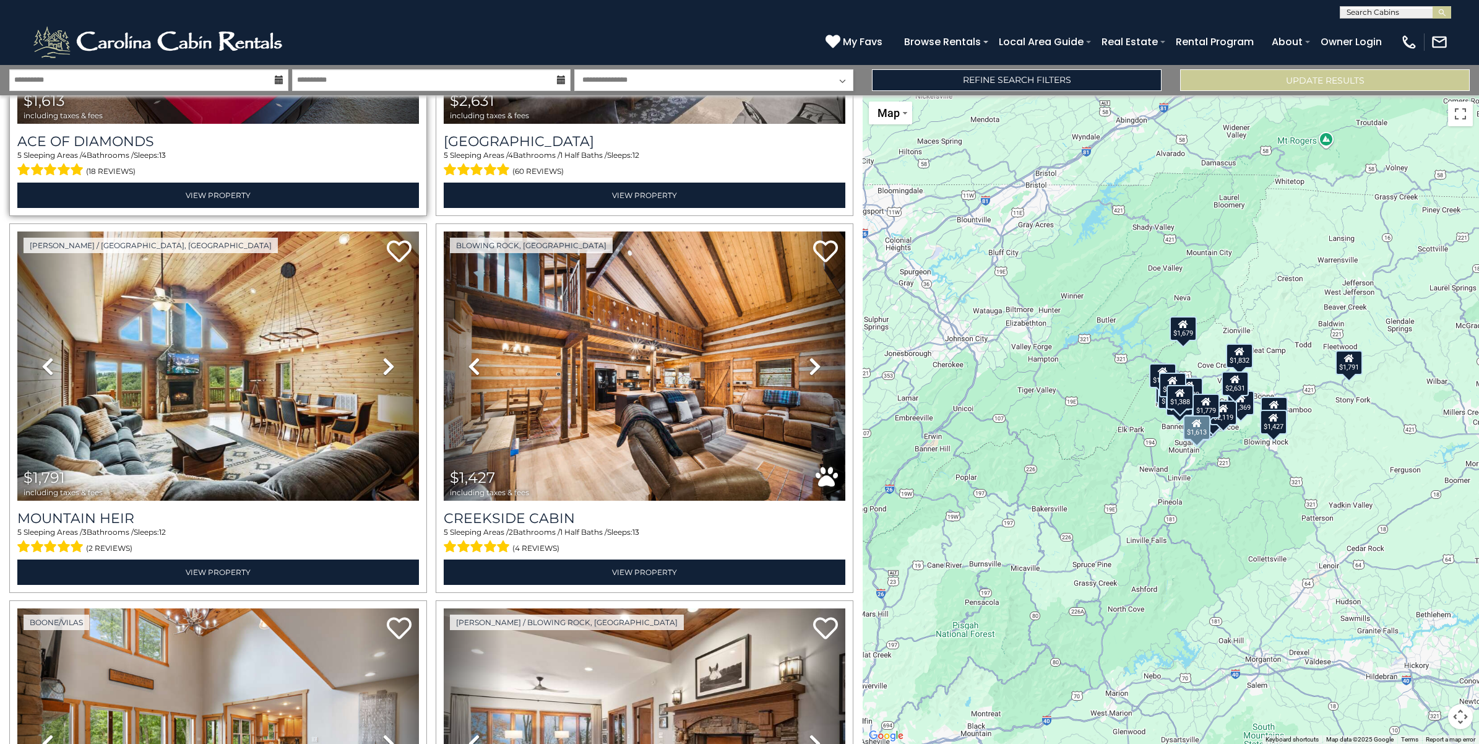
scroll to position [2552, 0]
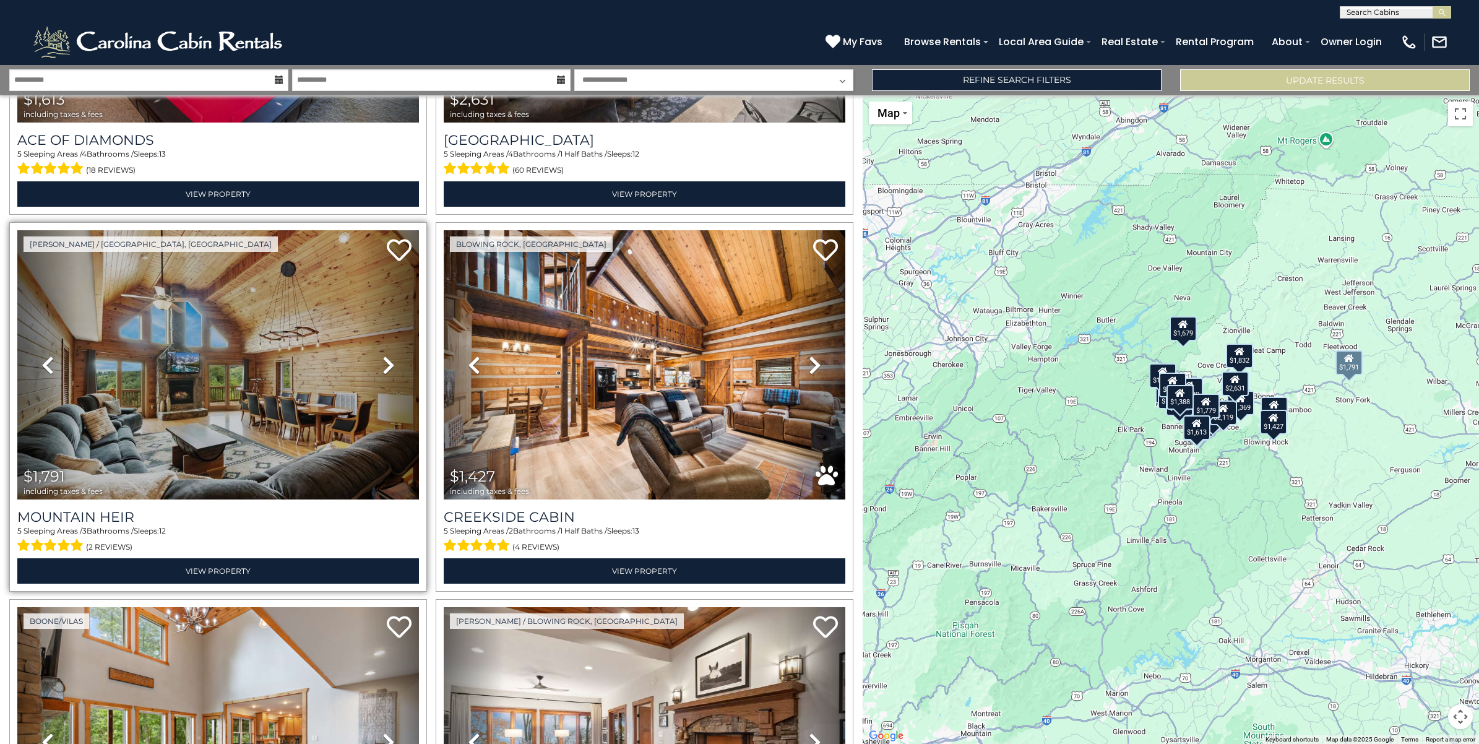
click at [382, 355] on icon at bounding box center [388, 365] width 12 height 20
